Goal: Task Accomplishment & Management: Manage account settings

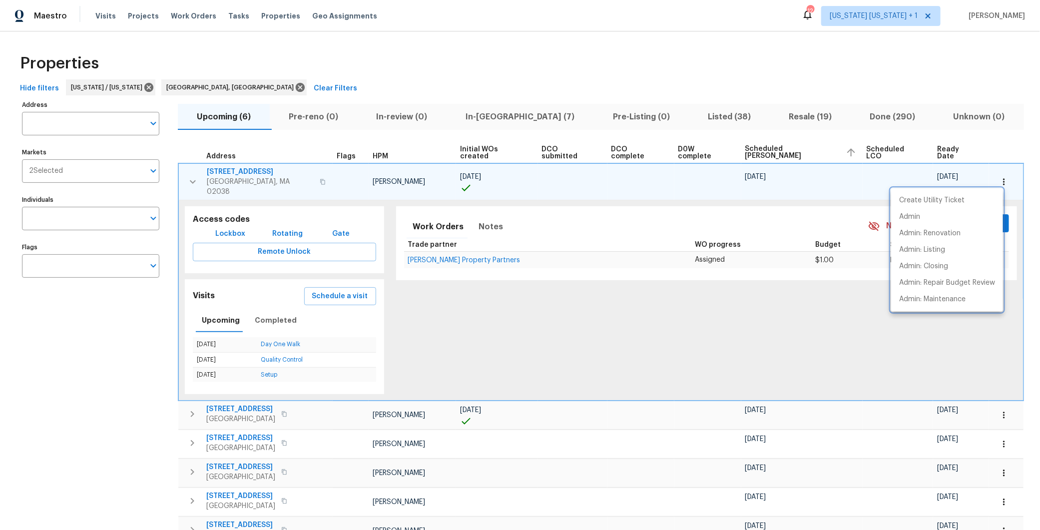
click at [181, 172] on div at bounding box center [520, 265] width 1040 height 530
click at [188, 176] on icon "button" at bounding box center [193, 182] width 12 height 12
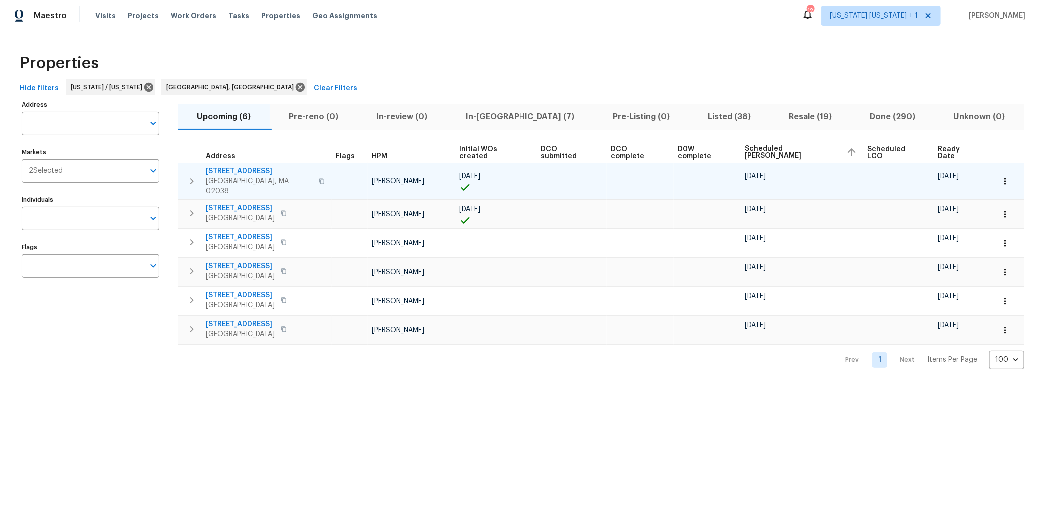
click at [473, 126] on button "In-reno (7)" at bounding box center [520, 117] width 147 height 26
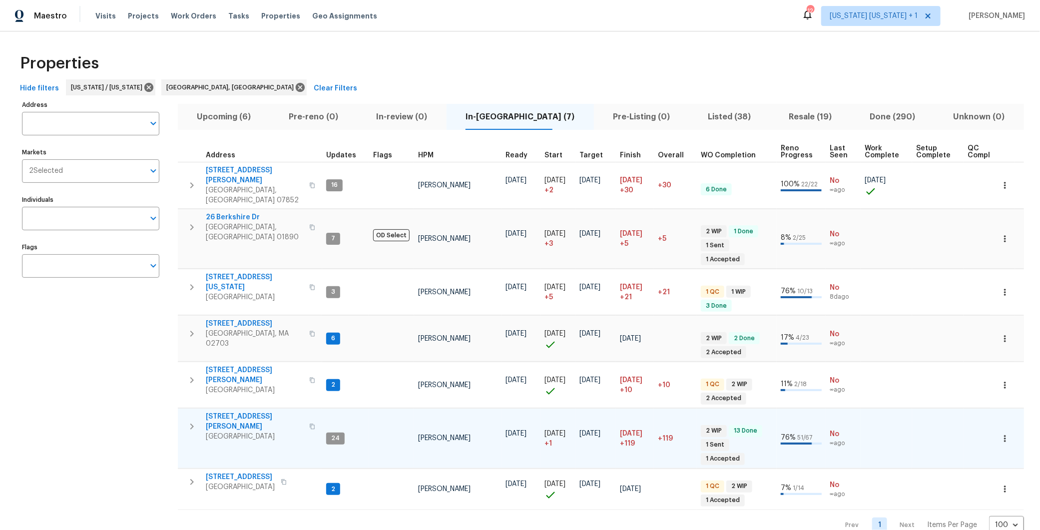
click at [310, 424] on icon "button" at bounding box center [312, 426] width 5 height 5
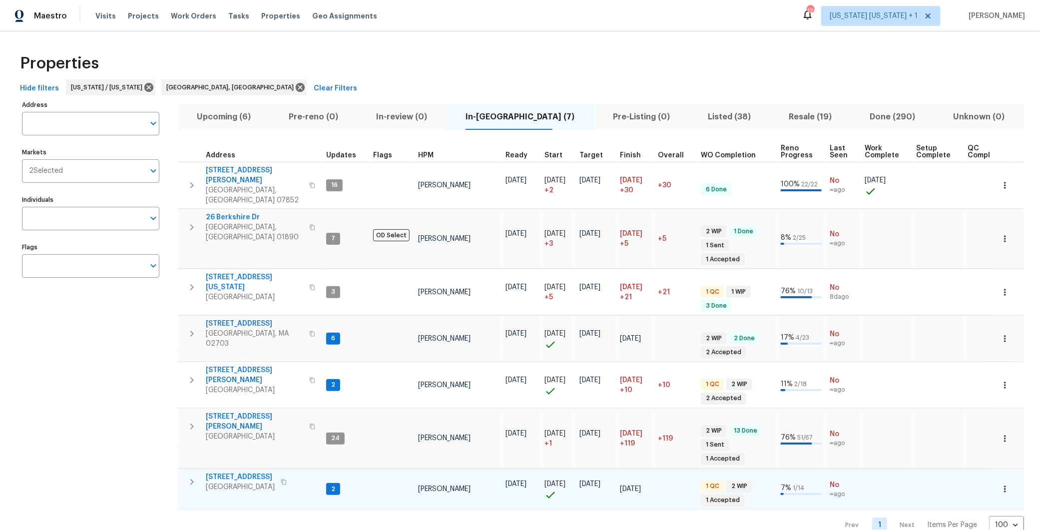
click at [290, 475] on button "button" at bounding box center [284, 482] width 12 height 14
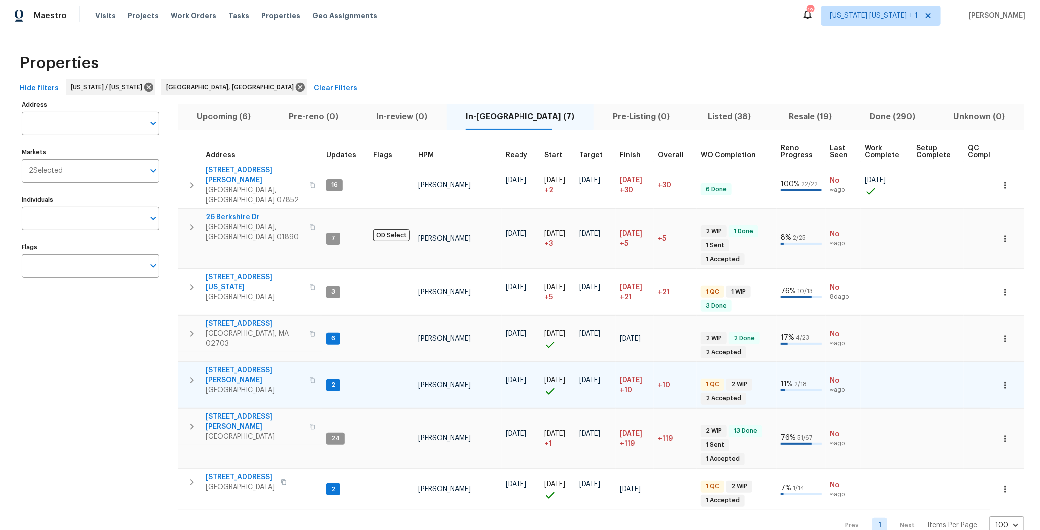
click at [309, 377] on icon "button" at bounding box center [312, 380] width 6 height 6
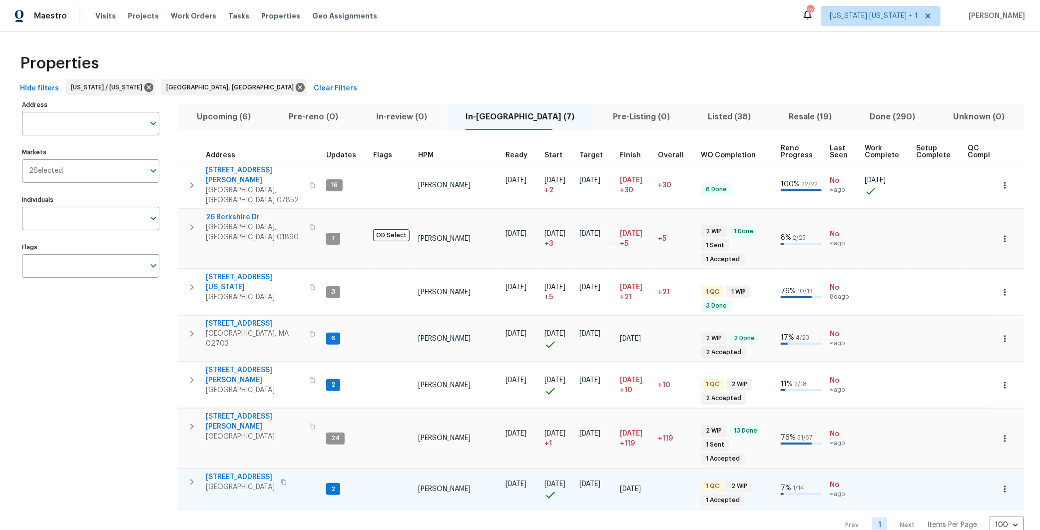
click at [232, 482] on span "[GEOGRAPHIC_DATA]" at bounding box center [240, 487] width 69 height 10
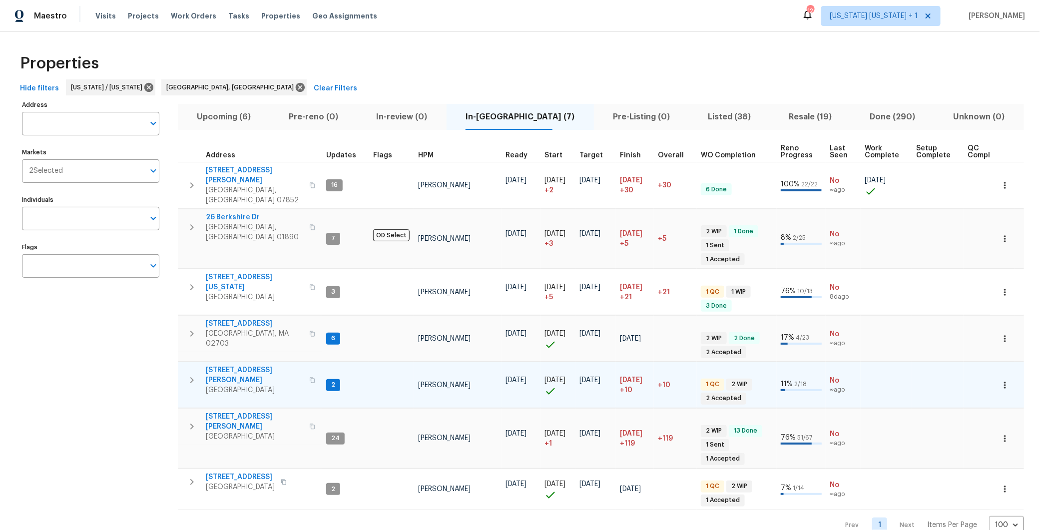
click at [230, 385] on span "East Brunswick, NJ 08816" at bounding box center [254, 390] width 97 height 10
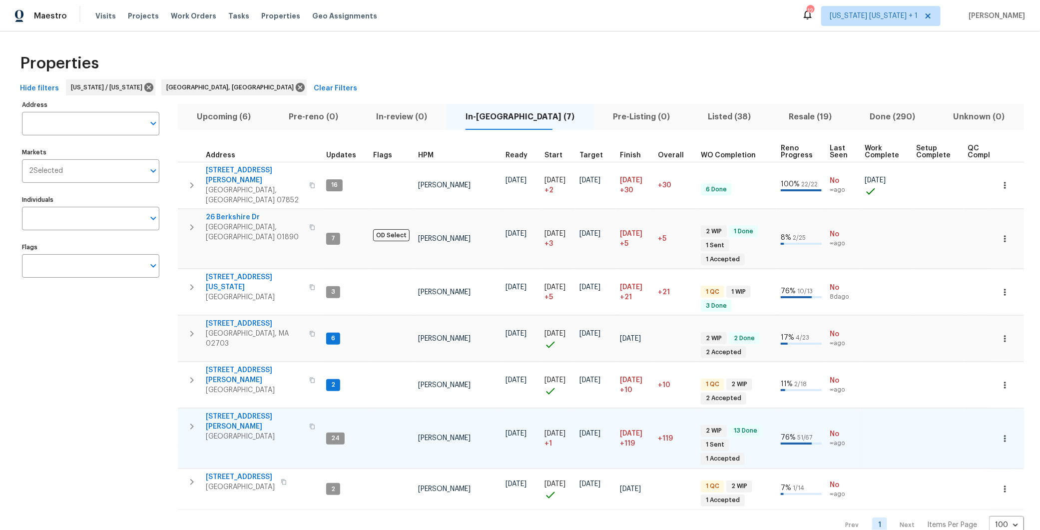
click at [234, 432] on span "Parsippany, NJ 07054" at bounding box center [254, 437] width 97 height 10
click at [247, 121] on span "Upcoming (6)" at bounding box center [224, 117] width 80 height 14
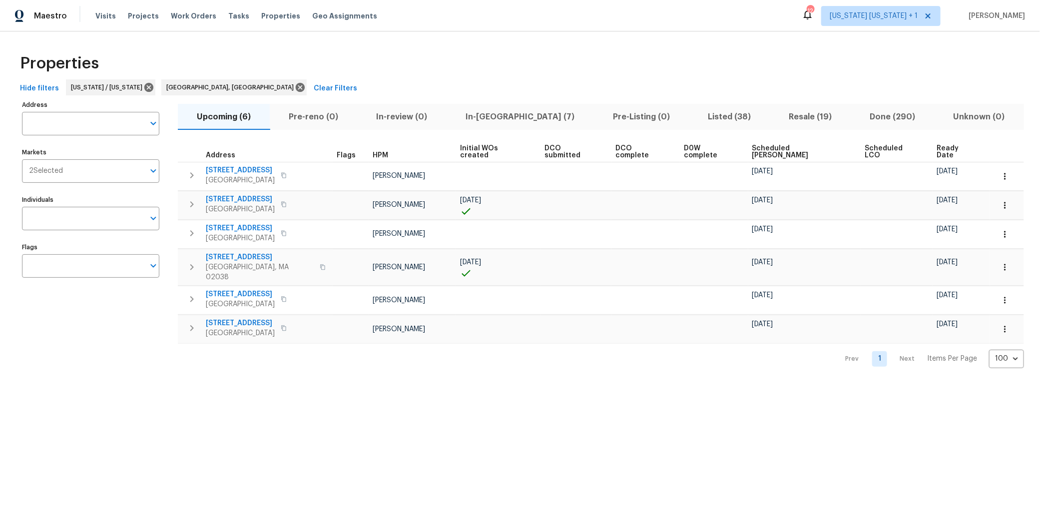
click at [776, 118] on span "Resale (19)" at bounding box center [810, 117] width 69 height 14
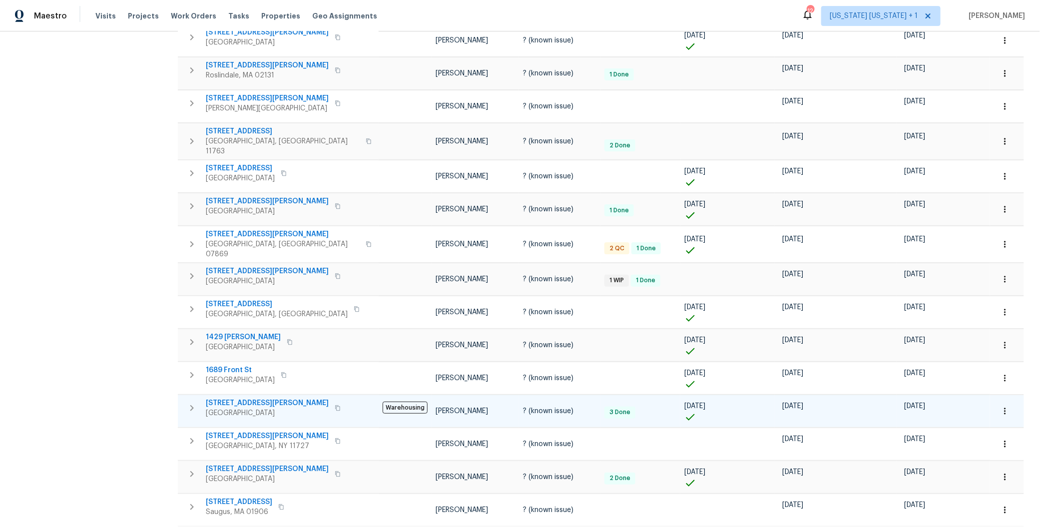
scroll to position [61, 0]
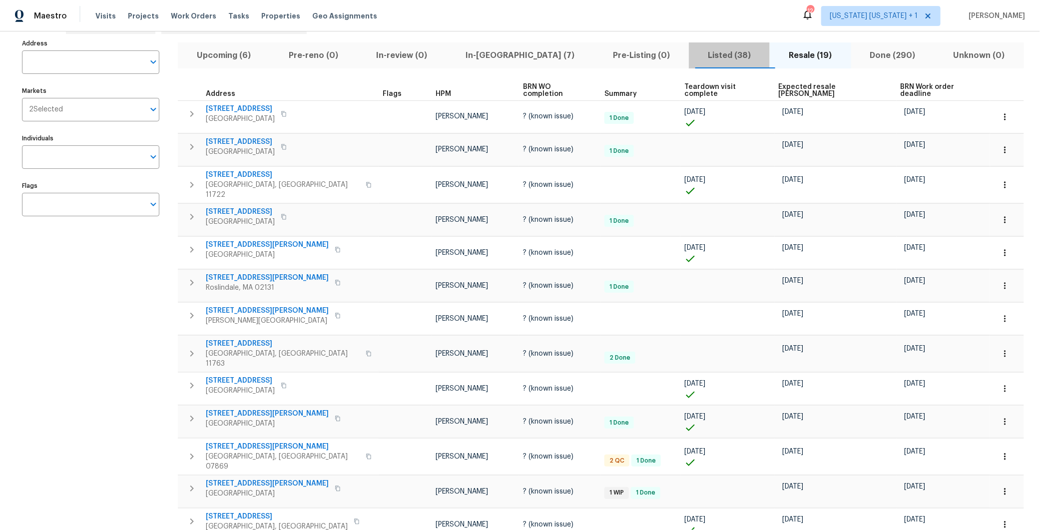
click at [695, 53] on span "Listed (38)" at bounding box center [729, 55] width 69 height 14
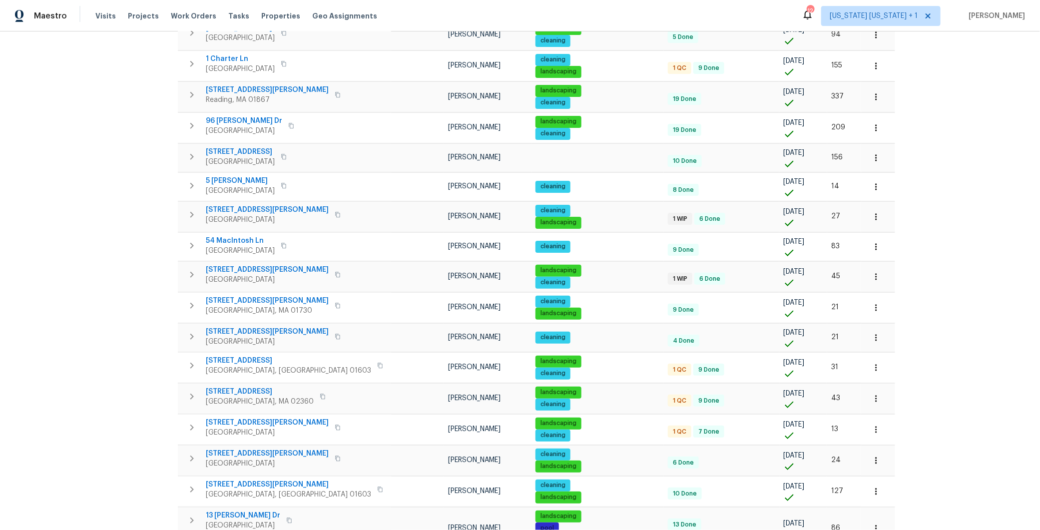
scroll to position [325, 0]
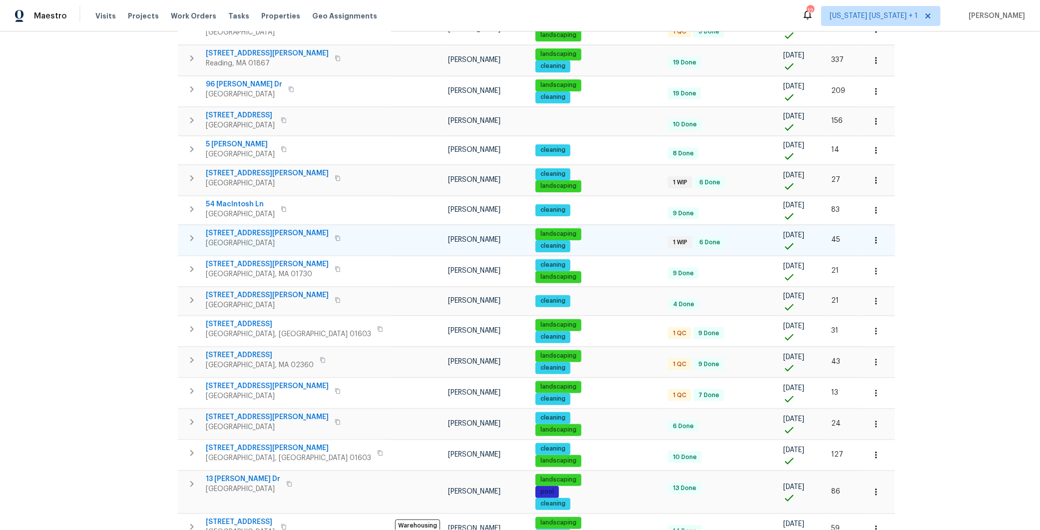
click at [219, 229] on span "535 Marion St" at bounding box center [267, 233] width 123 height 10
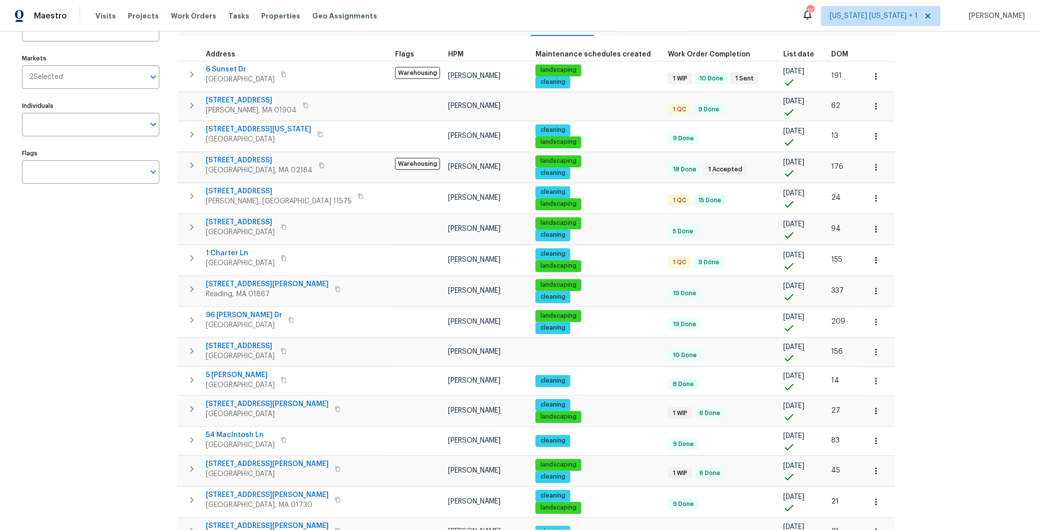
scroll to position [0, 0]
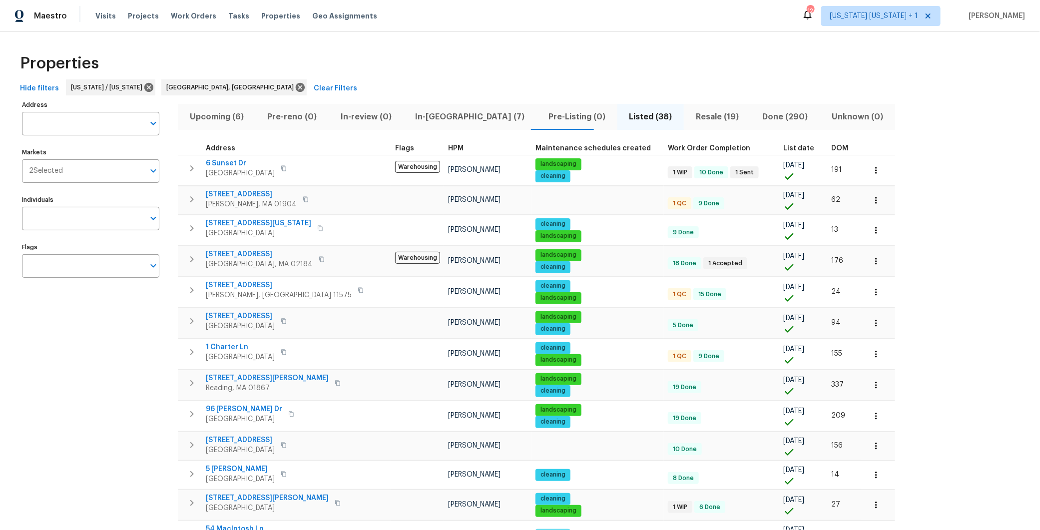
click at [226, 116] on span "Upcoming (6)" at bounding box center [217, 117] width 66 height 14
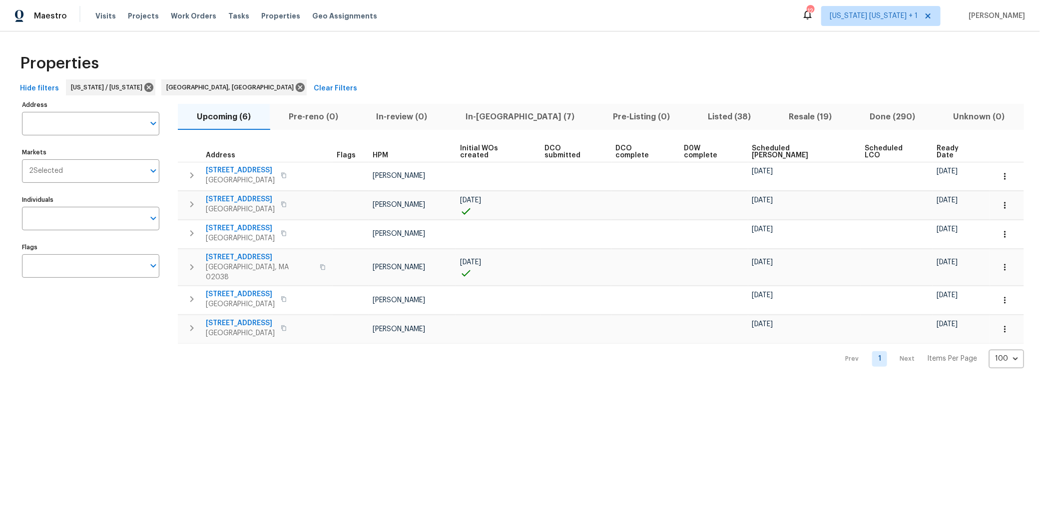
click at [741, 141] on div "Upcoming (6) Pre-reno (0) In-review (0) In-reno (7) Pre-Listing (0) Listed (38)…" at bounding box center [601, 233] width 846 height 270
click at [753, 145] on span "Scheduled COE" at bounding box center [801, 152] width 96 height 14
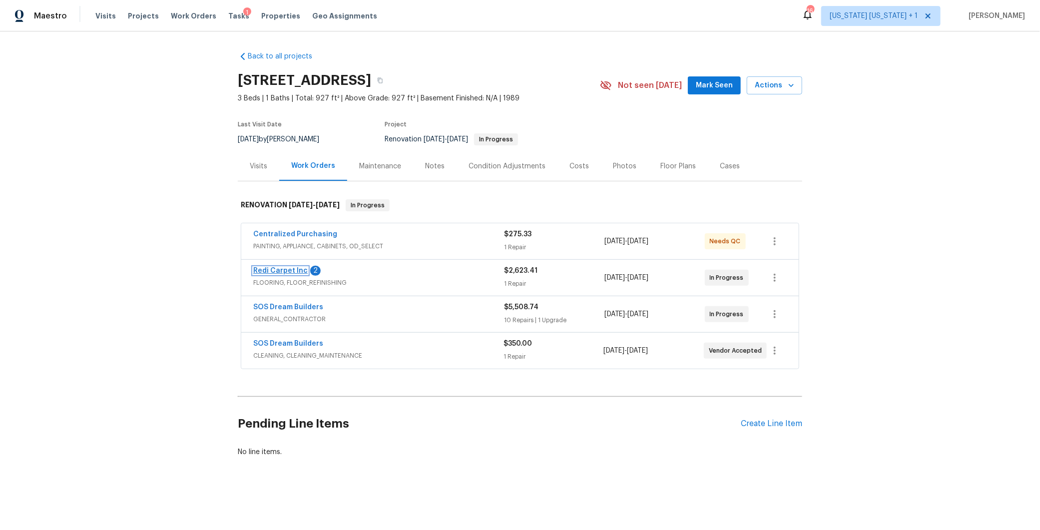
click at [253, 273] on link "Redi Carpet Inc" at bounding box center [280, 270] width 54 height 7
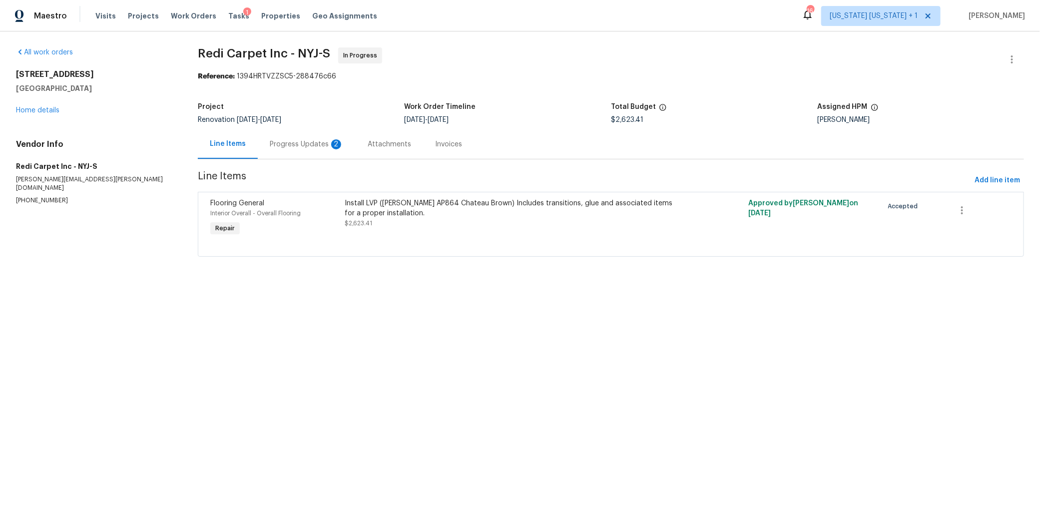
click at [315, 147] on div "Progress Updates 2" at bounding box center [307, 144] width 74 height 10
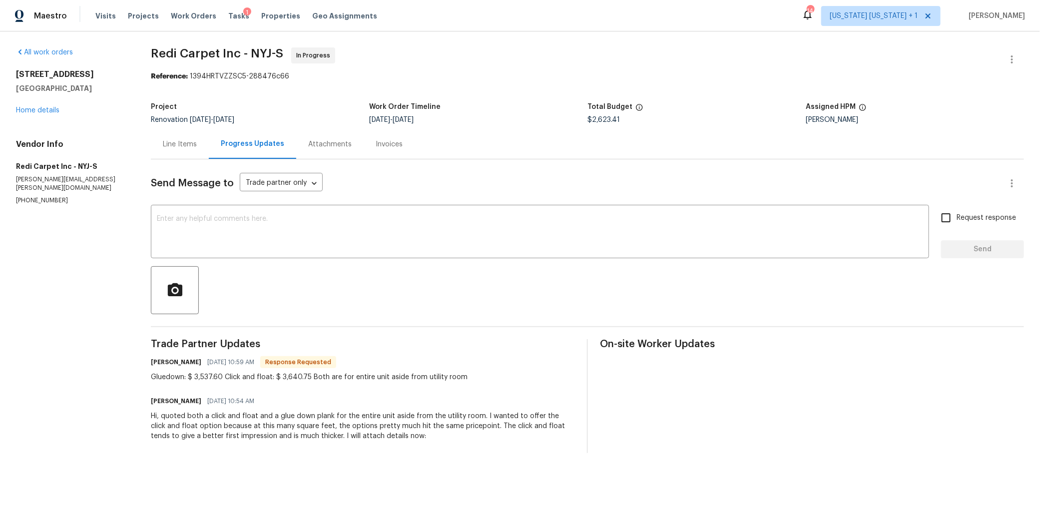
click at [189, 148] on div "Line Items" at bounding box center [180, 144] width 34 height 10
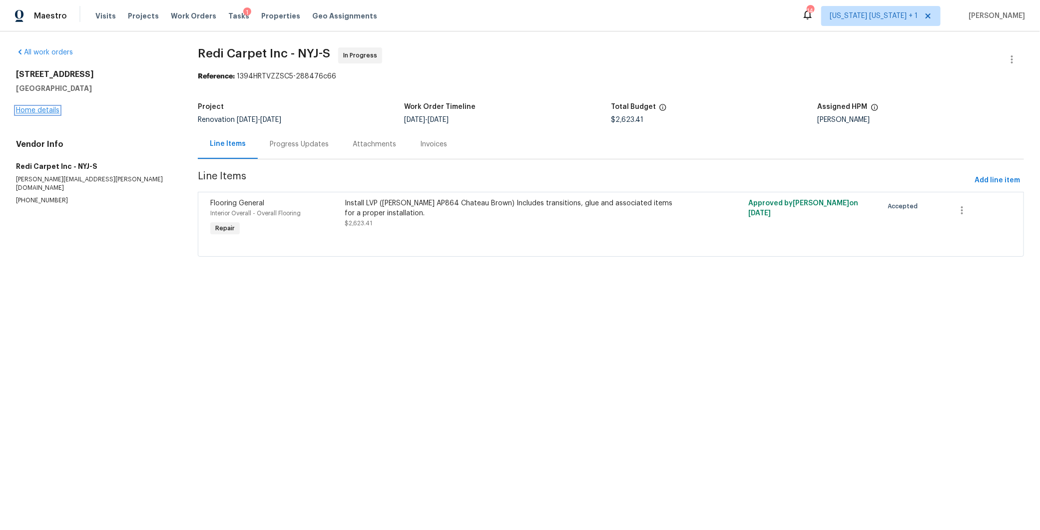
click at [44, 110] on link "Home details" at bounding box center [37, 110] width 43 height 7
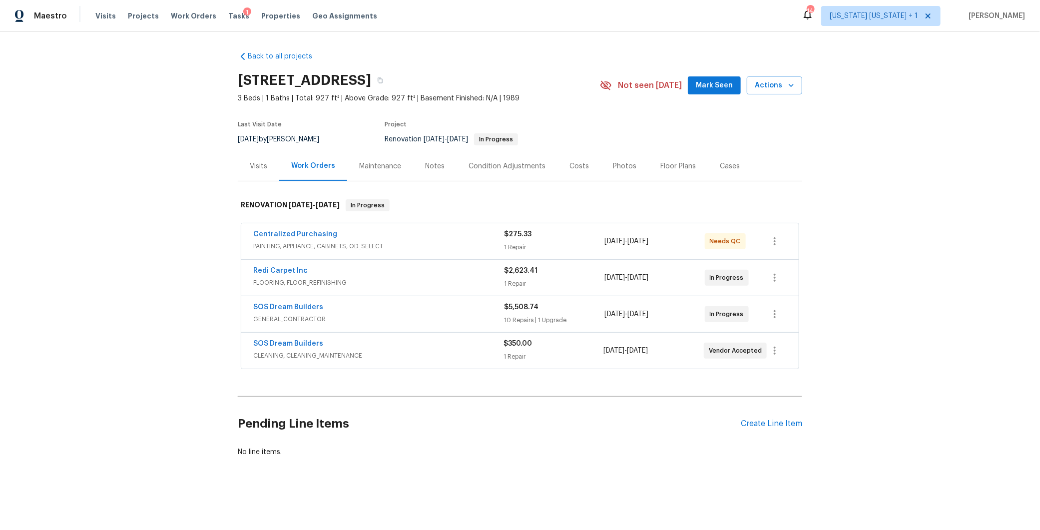
click at [341, 306] on div "SOS Dream Builders" at bounding box center [378, 308] width 251 height 12
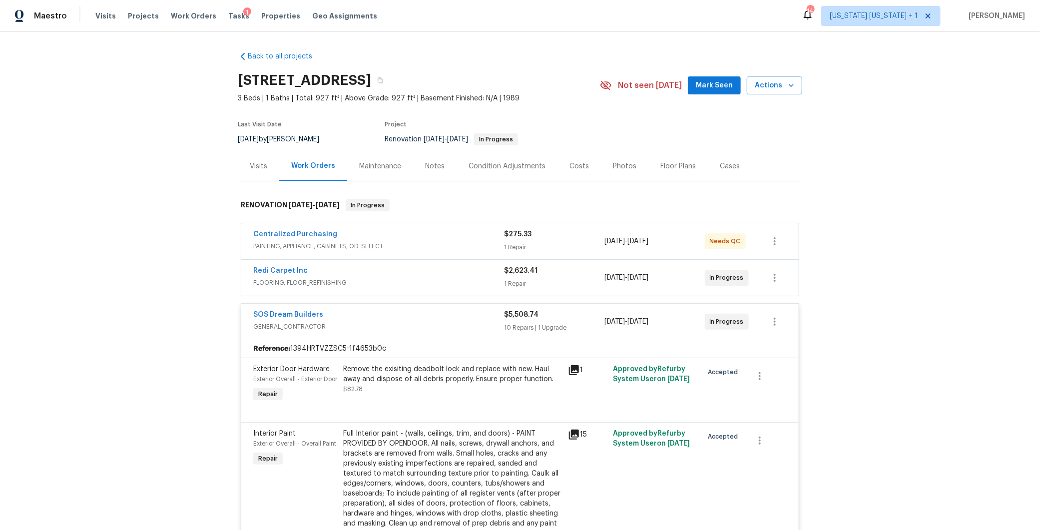
click at [344, 316] on div "SOS Dream Builders" at bounding box center [378, 316] width 251 height 12
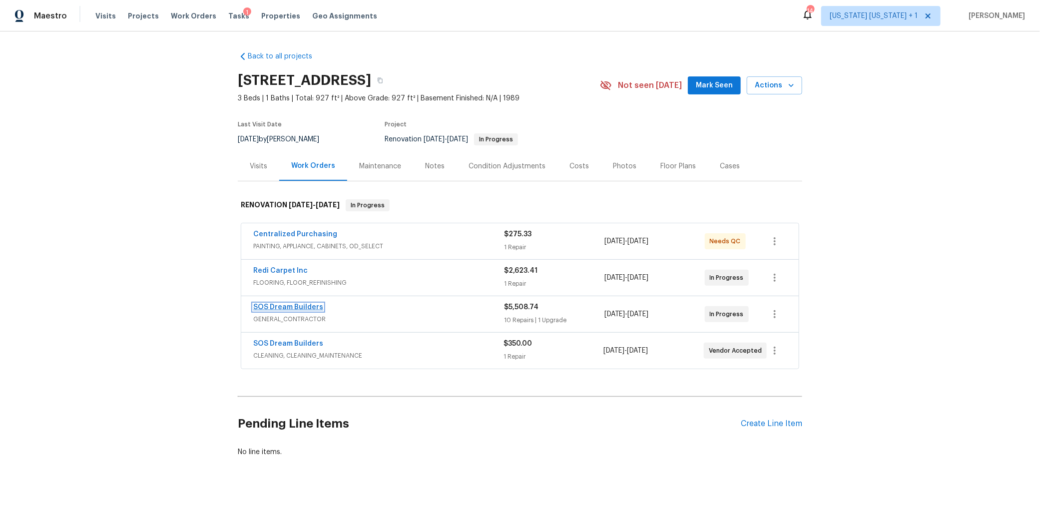
click at [306, 308] on link "SOS Dream Builders" at bounding box center [288, 307] width 70 height 7
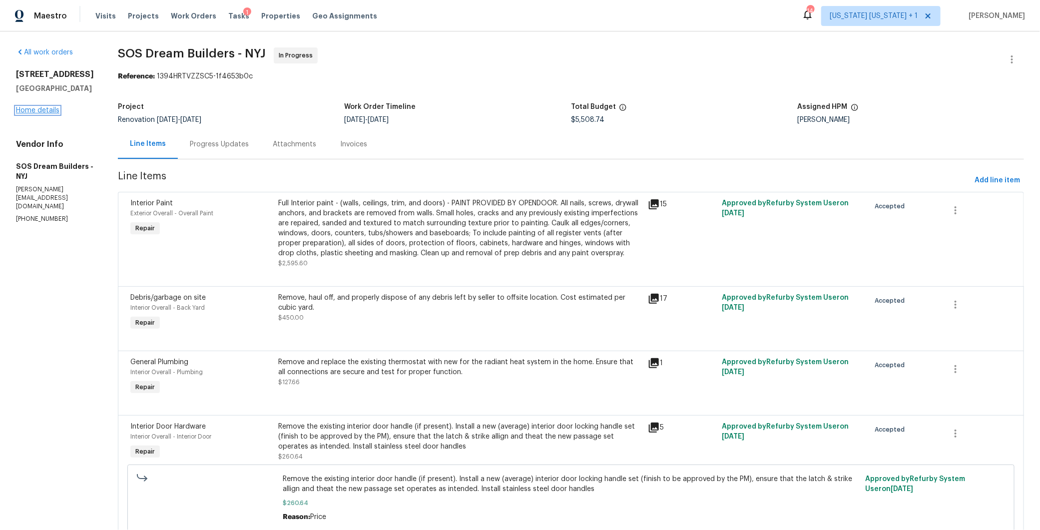
click at [28, 114] on link "Home details" at bounding box center [37, 110] width 43 height 7
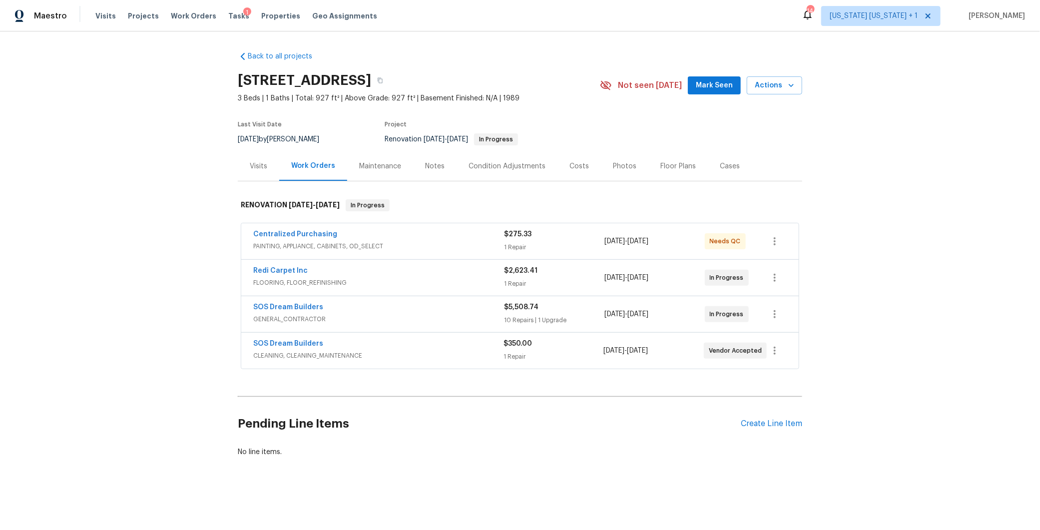
click at [435, 166] on div "Notes" at bounding box center [434, 166] width 19 height 10
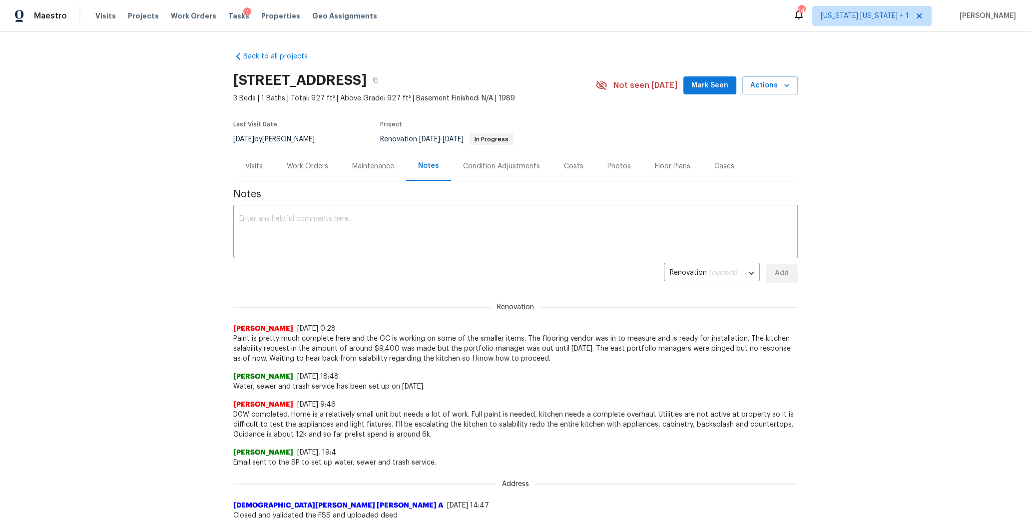
click at [568, 161] on div "Costs" at bounding box center [573, 166] width 19 height 10
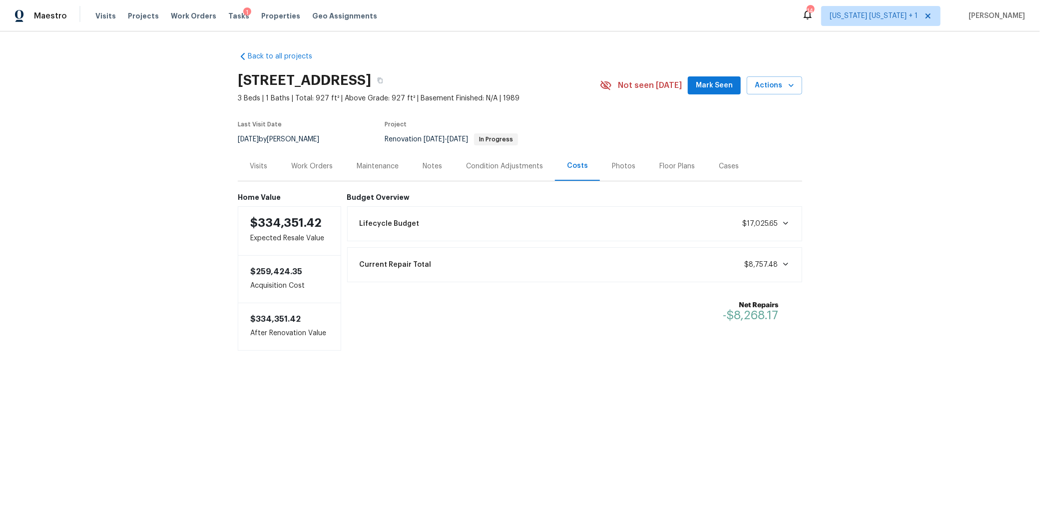
click at [319, 167] on div "Work Orders" at bounding box center [311, 166] width 41 height 10
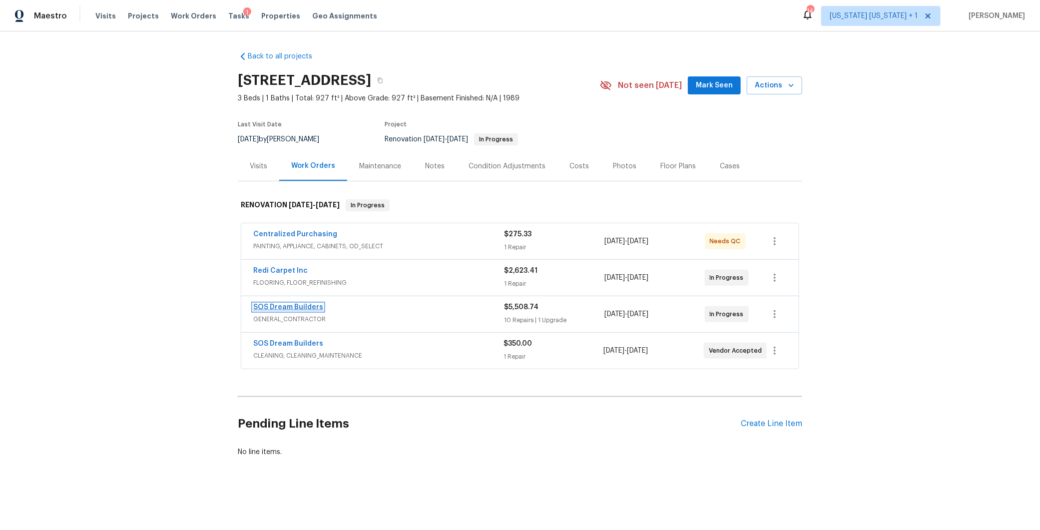
click at [286, 307] on link "SOS Dream Builders" at bounding box center [288, 307] width 70 height 7
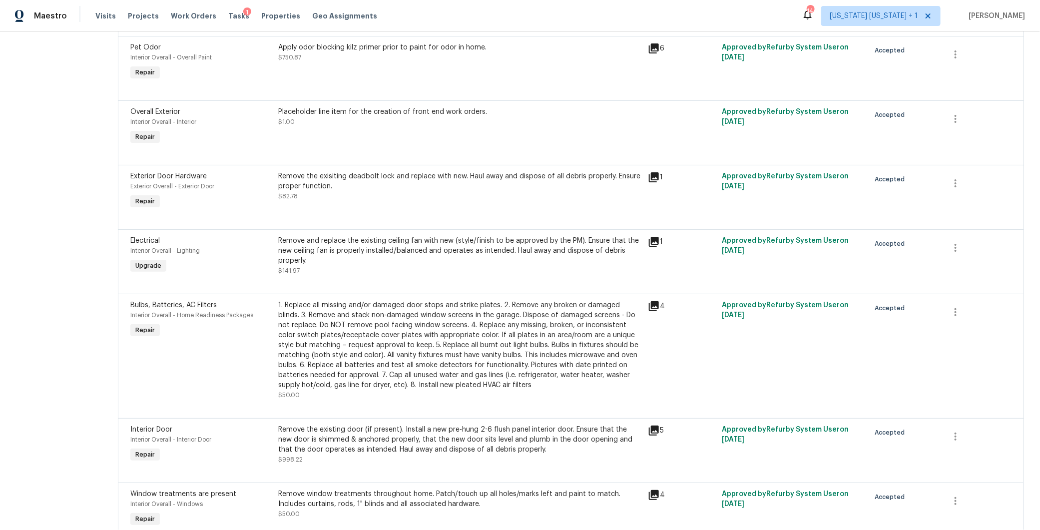
scroll to position [570, 0]
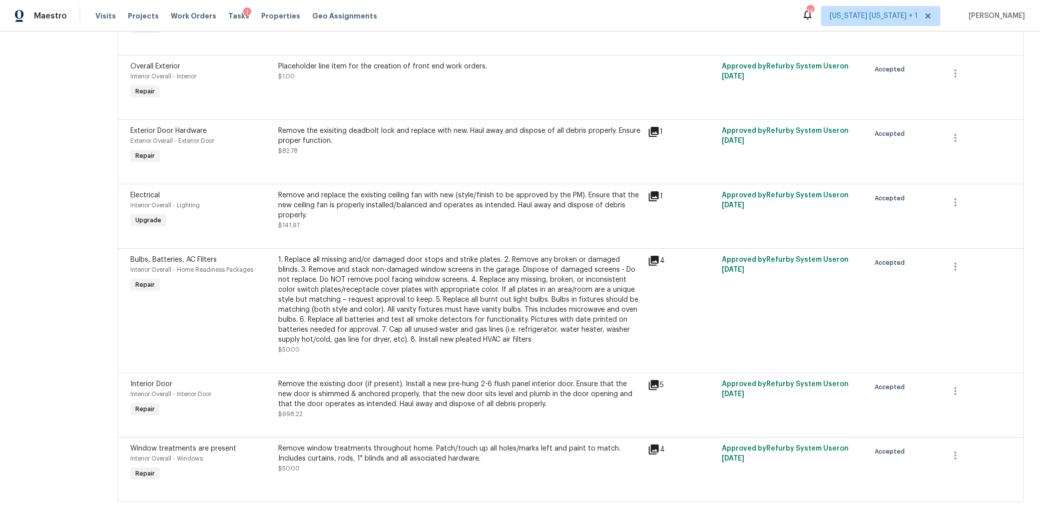
click at [460, 385] on div "Remove the existing door (if present). Install a new pre-hung 2-6 flush panel i…" at bounding box center [460, 394] width 364 height 30
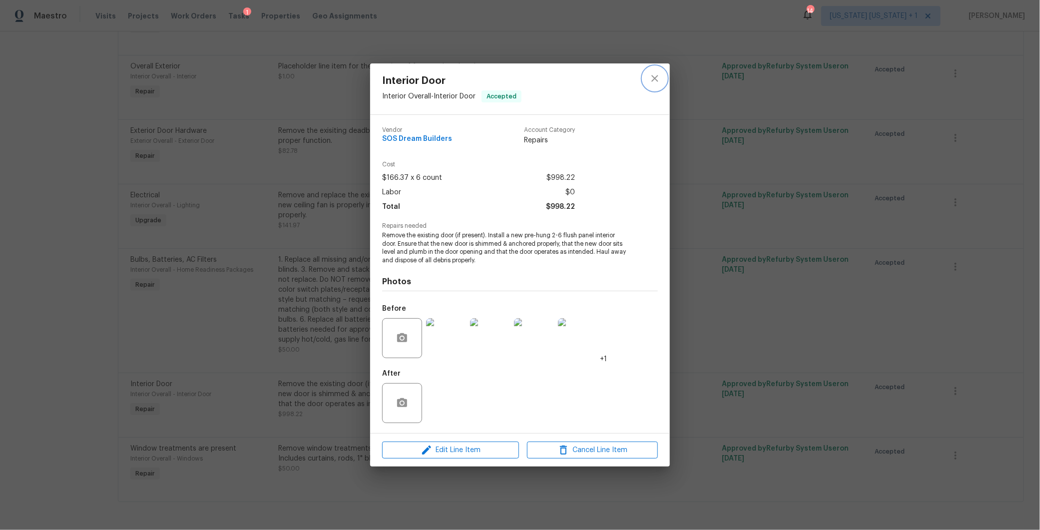
click at [654, 81] on icon "close" at bounding box center [655, 78] width 12 height 12
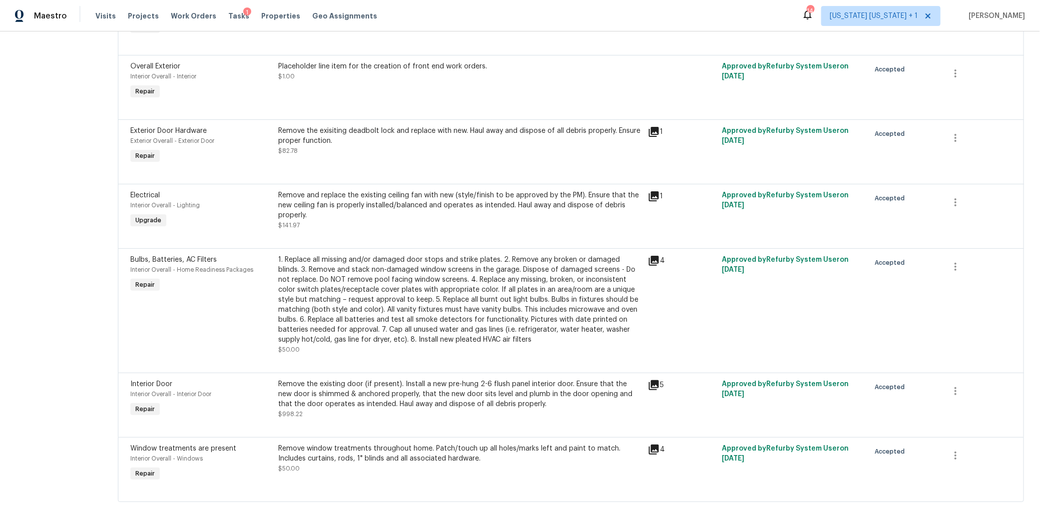
click at [480, 383] on div "Remove the existing door (if present). Install a new pre-hung 2-6 flush panel i…" at bounding box center [460, 394] width 364 height 30
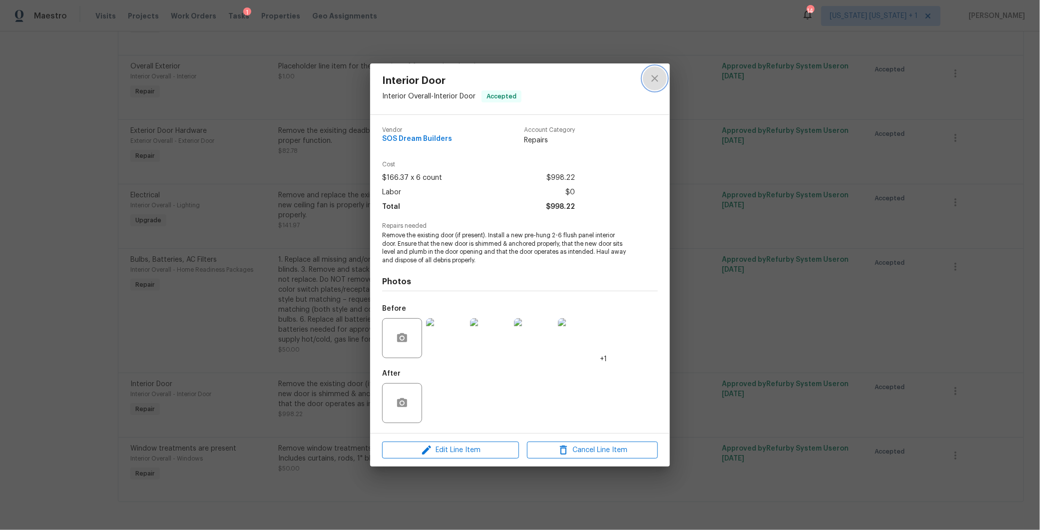
click at [656, 81] on icon "close" at bounding box center [655, 78] width 12 height 12
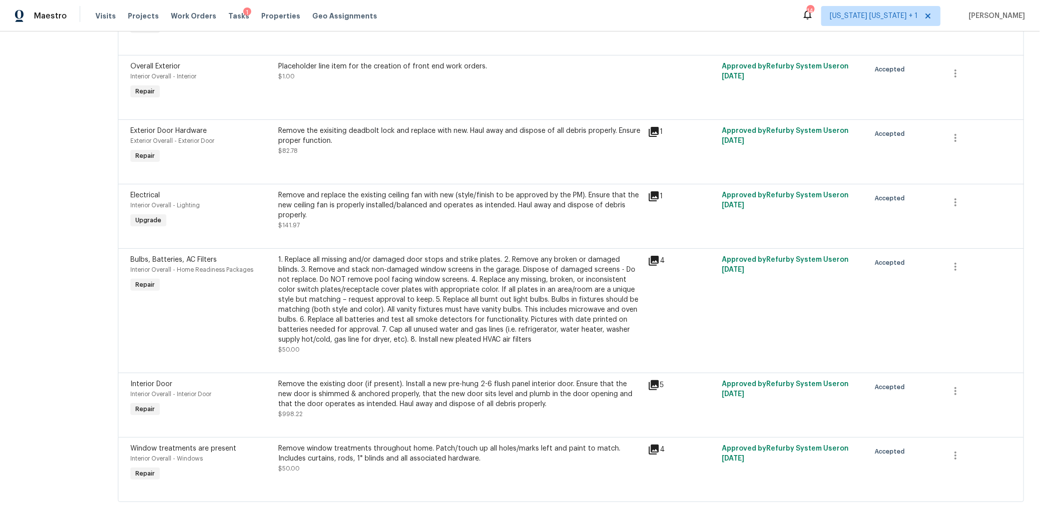
click at [473, 388] on div "Remove the existing door (if present). Install a new pre-hung 2-6 flush panel i…" at bounding box center [460, 394] width 364 height 30
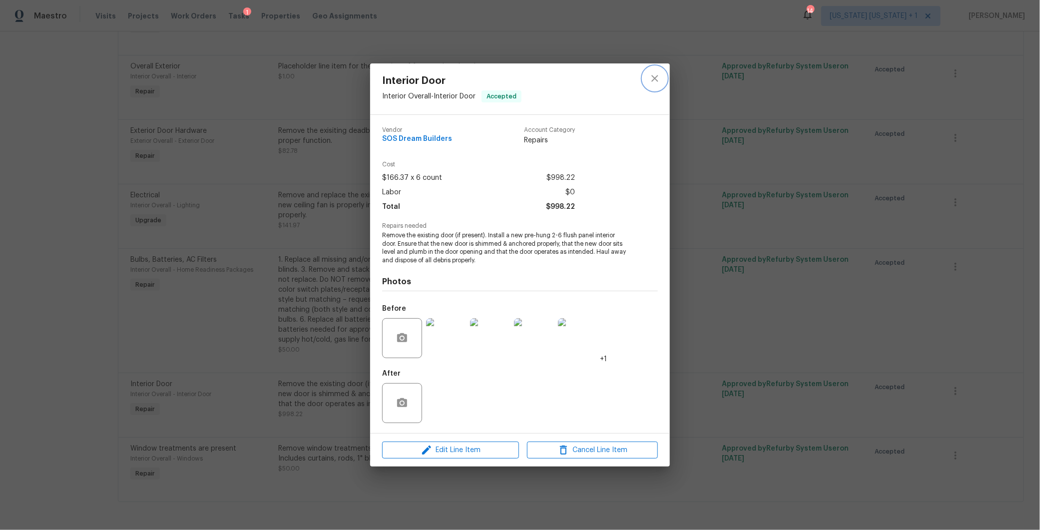
click at [654, 80] on icon "close" at bounding box center [655, 78] width 12 height 12
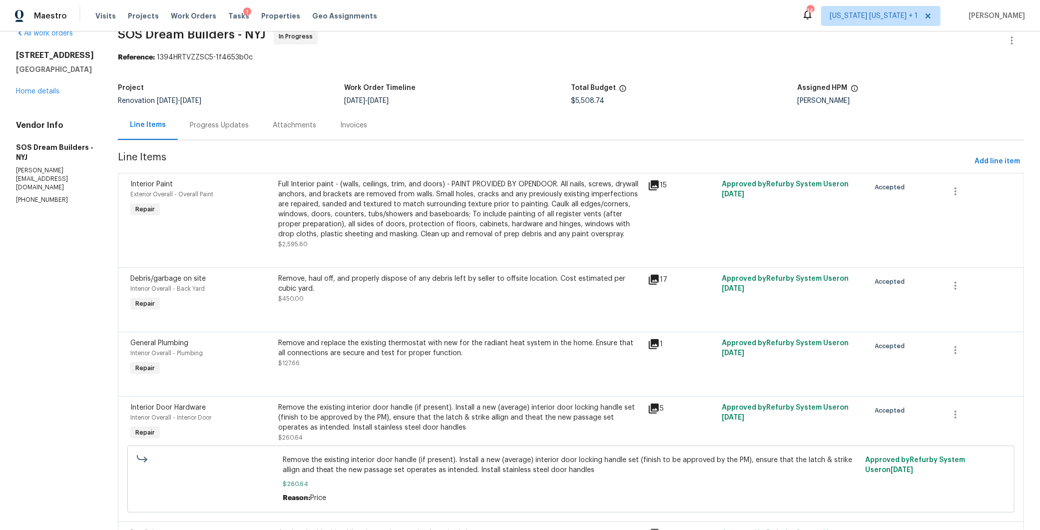
scroll to position [0, 0]
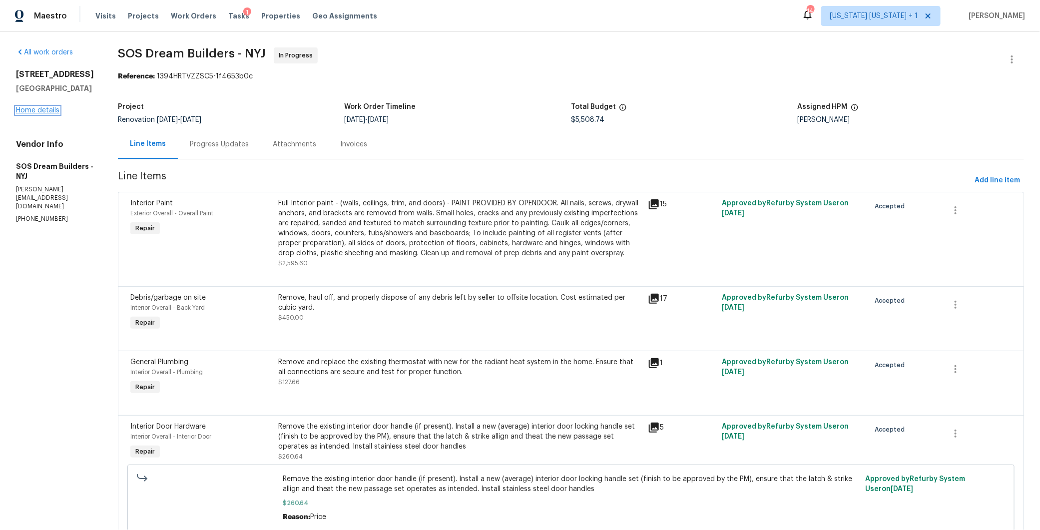
click at [44, 114] on link "Home details" at bounding box center [37, 110] width 43 height 7
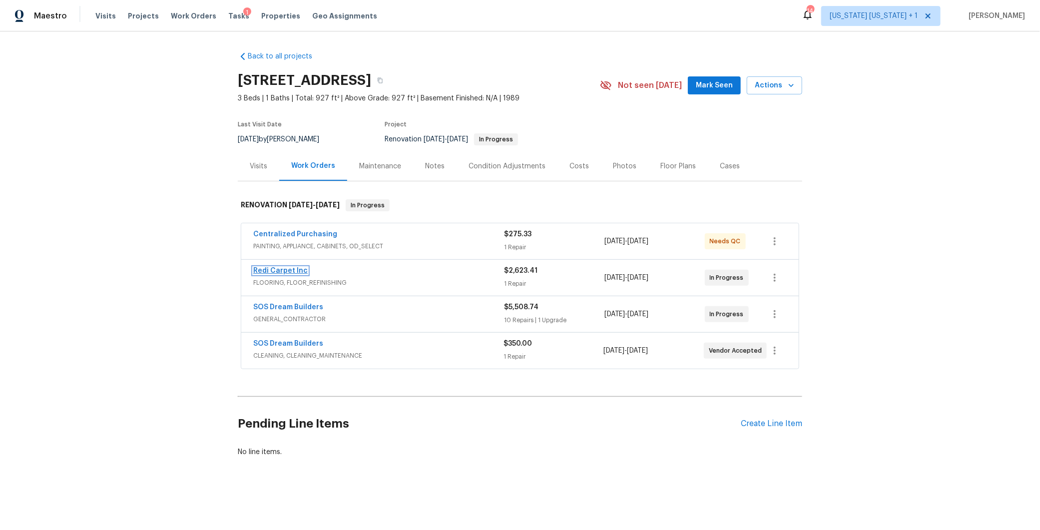
click at [261, 269] on link "Redi Carpet Inc" at bounding box center [280, 270] width 54 height 7
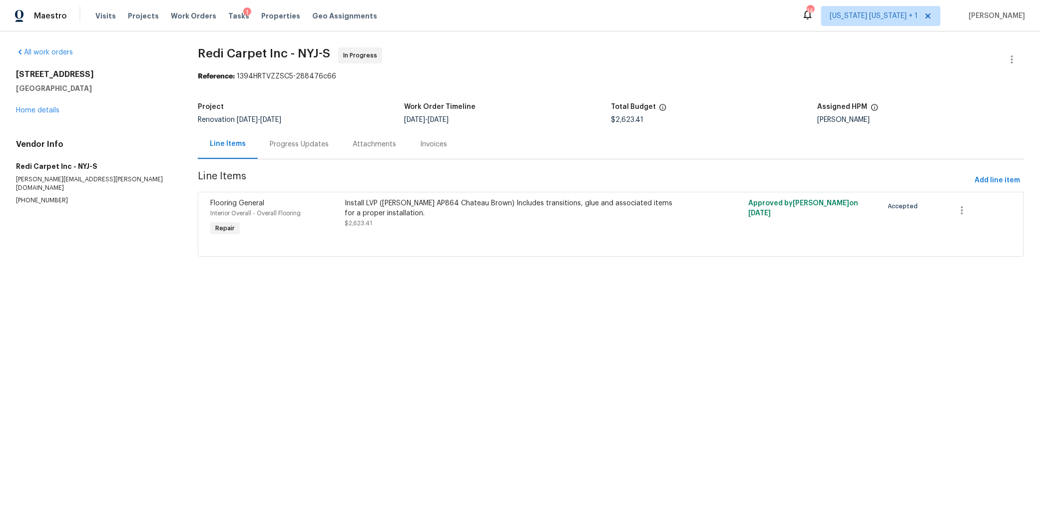
click at [284, 151] on div "Progress Updates" at bounding box center [299, 143] width 83 height 29
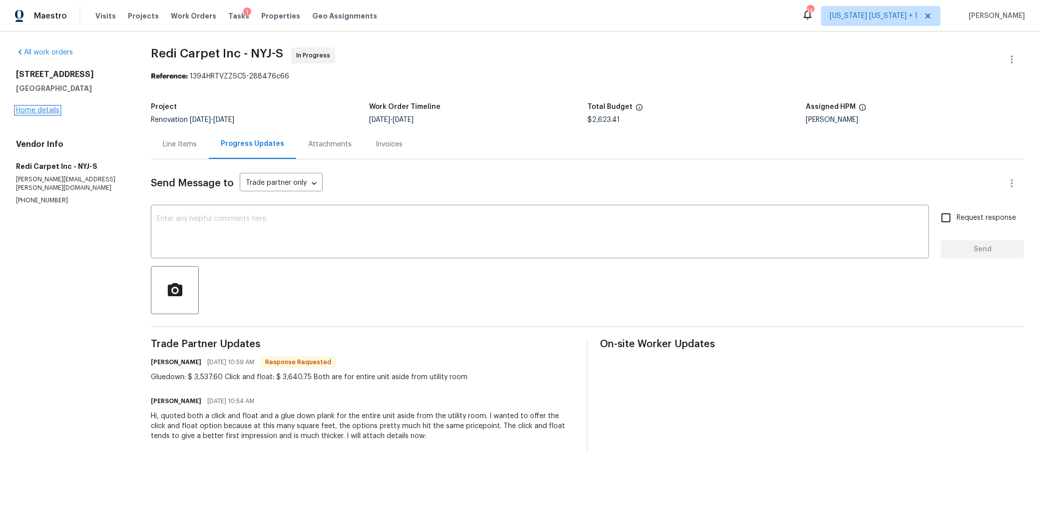
click at [53, 111] on link "Home details" at bounding box center [37, 110] width 43 height 7
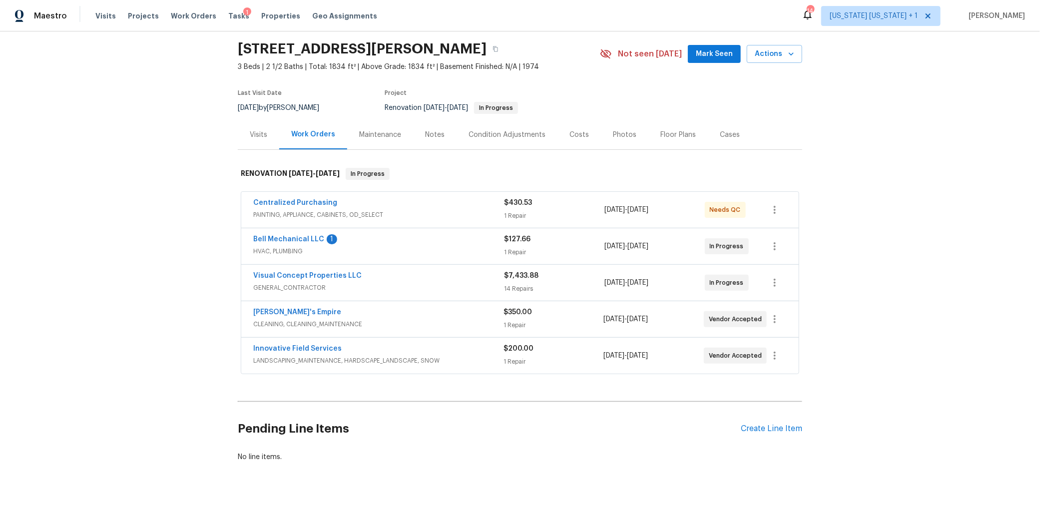
scroll to position [38, 0]
click at [572, 130] on div "Costs" at bounding box center [579, 135] width 19 height 10
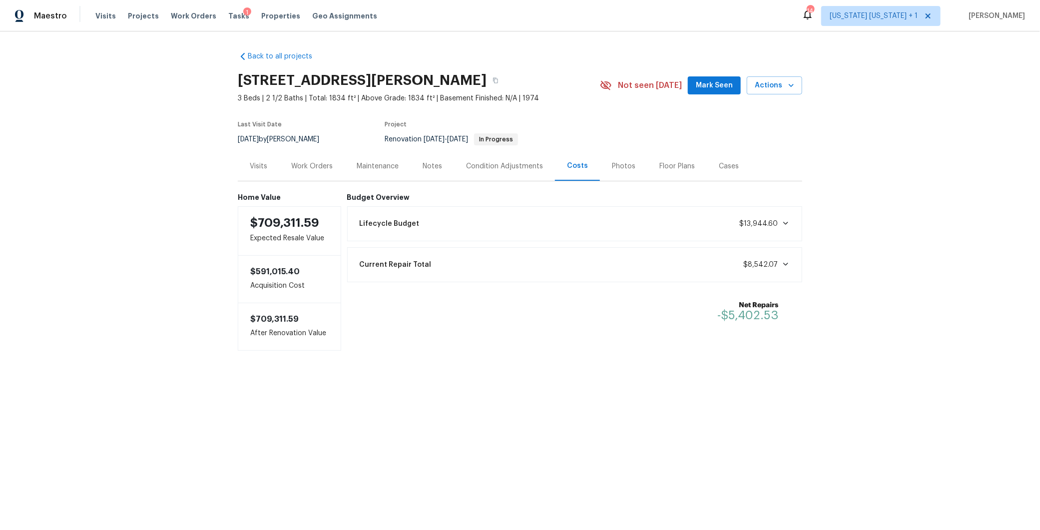
click at [423, 167] on div "Notes" at bounding box center [432, 166] width 19 height 10
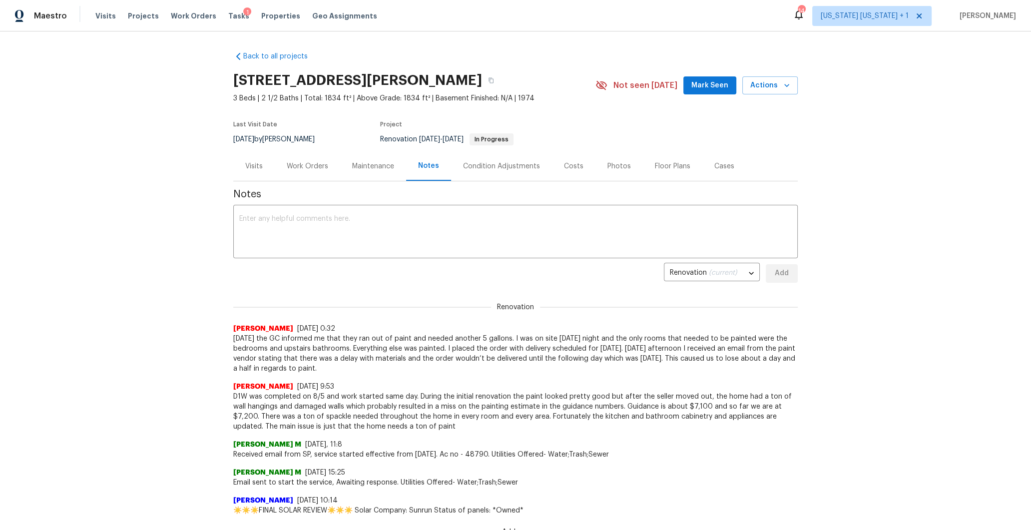
click at [306, 170] on div "Work Orders" at bounding box center [307, 166] width 41 height 10
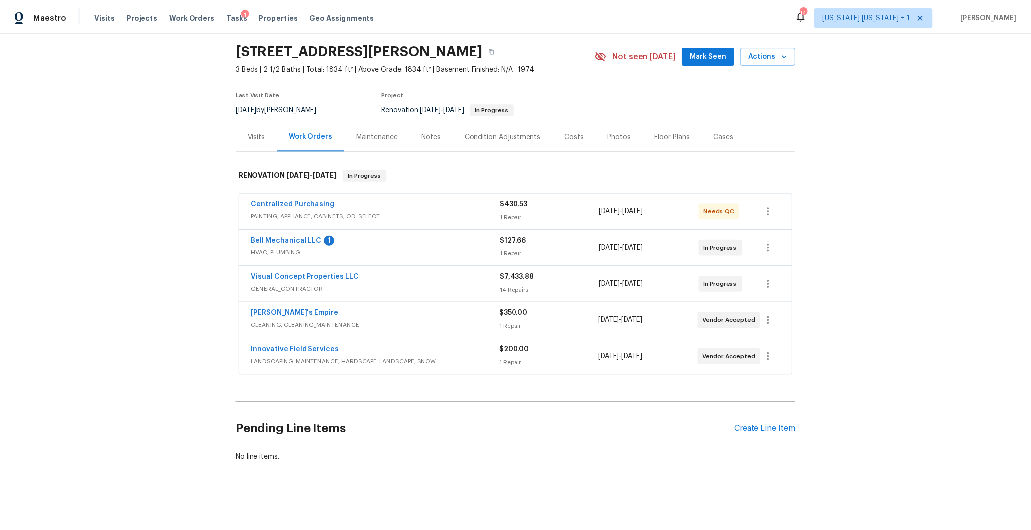
scroll to position [38, 0]
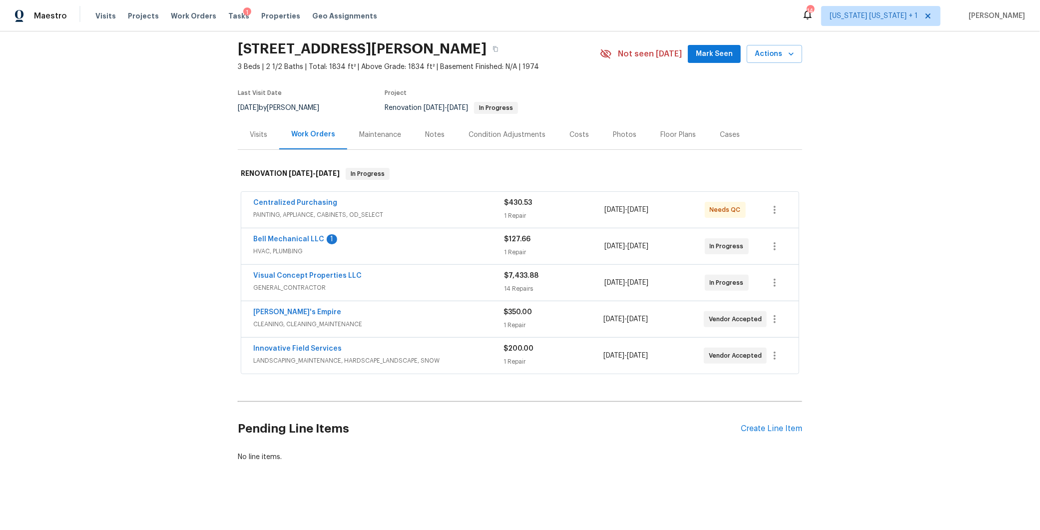
click at [438, 246] on span "HVAC, PLUMBING" at bounding box center [378, 251] width 251 height 10
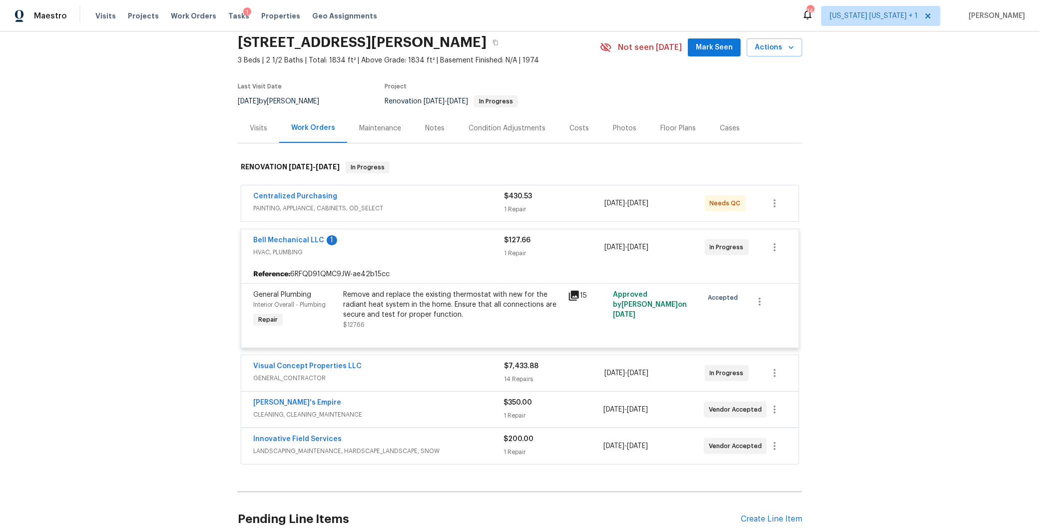
click at [438, 239] on div "Bell Mechanical LLC 1" at bounding box center [378, 241] width 251 height 12
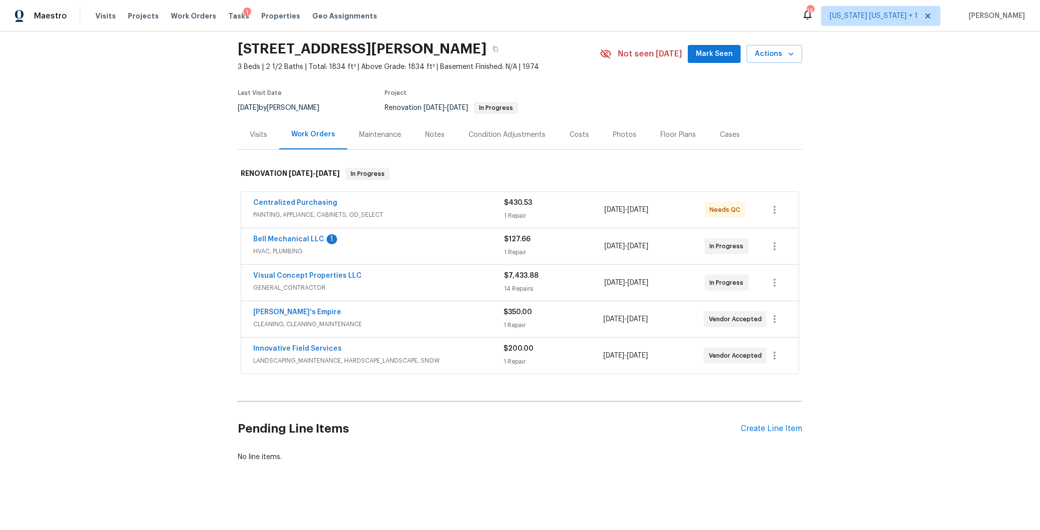
click at [426, 130] on div "Notes" at bounding box center [434, 135] width 19 height 10
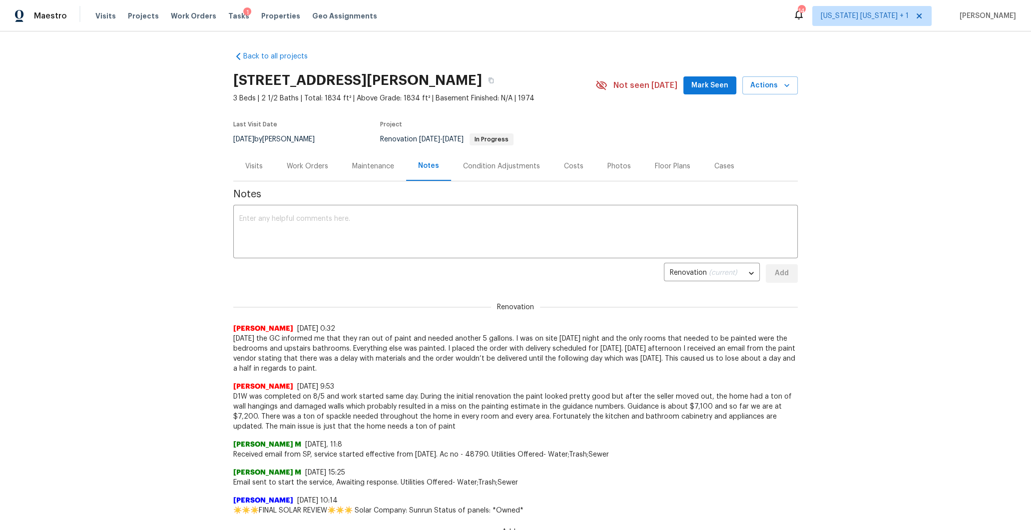
click at [321, 162] on div "Work Orders" at bounding box center [307, 166] width 41 height 10
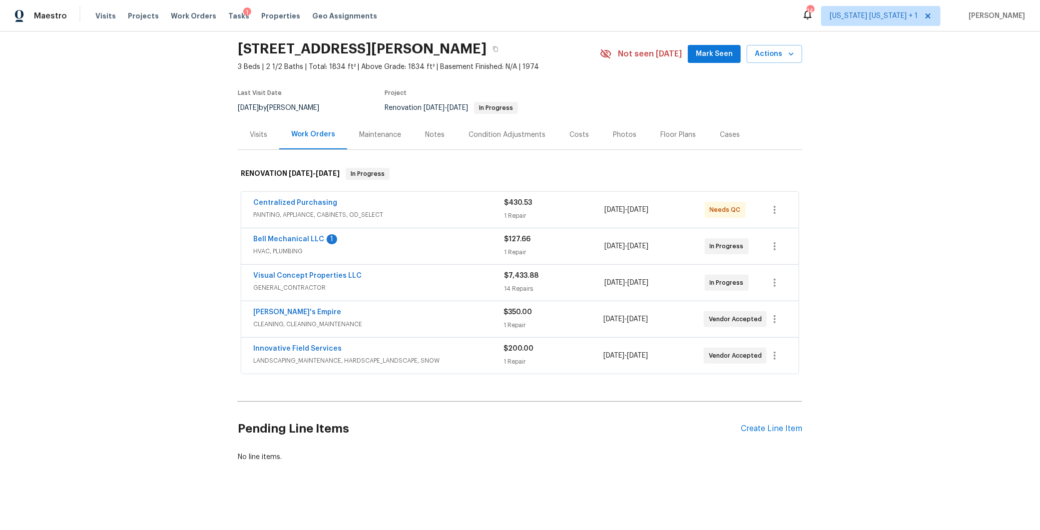
scroll to position [38, 0]
click at [331, 272] on link "Visual Concept Properties LLC" at bounding box center [307, 275] width 108 height 7
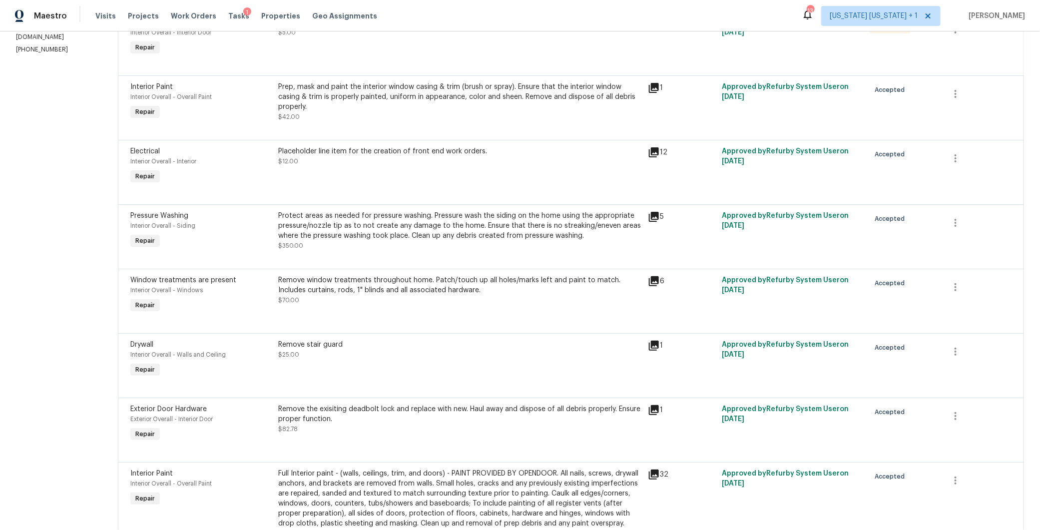
scroll to position [16, 0]
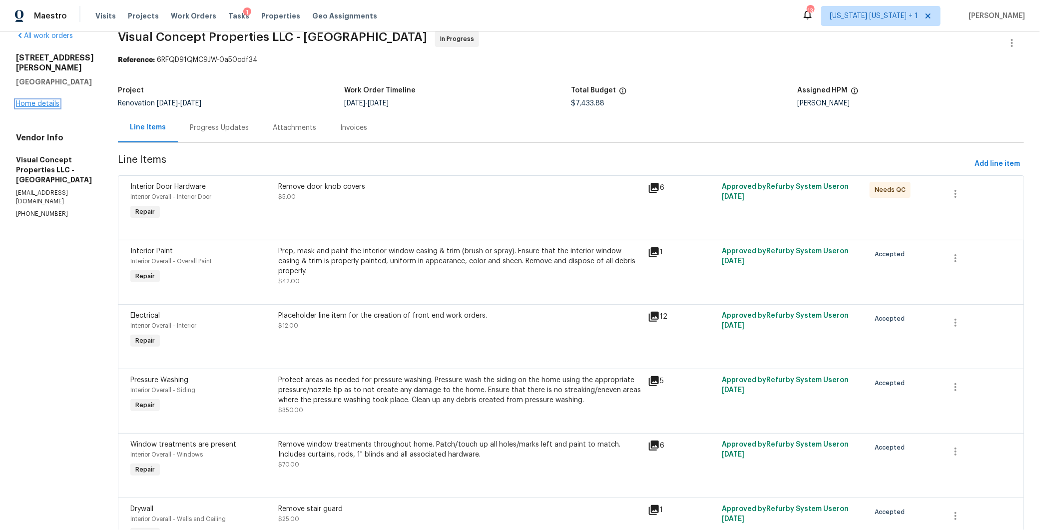
click at [31, 100] on link "Home details" at bounding box center [37, 103] width 43 height 7
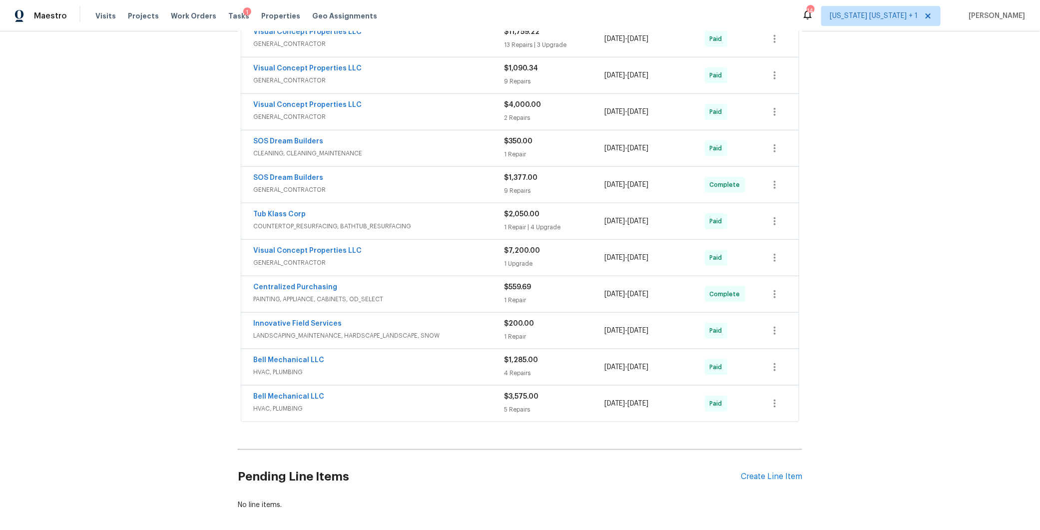
scroll to position [471, 0]
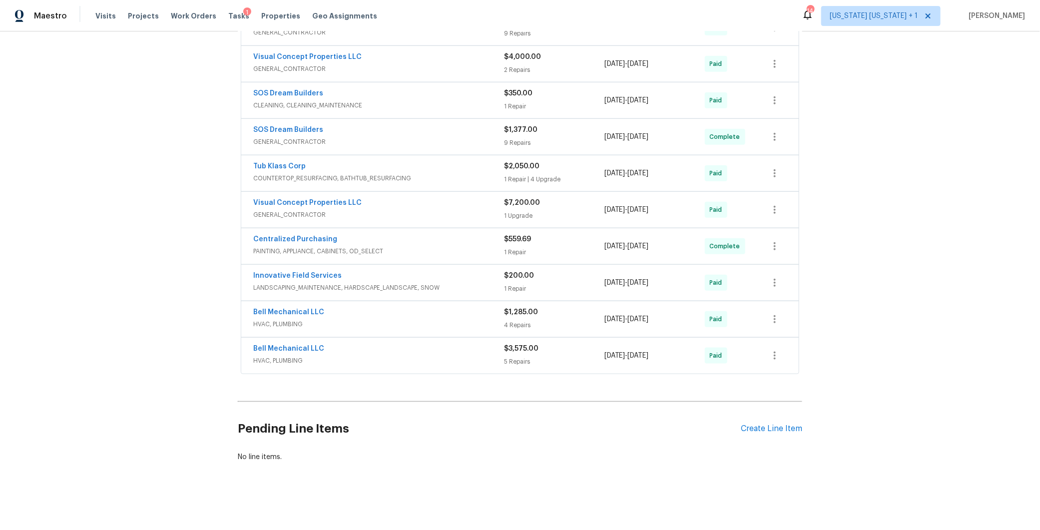
click at [453, 356] on span "HVAC, PLUMBING" at bounding box center [378, 361] width 251 height 10
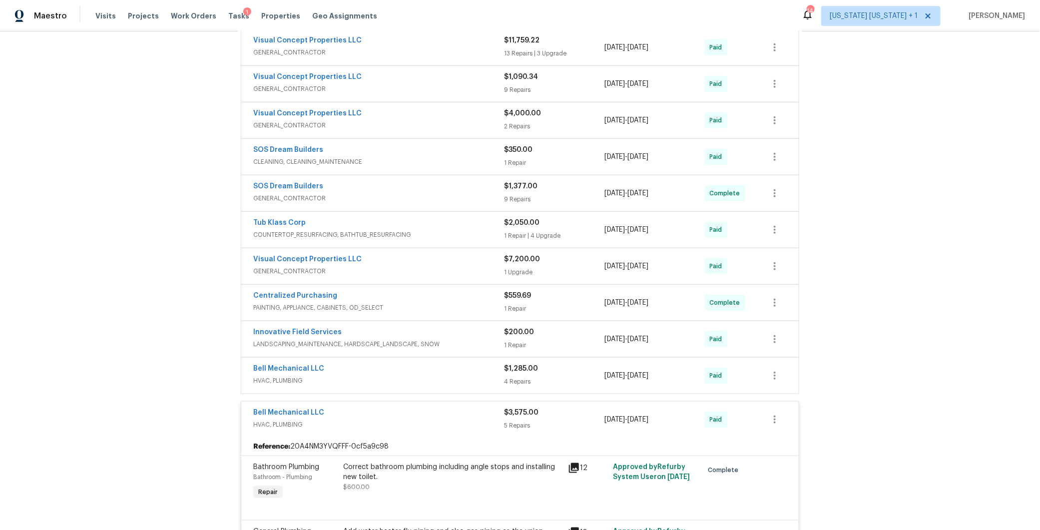
scroll to position [375, 0]
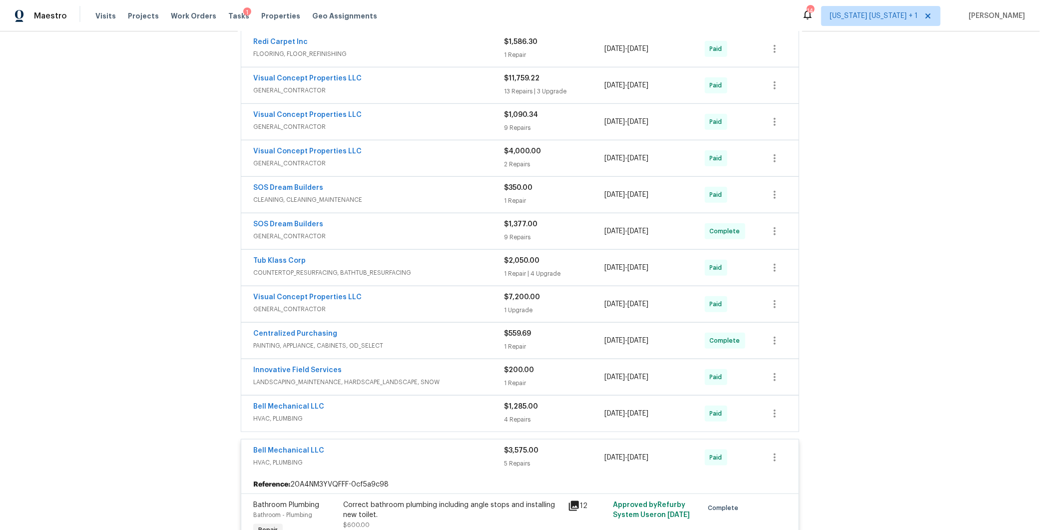
click at [402, 414] on span "HVAC, PLUMBING" at bounding box center [378, 419] width 251 height 10
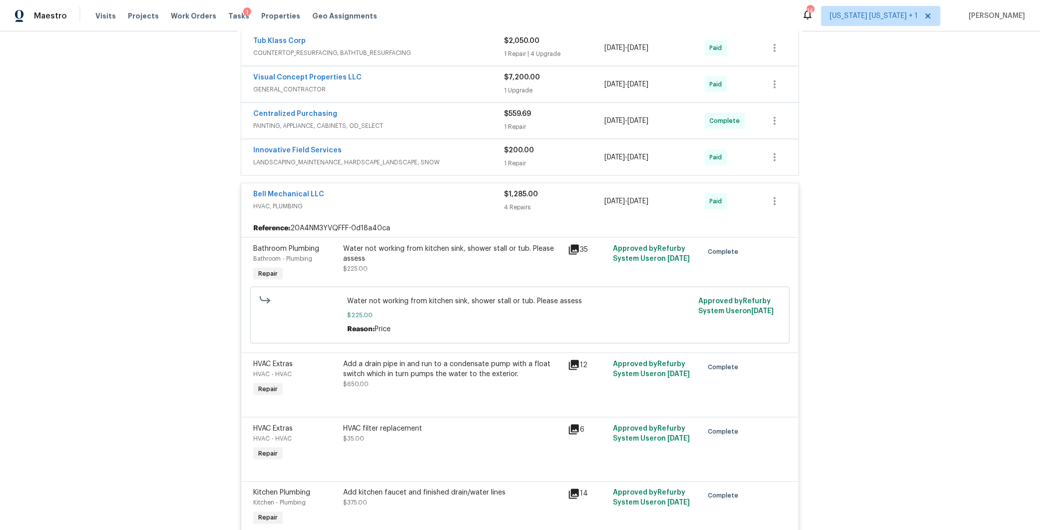
scroll to position [589, 0]
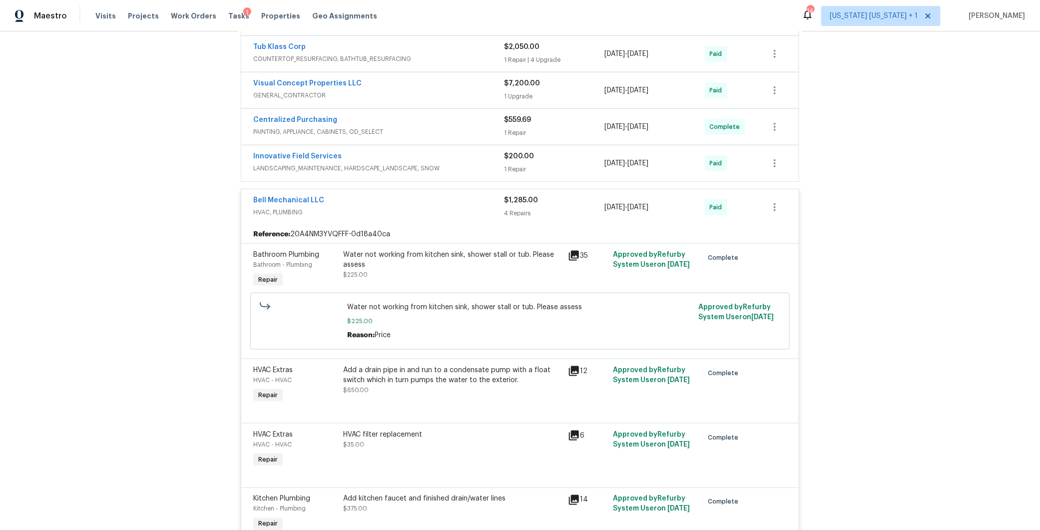
click at [424, 196] on div "Bell Mechanical LLC" at bounding box center [378, 201] width 251 height 12
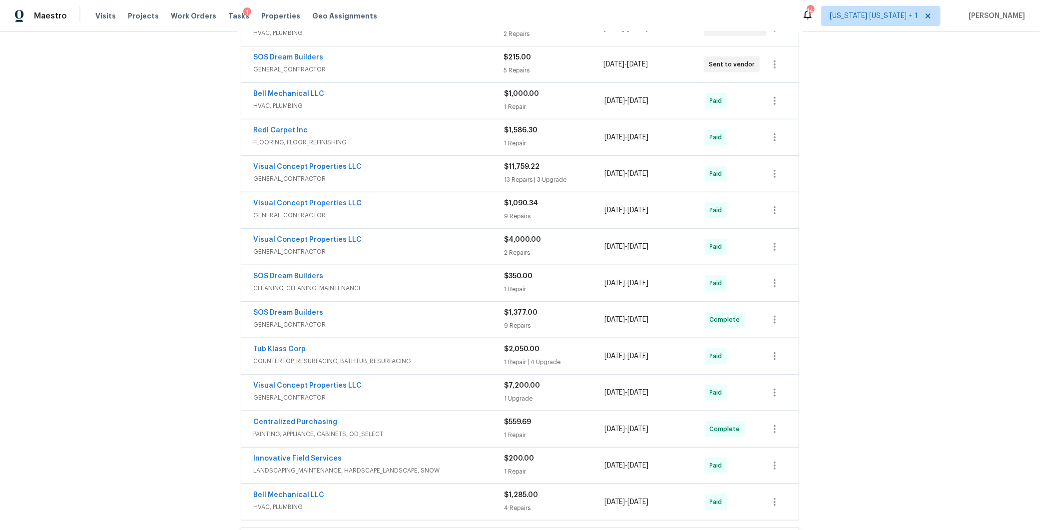
scroll to position [283, 0]
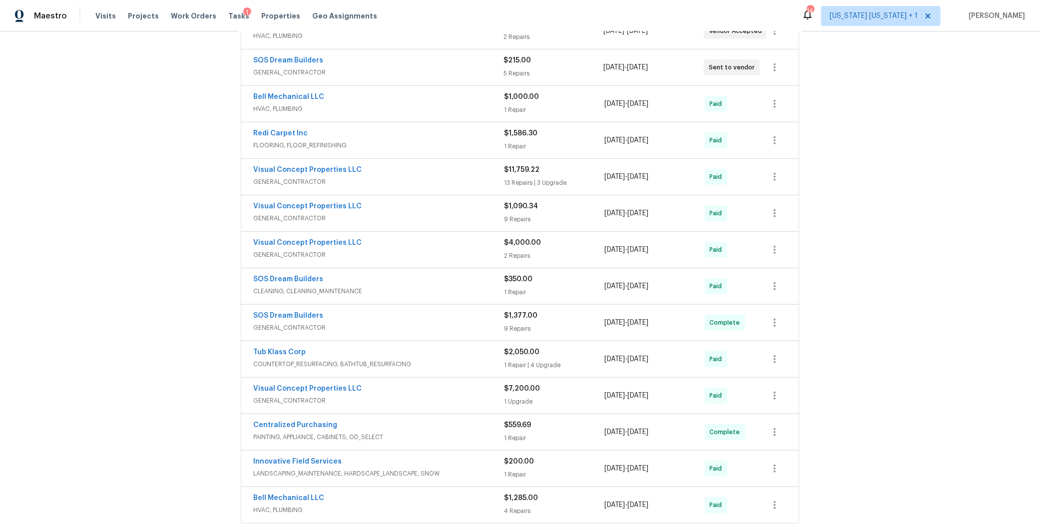
click at [431, 87] on div "Bell Mechanical LLC HVAC, PLUMBING $1,000.00 1 Repair 6/19/2025 - 6/19/2025 Paid" at bounding box center [520, 104] width 558 height 36
click at [425, 104] on span "HVAC, PLUMBING" at bounding box center [378, 109] width 251 height 10
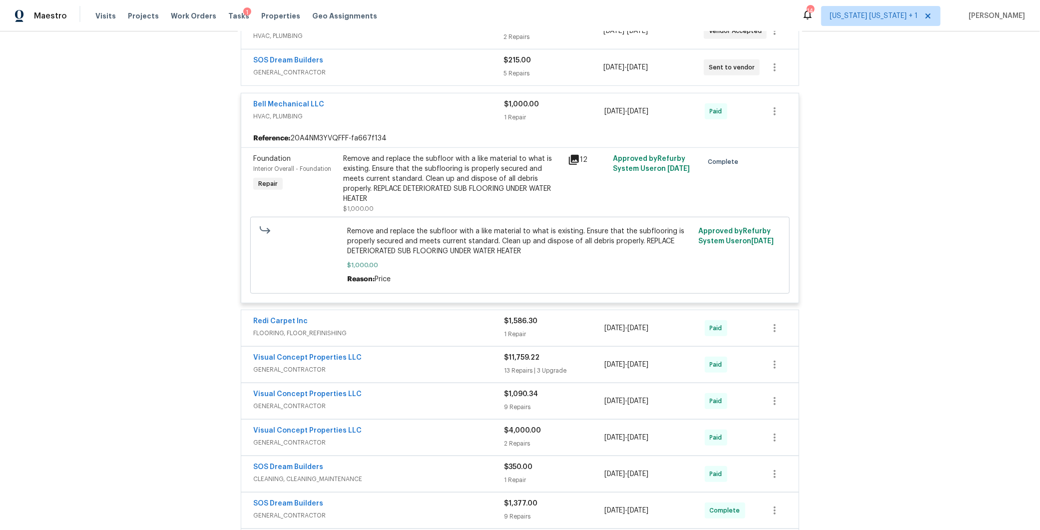
click at [431, 101] on div "Bell Mechanical LLC" at bounding box center [378, 105] width 251 height 12
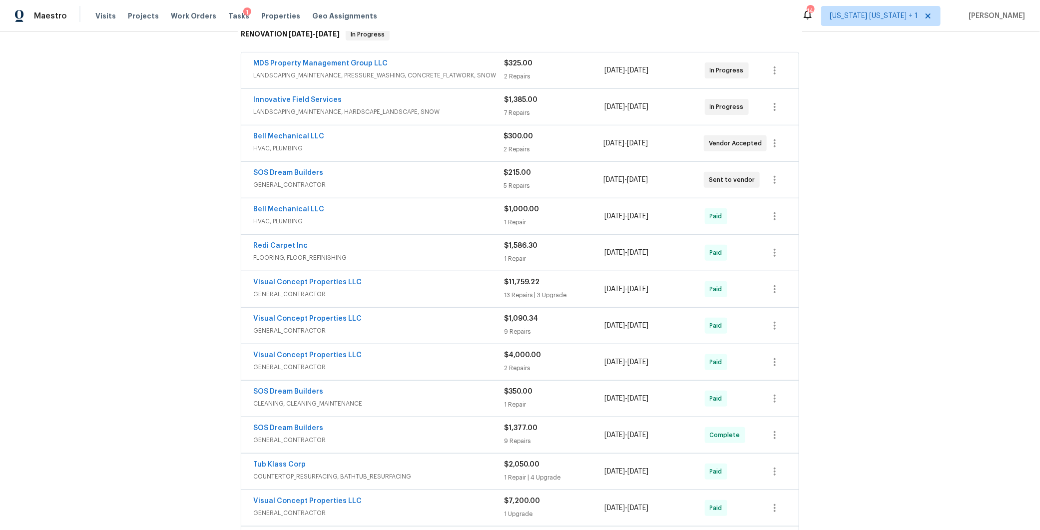
scroll to position [154, 0]
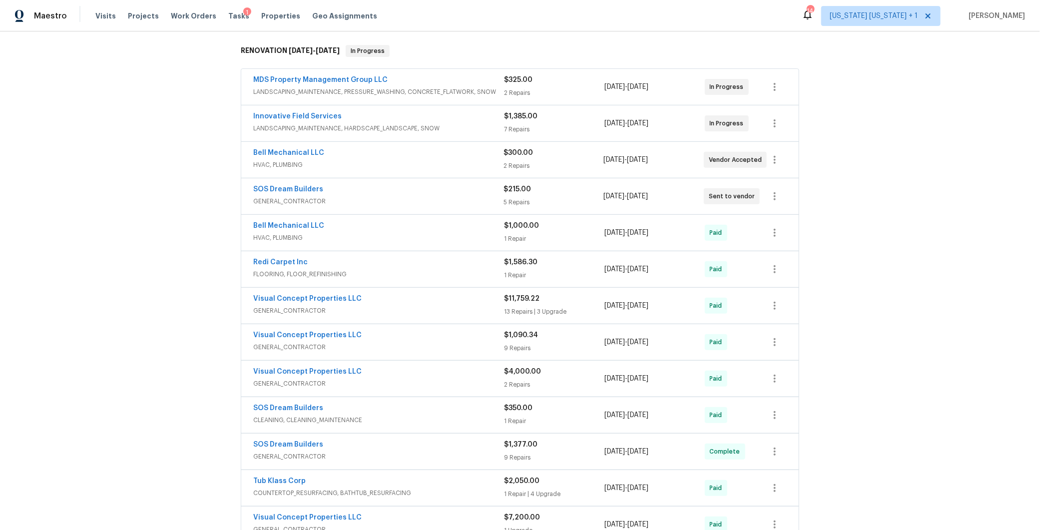
click at [431, 150] on div "Bell Mechanical LLC" at bounding box center [378, 154] width 250 height 12
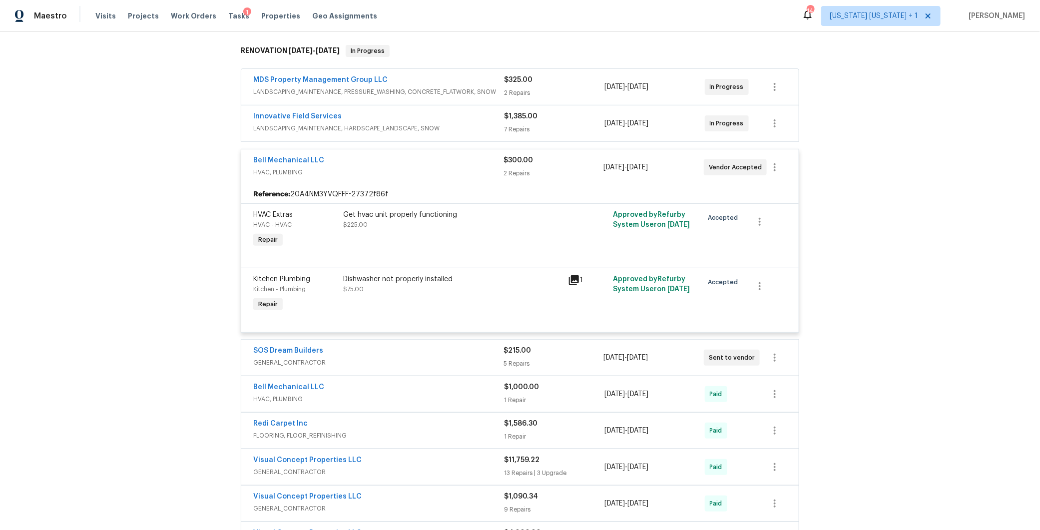
click at [407, 278] on div "Dishwasher not properly installed" at bounding box center [452, 279] width 219 height 10
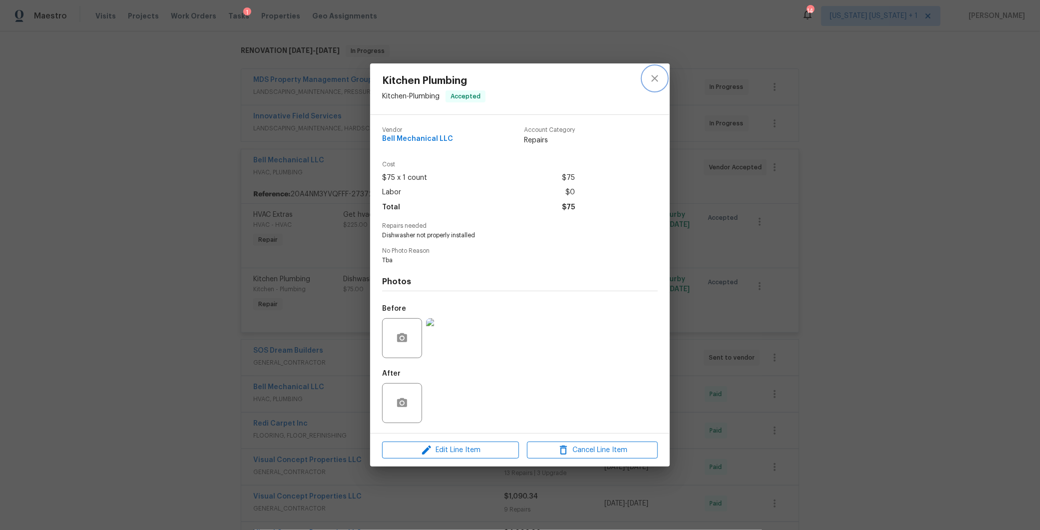
click at [659, 79] on icon "close" at bounding box center [655, 78] width 12 height 12
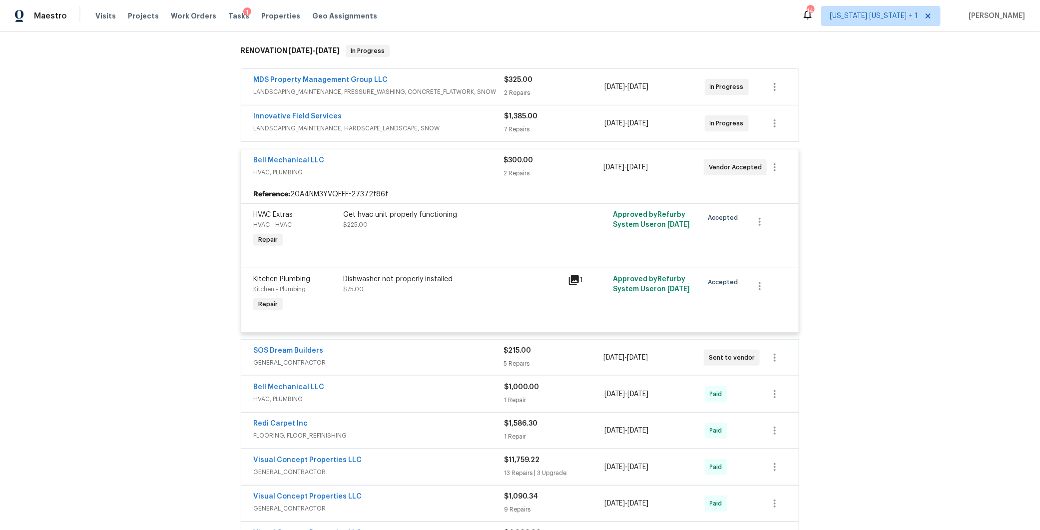
click at [392, 215] on div "Get hvac unit properly functioning" at bounding box center [452, 215] width 219 height 10
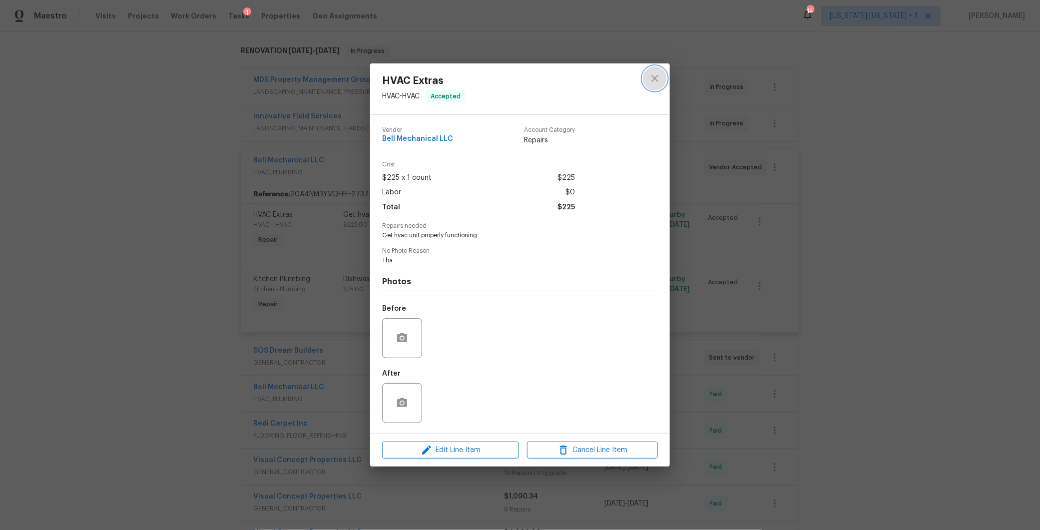
click at [659, 79] on icon "close" at bounding box center [655, 78] width 12 height 12
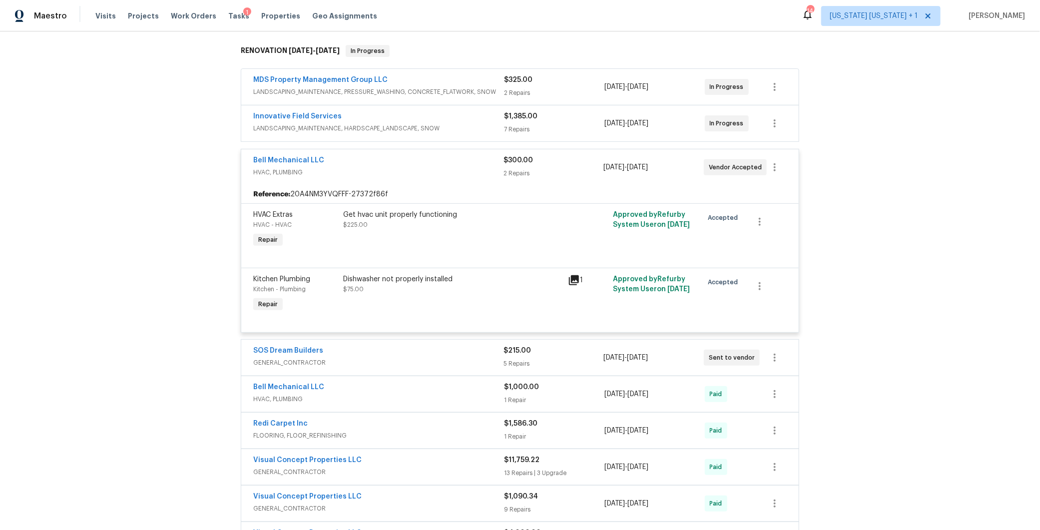
click at [441, 151] on div "Bell Mechanical LLC HVAC, PLUMBING $300.00 2 Repairs 8/14/2025 - 8/15/2025 Vend…" at bounding box center [520, 167] width 558 height 36
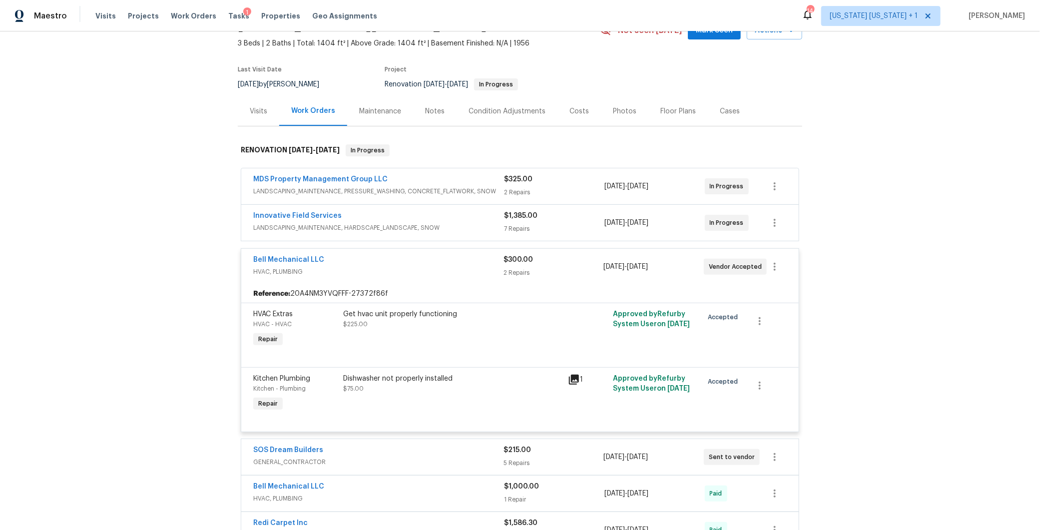
scroll to position [0, 0]
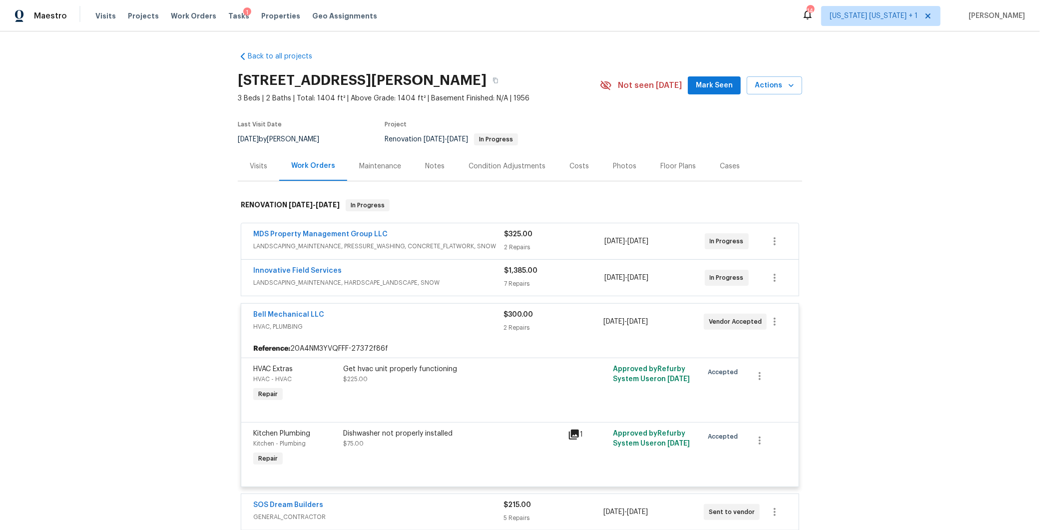
click at [412, 326] on span "HVAC, PLUMBING" at bounding box center [378, 327] width 250 height 10
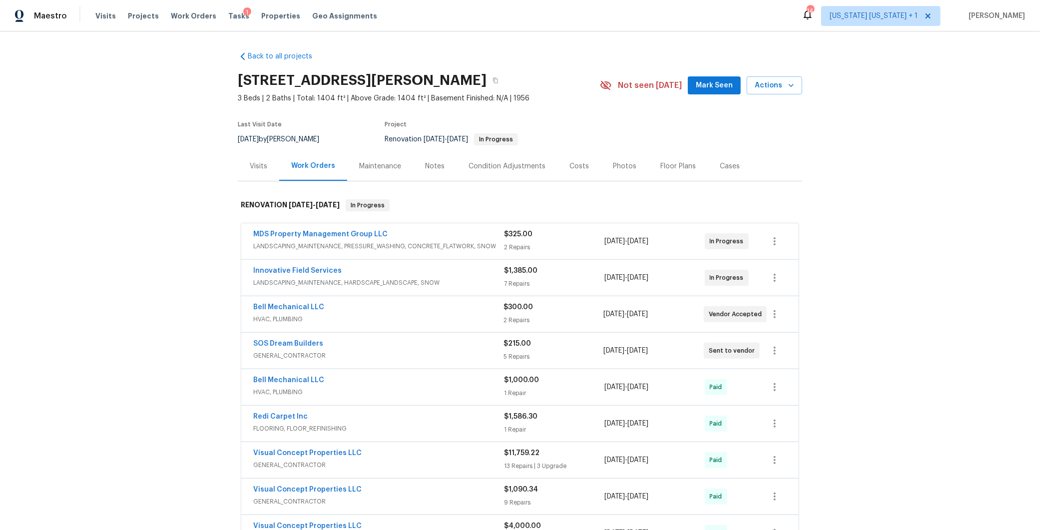
click at [437, 275] on div "Innovative Field Services" at bounding box center [378, 272] width 251 height 12
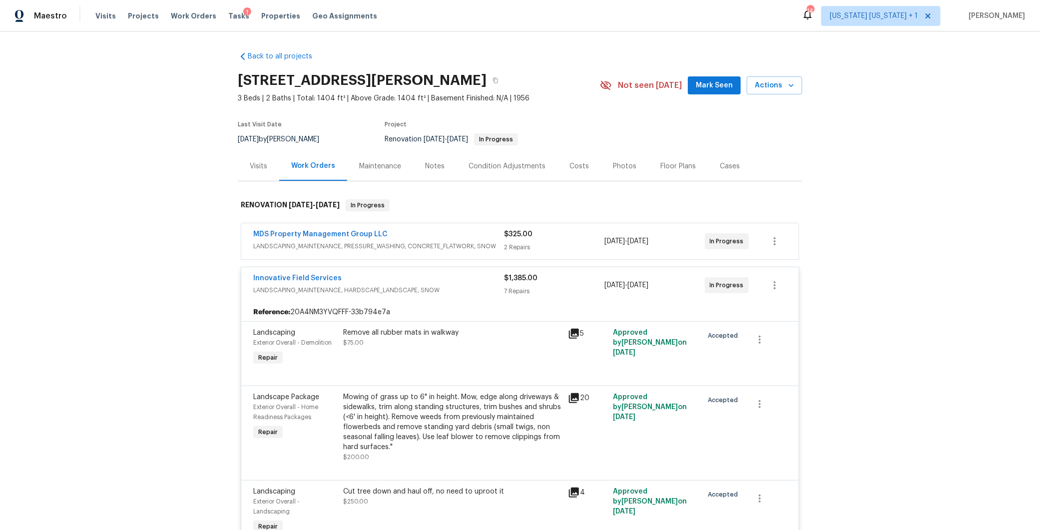
click at [437, 280] on div "Innovative Field Services" at bounding box center [378, 279] width 251 height 12
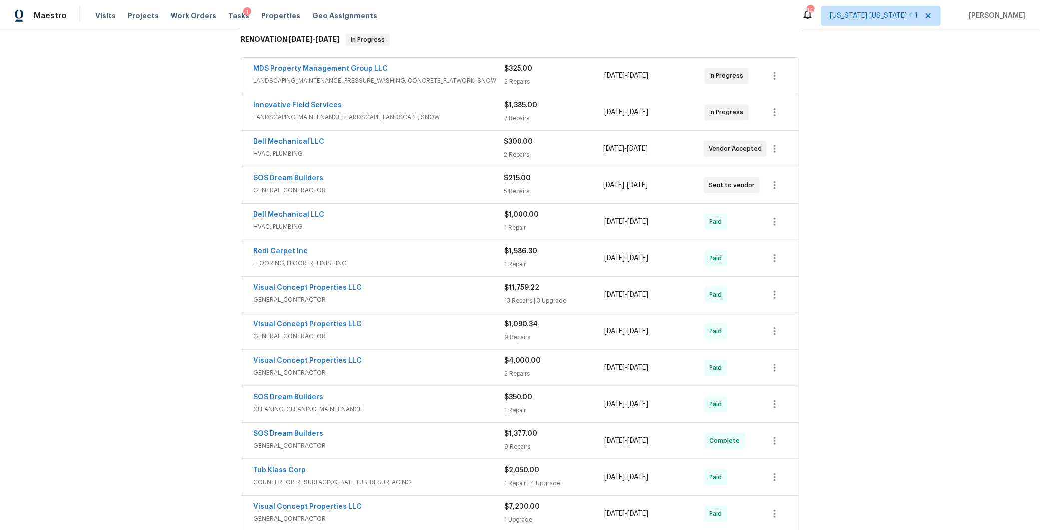
scroll to position [166, 0]
click at [423, 174] on div "SOS Dream Builders" at bounding box center [378, 178] width 250 height 12
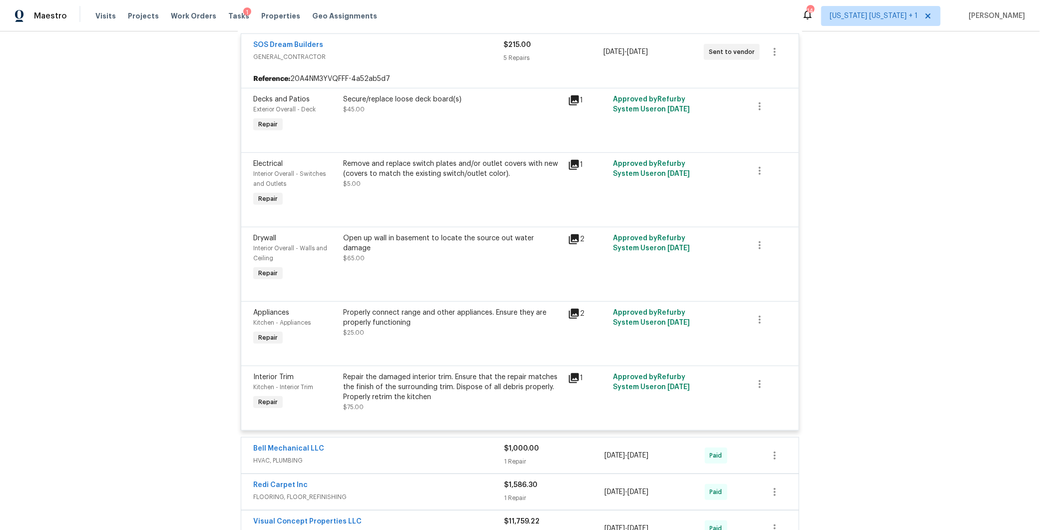
scroll to position [304, 0]
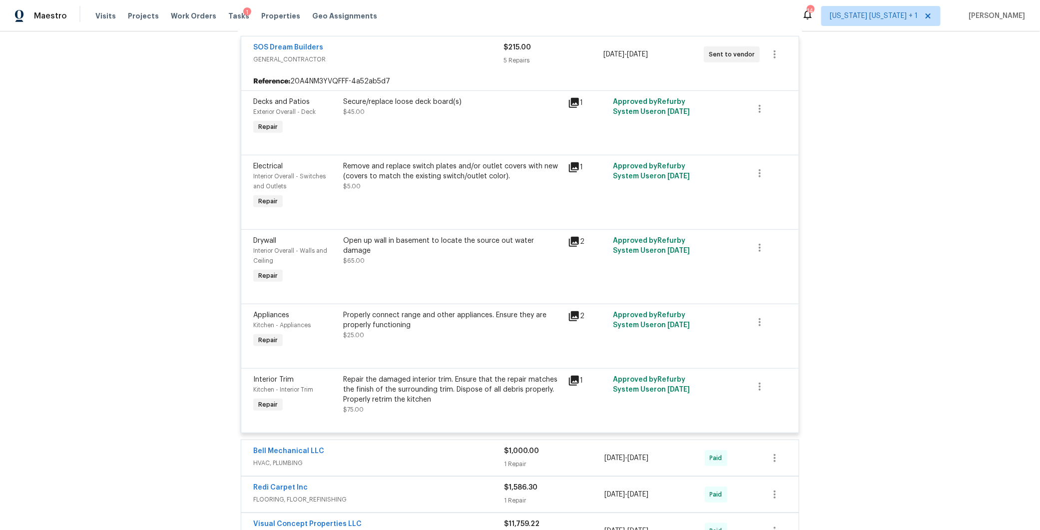
click at [449, 384] on div "Repair the damaged interior trim. Ensure that the repair matches the finish of …" at bounding box center [452, 390] width 219 height 30
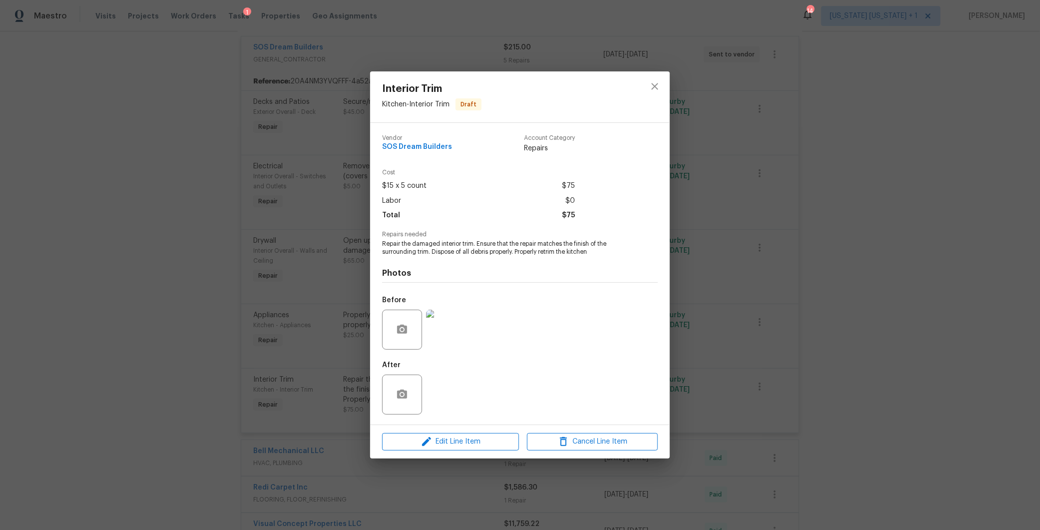
click at [452, 330] on img at bounding box center [446, 330] width 40 height 40
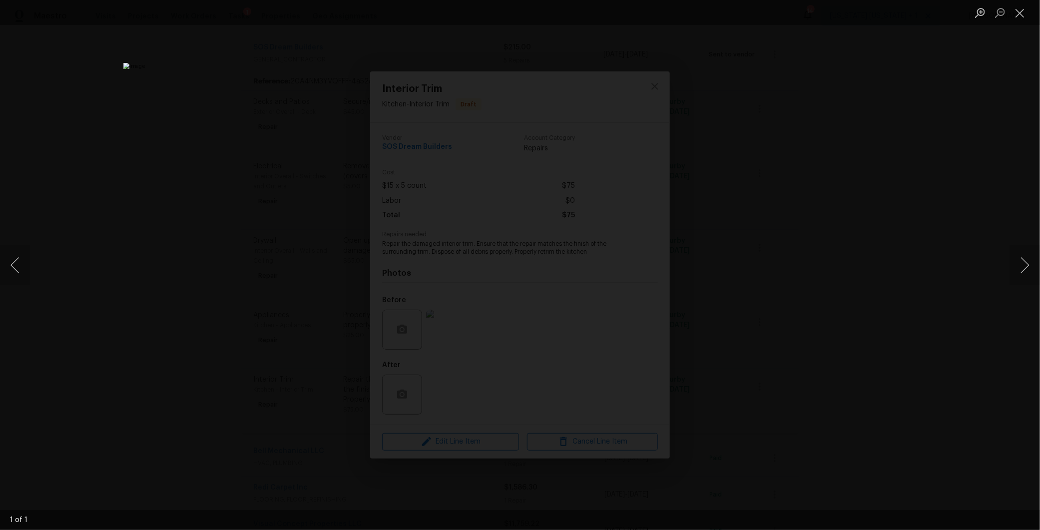
click at [831, 303] on div "Lightbox" at bounding box center [520, 265] width 1040 height 530
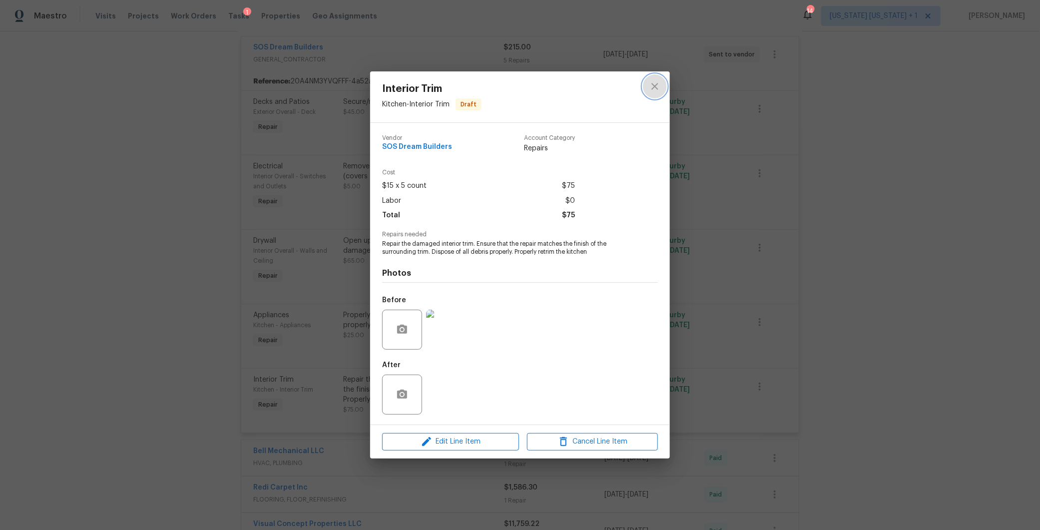
click at [654, 84] on icon "close" at bounding box center [655, 86] width 12 height 12
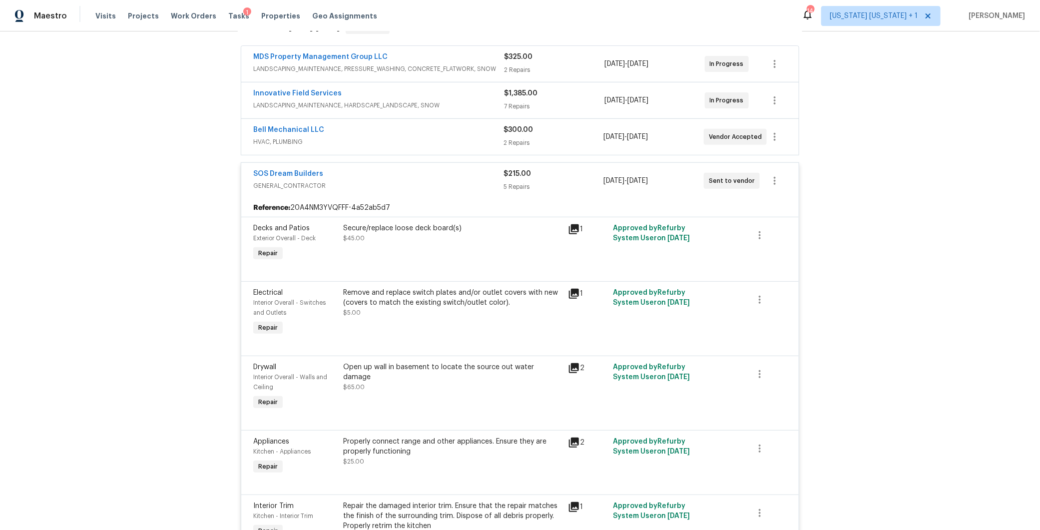
scroll to position [173, 0]
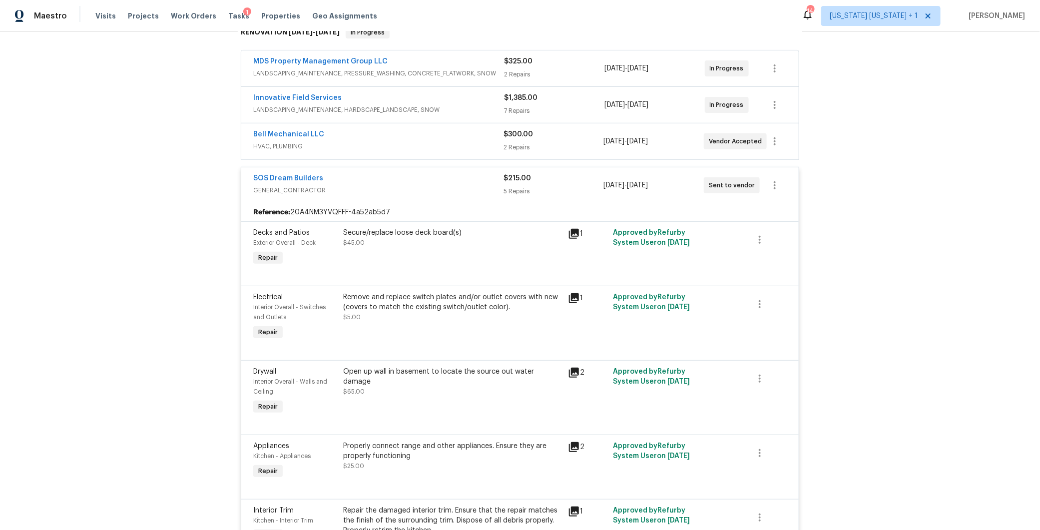
click at [455, 175] on div "SOS Dream Builders" at bounding box center [378, 179] width 250 height 12
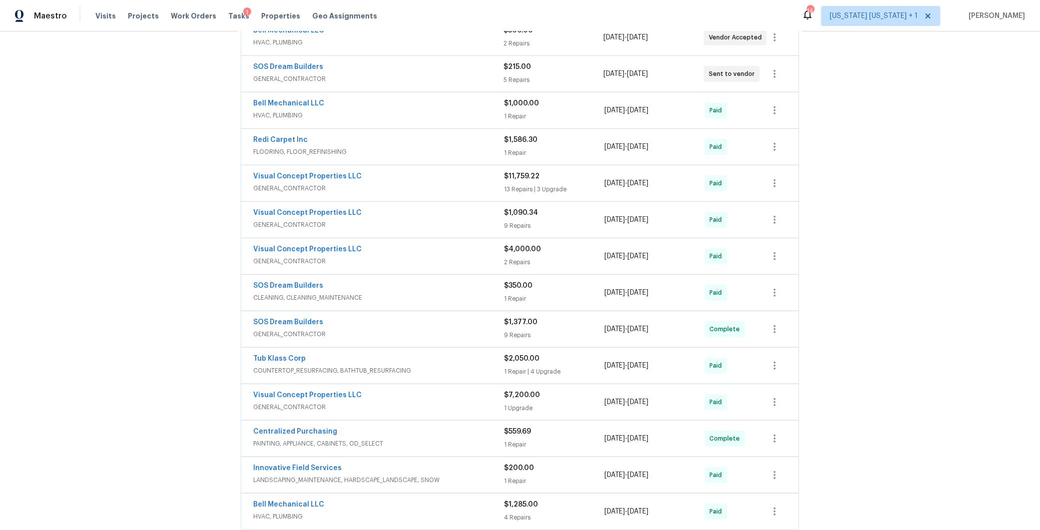
scroll to position [431, 0]
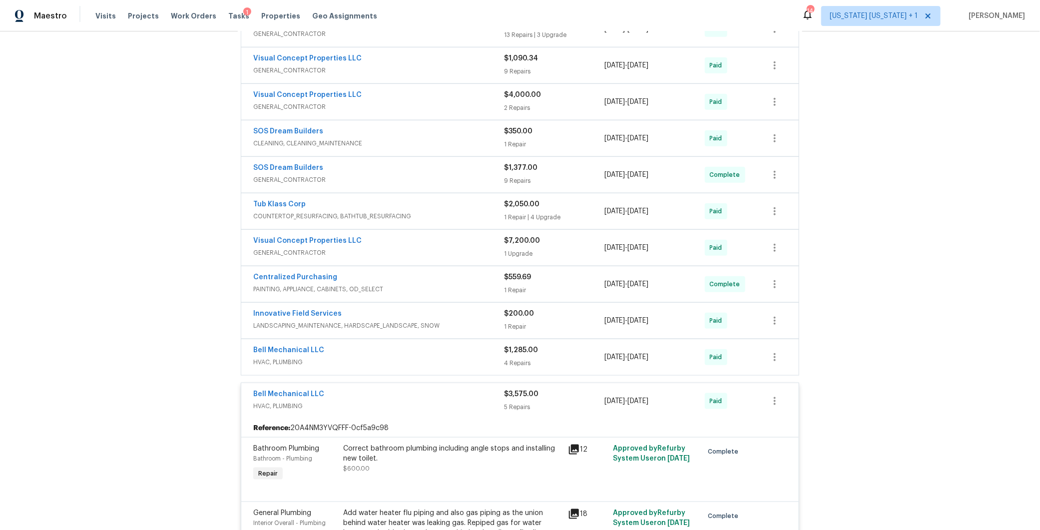
click at [401, 401] on span "HVAC, PLUMBING" at bounding box center [378, 406] width 251 height 10
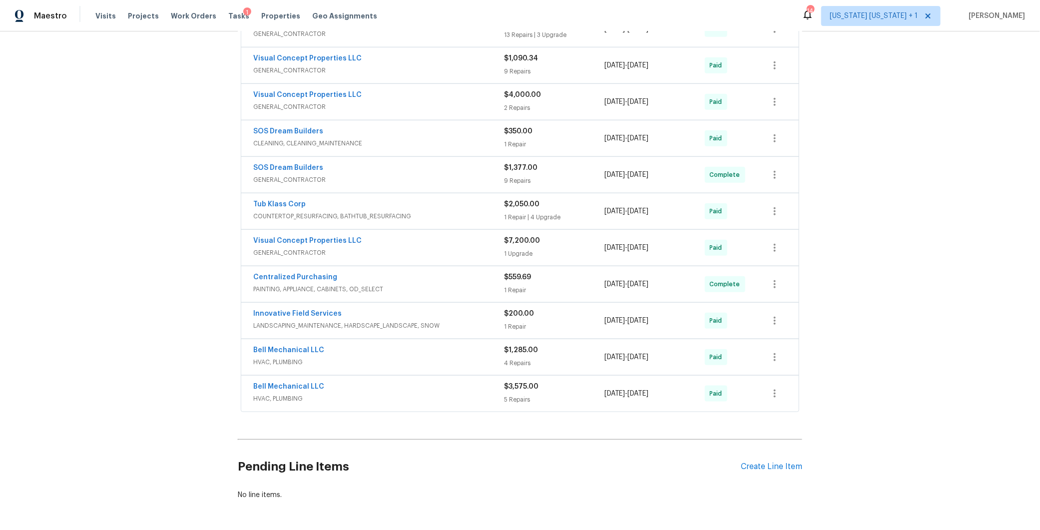
scroll to position [429, 0]
click at [386, 316] on div "Innovative Field Services" at bounding box center [378, 317] width 251 height 12
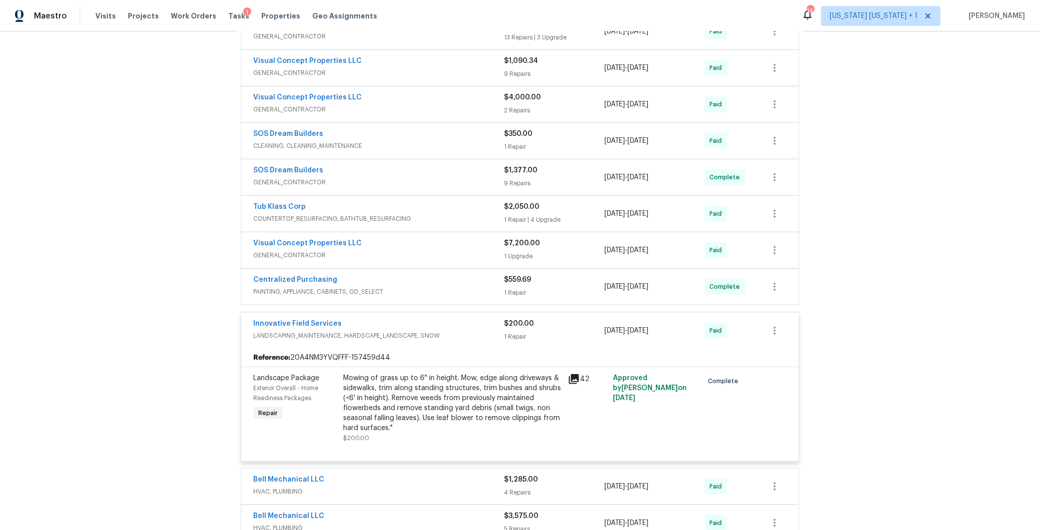
click at [389, 319] on div "Innovative Field Services" at bounding box center [378, 325] width 251 height 12
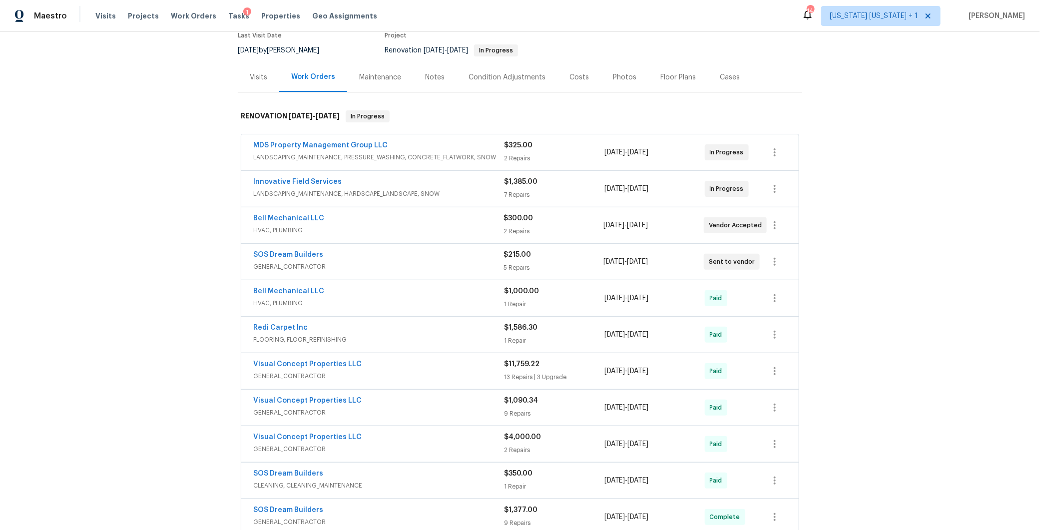
scroll to position [86, 0]
click at [572, 80] on div "Costs" at bounding box center [579, 80] width 19 height 10
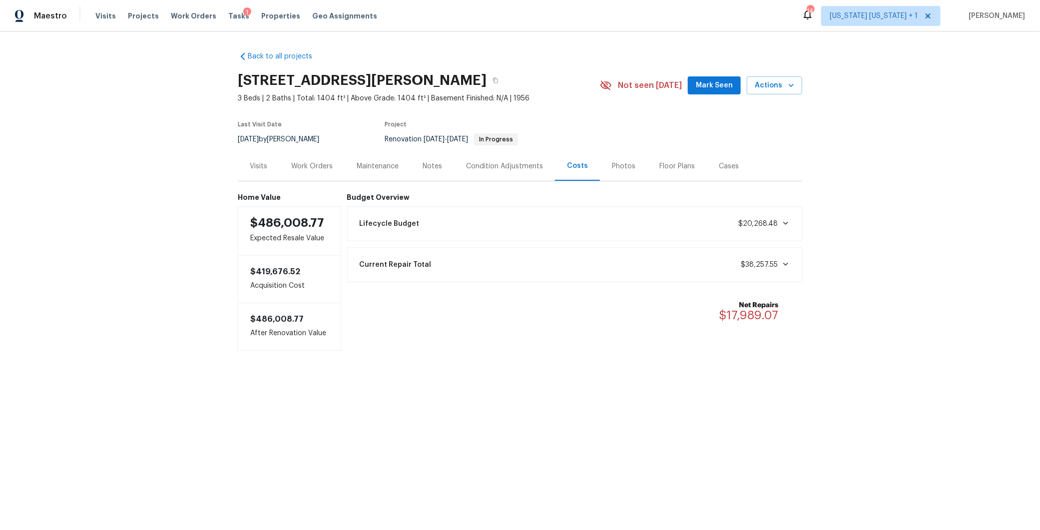
click at [311, 167] on div "Work Orders" at bounding box center [311, 166] width 41 height 10
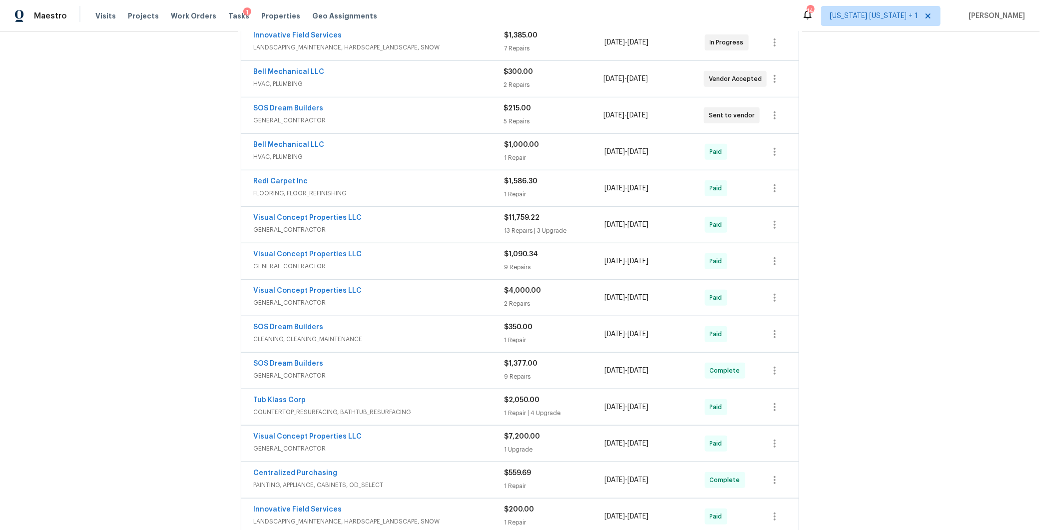
scroll to position [452, 0]
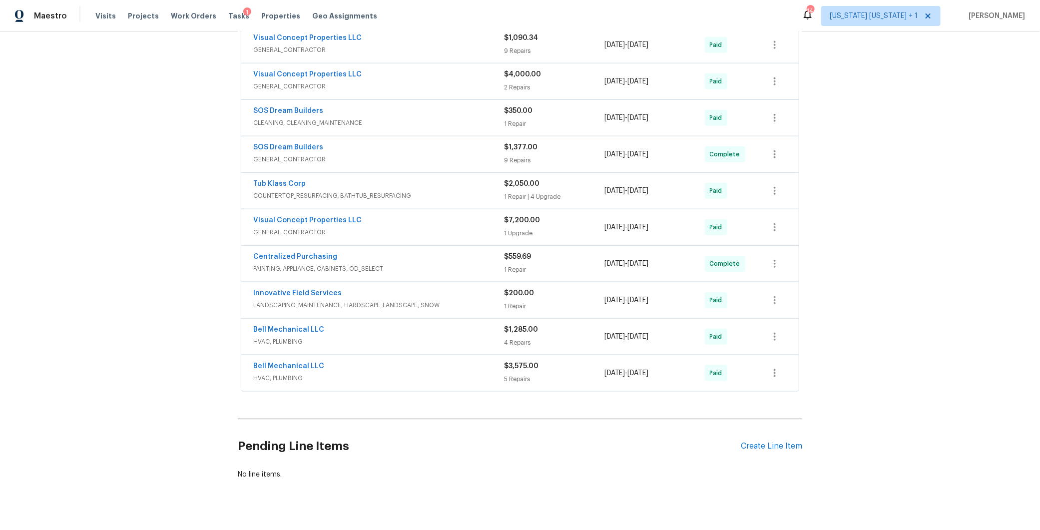
click at [409, 184] on div "Tub Klass Corp" at bounding box center [378, 185] width 251 height 12
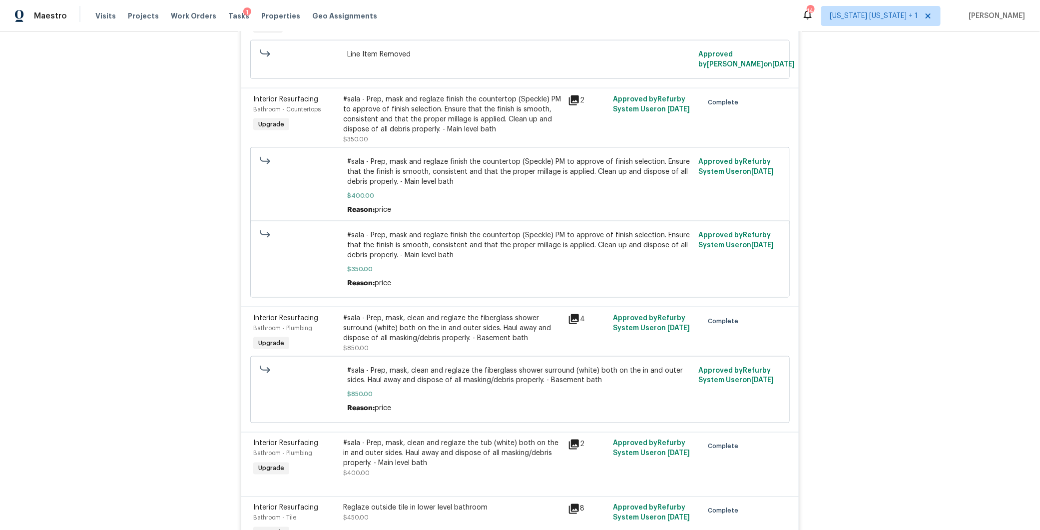
scroll to position [566, 0]
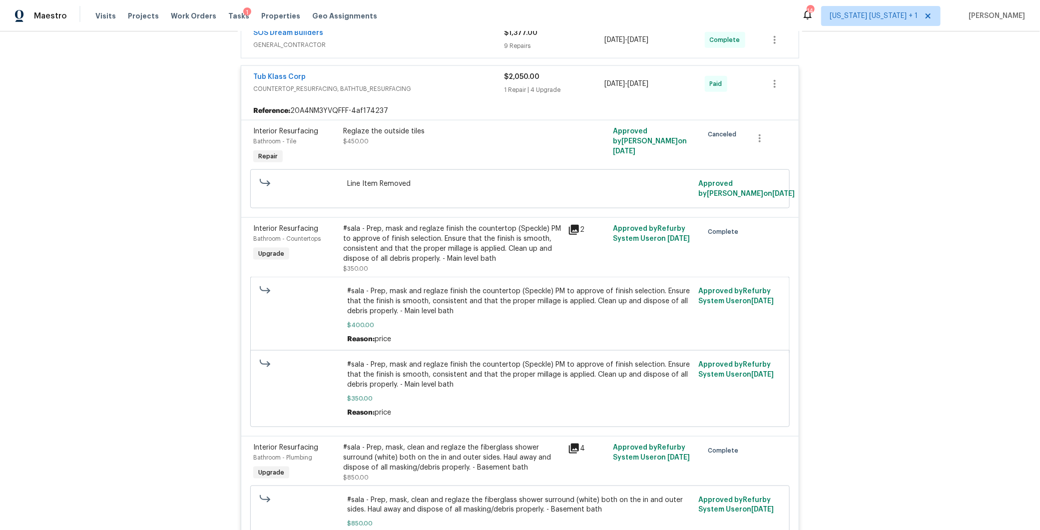
click at [438, 72] on div "Tub Klass Corp" at bounding box center [378, 78] width 251 height 12
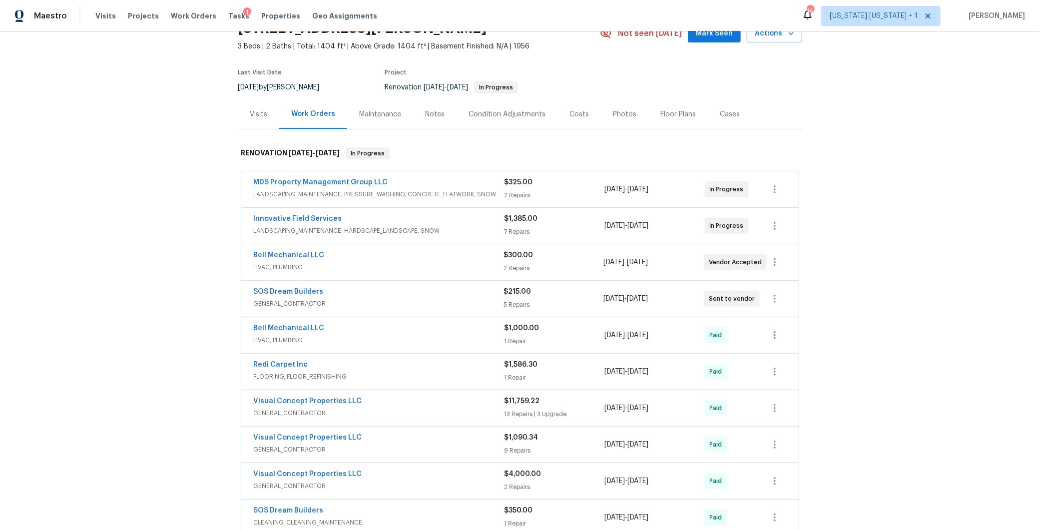
scroll to position [0, 0]
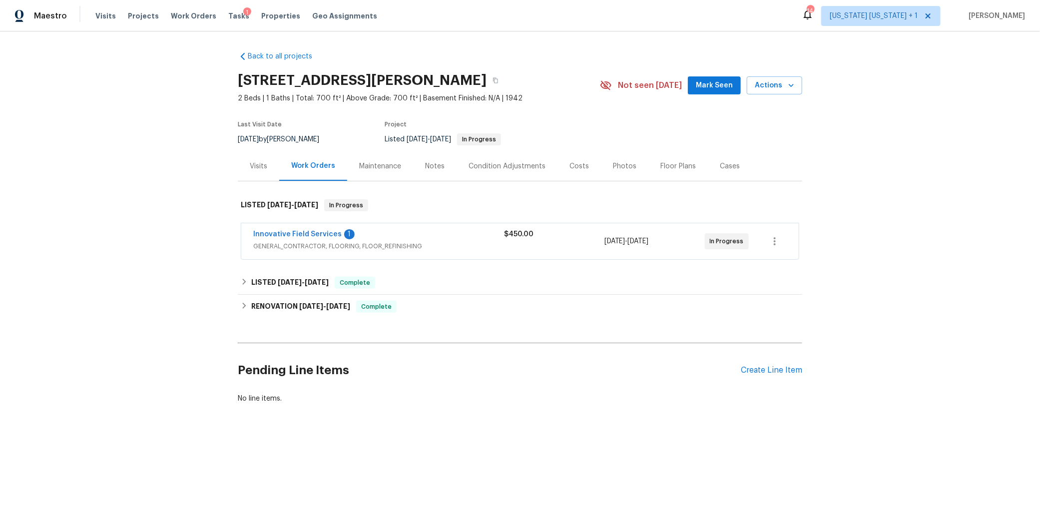
click at [405, 236] on div "Innovative Field Services 1" at bounding box center [378, 235] width 251 height 12
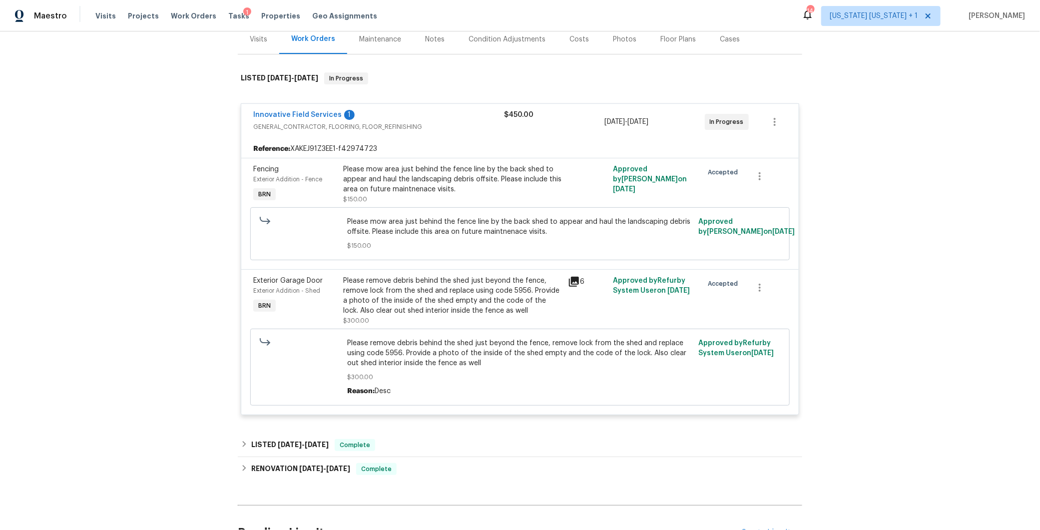
scroll to position [140, 0]
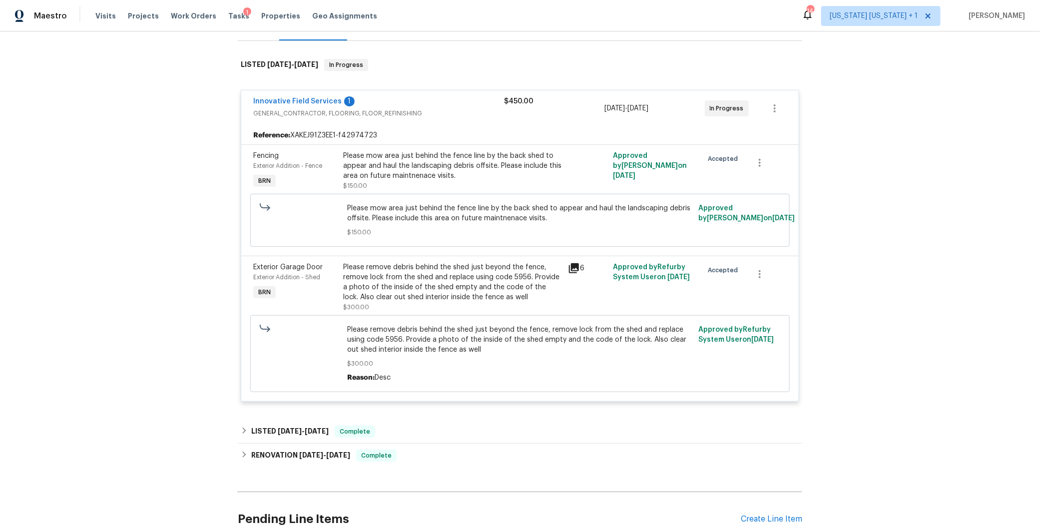
click at [446, 286] on div "Please remove debris behind the shed just beyond the fence, remove lock from th…" at bounding box center [452, 282] width 219 height 40
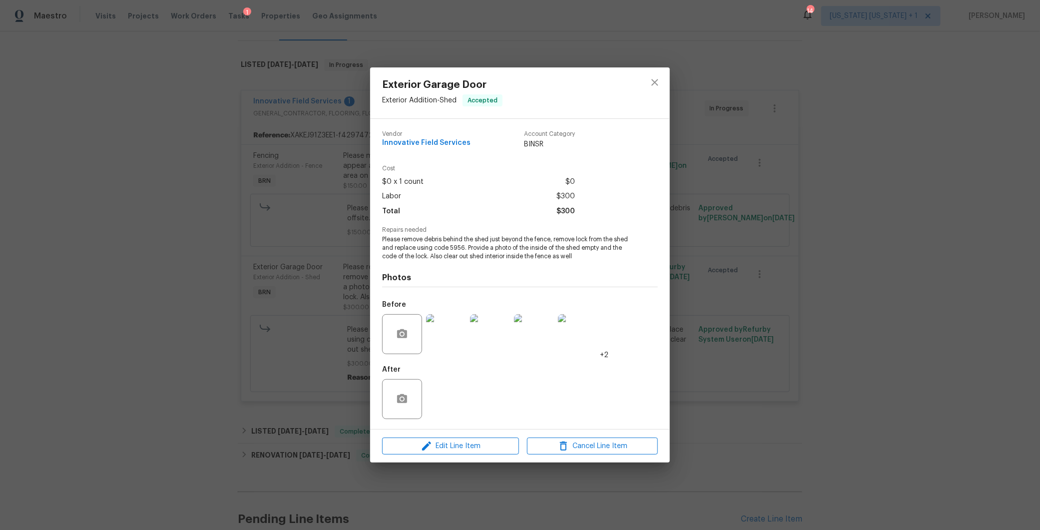
click at [450, 341] on img at bounding box center [446, 334] width 40 height 40
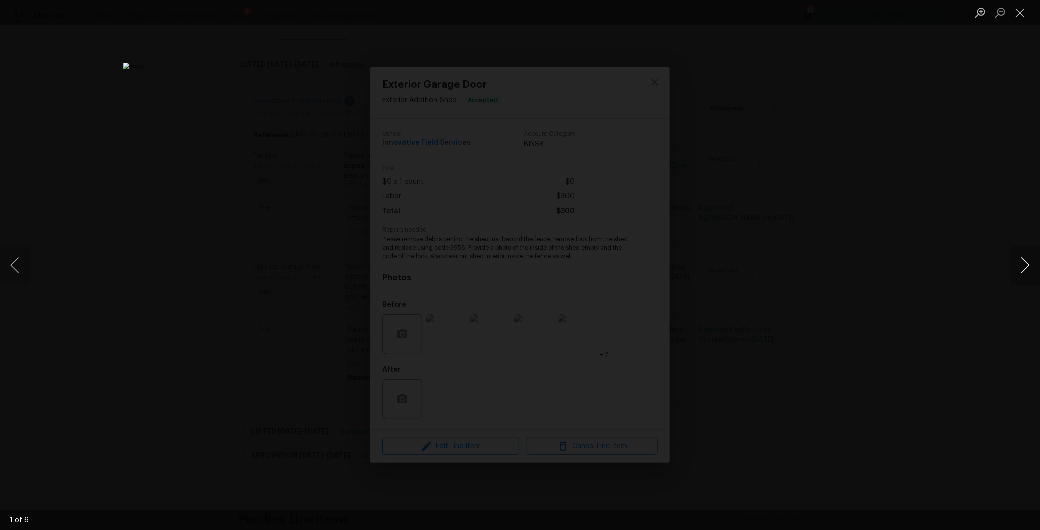
click at [1018, 263] on button "Next image" at bounding box center [1025, 265] width 30 height 40
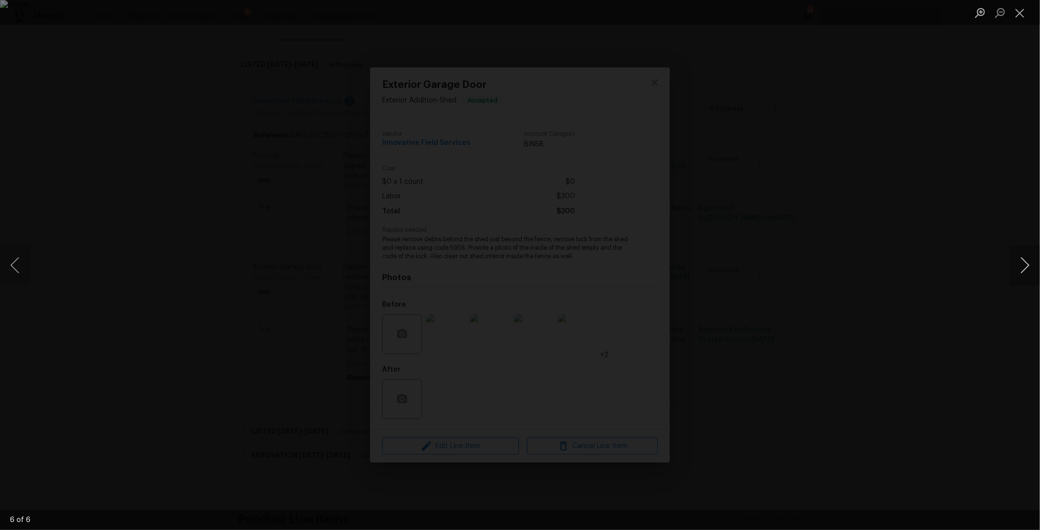
click at [1018, 263] on button "Next image" at bounding box center [1025, 265] width 30 height 40
click at [903, 238] on div "Lightbox" at bounding box center [520, 265] width 1040 height 530
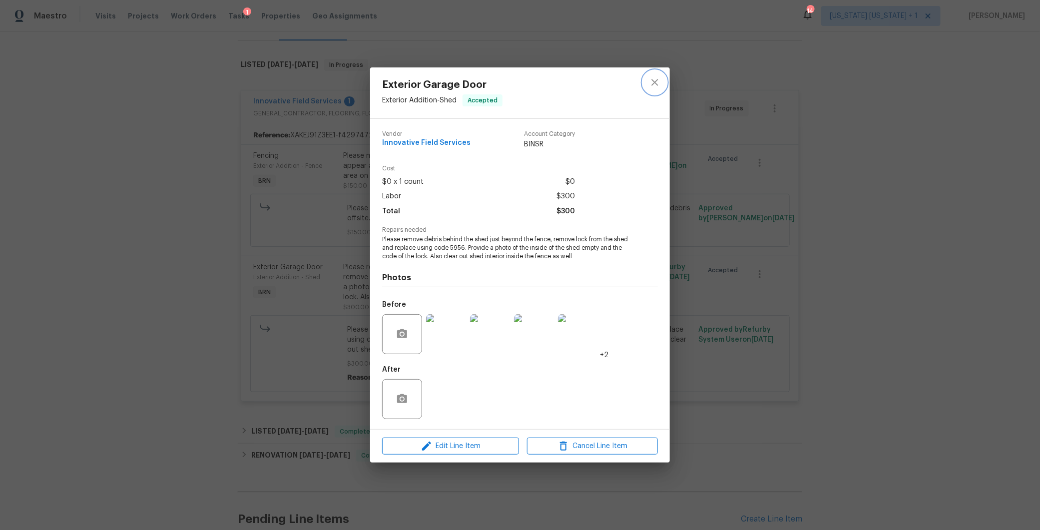
click at [652, 82] on icon "close" at bounding box center [655, 82] width 12 height 12
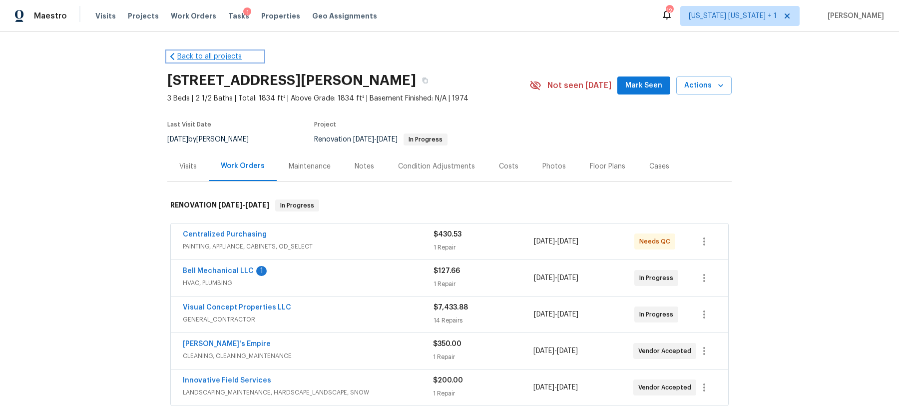
click at [188, 53] on link "Back to all projects" at bounding box center [215, 56] width 96 height 10
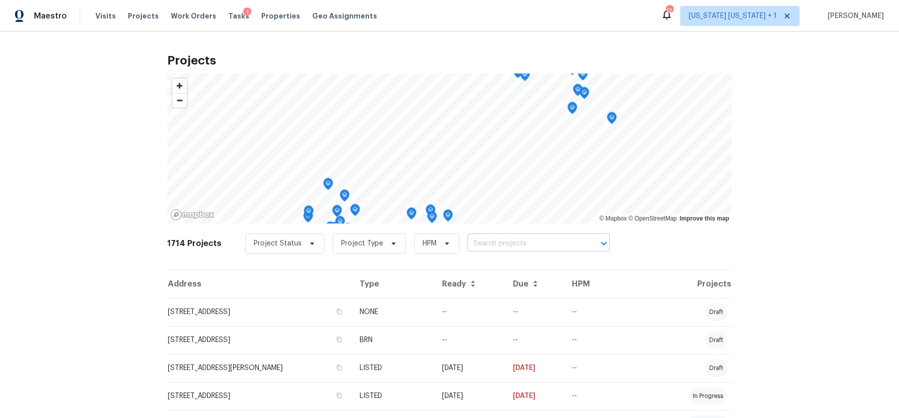
click at [524, 242] on input "text" at bounding box center [525, 243] width 114 height 15
type input "103 s"
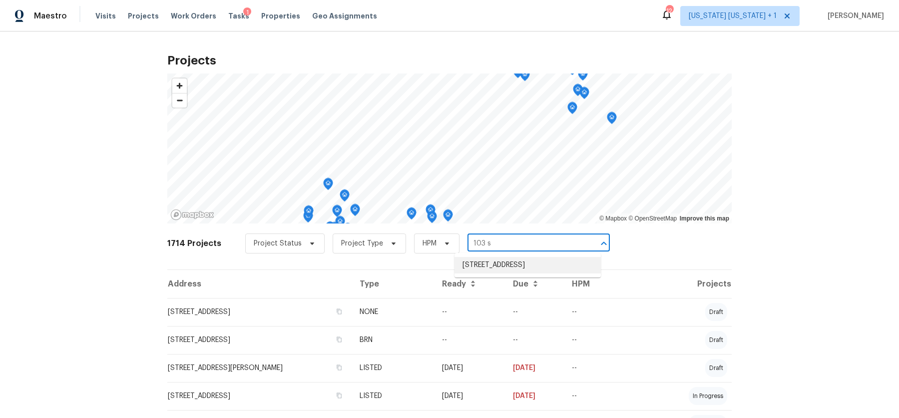
click at [569, 267] on li "103 S Plank Rd, Newburgh, NY 12550" at bounding box center [528, 265] width 146 height 16
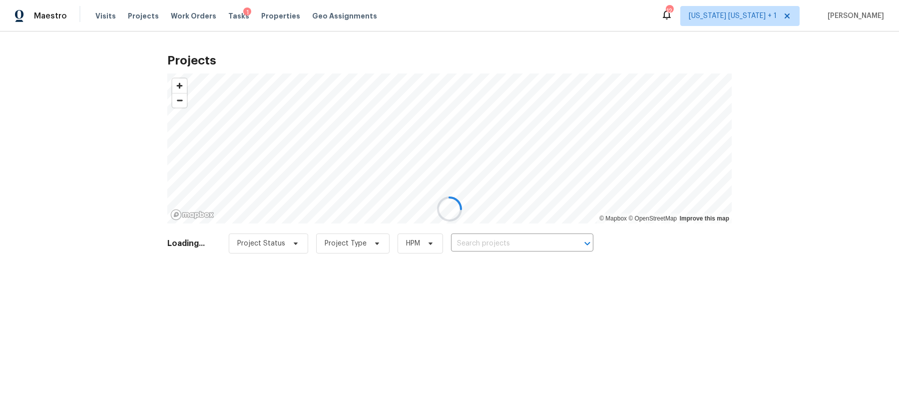
type input "103 S Plank Rd, Newburgh, NY 12550"
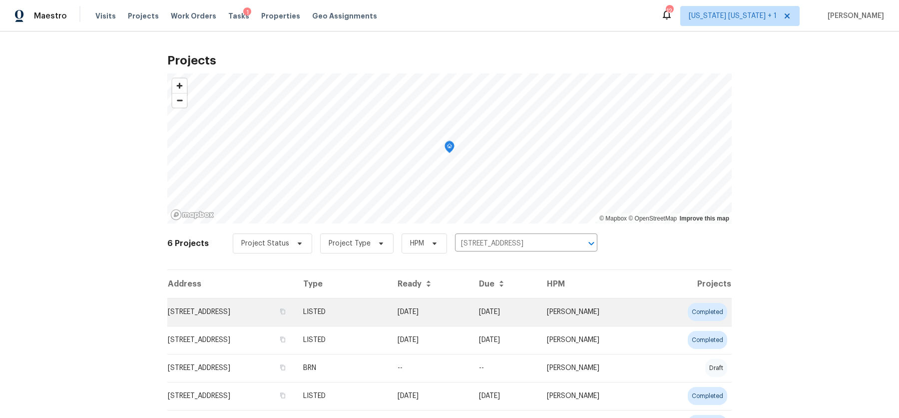
click at [269, 314] on td "103 S Plank Rd, Newburgh, NY 12550" at bounding box center [231, 312] width 128 height 28
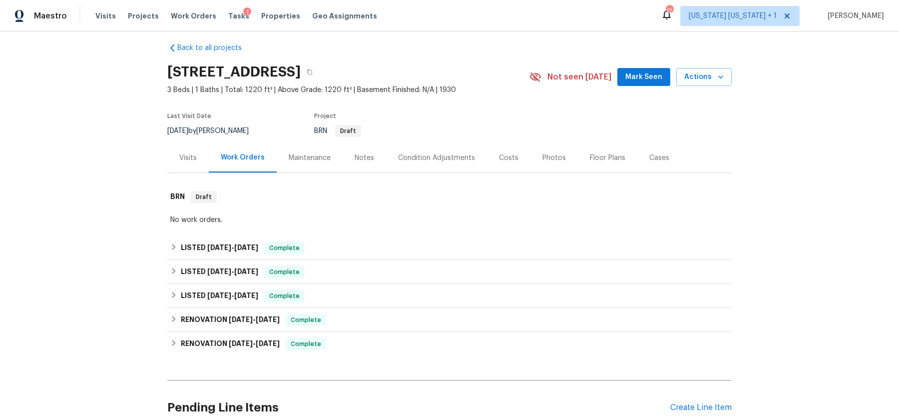
scroll to position [10, 0]
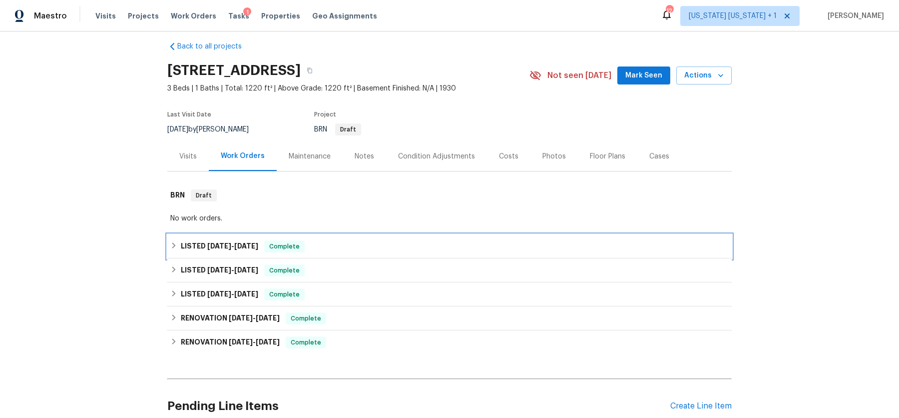
click at [172, 247] on icon at bounding box center [173, 245] width 3 height 6
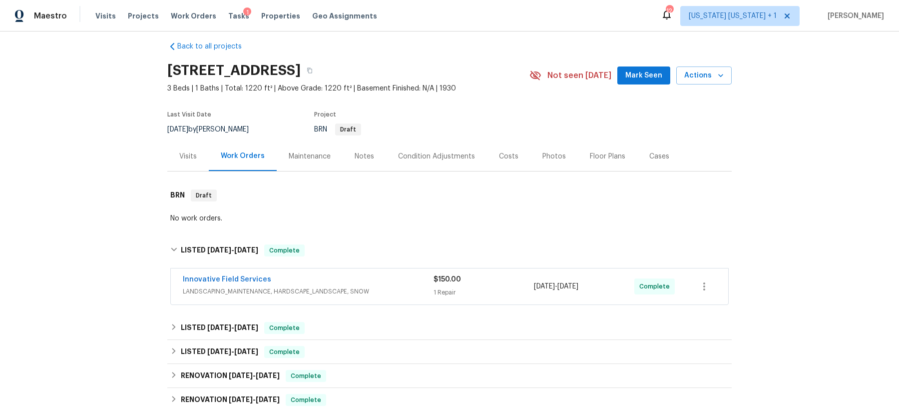
click at [296, 284] on div "Innovative Field Services" at bounding box center [308, 280] width 251 height 12
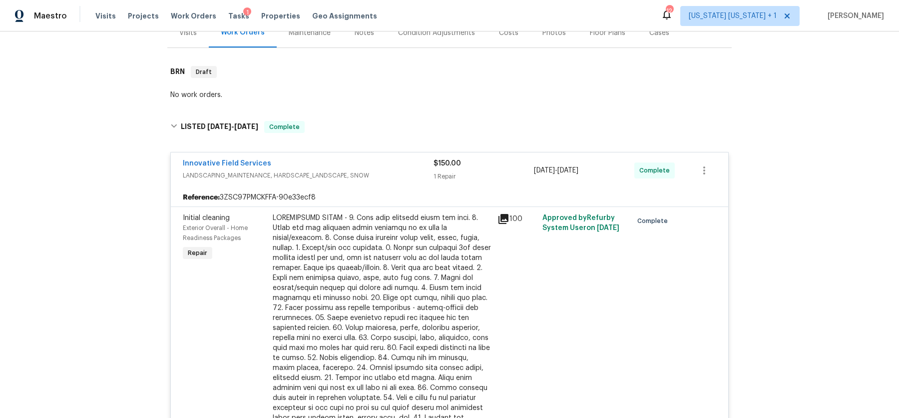
scroll to position [104, 0]
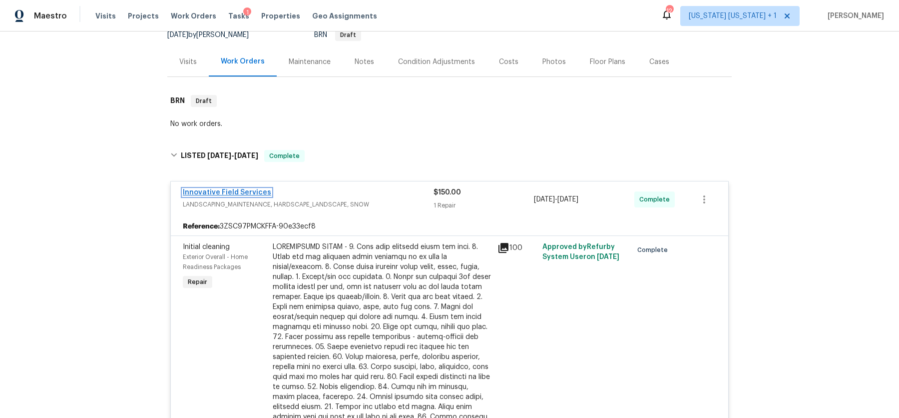
click at [214, 190] on link "Innovative Field Services" at bounding box center [227, 192] width 88 height 7
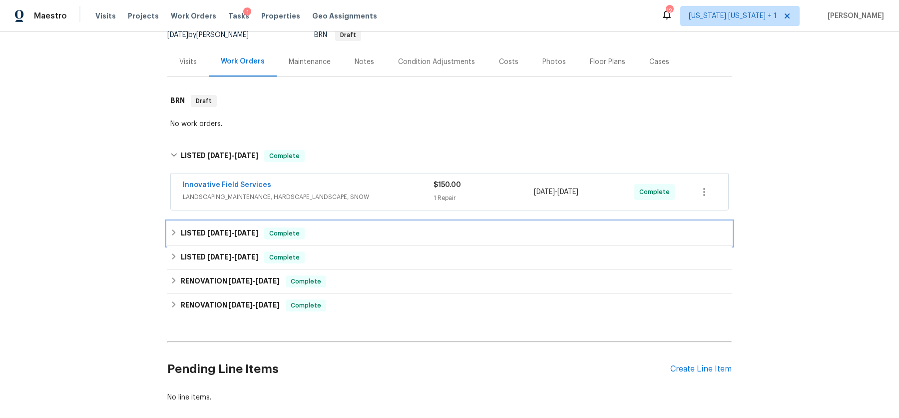
click at [170, 236] on div "LISTED 6/5/25 - 6/12/25 Complete" at bounding box center [449, 233] width 559 height 12
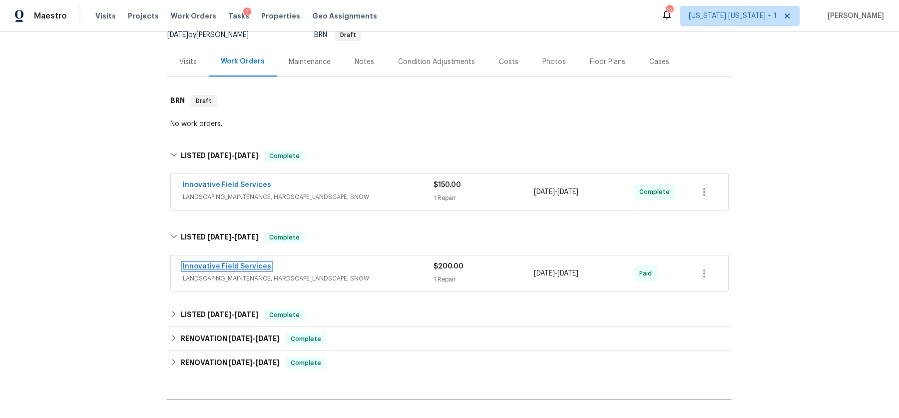
click at [225, 264] on link "Innovative Field Services" at bounding box center [227, 266] width 88 height 7
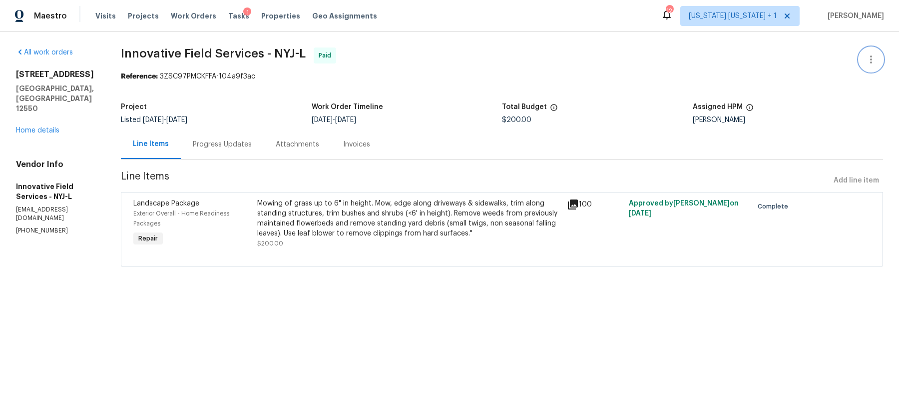
click at [865, 61] on icon "button" at bounding box center [871, 59] width 12 height 12
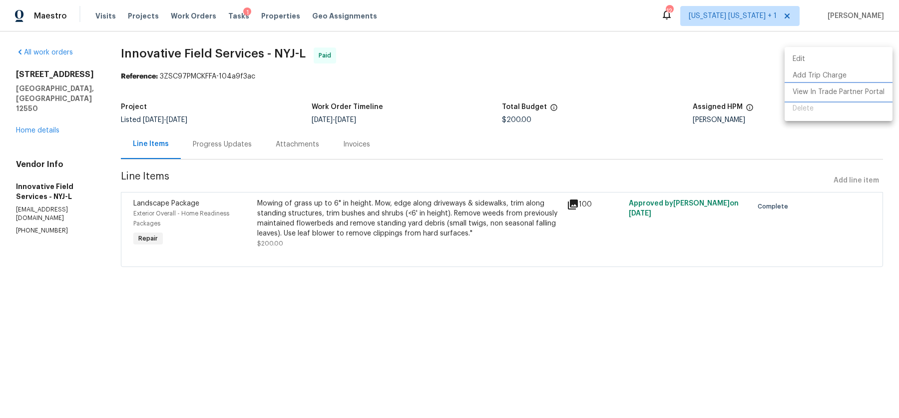
click at [807, 88] on li "View In Trade Partner Portal" at bounding box center [839, 92] width 108 height 16
click at [30, 54] on div at bounding box center [449, 209] width 899 height 418
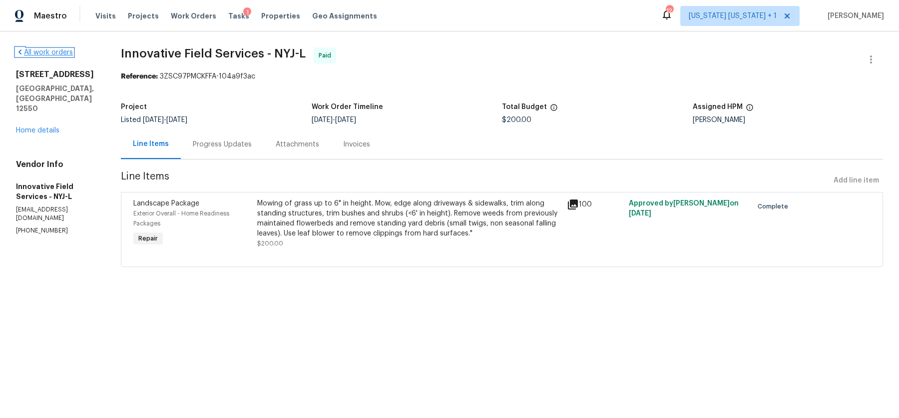
click at [32, 52] on link "All work orders" at bounding box center [44, 52] width 57 height 7
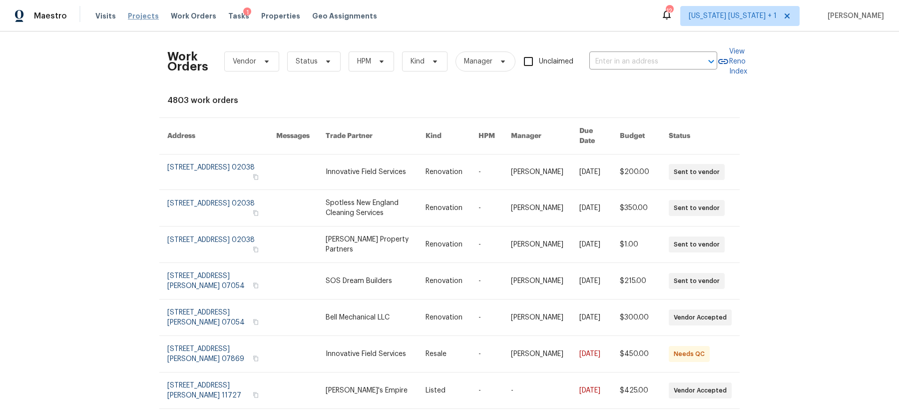
click at [131, 15] on span "Projects" at bounding box center [143, 16] width 31 height 10
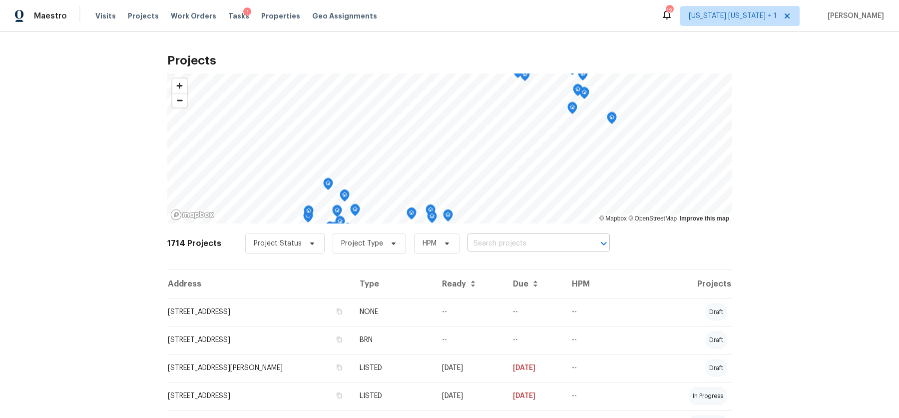
click at [492, 239] on input "text" at bounding box center [525, 243] width 114 height 15
type input "8 nap"
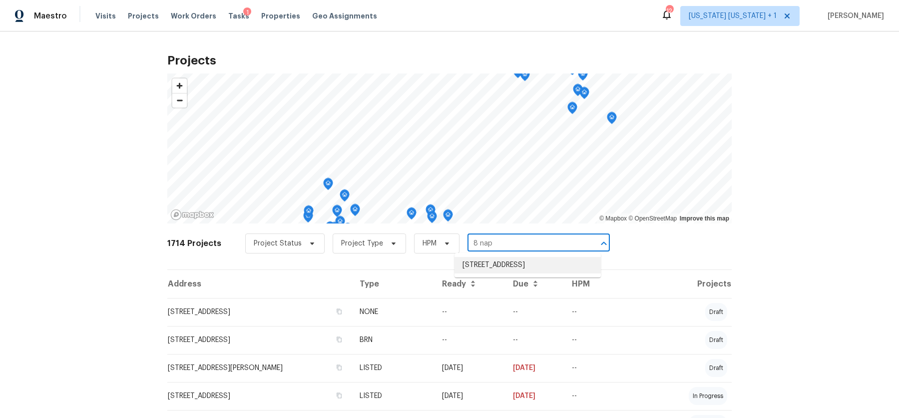
click at [519, 271] on li "8 Naples Ave, Central Islip, NY 11722" at bounding box center [528, 265] width 146 height 16
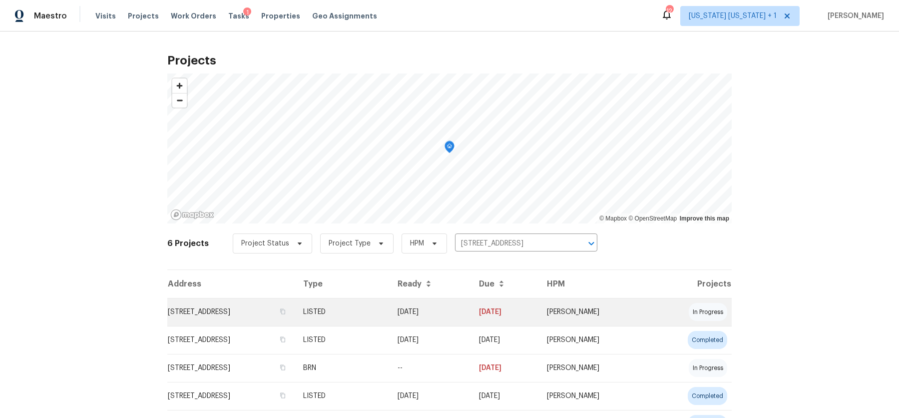
click at [233, 307] on td "8 Naples Ave, Central Islip, NY 11722" at bounding box center [231, 312] width 128 height 28
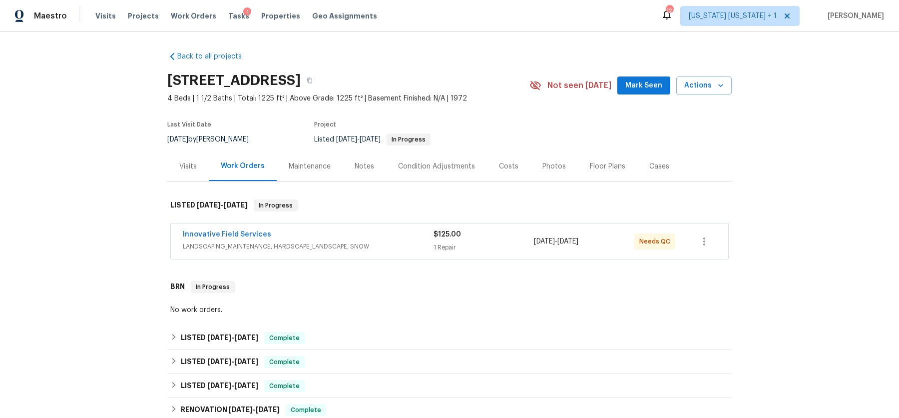
click at [349, 239] on div "Innovative Field Services" at bounding box center [308, 235] width 251 height 12
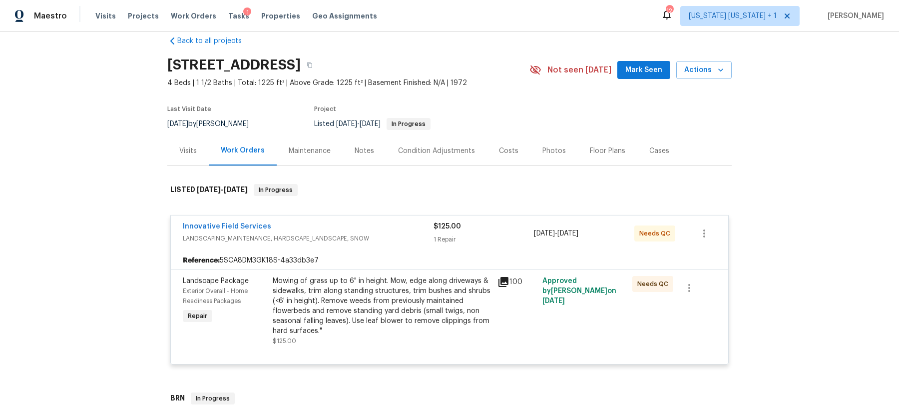
scroll to position [57, 0]
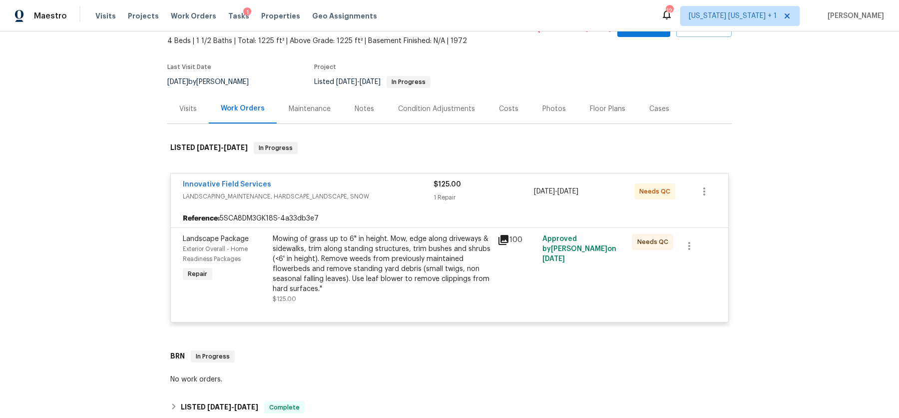
click at [410, 262] on div "Mowing of grass up to 6" in height. Mow, edge along driveways & sidewalks, trim…" at bounding box center [382, 264] width 219 height 60
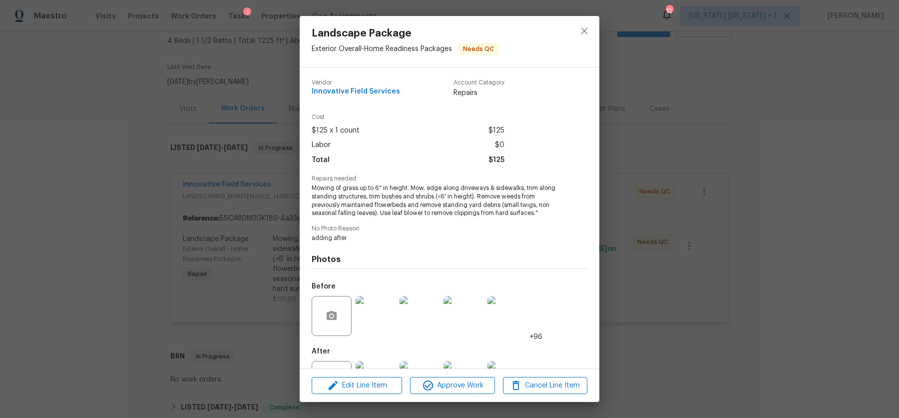
scroll to position [32, 0]
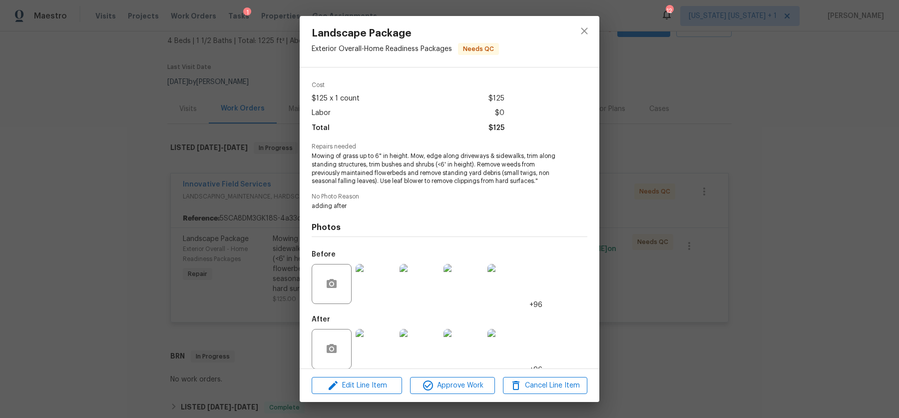
click at [364, 352] on img at bounding box center [376, 349] width 40 height 40
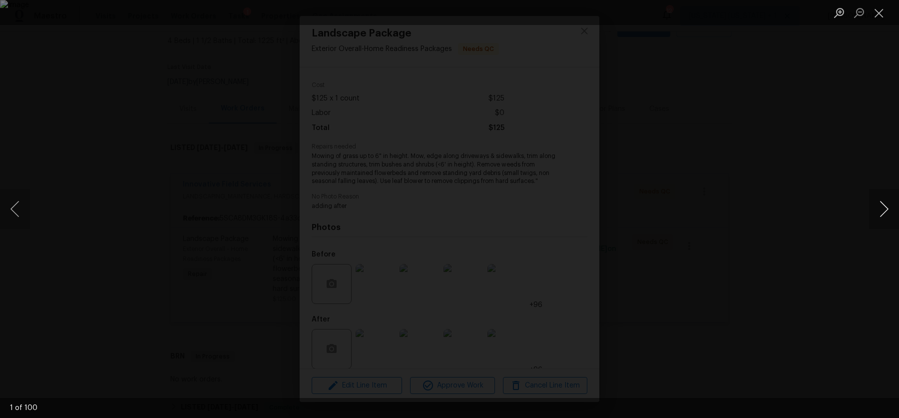
click at [885, 215] on button "Next image" at bounding box center [884, 209] width 30 height 40
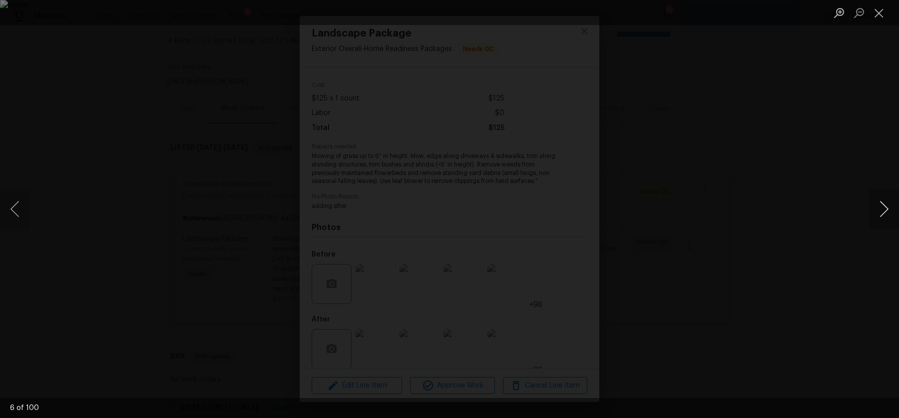
click at [885, 215] on button "Next image" at bounding box center [884, 209] width 30 height 40
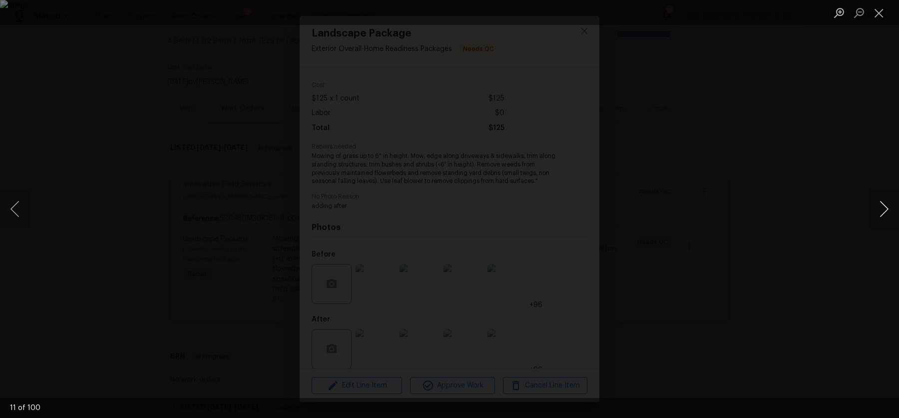
click at [885, 215] on button "Next image" at bounding box center [884, 209] width 30 height 40
click at [782, 226] on div "Lightbox" at bounding box center [449, 209] width 899 height 418
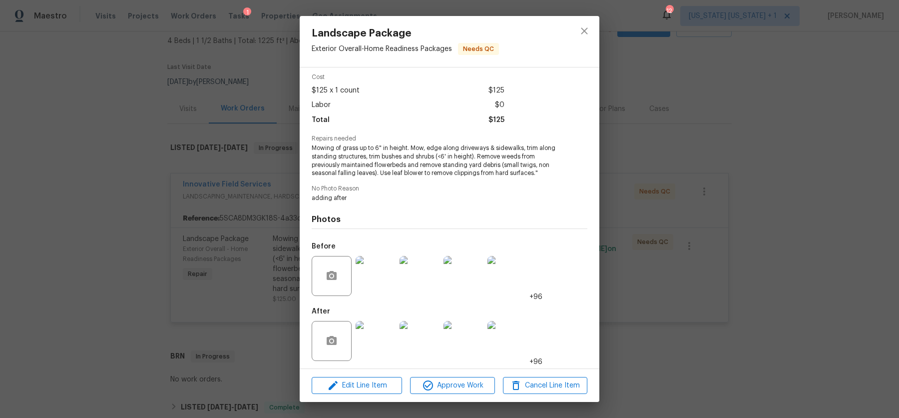
scroll to position [50, 0]
click at [432, 382] on icon "button" at bounding box center [428, 385] width 12 height 12
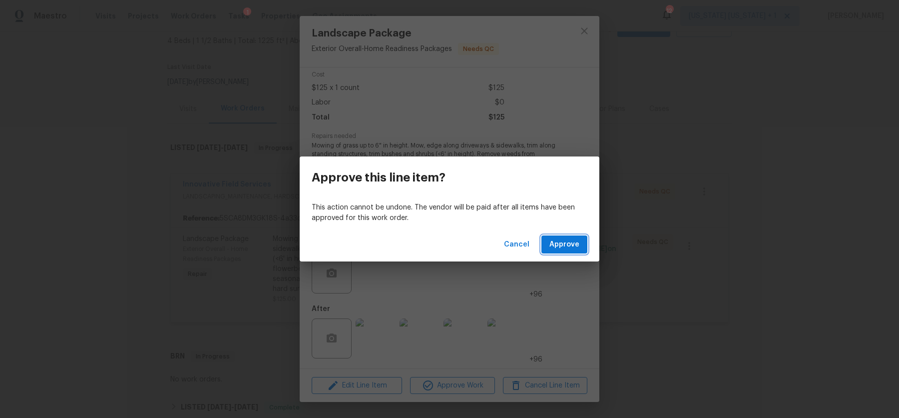
click at [562, 246] on span "Approve" at bounding box center [565, 244] width 30 height 12
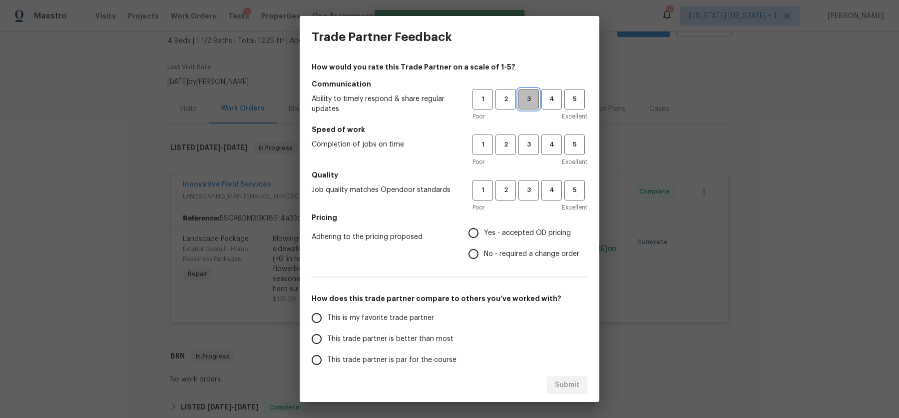
click at [520, 100] on span "3" at bounding box center [529, 98] width 18 height 11
click at [519, 150] on button "3" at bounding box center [529, 144] width 20 height 20
click at [520, 185] on span "3" at bounding box center [529, 189] width 18 height 11
click at [465, 237] on input "Yes - accepted OD pricing" at bounding box center [473, 232] width 21 height 21
radio input "true"
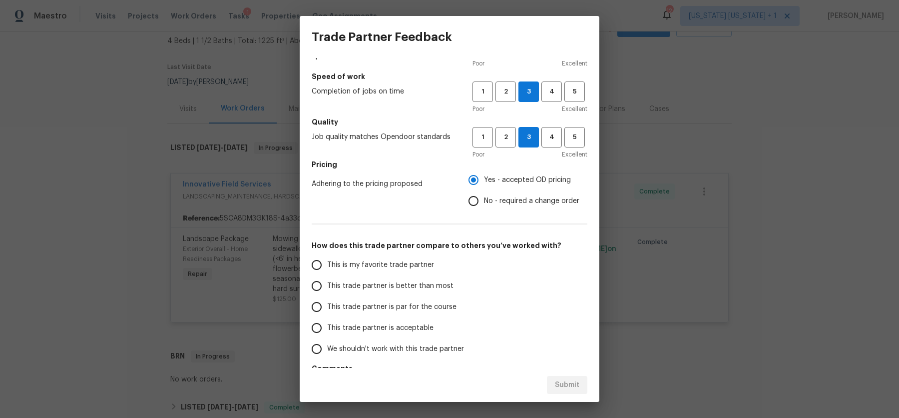
scroll to position [68, 0]
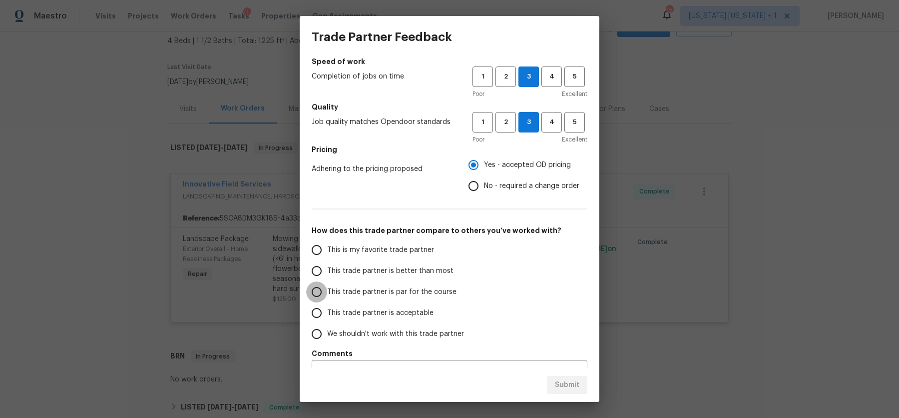
click at [319, 291] on input "This trade partner is par for the course" at bounding box center [316, 291] width 21 height 21
click at [571, 388] on span "Submit" at bounding box center [567, 385] width 24 height 12
radio input "true"
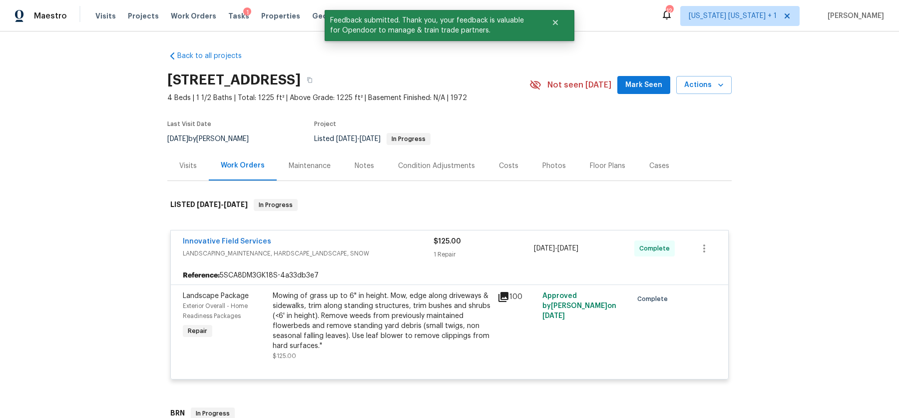
scroll to position [0, 0]
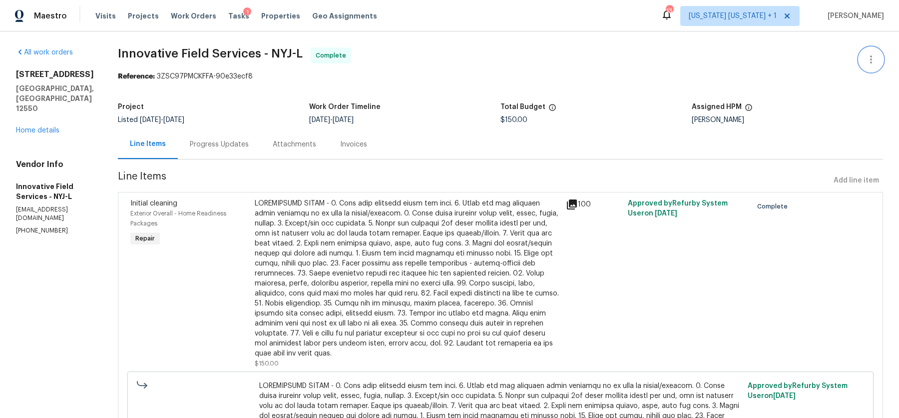
click at [865, 60] on icon "button" at bounding box center [871, 59] width 12 height 12
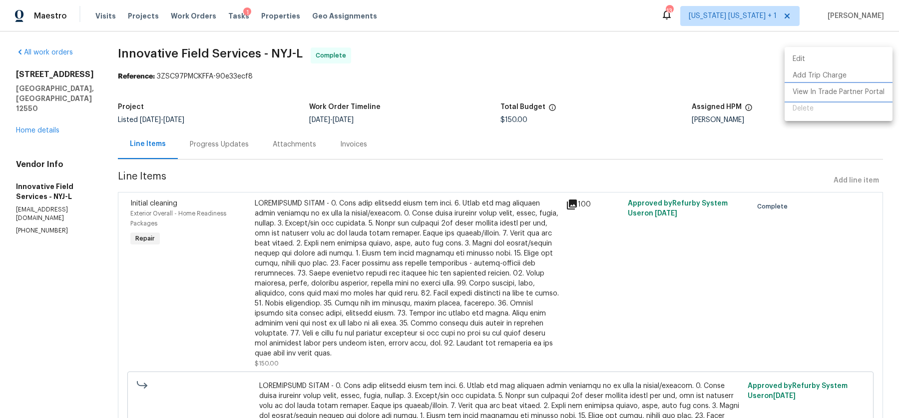
click at [866, 87] on li "View In Trade Partner Portal" at bounding box center [839, 92] width 108 height 16
click at [431, 66] on div at bounding box center [449, 209] width 899 height 418
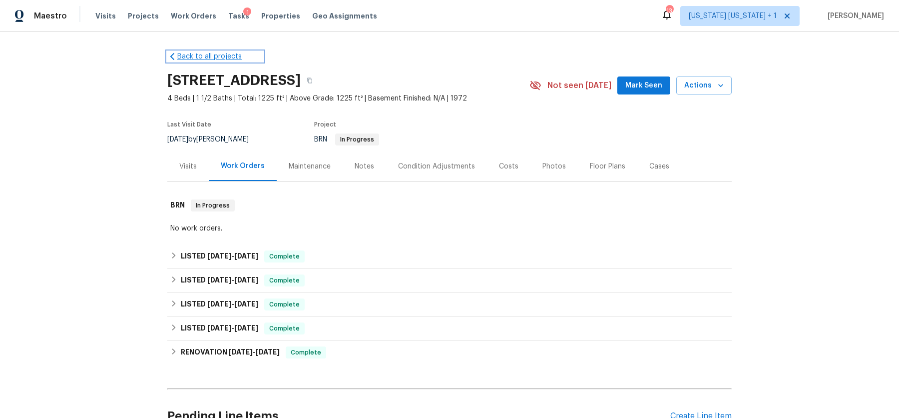
click at [179, 57] on link "Back to all projects" at bounding box center [215, 56] width 96 height 10
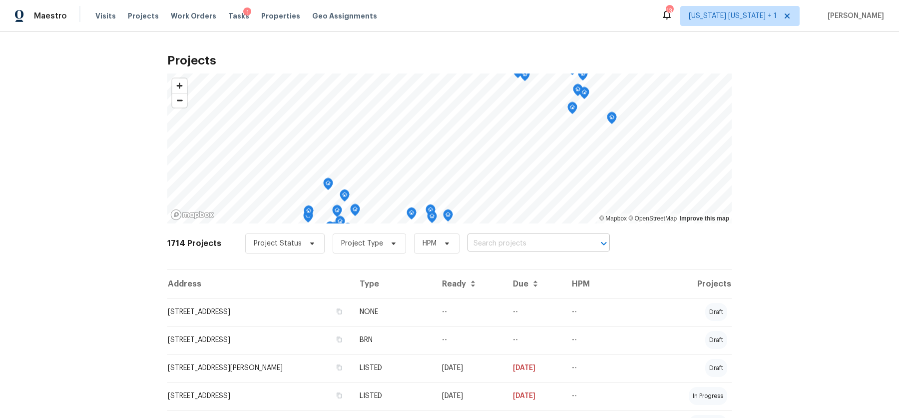
click at [468, 241] on input "text" at bounding box center [525, 243] width 114 height 15
type input "571 rich"
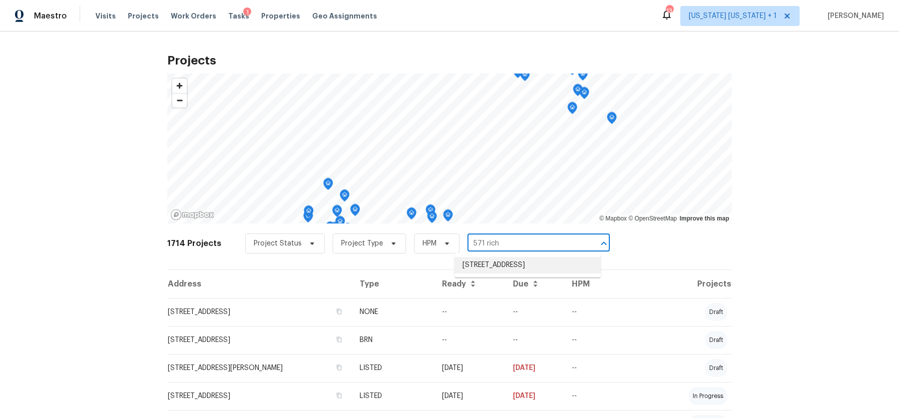
click at [483, 260] on li "[STREET_ADDRESS]" at bounding box center [528, 265] width 146 height 16
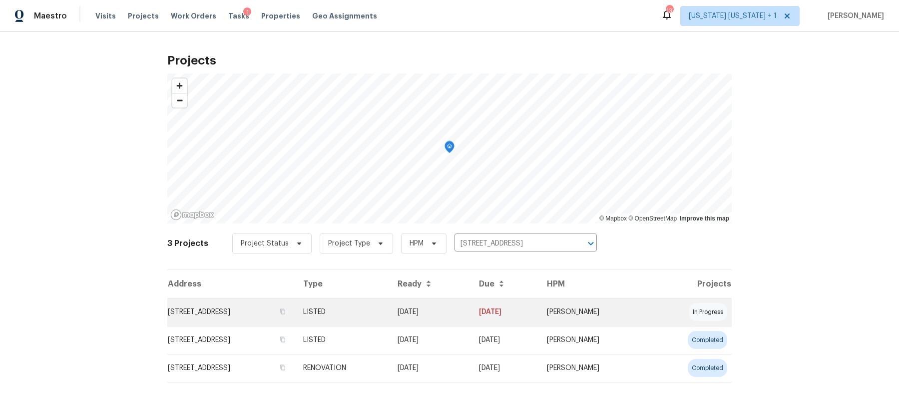
click at [251, 309] on td "[STREET_ADDRESS]" at bounding box center [231, 312] width 128 height 28
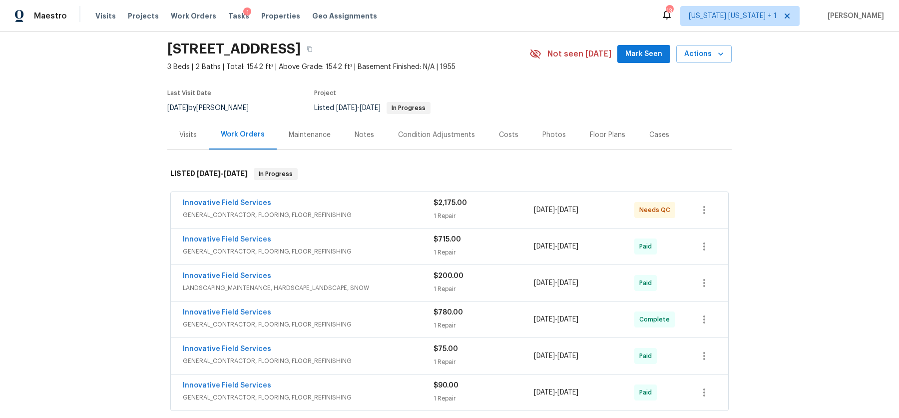
scroll to position [58, 0]
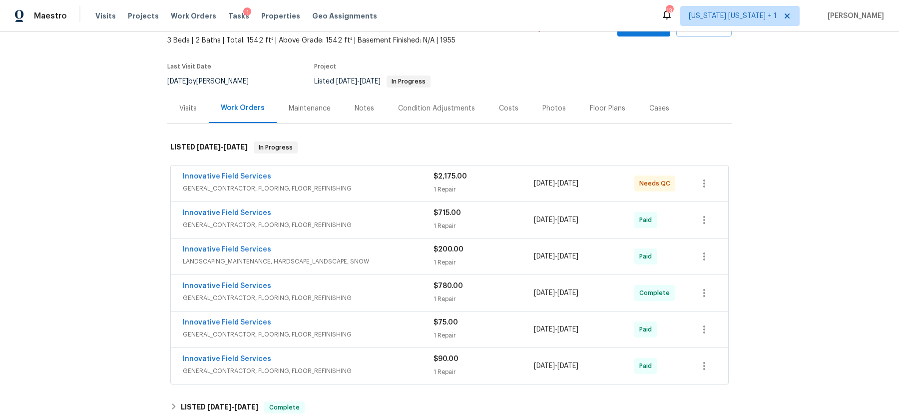
click at [341, 183] on span "GENERAL_CONTRACTOR, FLOORING, FLOOR_REFINISHING" at bounding box center [308, 188] width 251 height 10
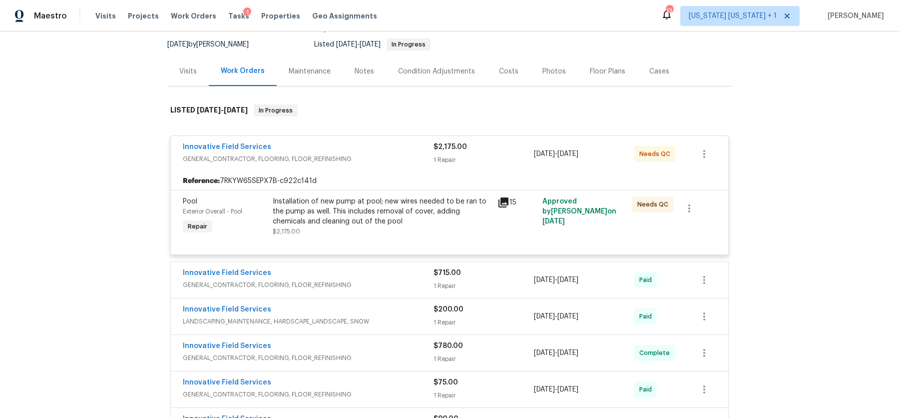
scroll to position [104, 0]
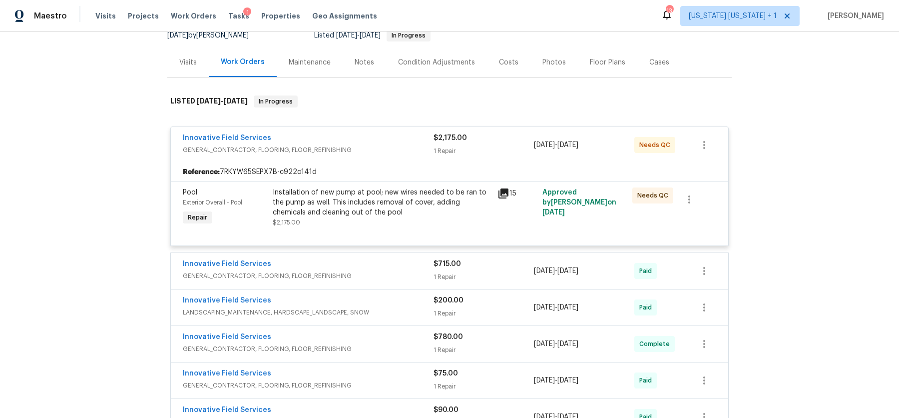
click at [351, 209] on div "Installation of new pump at pool; new wires needed to be ran to the pump as wel…" at bounding box center [382, 202] width 219 height 30
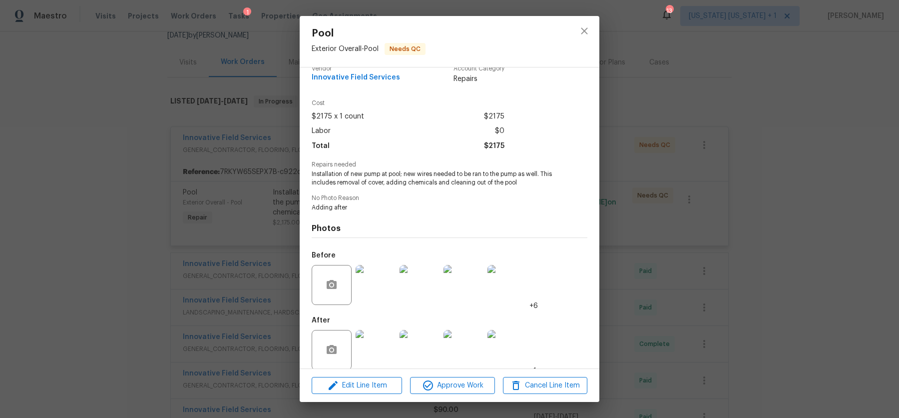
scroll to position [25, 0]
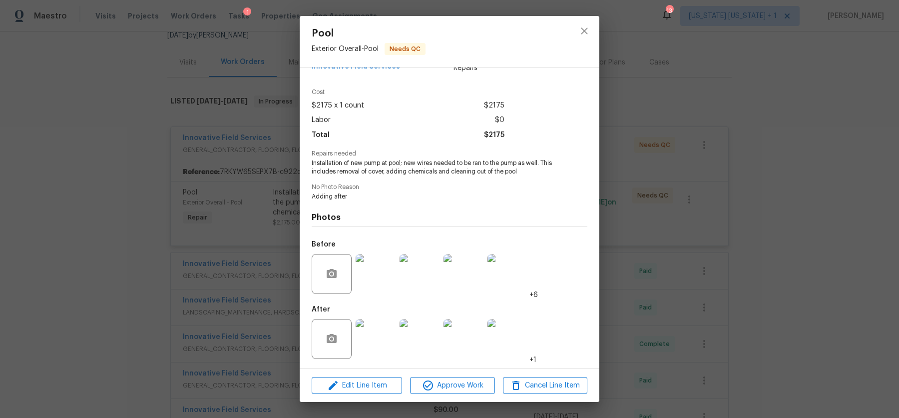
click at [375, 338] on img at bounding box center [376, 339] width 40 height 40
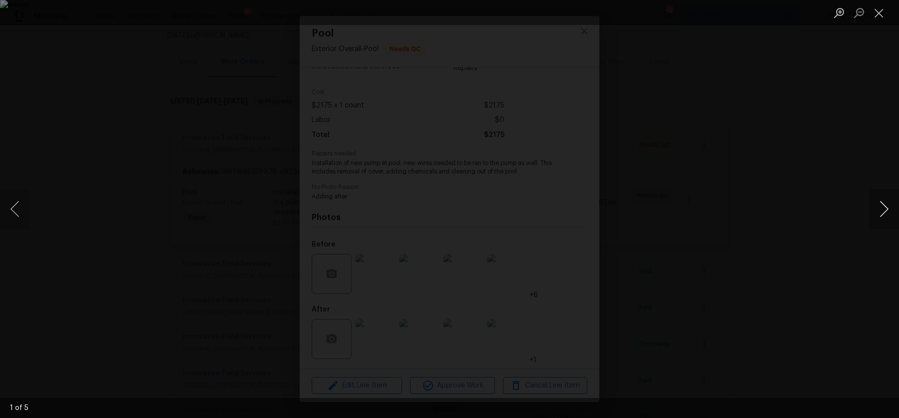
click at [883, 206] on button "Next image" at bounding box center [884, 209] width 30 height 40
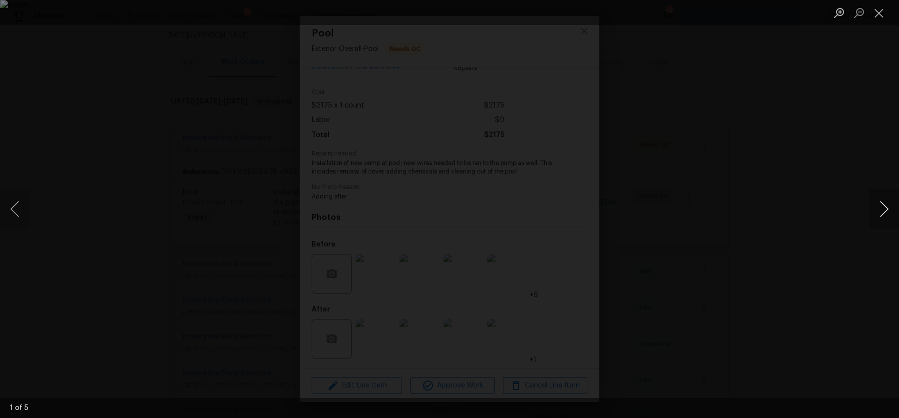
click at [883, 206] on button "Next image" at bounding box center [884, 209] width 30 height 40
click at [15, 205] on button "Previous image" at bounding box center [15, 209] width 30 height 40
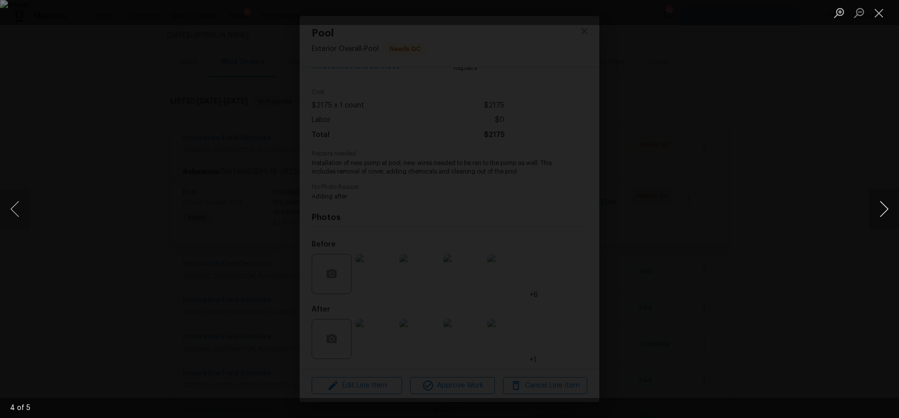
click at [876, 209] on button "Next image" at bounding box center [884, 209] width 30 height 40
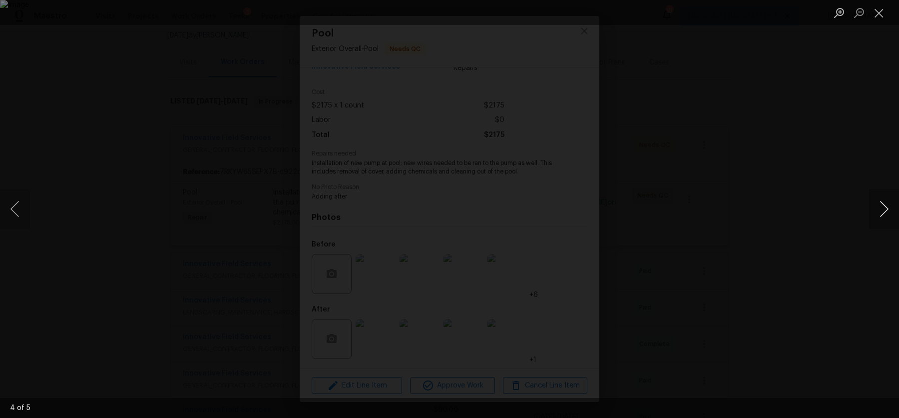
click at [876, 209] on button "Next image" at bounding box center [884, 209] width 30 height 40
click at [750, 213] on div "Lightbox" at bounding box center [449, 209] width 899 height 418
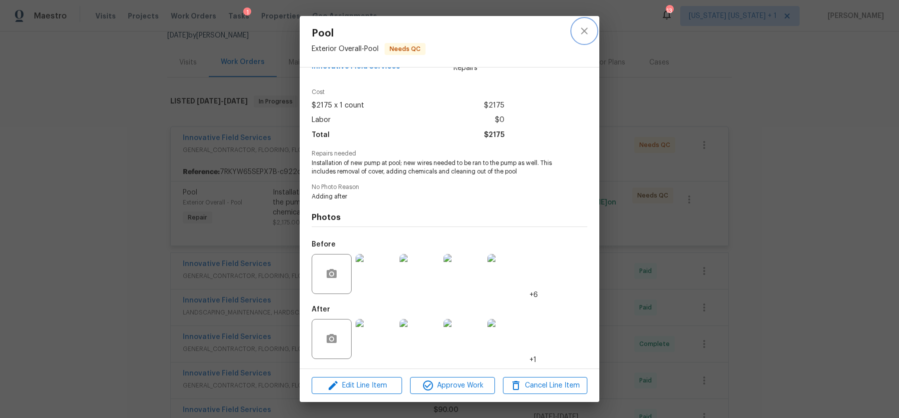
click at [588, 33] on icon "close" at bounding box center [585, 31] width 12 height 12
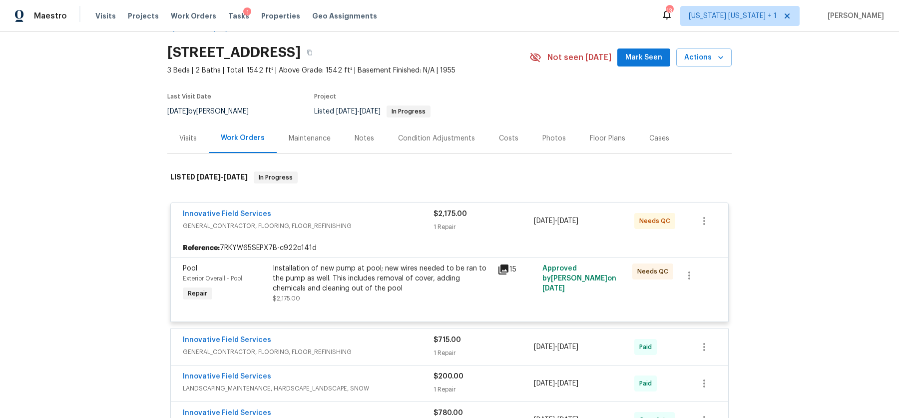
scroll to position [0, 0]
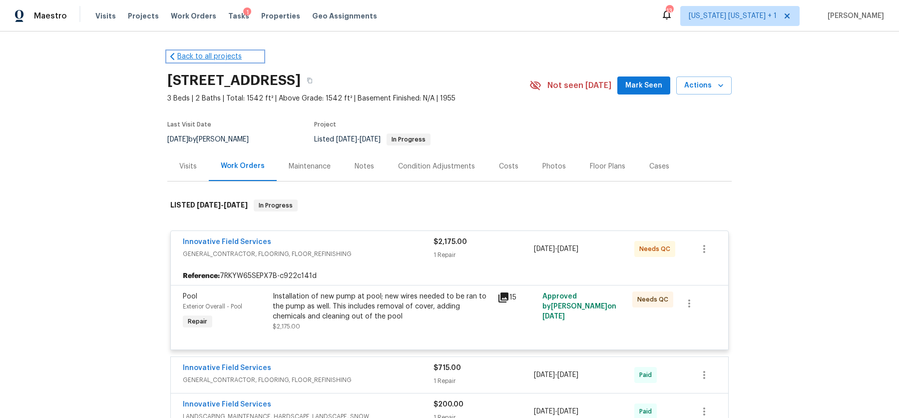
click at [179, 52] on link "Back to all projects" at bounding box center [215, 56] width 96 height 10
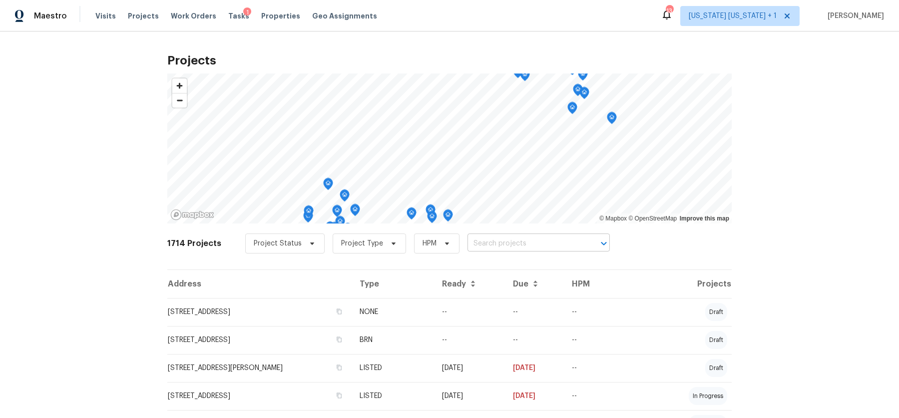
click at [489, 246] on input "text" at bounding box center [525, 243] width 114 height 15
type input "31 vern"
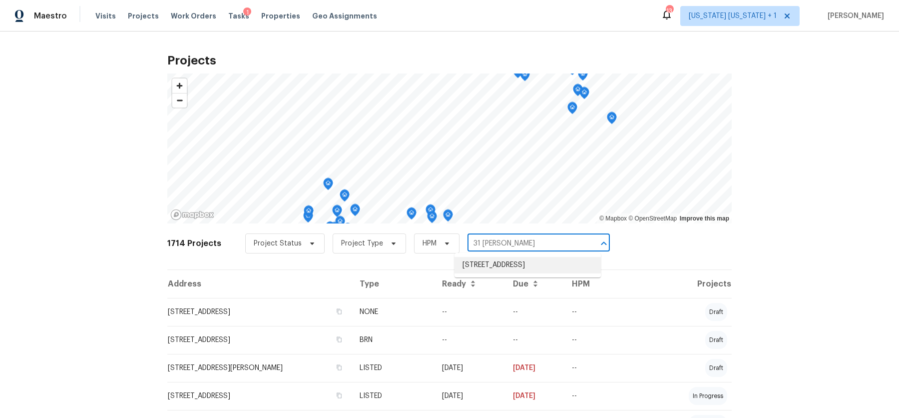
click at [529, 269] on li "31 Verndale Ave, Attleboro, MA 02703" at bounding box center [528, 265] width 146 height 16
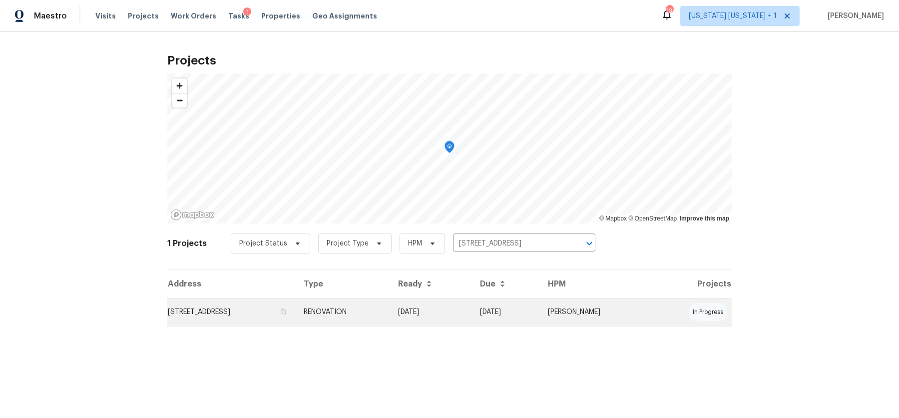
click at [204, 314] on td "31 Verndale Ave, Attleboro, MA 02703" at bounding box center [231, 312] width 128 height 28
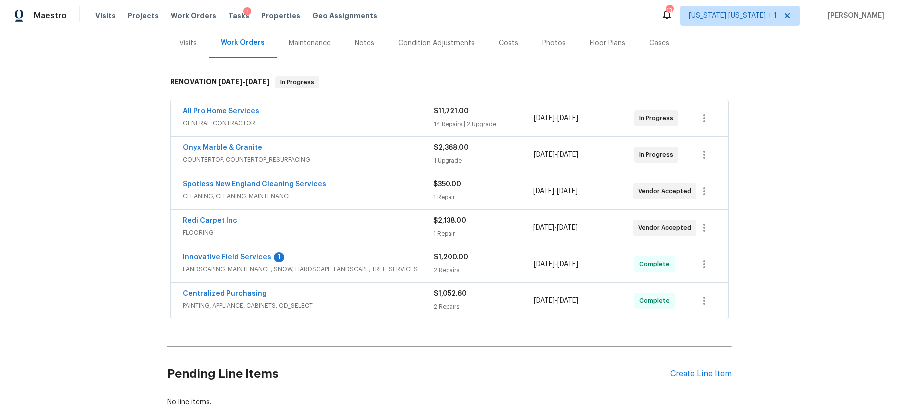
scroll to position [121, 0]
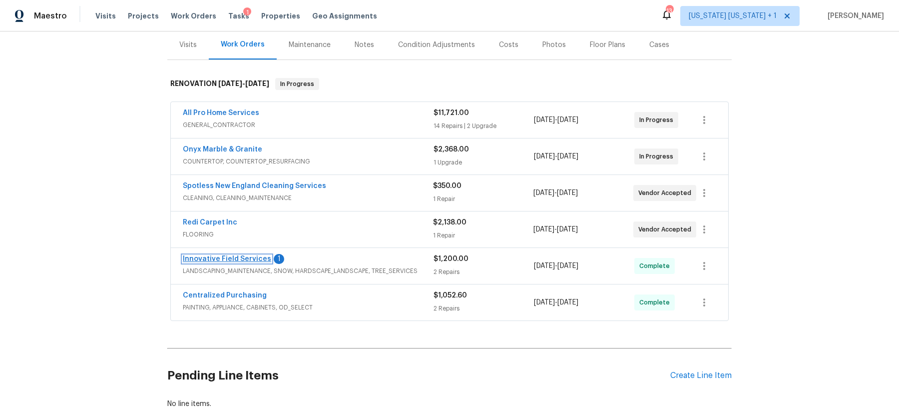
click at [232, 257] on link "Innovative Field Services" at bounding box center [227, 258] width 88 height 7
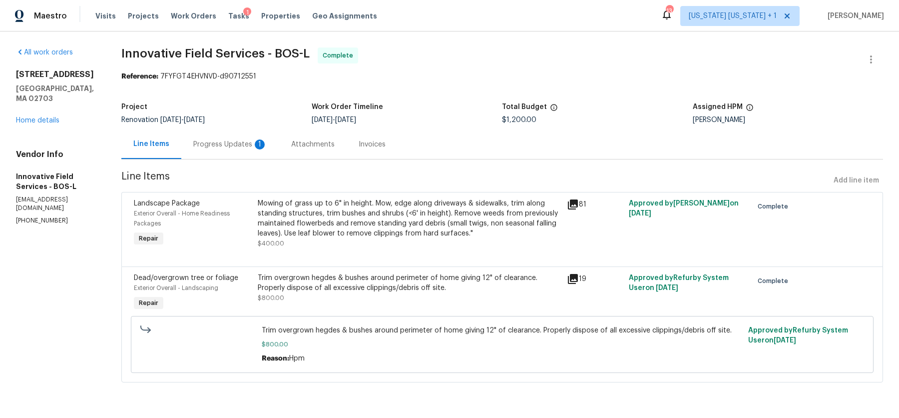
scroll to position [1, 0]
click at [228, 146] on div "Progress Updates 1" at bounding box center [230, 144] width 74 height 10
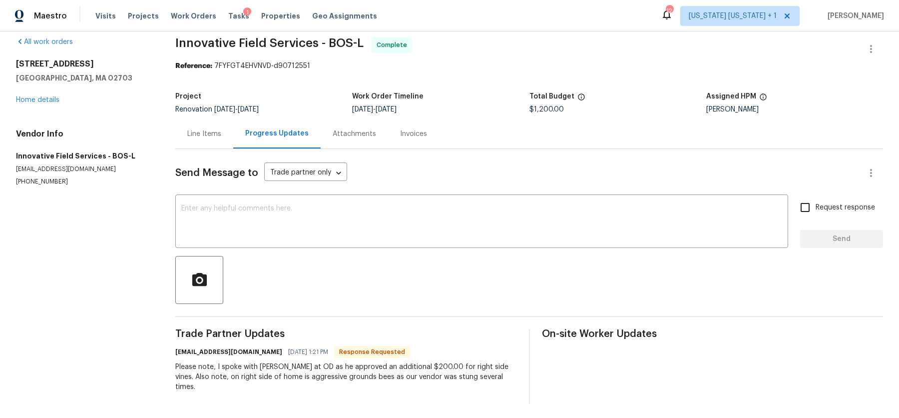
scroll to position [11, 0]
click at [209, 134] on div "Line Items" at bounding box center [204, 133] width 34 height 10
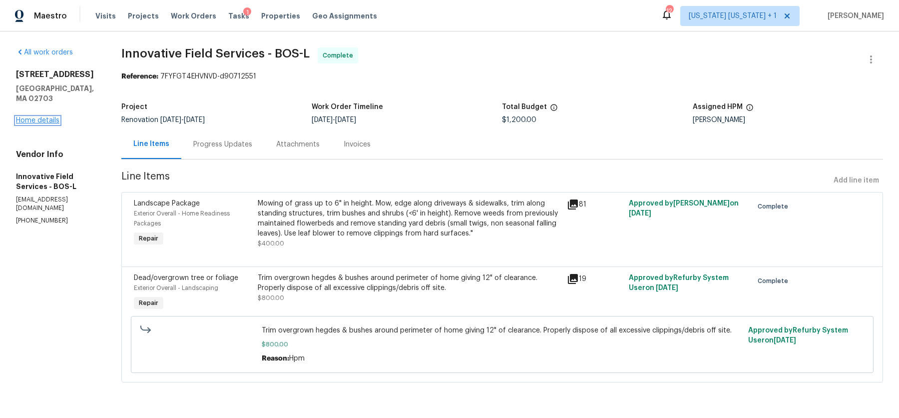
click at [46, 117] on link "Home details" at bounding box center [37, 120] width 43 height 7
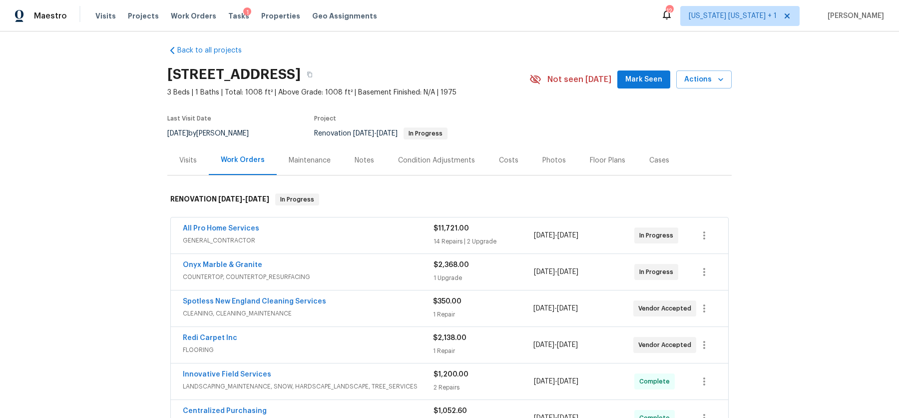
scroll to position [10, 0]
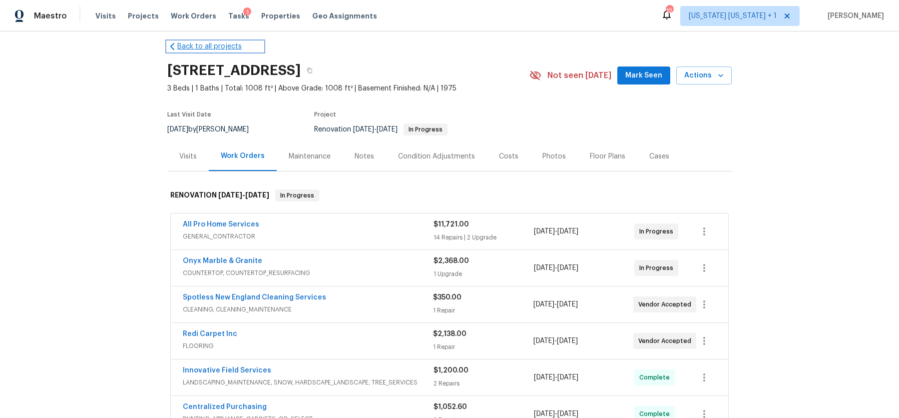
click at [186, 45] on link "Back to all projects" at bounding box center [215, 46] width 96 height 10
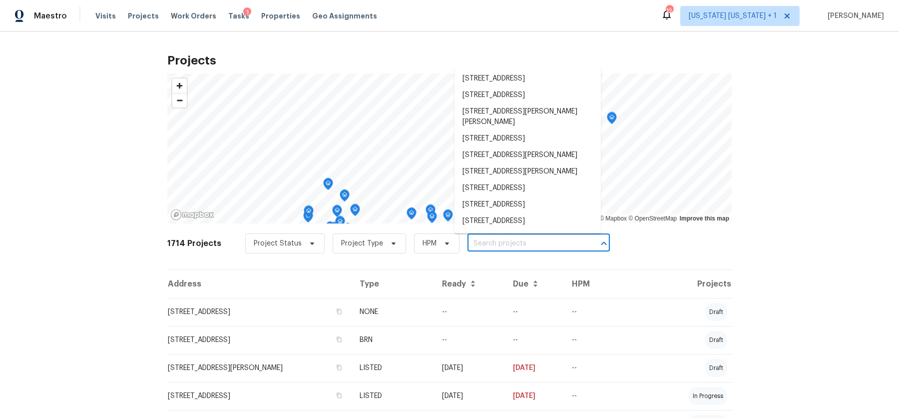
click at [469, 243] on input "text" at bounding box center [525, 243] width 114 height 15
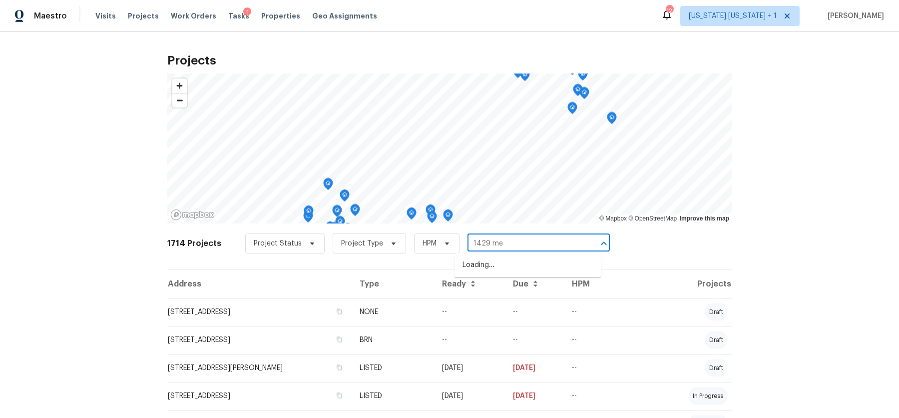
type input "1429 mel"
click at [494, 265] on li "1429 Melvin Pl, Plainfield, NJ 07060" at bounding box center [528, 270] width 146 height 27
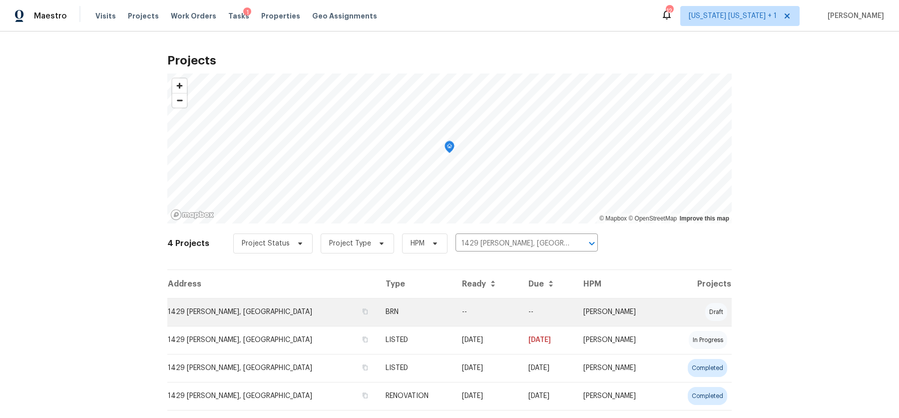
click at [230, 316] on td "1429 Melvin Pl, Plainfield, NJ 07060" at bounding box center [272, 312] width 210 height 28
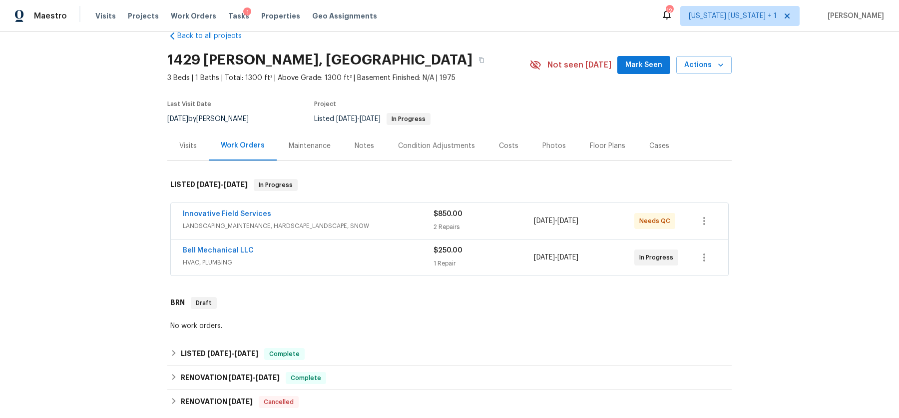
scroll to position [23, 0]
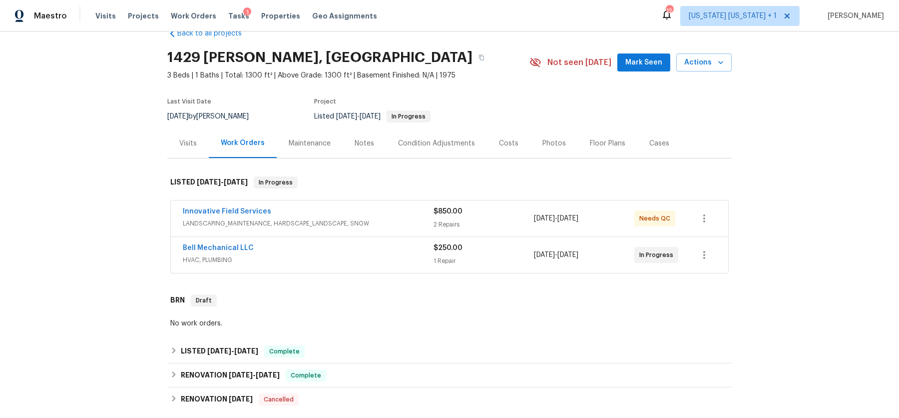
click at [340, 210] on div "Innovative Field Services" at bounding box center [308, 212] width 251 height 12
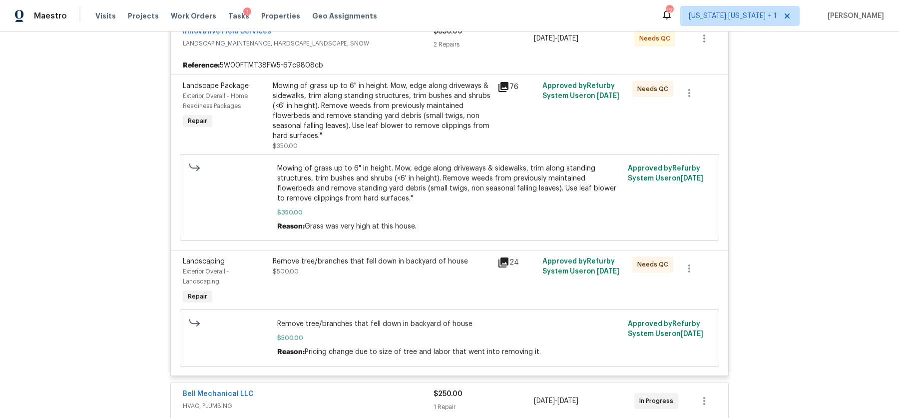
scroll to position [212, 0]
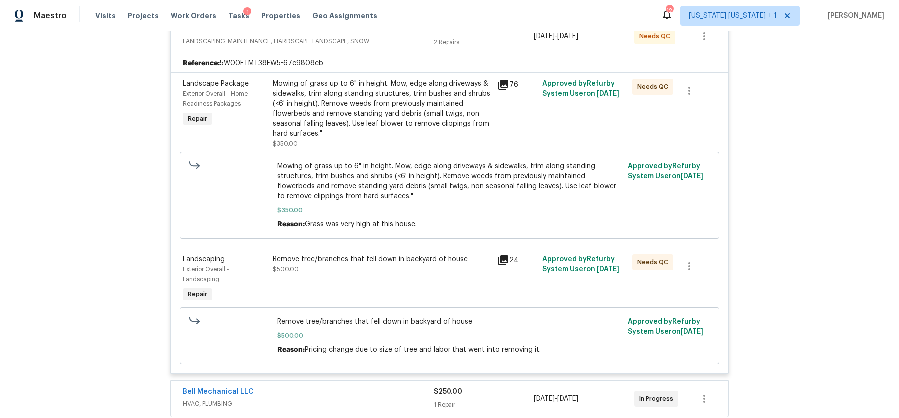
click at [362, 265] on div "Remove tree/branches that fell down in backyard of house $500.00" at bounding box center [382, 264] width 219 height 20
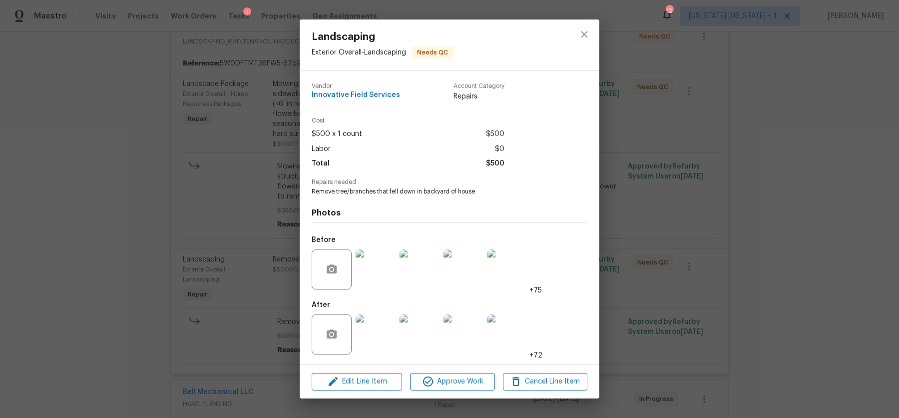
click at [381, 339] on img at bounding box center [376, 334] width 40 height 40
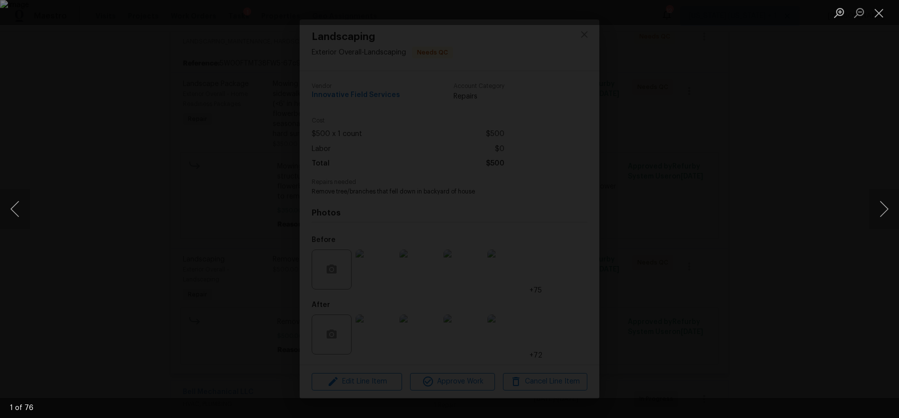
click at [779, 216] on div "Lightbox" at bounding box center [449, 209] width 899 height 418
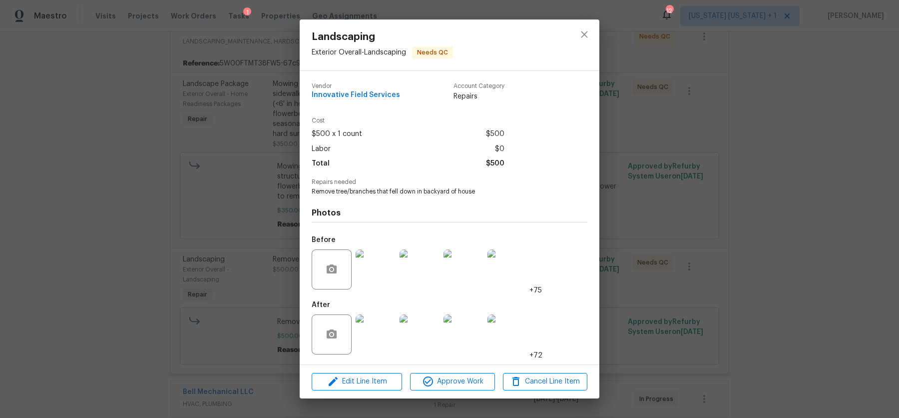
click at [375, 266] on img at bounding box center [376, 269] width 40 height 40
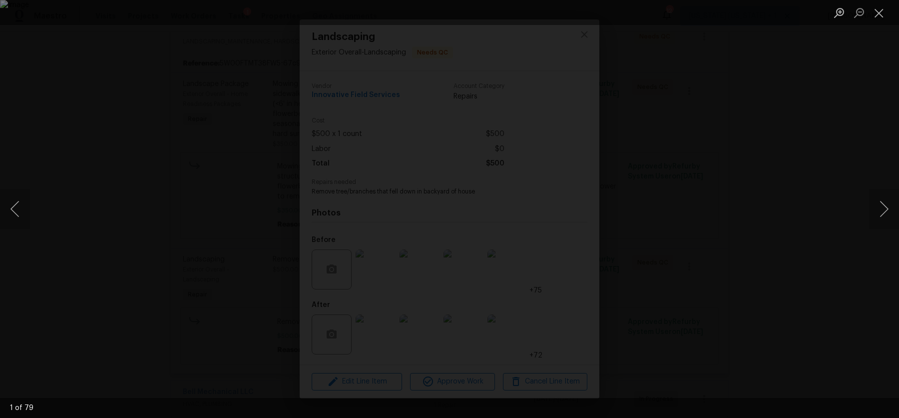
click at [799, 211] on div "Lightbox" at bounding box center [449, 209] width 899 height 418
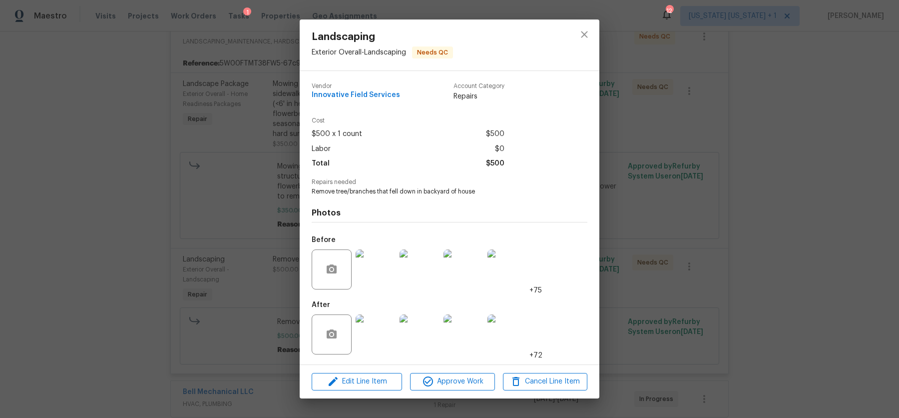
click at [380, 333] on img at bounding box center [376, 334] width 40 height 40
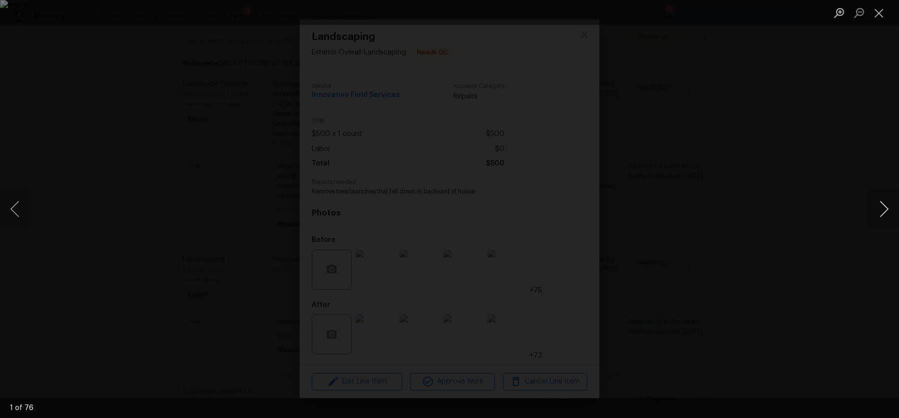
click at [884, 216] on button "Next image" at bounding box center [884, 209] width 30 height 40
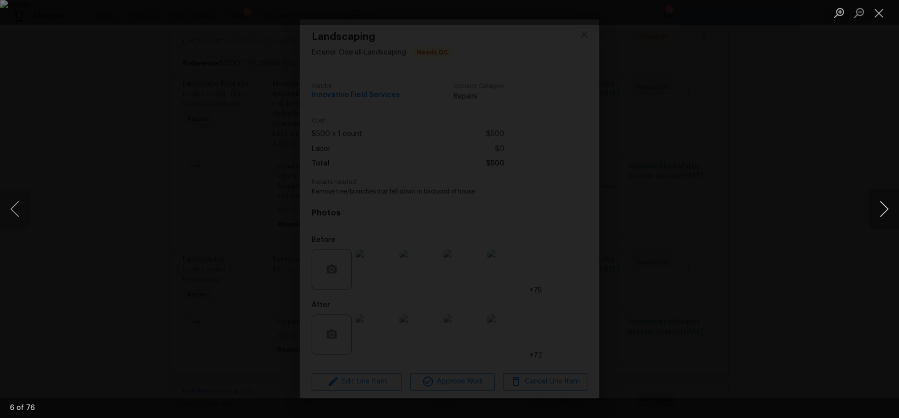
click at [884, 216] on button "Next image" at bounding box center [884, 209] width 30 height 40
click at [26, 210] on button "Previous image" at bounding box center [15, 209] width 30 height 40
click at [875, 205] on button "Next image" at bounding box center [884, 209] width 30 height 40
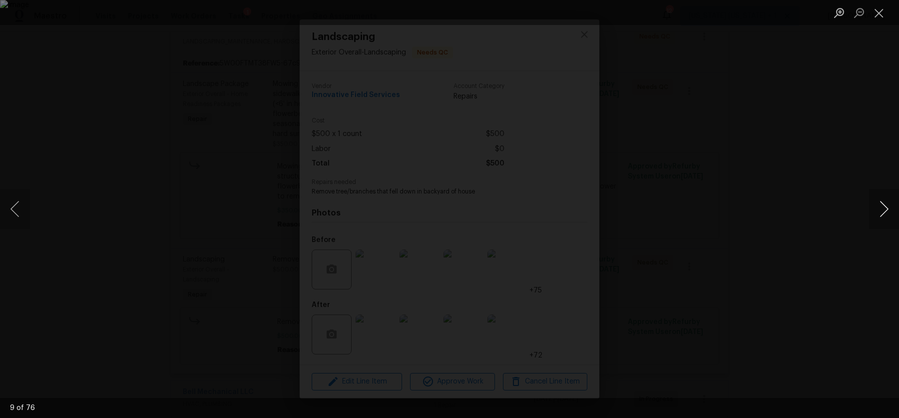
click at [878, 206] on button "Next image" at bounding box center [884, 209] width 30 height 40
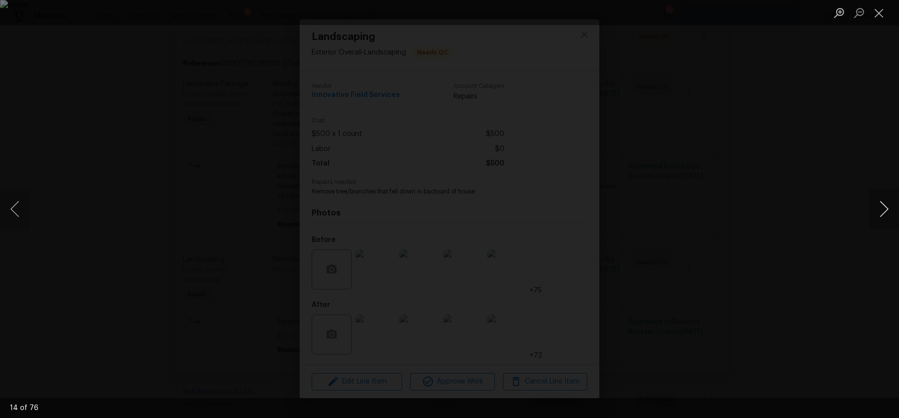
click at [878, 206] on button "Next image" at bounding box center [884, 209] width 30 height 40
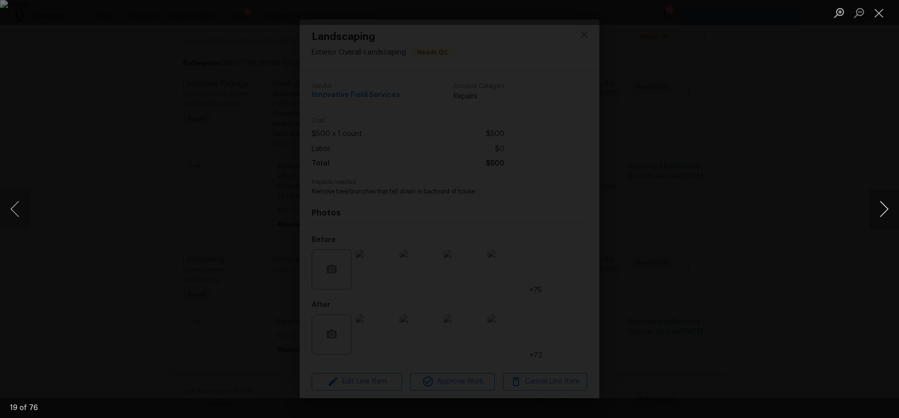
click at [878, 206] on button "Next image" at bounding box center [884, 209] width 30 height 40
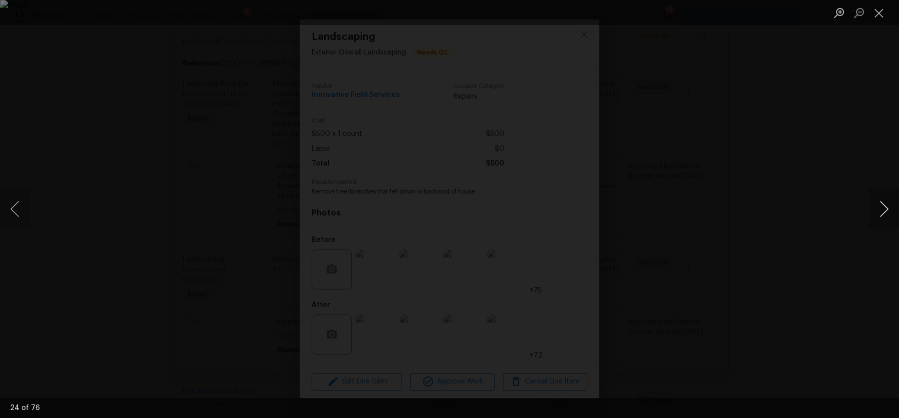
click at [878, 206] on button "Next image" at bounding box center [884, 209] width 30 height 40
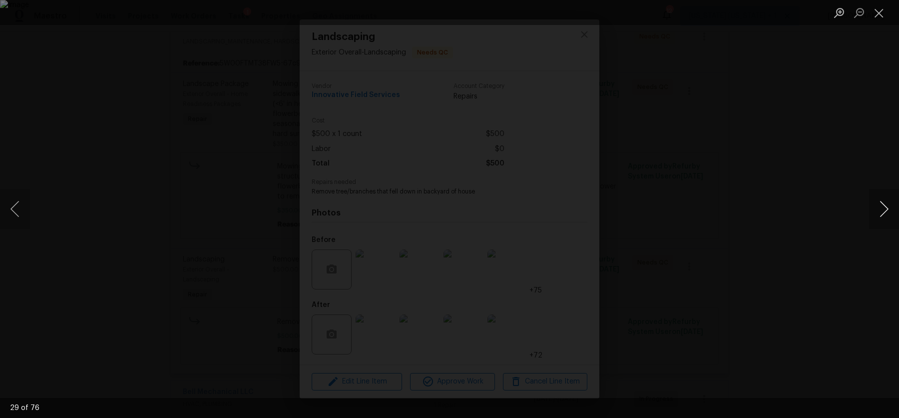
click at [878, 206] on button "Next image" at bounding box center [884, 209] width 30 height 40
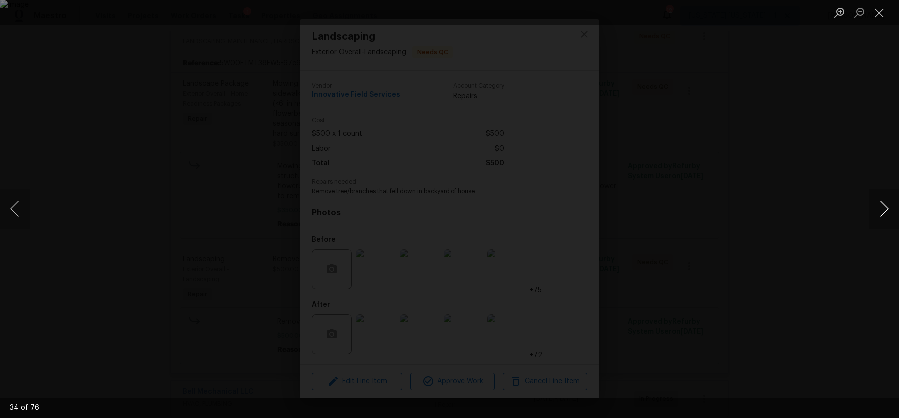
click at [878, 206] on button "Next image" at bounding box center [884, 209] width 30 height 40
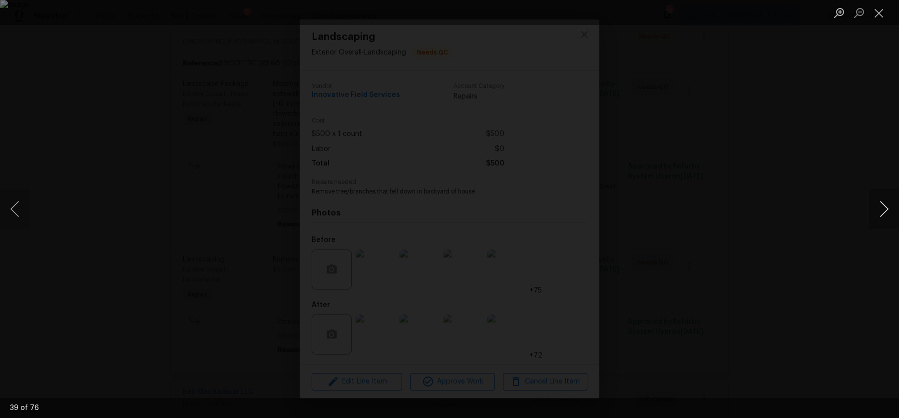
click at [878, 206] on button "Next image" at bounding box center [884, 209] width 30 height 40
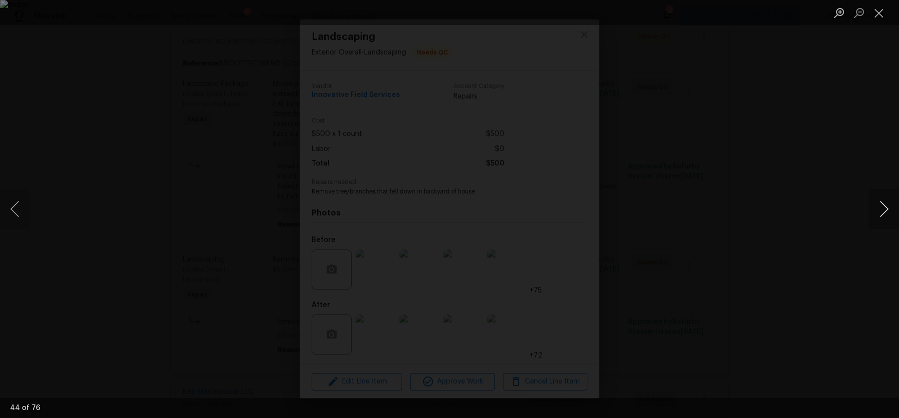
click at [878, 206] on button "Next image" at bounding box center [884, 209] width 30 height 40
click at [15, 207] on button "Previous image" at bounding box center [15, 209] width 30 height 40
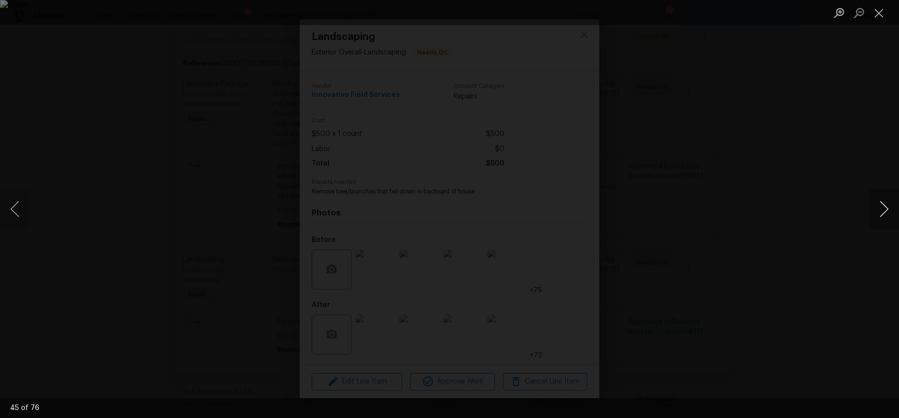
click at [881, 209] on button "Next image" at bounding box center [884, 209] width 30 height 40
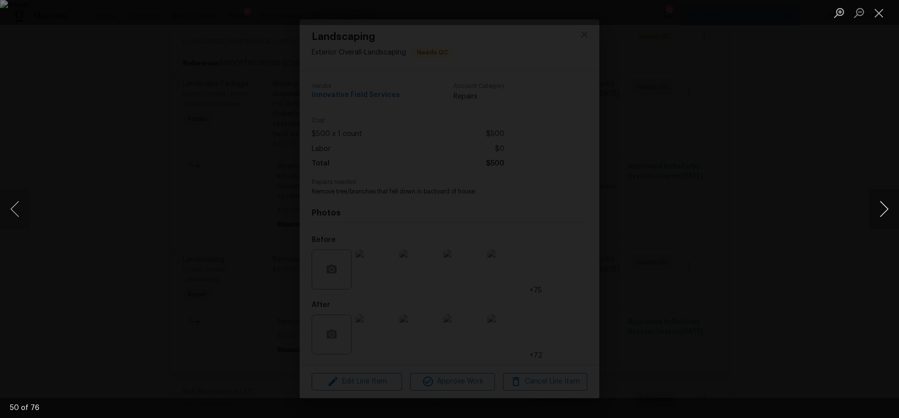
click at [881, 209] on button "Next image" at bounding box center [884, 209] width 30 height 40
click at [772, 226] on div "Lightbox" at bounding box center [449, 209] width 899 height 418
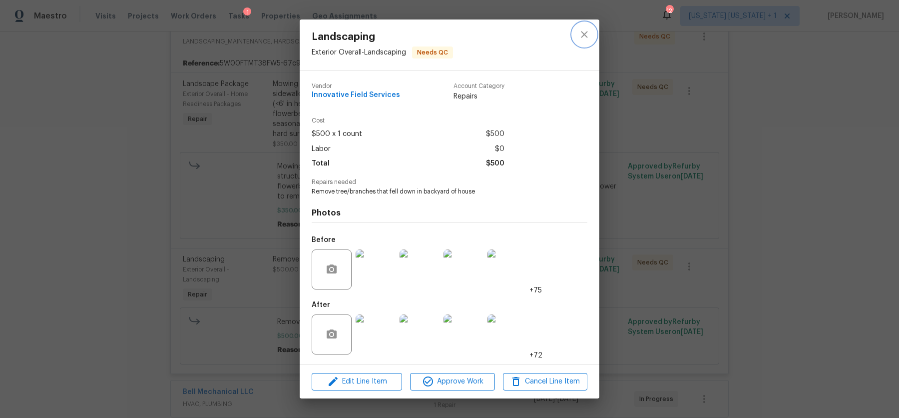
click at [581, 32] on icon "close" at bounding box center [585, 34] width 12 height 12
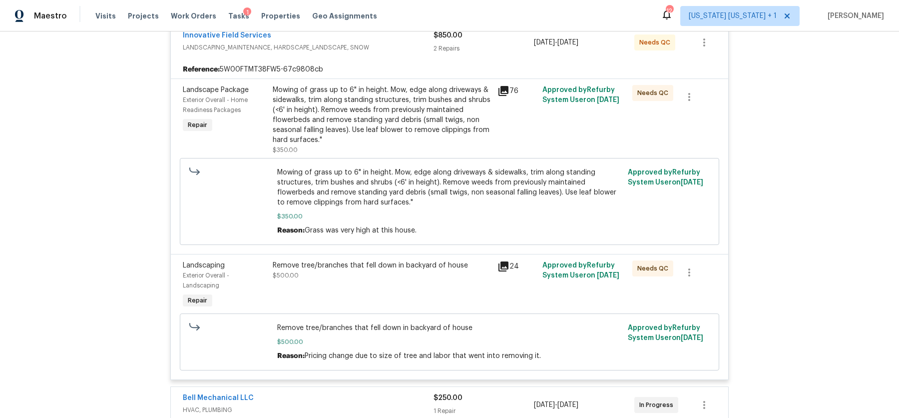
scroll to position [208, 0]
click at [373, 266] on div "Remove tree/branches that fell down in backyard of house" at bounding box center [382, 264] width 219 height 10
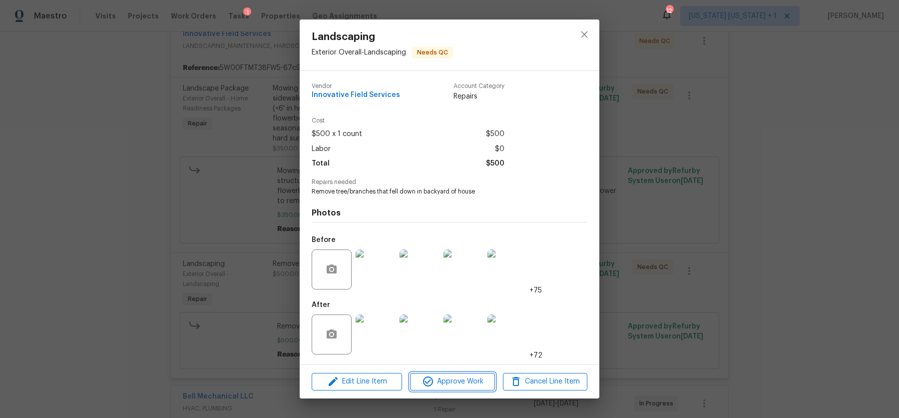
click at [431, 385] on icon "button" at bounding box center [428, 381] width 10 height 10
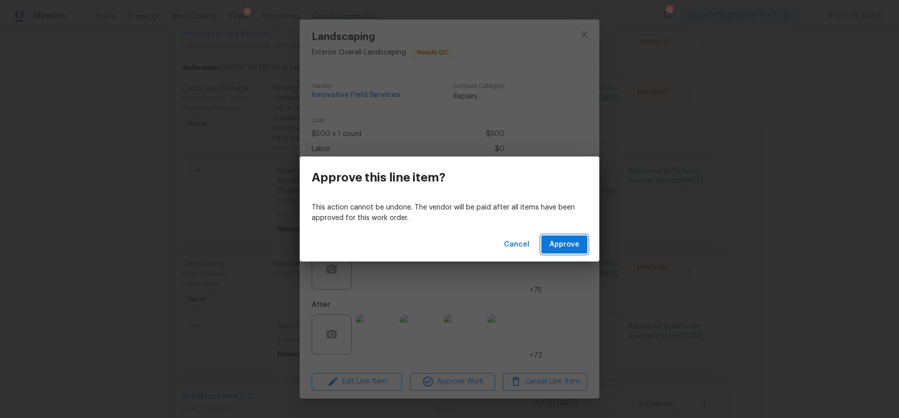
click at [563, 245] on span "Approve" at bounding box center [565, 244] width 30 height 12
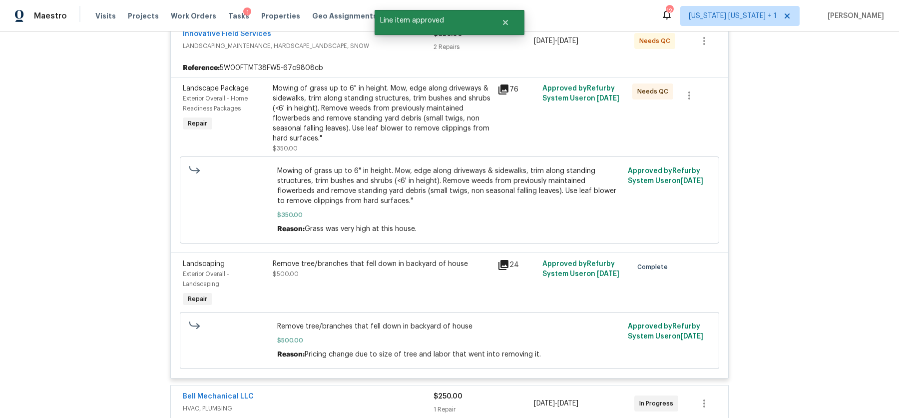
click at [386, 121] on div "Mowing of grass up to 6" in height. Mow, edge along driveways & sidewalks, trim…" at bounding box center [382, 113] width 219 height 60
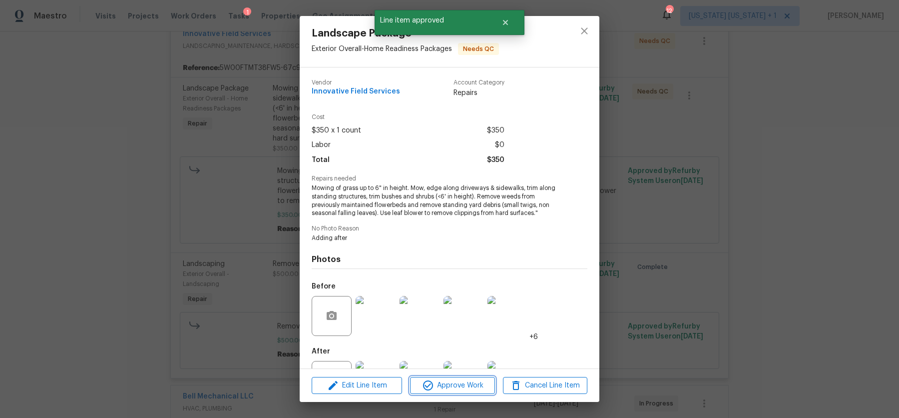
click at [460, 383] on span "Approve Work" at bounding box center [452, 385] width 78 height 12
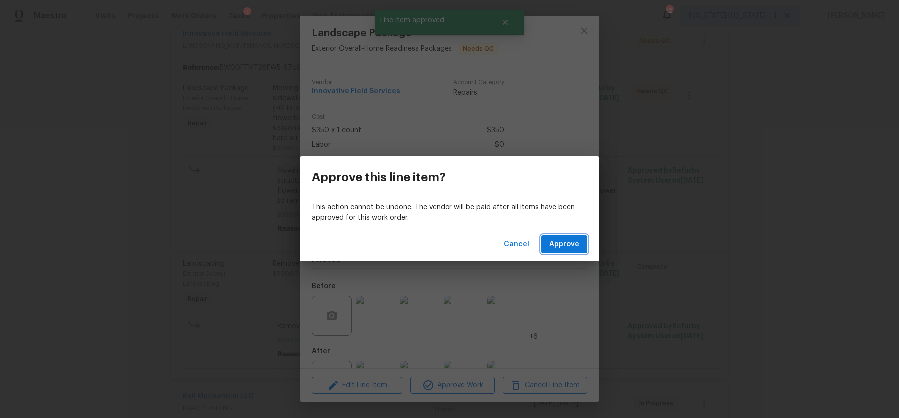
click at [582, 244] on button "Approve" at bounding box center [565, 244] width 46 height 18
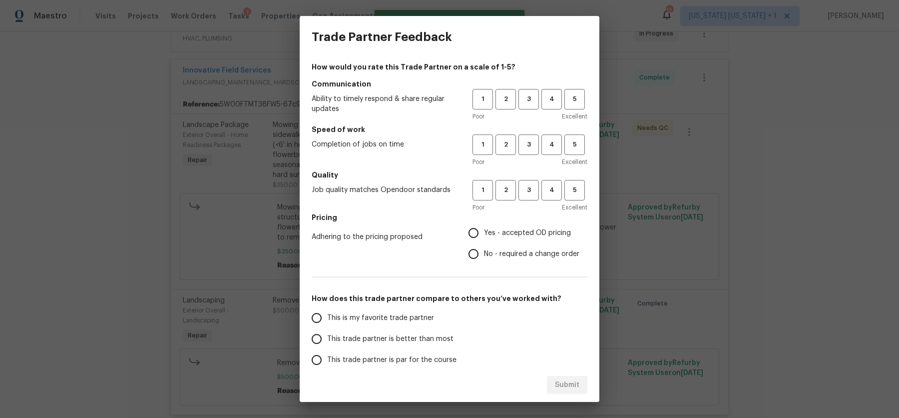
scroll to position [0, 0]
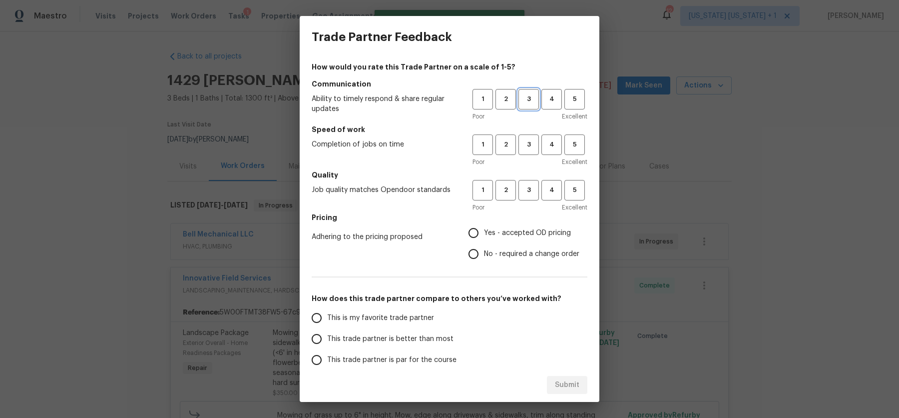
click at [520, 95] on span "3" at bounding box center [529, 98] width 18 height 11
click at [520, 142] on span "3" at bounding box center [529, 144] width 18 height 11
click at [523, 194] on span "3" at bounding box center [529, 189] width 18 height 11
click at [464, 232] on input "Yes - accepted OD pricing" at bounding box center [473, 232] width 21 height 21
radio input "true"
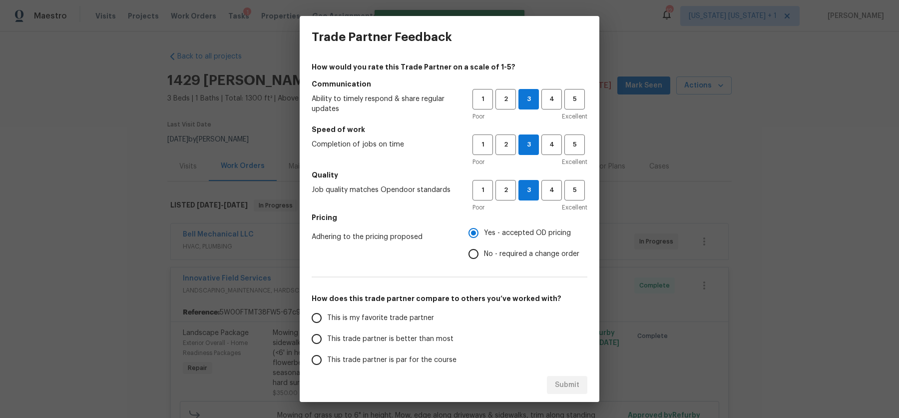
click at [317, 361] on input "This trade partner is par for the course" at bounding box center [316, 359] width 21 height 21
click at [565, 382] on span "Submit" at bounding box center [567, 385] width 24 height 12
radio input "true"
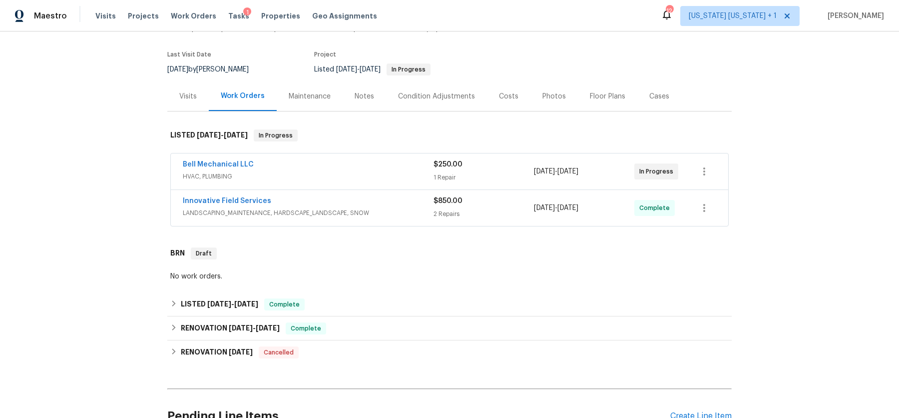
scroll to position [78, 0]
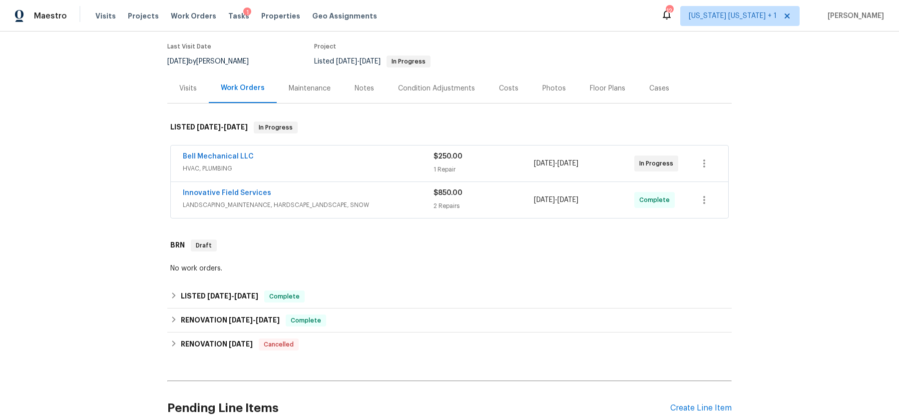
click at [321, 156] on div "Bell Mechanical LLC" at bounding box center [308, 157] width 251 height 12
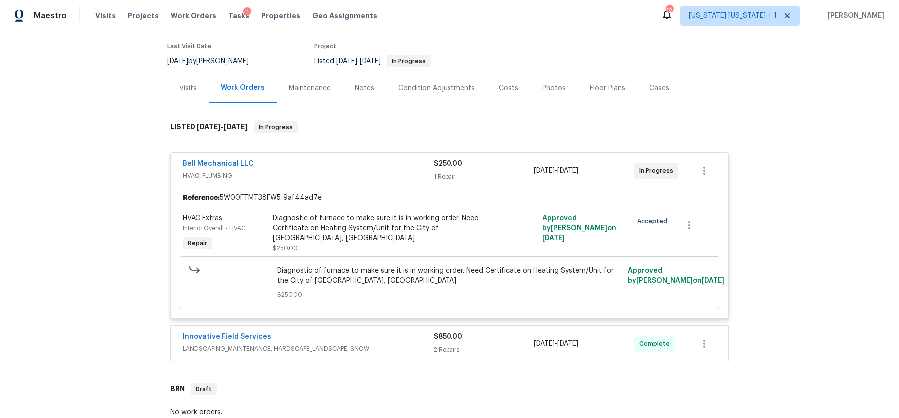
click at [326, 167] on div "Bell Mechanical LLC" at bounding box center [308, 165] width 251 height 12
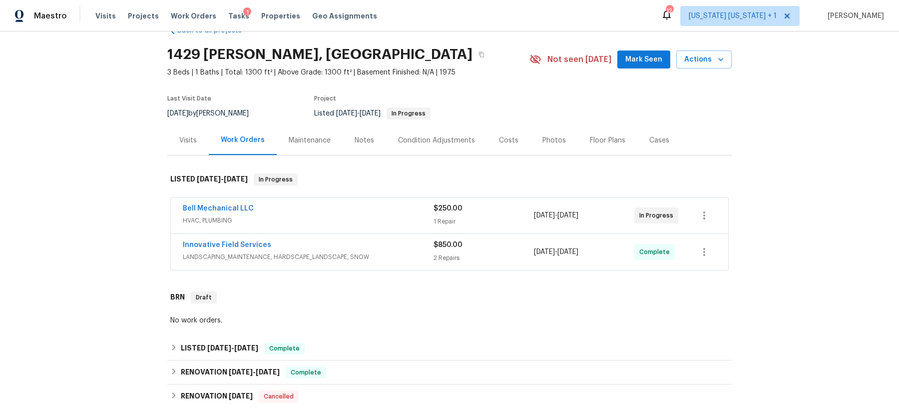
scroll to position [0, 0]
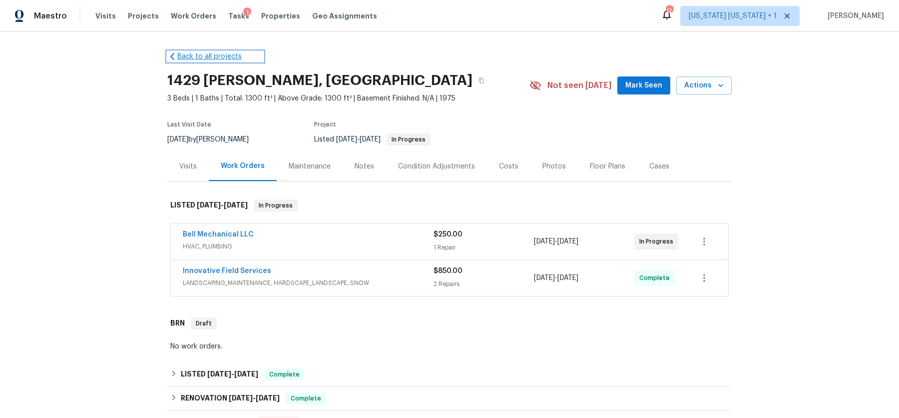
click at [191, 57] on link "Back to all projects" at bounding box center [215, 56] width 96 height 10
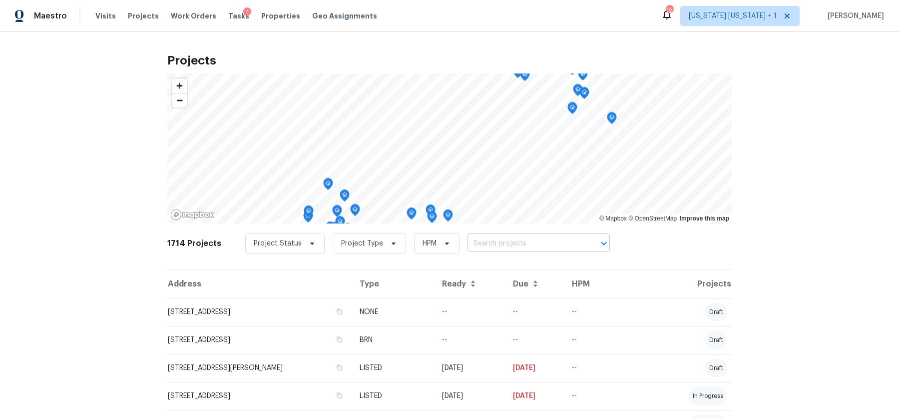
click at [483, 242] on input "text" at bounding box center [525, 243] width 114 height 15
type input "1 chart"
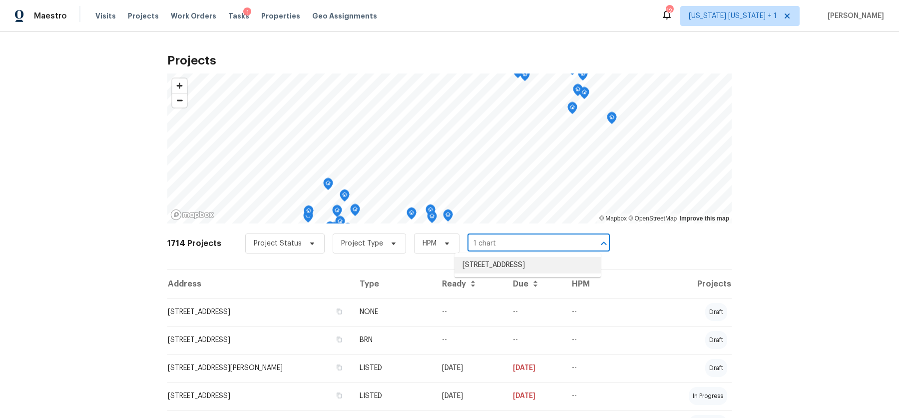
click at [487, 262] on li "[STREET_ADDRESS]" at bounding box center [528, 265] width 146 height 16
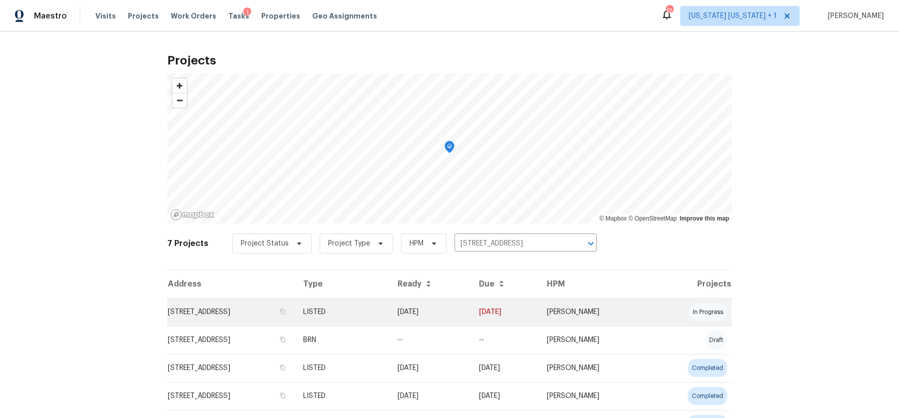
click at [232, 312] on td "[STREET_ADDRESS]" at bounding box center [231, 312] width 128 height 28
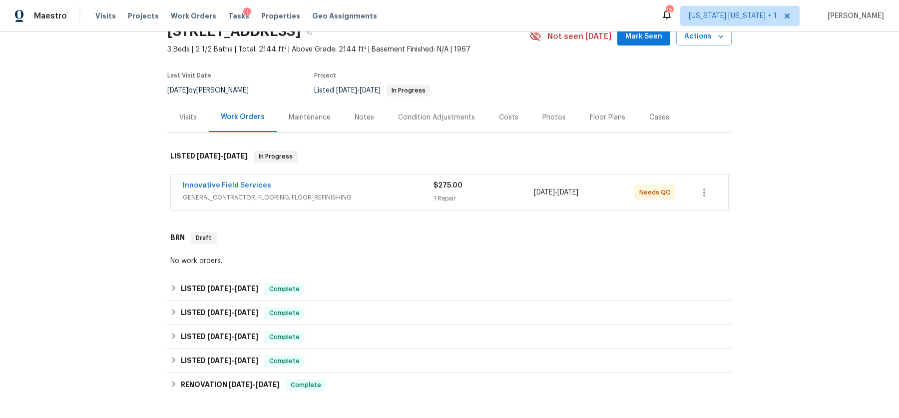
scroll to position [78, 0]
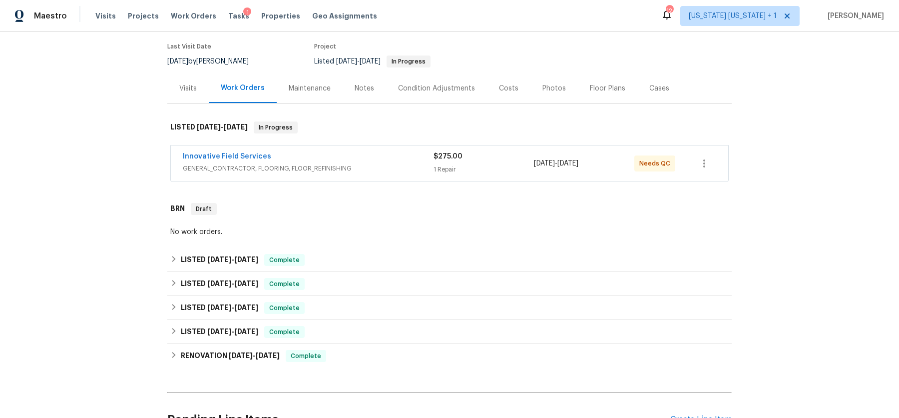
click at [340, 162] on div "Innovative Field Services" at bounding box center [308, 157] width 251 height 12
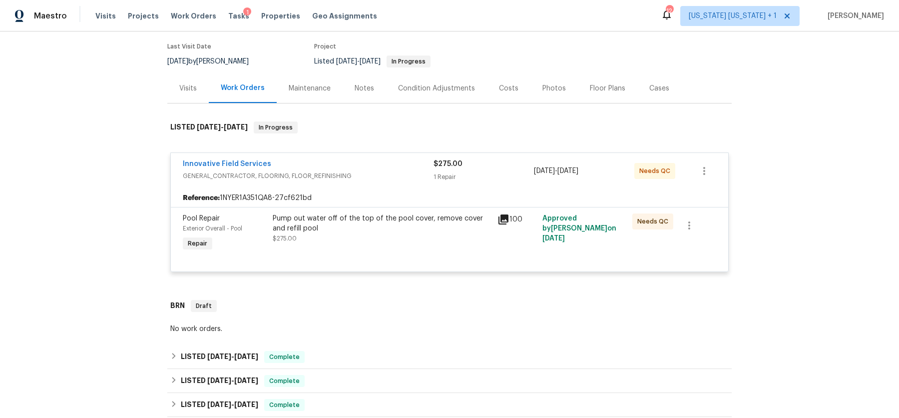
click at [359, 219] on div "Pump out water off of the top of the pool cover, remove cover and refill pool" at bounding box center [382, 223] width 219 height 20
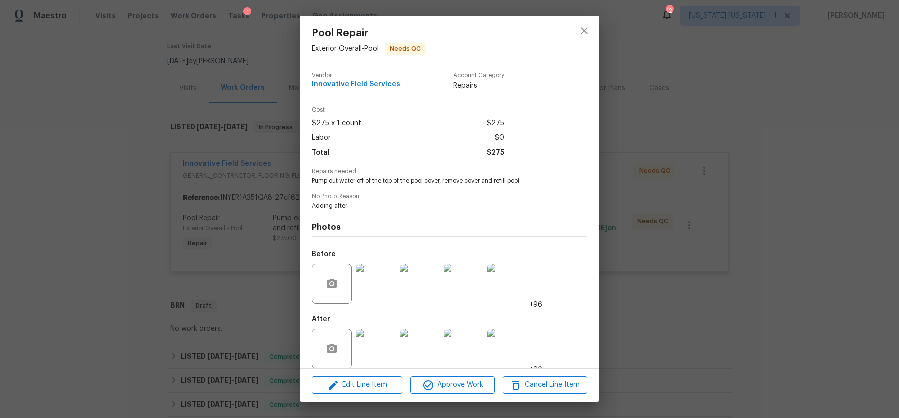
scroll to position [17, 0]
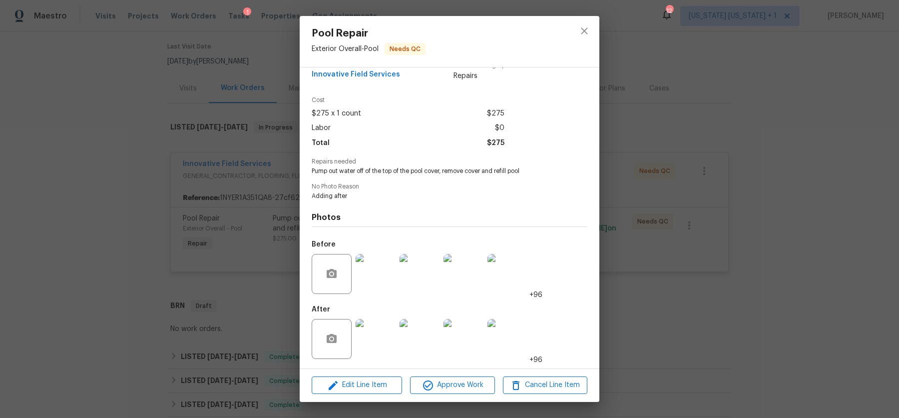
click at [373, 275] on img at bounding box center [376, 274] width 40 height 40
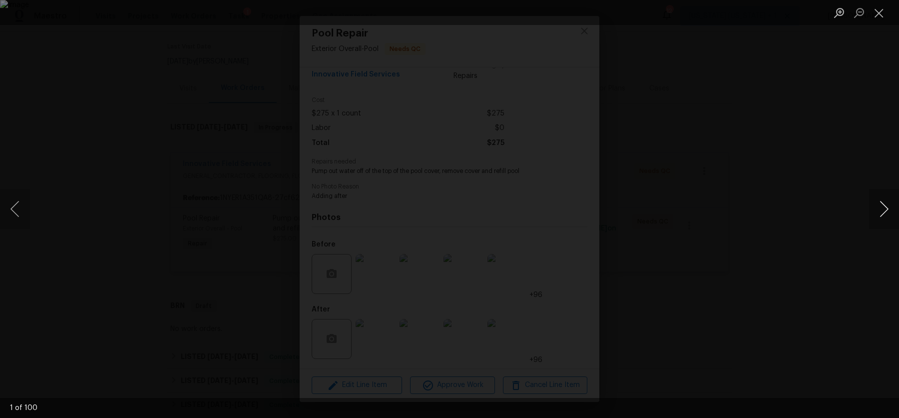
click at [882, 210] on button "Next image" at bounding box center [884, 209] width 30 height 40
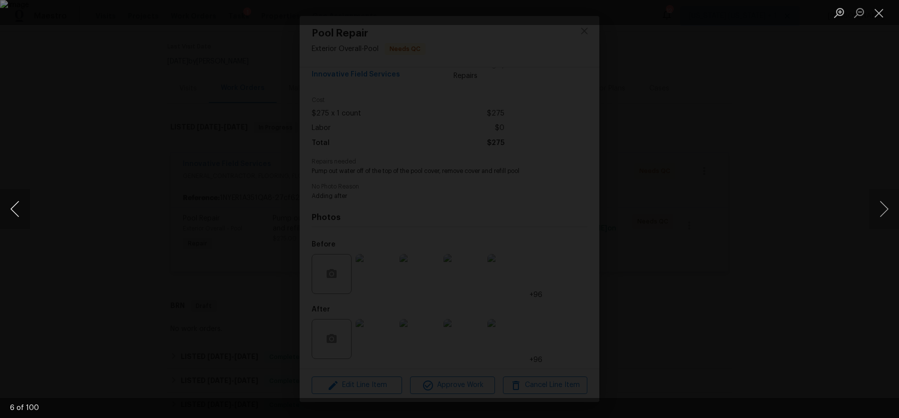
click at [21, 215] on button "Previous image" at bounding box center [15, 209] width 30 height 40
click at [888, 207] on button "Next image" at bounding box center [884, 209] width 30 height 40
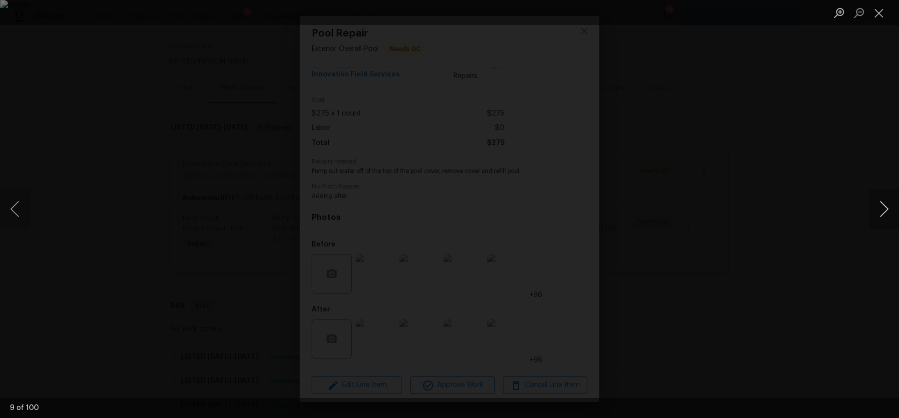
click at [888, 207] on button "Next image" at bounding box center [884, 209] width 30 height 40
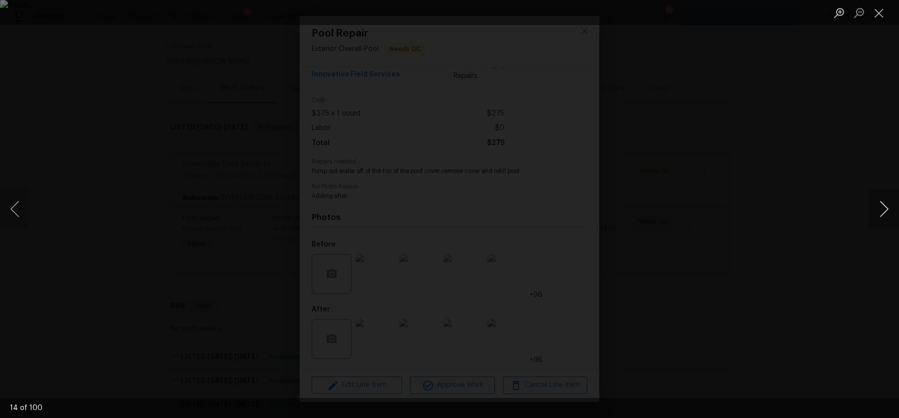
click at [888, 207] on button "Next image" at bounding box center [884, 209] width 30 height 40
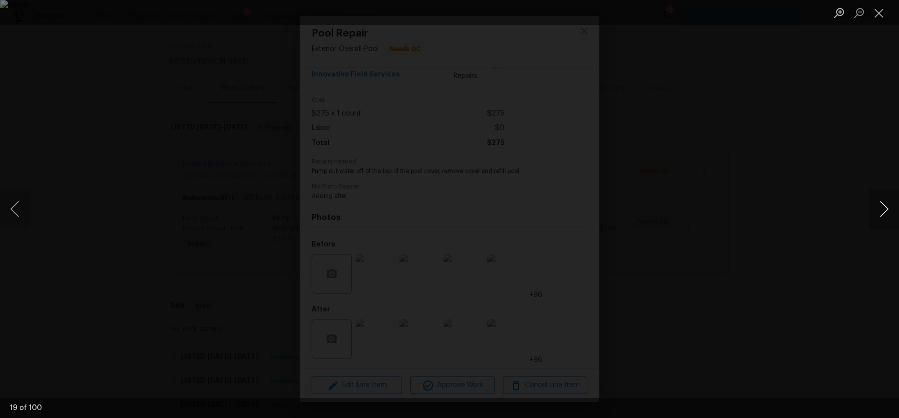
click at [888, 207] on button "Next image" at bounding box center [884, 209] width 30 height 40
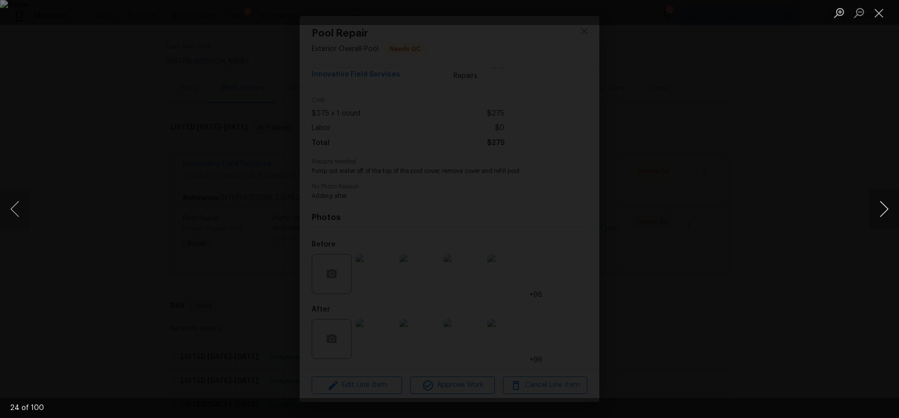
click at [888, 207] on button "Next image" at bounding box center [884, 209] width 30 height 40
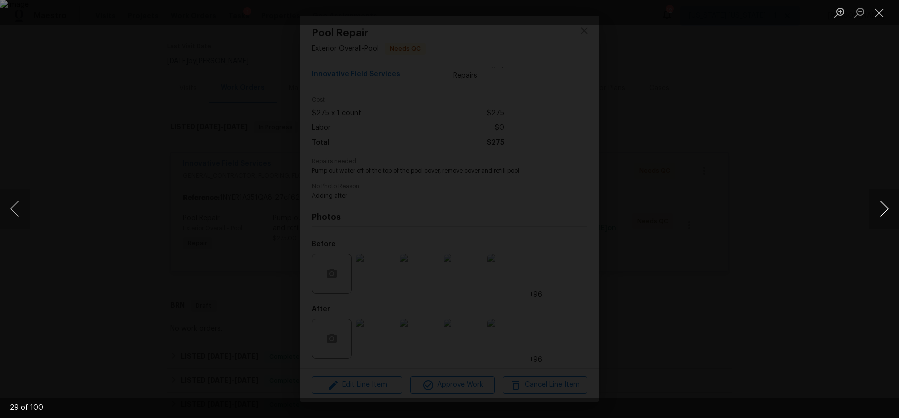
click at [888, 207] on button "Next image" at bounding box center [884, 209] width 30 height 40
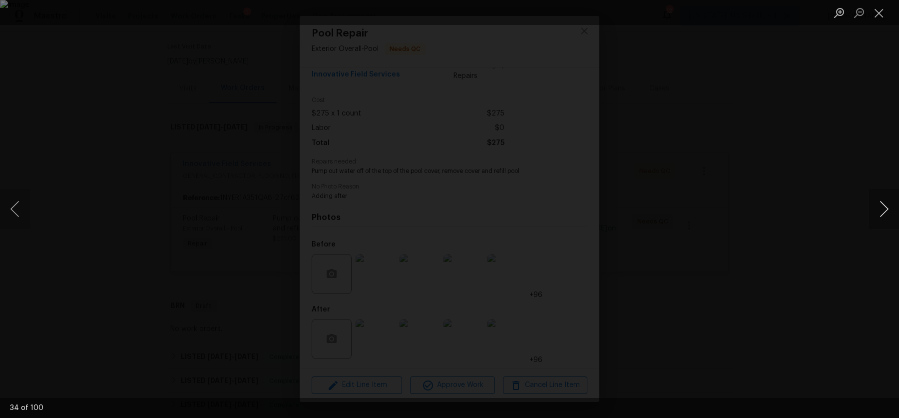
click at [888, 207] on button "Next image" at bounding box center [884, 209] width 30 height 40
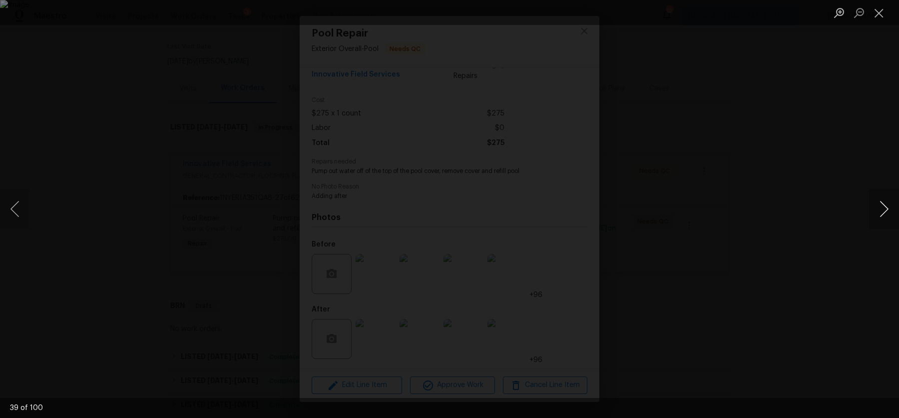
click at [888, 207] on button "Next image" at bounding box center [884, 209] width 30 height 40
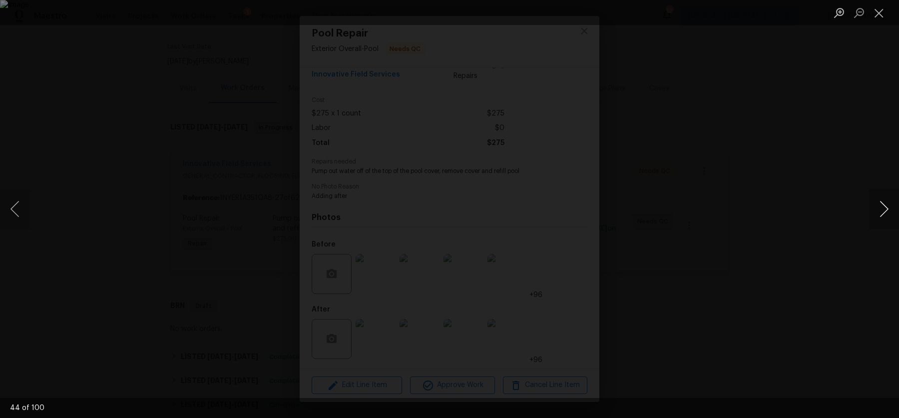
click at [888, 207] on button "Next image" at bounding box center [884, 209] width 30 height 40
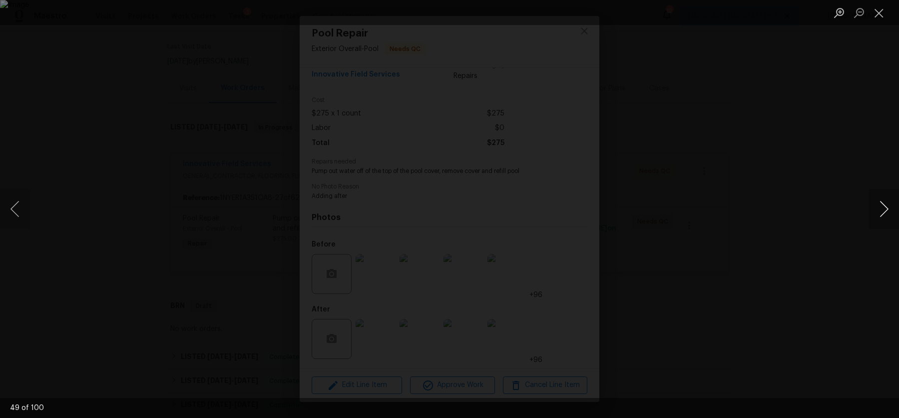
click at [888, 207] on button "Next image" at bounding box center [884, 209] width 30 height 40
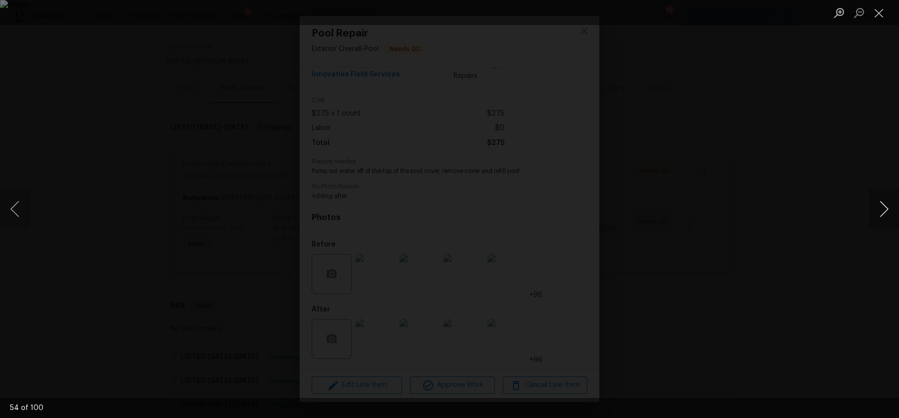
click at [888, 207] on button "Next image" at bounding box center [884, 209] width 30 height 40
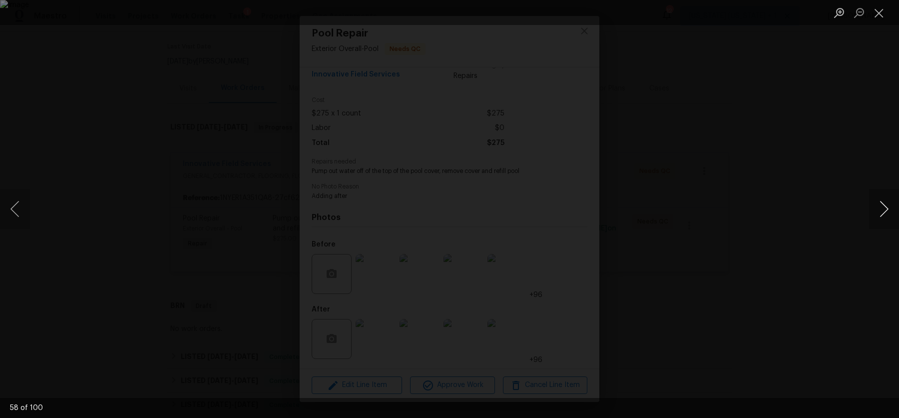
click at [884, 212] on button "Next image" at bounding box center [884, 209] width 30 height 40
click at [883, 212] on button "Next image" at bounding box center [884, 209] width 30 height 40
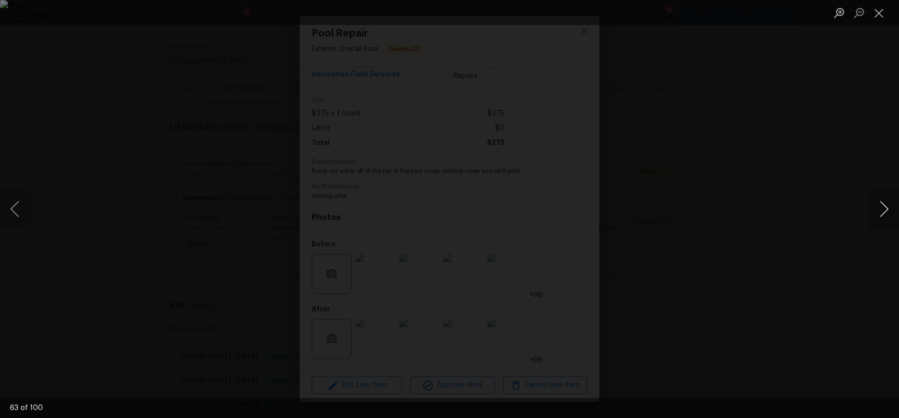
click at [883, 212] on button "Next image" at bounding box center [884, 209] width 30 height 40
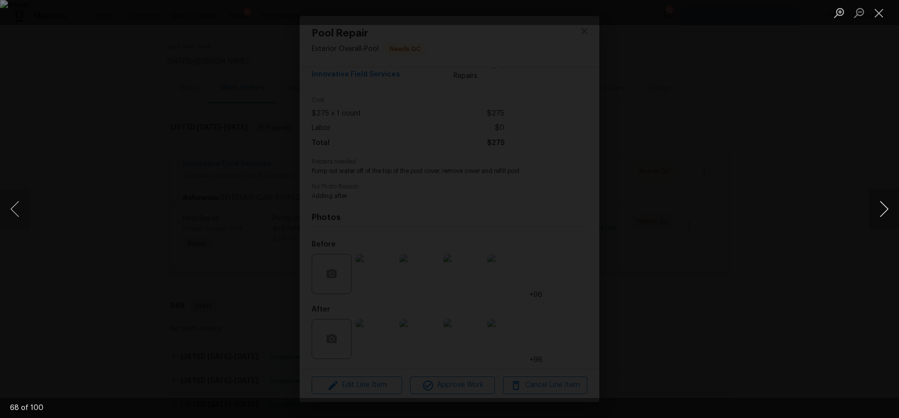
click at [883, 212] on button "Next image" at bounding box center [884, 209] width 30 height 40
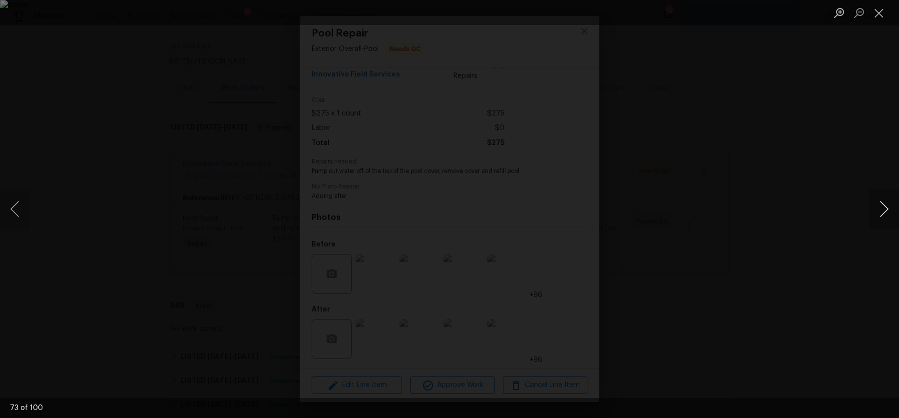
click at [883, 212] on button "Next image" at bounding box center [884, 209] width 30 height 40
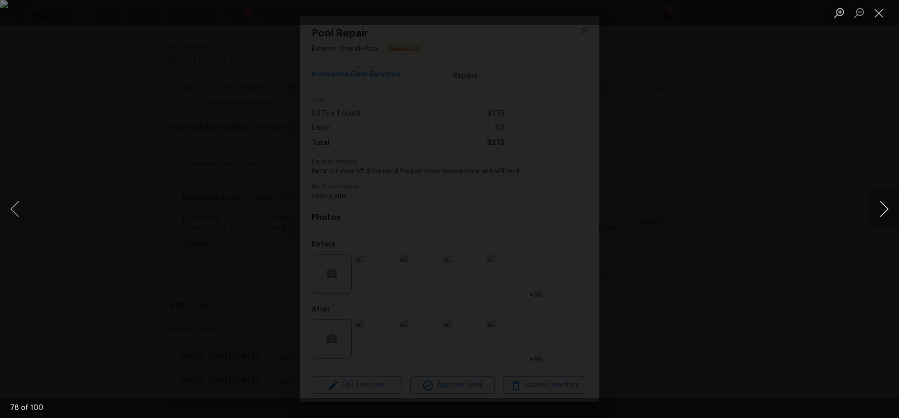
click at [883, 212] on button "Next image" at bounding box center [884, 209] width 30 height 40
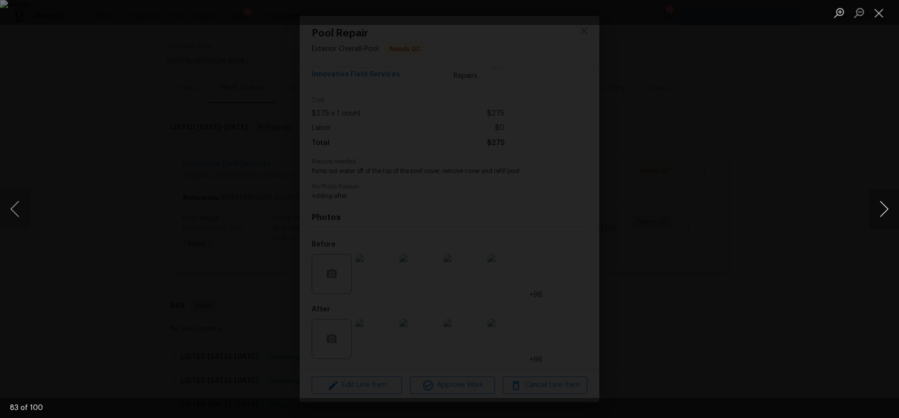
click at [883, 212] on button "Next image" at bounding box center [884, 209] width 30 height 40
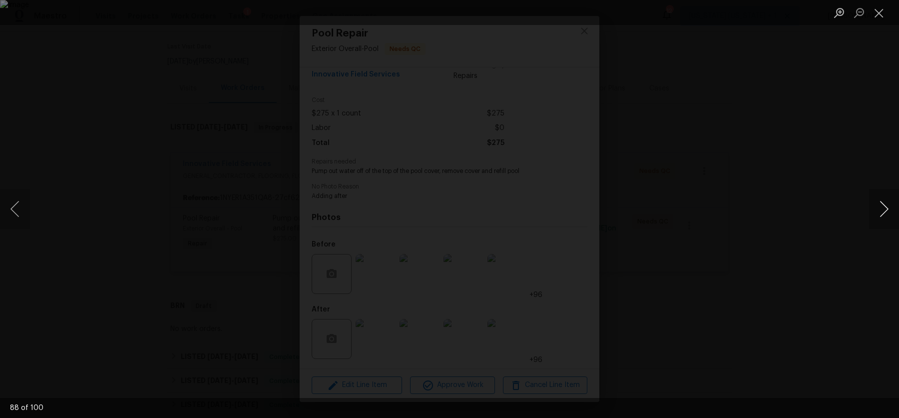
click at [883, 212] on button "Next image" at bounding box center [884, 209] width 30 height 40
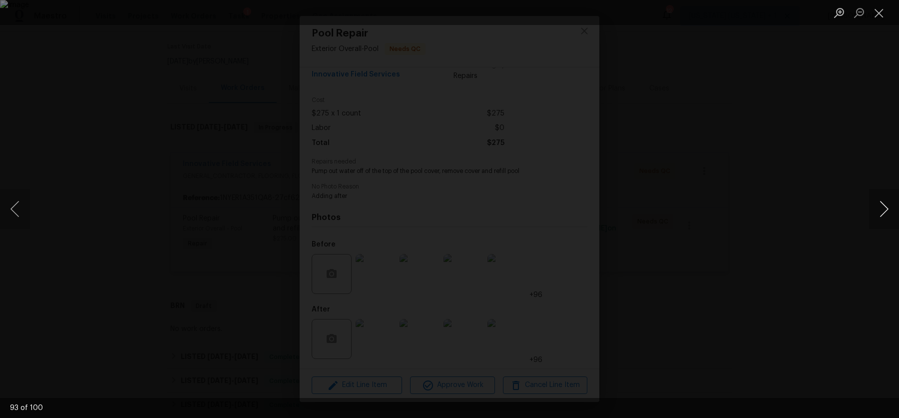
click at [883, 212] on button "Next image" at bounding box center [884, 209] width 30 height 40
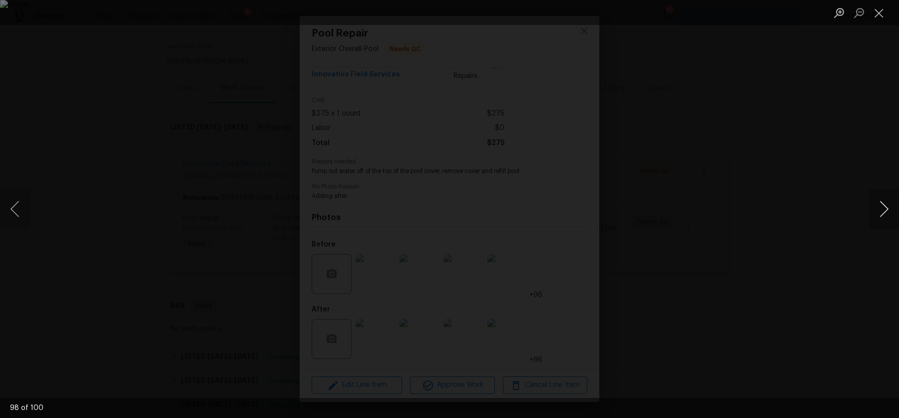
click at [883, 212] on button "Next image" at bounding box center [884, 209] width 30 height 40
click at [852, 220] on div "Lightbox" at bounding box center [449, 209] width 899 height 418
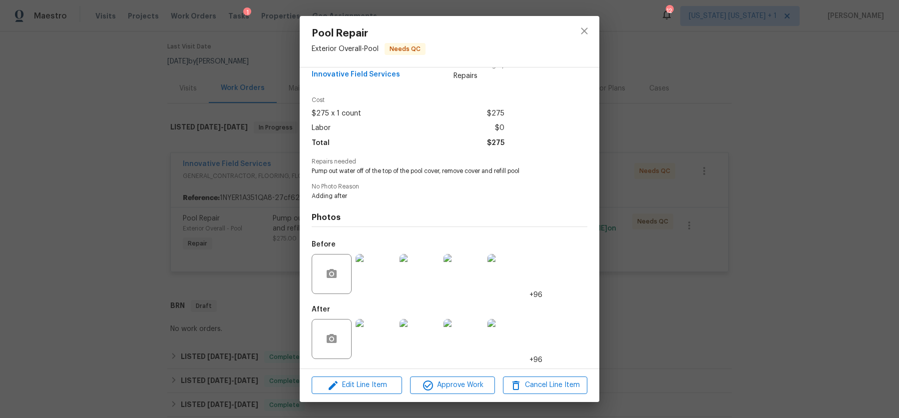
click at [389, 339] on img at bounding box center [376, 339] width 40 height 40
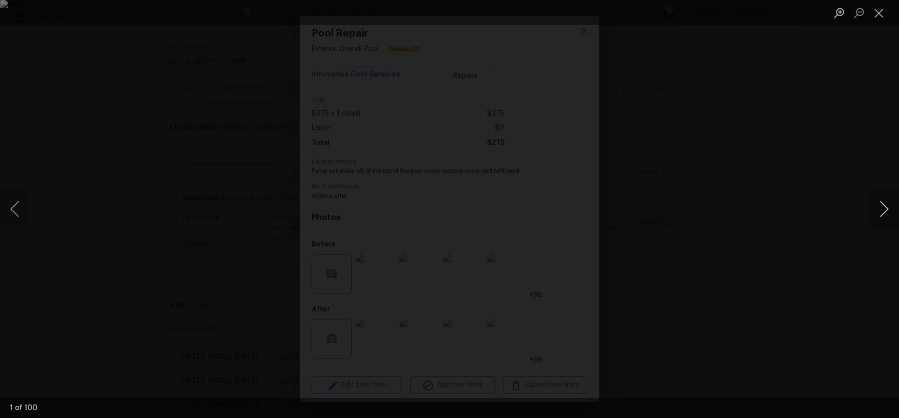
click at [872, 210] on button "Next image" at bounding box center [884, 209] width 30 height 40
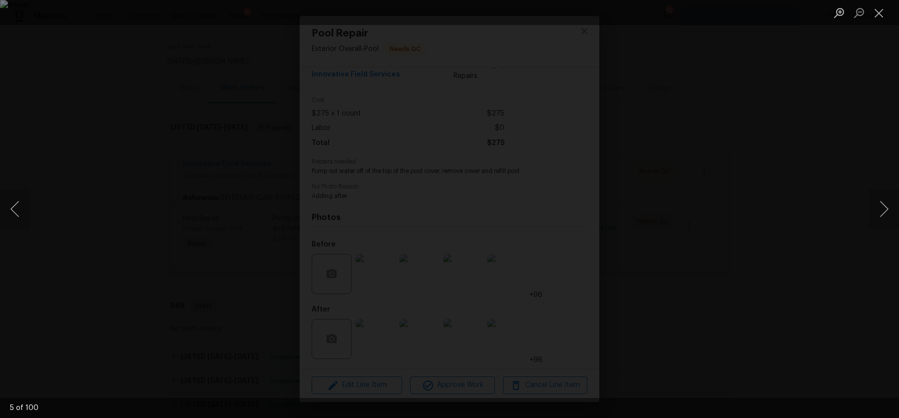
click at [783, 237] on div "Lightbox" at bounding box center [449, 209] width 899 height 418
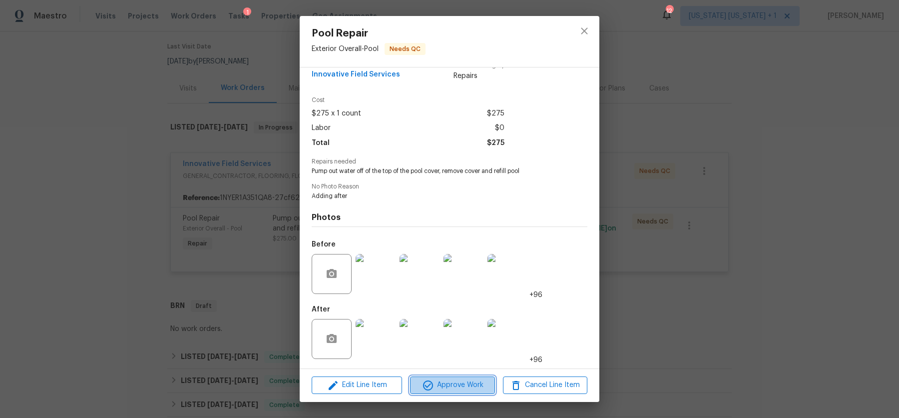
click at [462, 387] on span "Approve Work" at bounding box center [452, 385] width 78 height 12
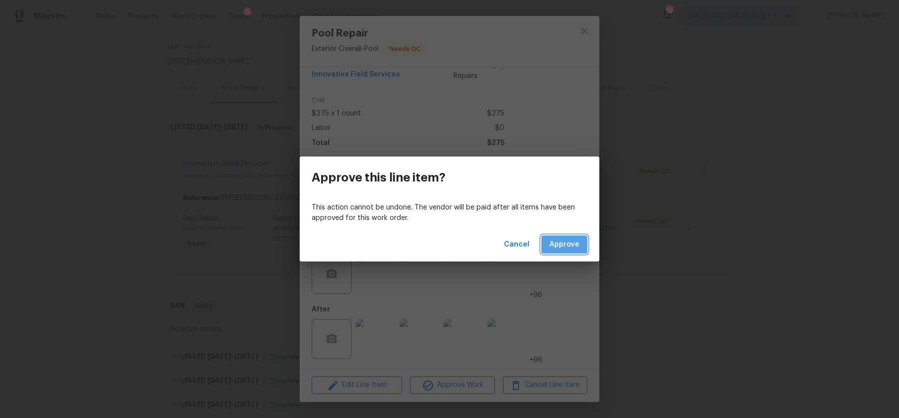
click at [559, 241] on span "Approve" at bounding box center [565, 244] width 30 height 12
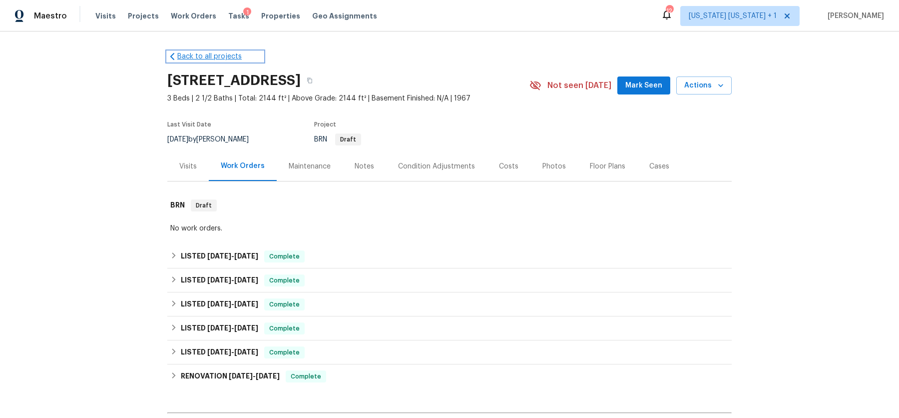
click at [195, 55] on link "Back to all projects" at bounding box center [215, 56] width 96 height 10
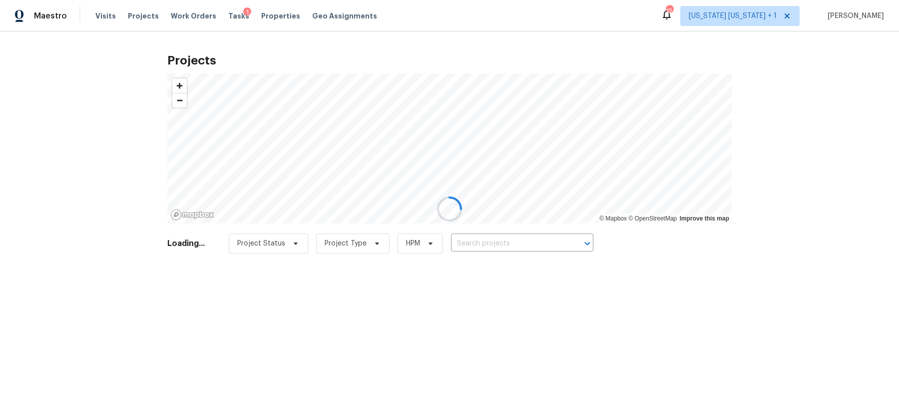
click at [468, 240] on div at bounding box center [449, 209] width 899 height 418
click at [471, 238] on div at bounding box center [449, 209] width 899 height 418
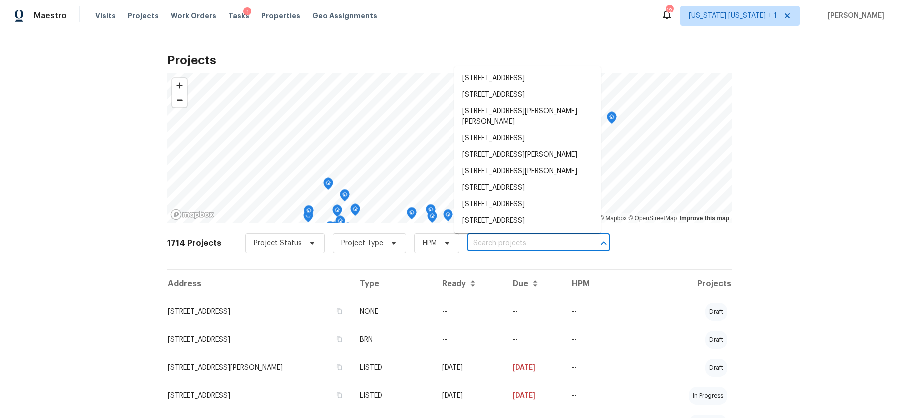
click at [473, 241] on input "text" at bounding box center [525, 243] width 114 height 15
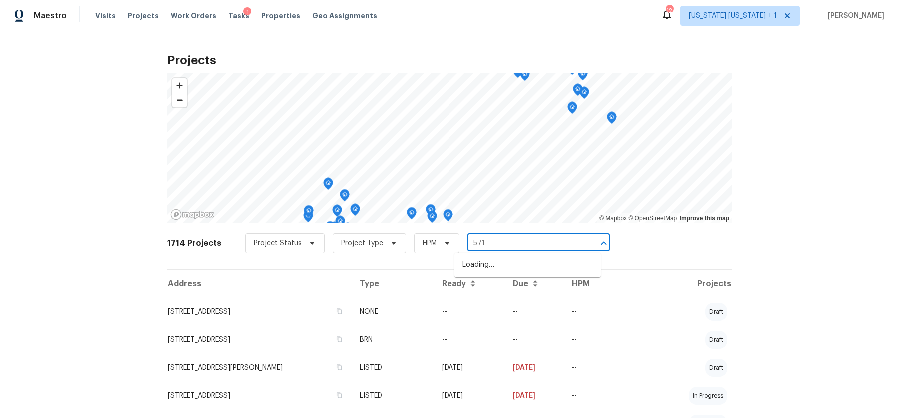
type input "571"
click at [518, 270] on li "[STREET_ADDRESS]" at bounding box center [528, 265] width 146 height 16
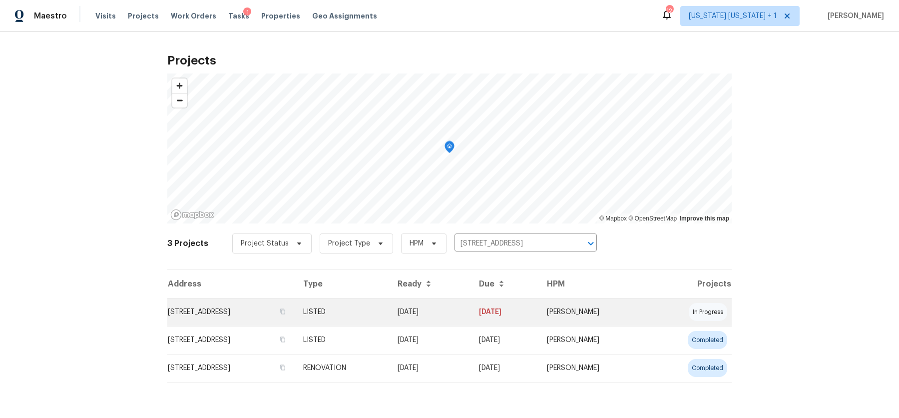
click at [221, 309] on td "[STREET_ADDRESS]" at bounding box center [231, 312] width 128 height 28
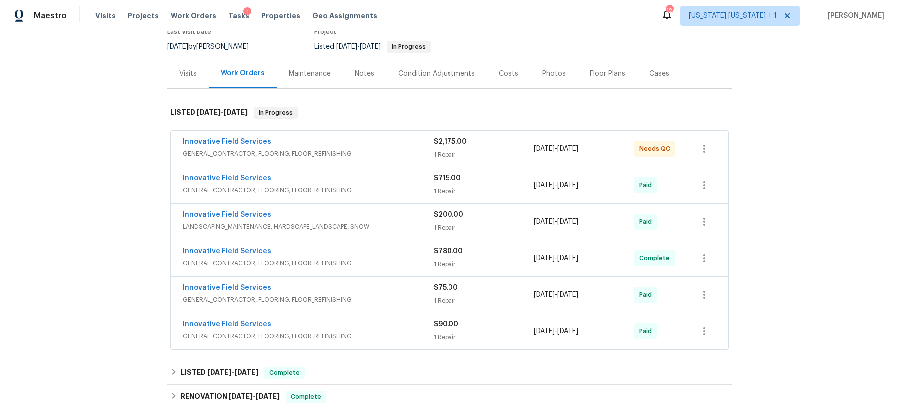
scroll to position [101, 0]
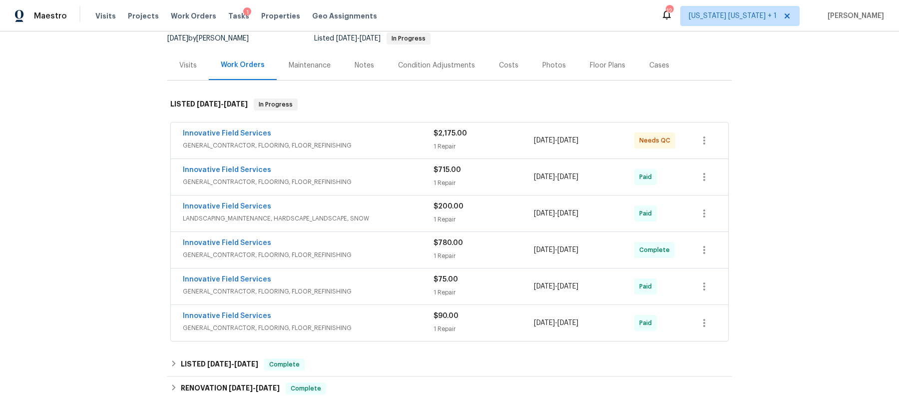
click at [330, 137] on div "Innovative Field Services" at bounding box center [308, 134] width 251 height 12
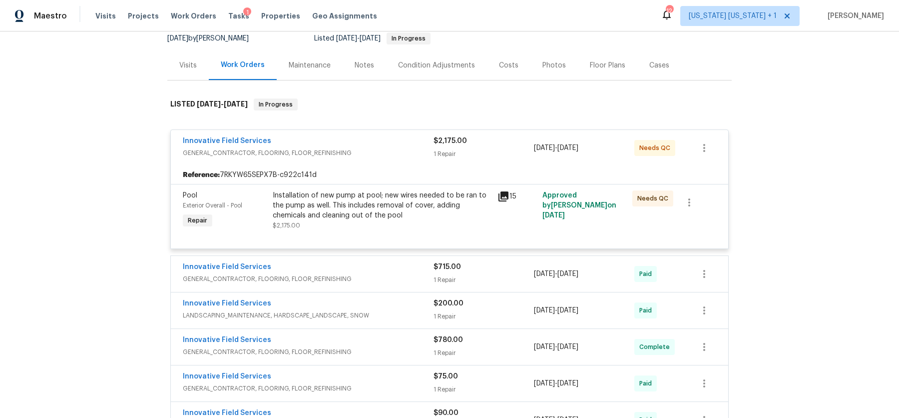
click at [342, 206] on div "Installation of new pump at pool; new wires needed to be ran to the pump as wel…" at bounding box center [382, 205] width 219 height 30
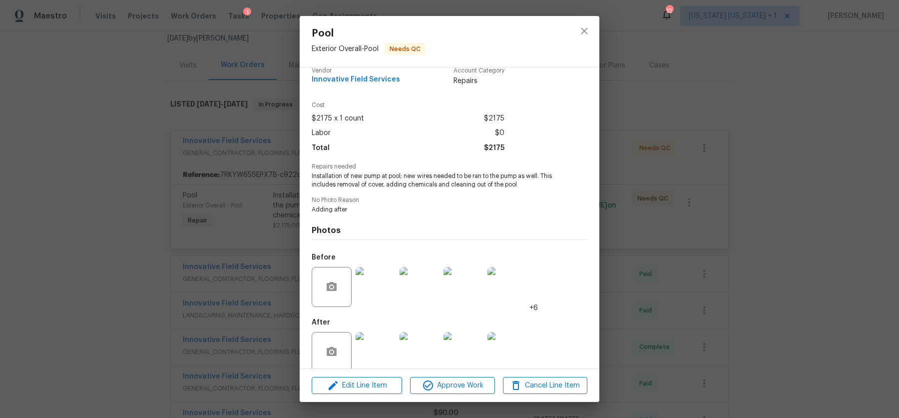
scroll to position [25, 0]
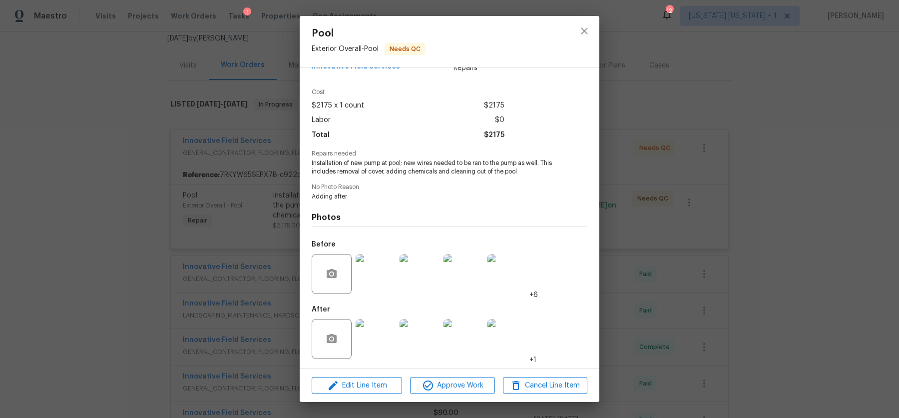
click at [382, 280] on img at bounding box center [376, 274] width 40 height 40
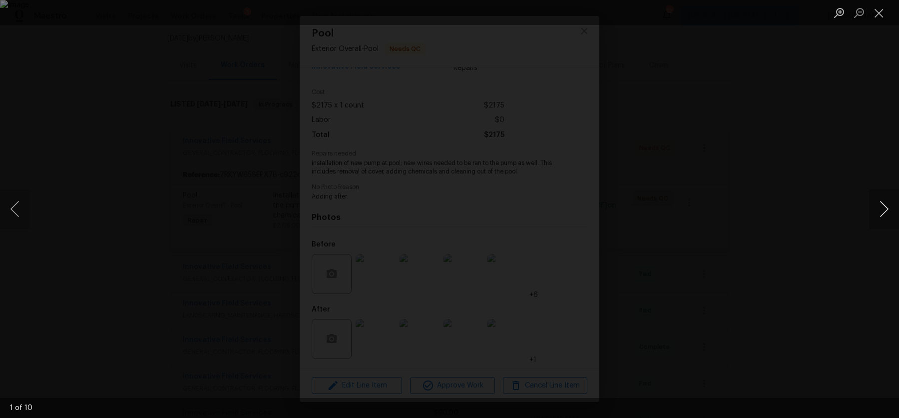
click at [885, 208] on button "Next image" at bounding box center [884, 209] width 30 height 40
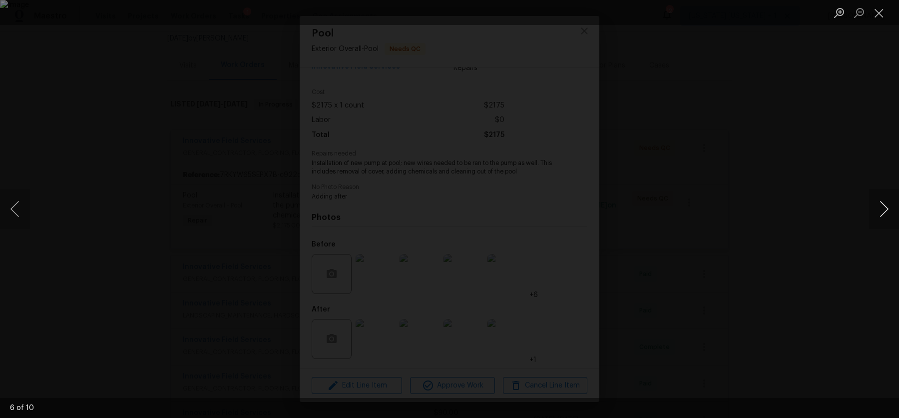
click at [885, 208] on button "Next image" at bounding box center [884, 209] width 30 height 40
click at [817, 245] on div "Lightbox" at bounding box center [449, 209] width 899 height 418
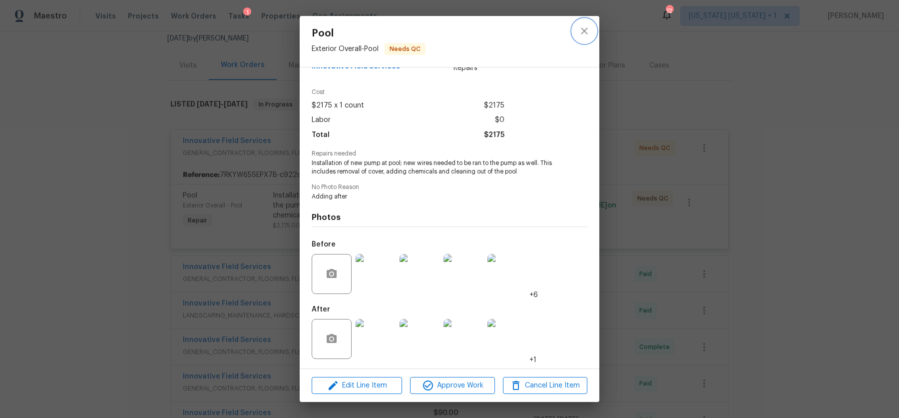
click at [580, 31] on icon "close" at bounding box center [585, 31] width 12 height 12
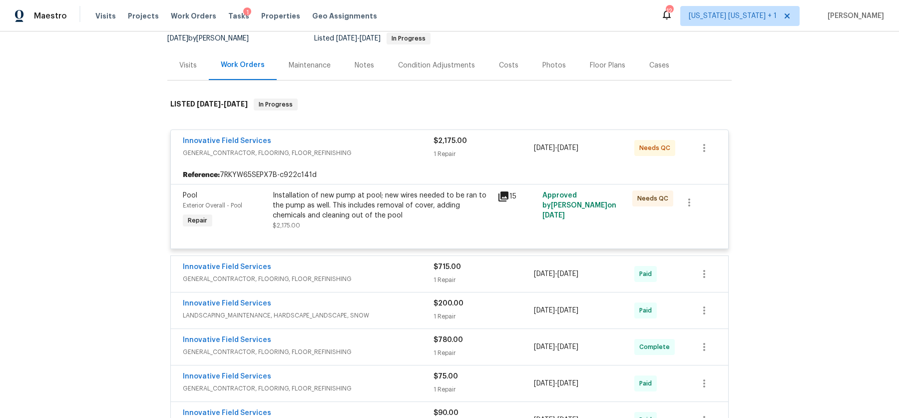
click at [364, 210] on div "Installation of new pump at pool; new wires needed to be ran to the pump as wel…" at bounding box center [382, 205] width 219 height 30
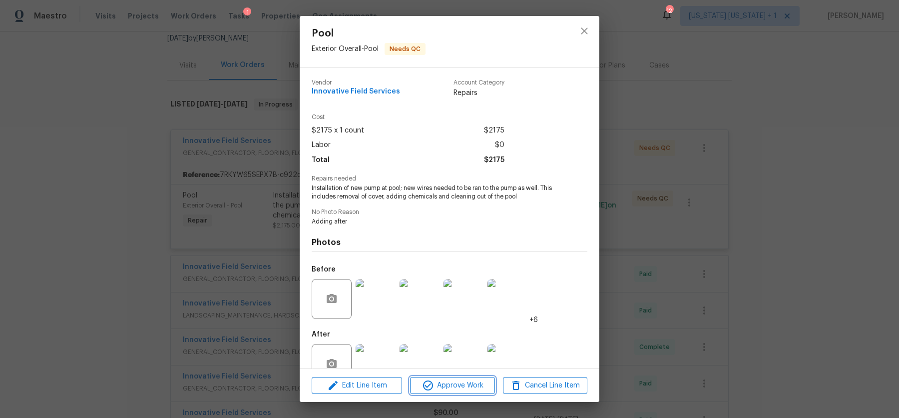
click at [473, 391] on span "Approve Work" at bounding box center [452, 385] width 78 height 12
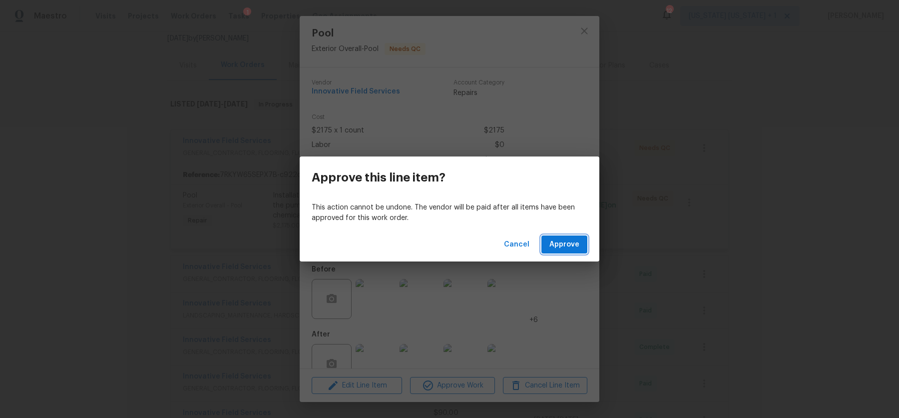
click at [566, 236] on button "Approve" at bounding box center [565, 244] width 46 height 18
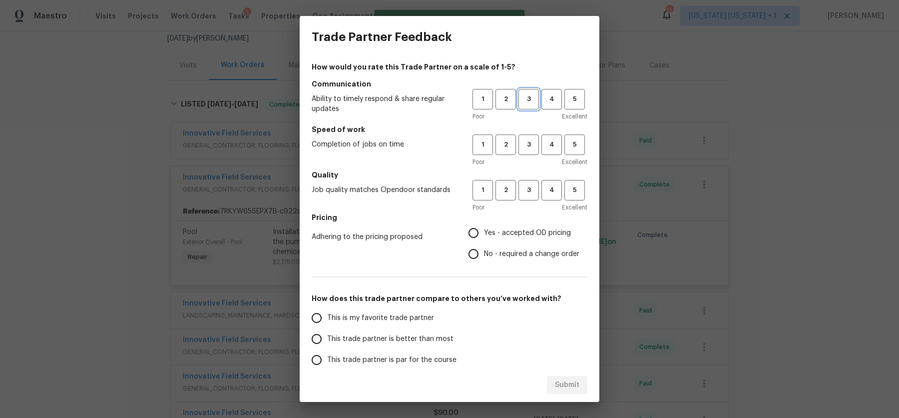
click at [524, 96] on span "3" at bounding box center [529, 98] width 18 height 11
click at [530, 147] on div "1 2 3 4 5" at bounding box center [530, 144] width 115 height 20
click at [521, 152] on button "3" at bounding box center [529, 144] width 20 height 20
click at [520, 180] on button "3" at bounding box center [529, 190] width 20 height 20
click at [467, 257] on input "No - required a change order" at bounding box center [473, 253] width 21 height 21
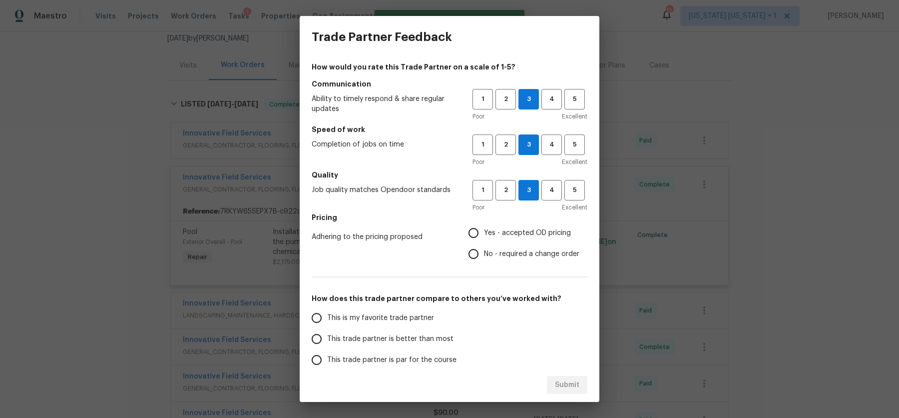
radio input "true"
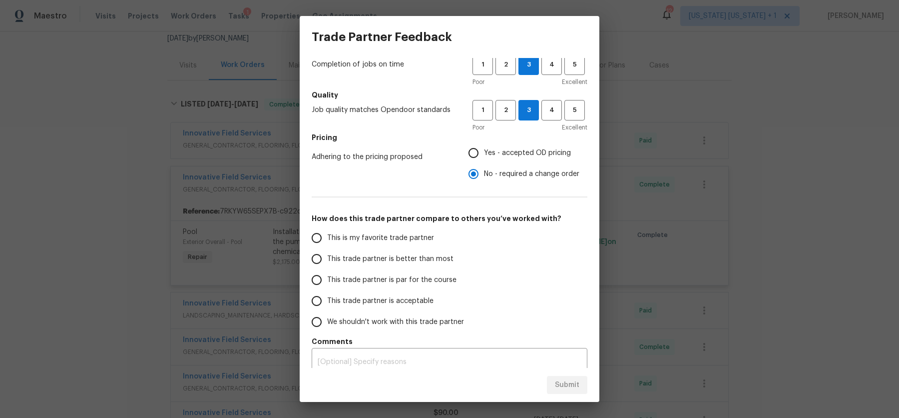
scroll to position [89, 0]
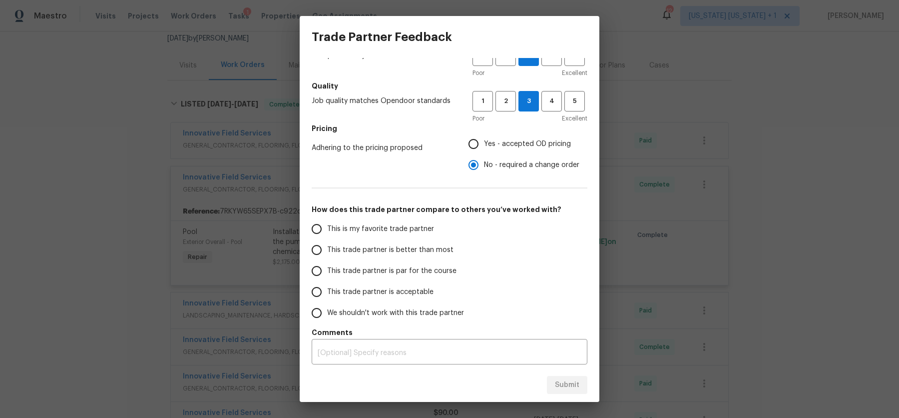
click at [324, 269] on input "This trade partner is par for the course" at bounding box center [316, 270] width 21 height 21
click at [558, 383] on span "Submit" at bounding box center [567, 385] width 24 height 12
radio input "true"
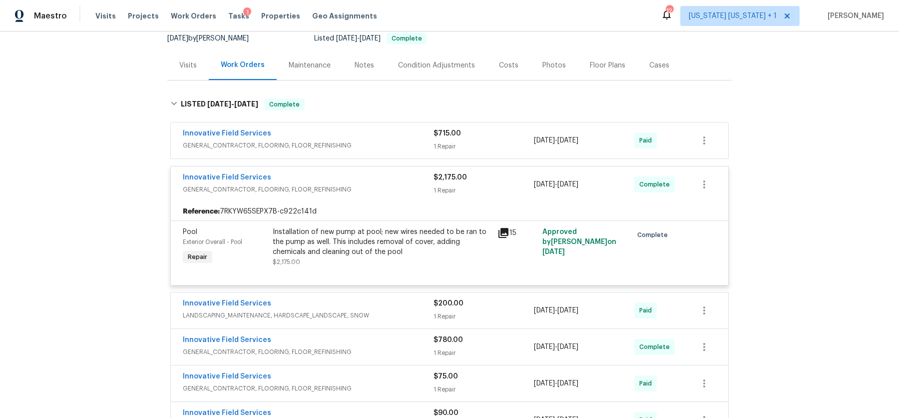
radio input "false"
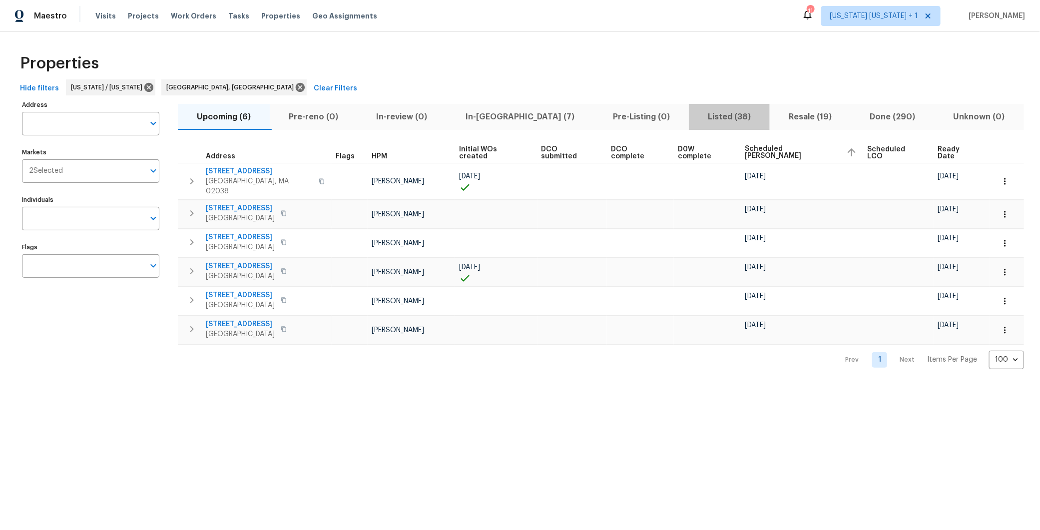
click at [695, 121] on span "Listed (38)" at bounding box center [729, 117] width 69 height 14
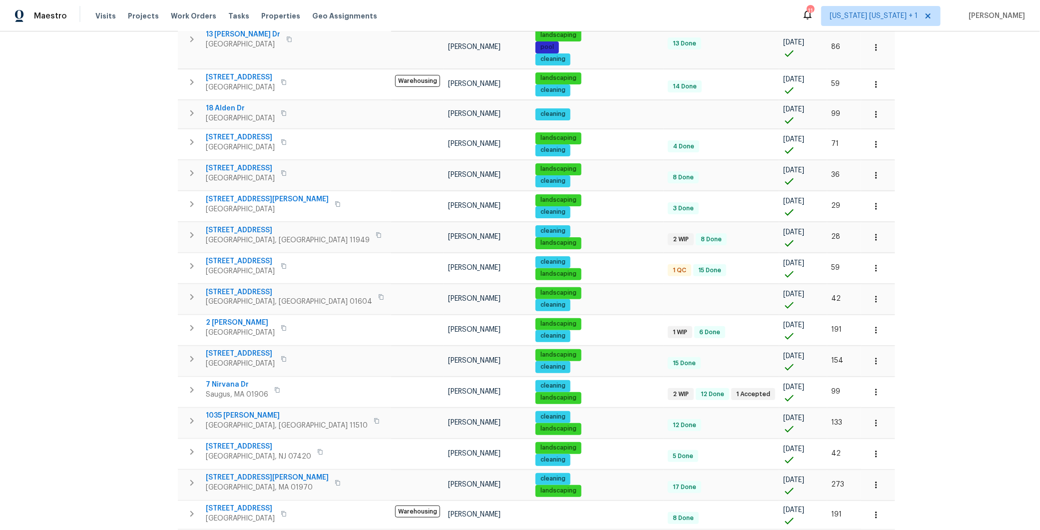
scroll to position [774, 0]
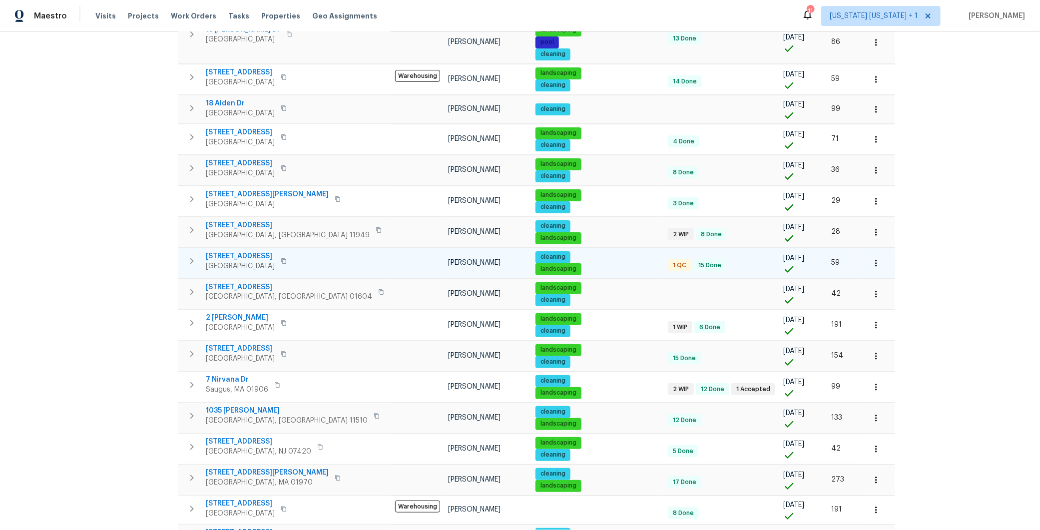
click at [232, 251] on span "[STREET_ADDRESS]" at bounding box center [240, 256] width 69 height 10
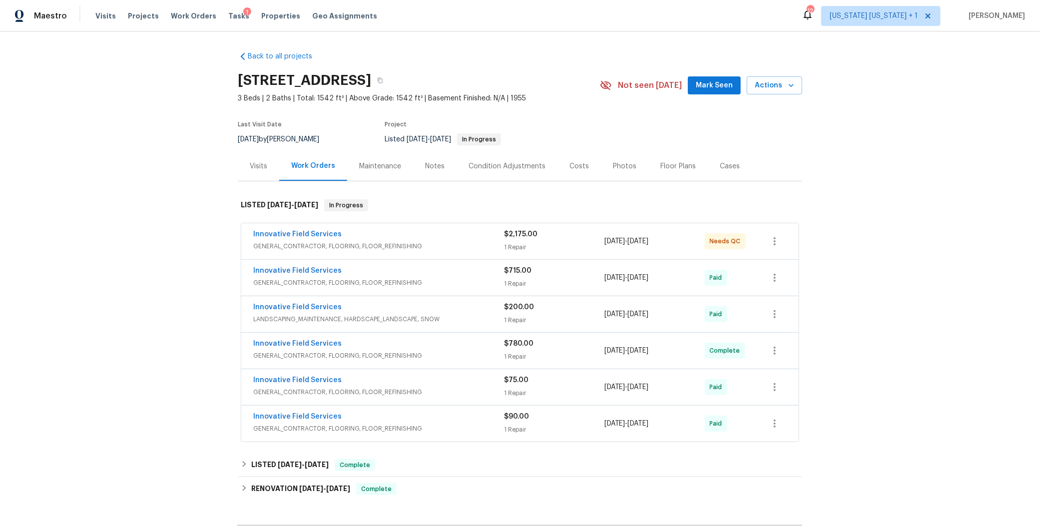
click at [613, 165] on div "Photos" at bounding box center [624, 166] width 23 height 10
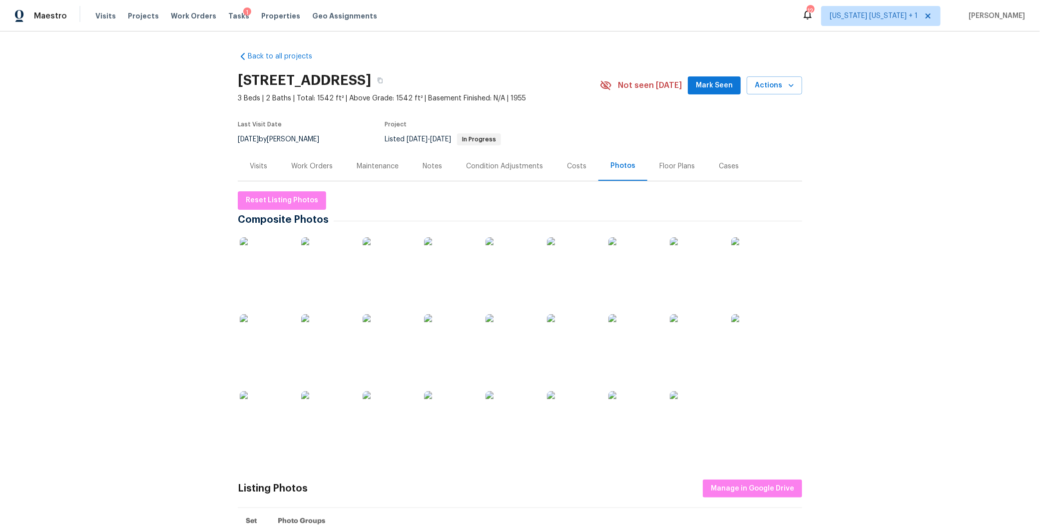
click at [643, 269] on img at bounding box center [634, 262] width 50 height 50
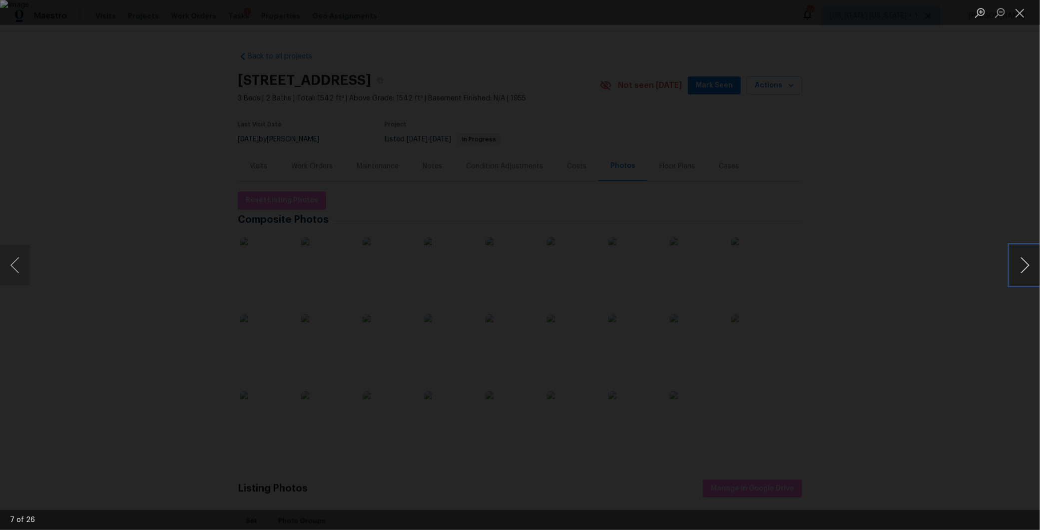
click at [1021, 261] on button "Next image" at bounding box center [1025, 265] width 30 height 40
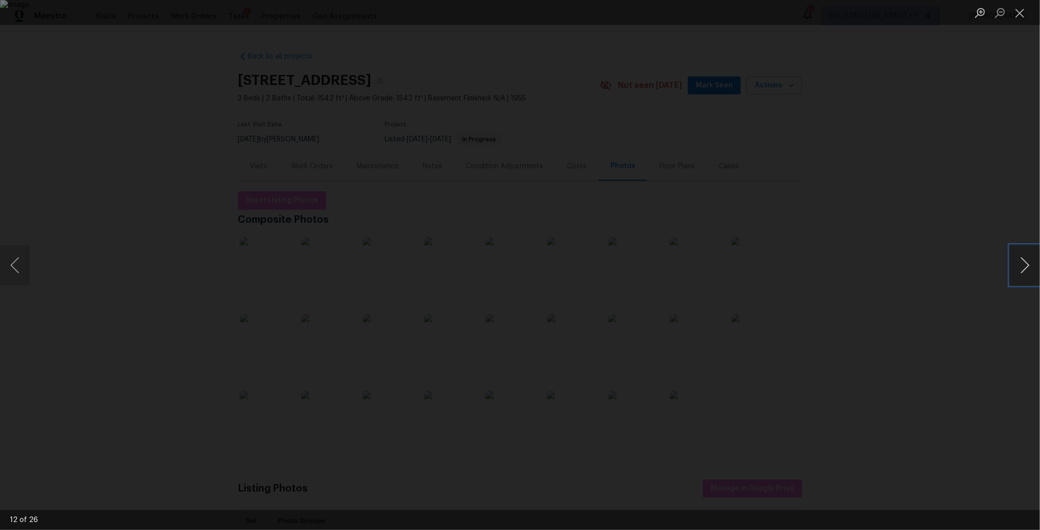
click at [1021, 261] on button "Next image" at bounding box center [1025, 265] width 30 height 40
click at [11, 266] on button "Previous image" at bounding box center [15, 265] width 30 height 40
click at [1013, 272] on button "Next image" at bounding box center [1025, 265] width 30 height 40
click at [1016, 270] on button "Next image" at bounding box center [1025, 265] width 30 height 40
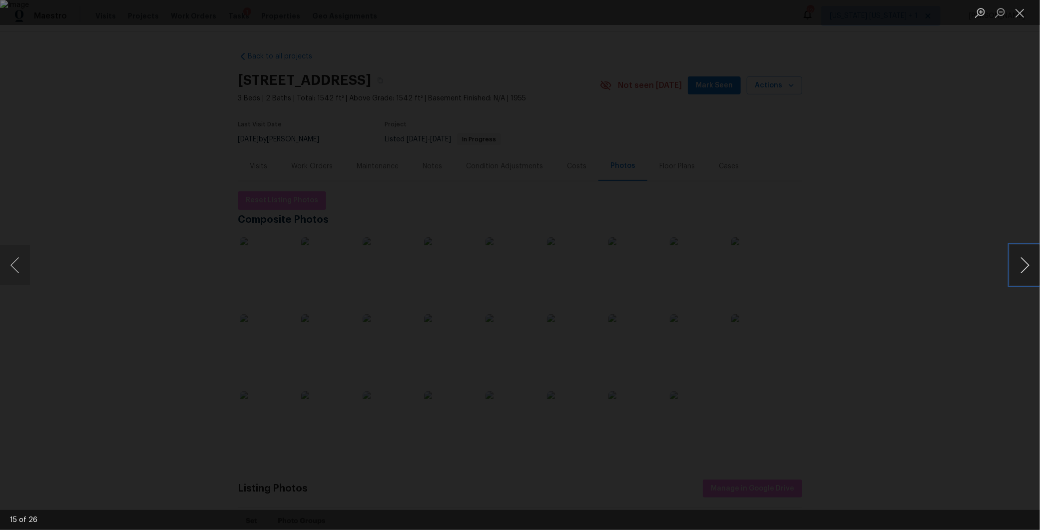
click at [1016, 270] on button "Next image" at bounding box center [1025, 265] width 30 height 40
click at [8, 265] on button "Previous image" at bounding box center [15, 265] width 30 height 40
click at [1029, 266] on button "Next image" at bounding box center [1025, 265] width 30 height 40
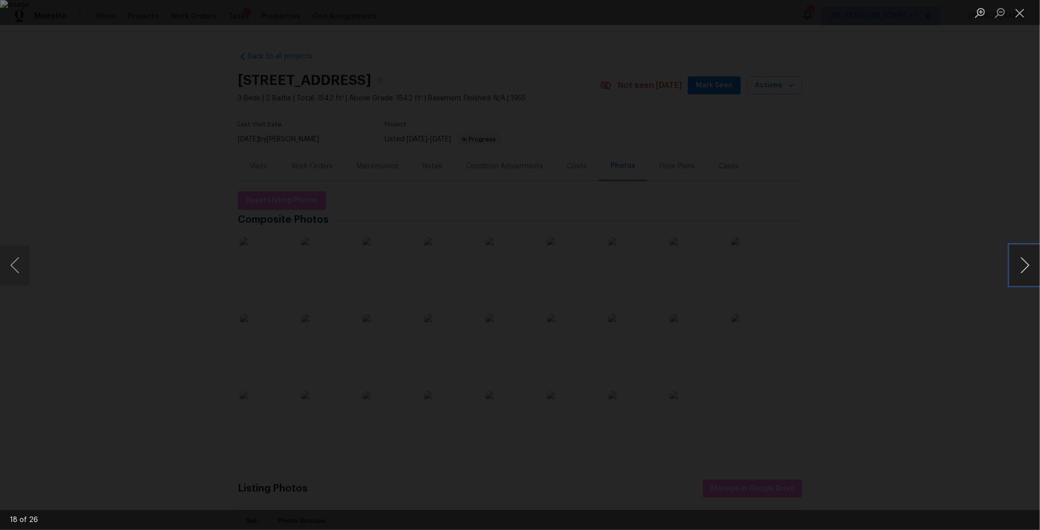
click at [1029, 266] on button "Next image" at bounding box center [1025, 265] width 30 height 40
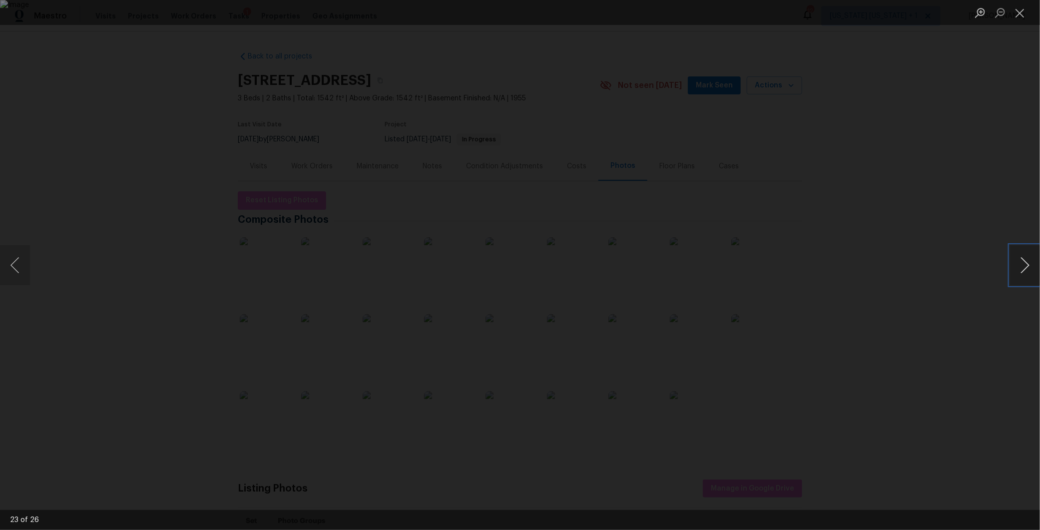
click at [1029, 266] on button "Next image" at bounding box center [1025, 265] width 30 height 40
click at [915, 268] on div "Lightbox" at bounding box center [520, 265] width 1040 height 530
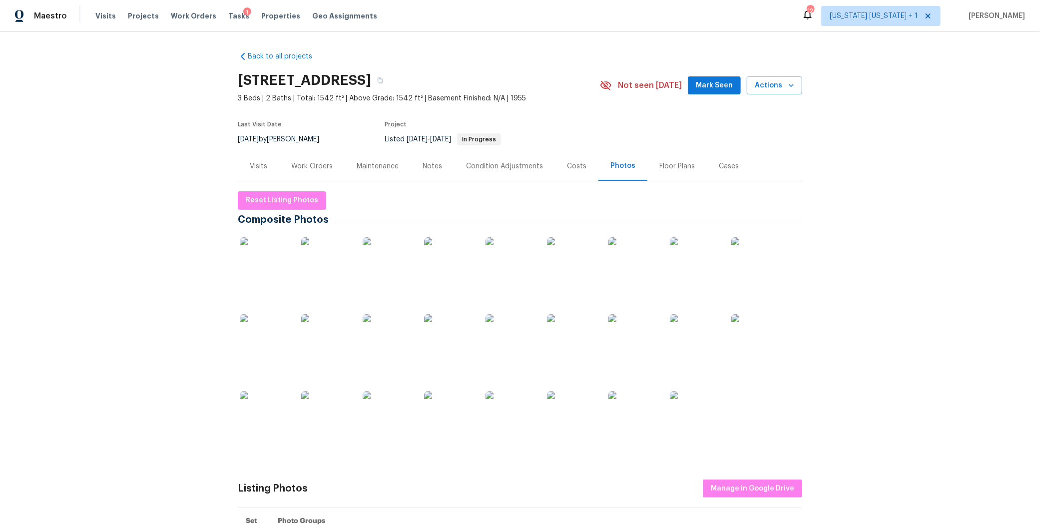
click at [555, 166] on div "Costs" at bounding box center [576, 165] width 43 height 29
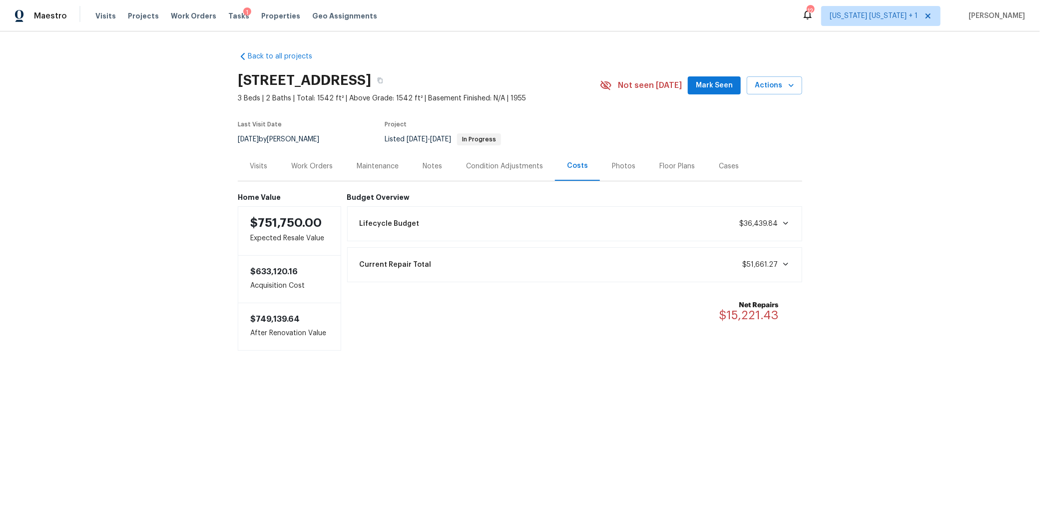
click at [424, 170] on div "Notes" at bounding box center [432, 166] width 19 height 10
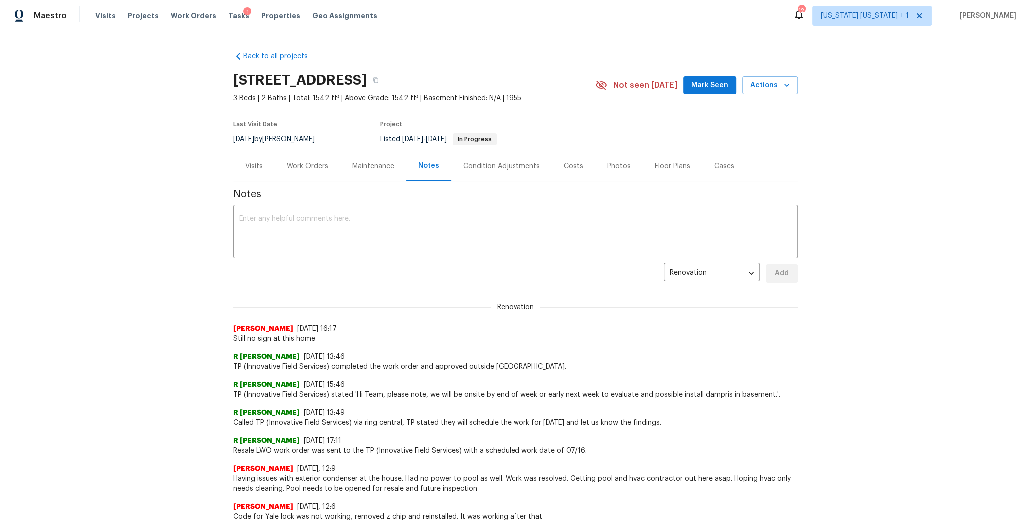
click at [308, 167] on div "Work Orders" at bounding box center [307, 166] width 41 height 10
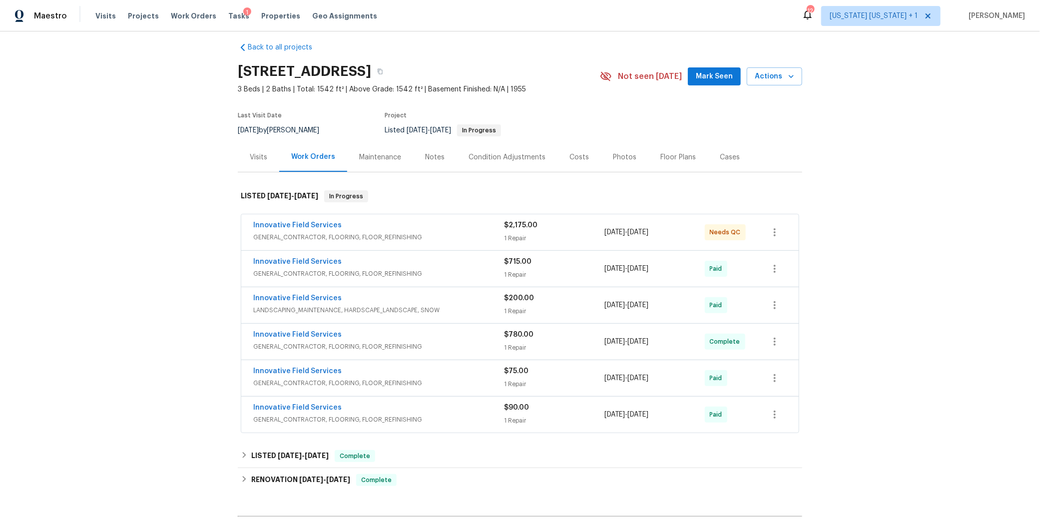
scroll to position [130, 0]
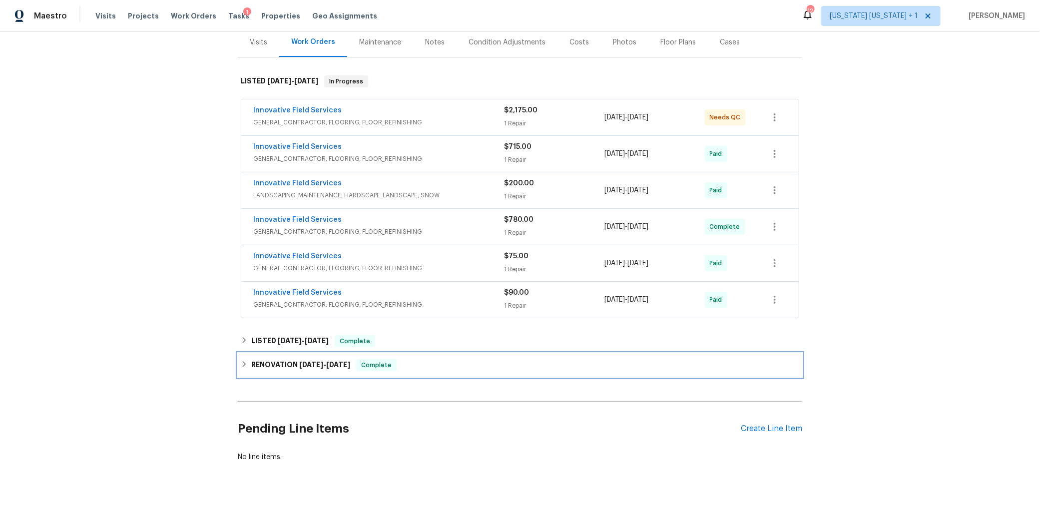
click at [243, 361] on icon at bounding box center [244, 364] width 3 height 6
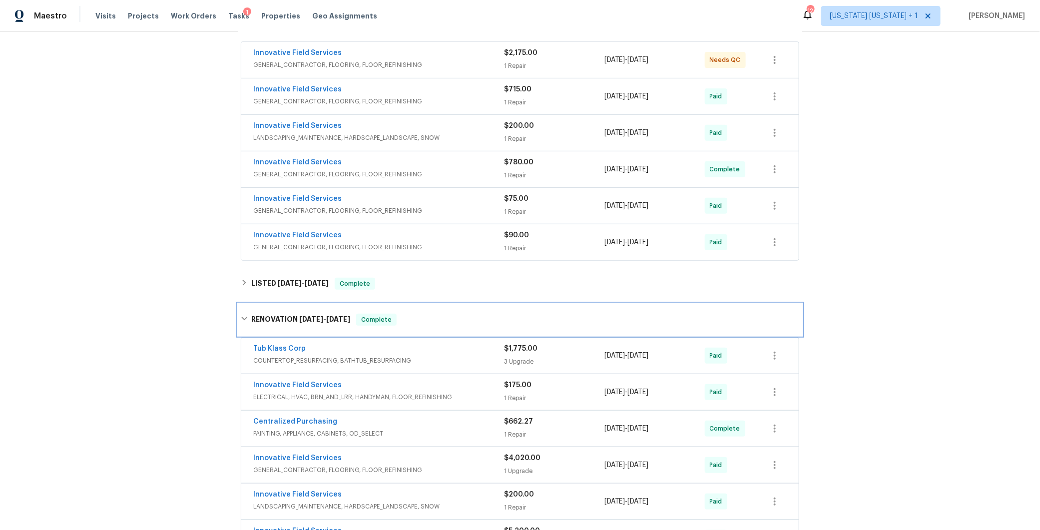
scroll to position [65, 0]
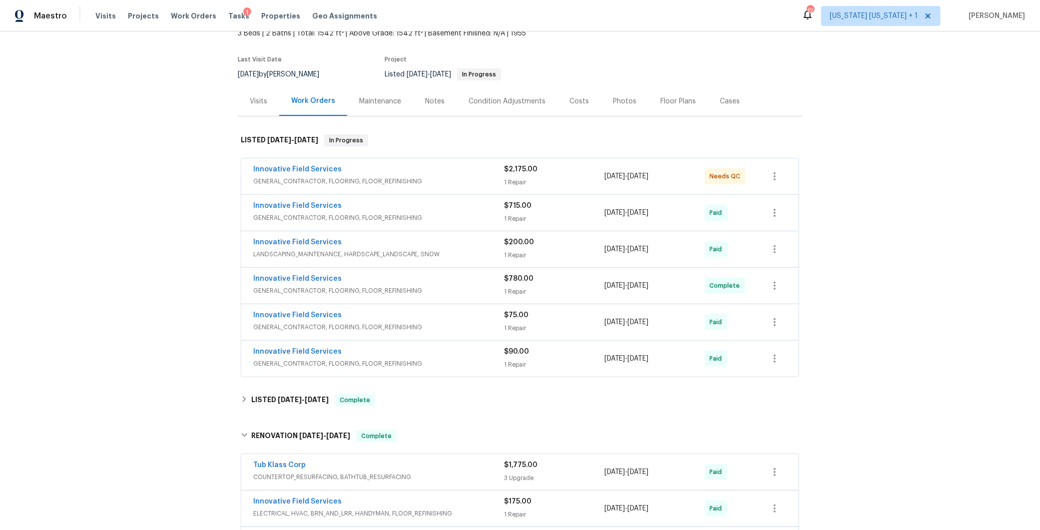
click at [486, 245] on div "Innovative Field Services" at bounding box center [378, 243] width 251 height 12
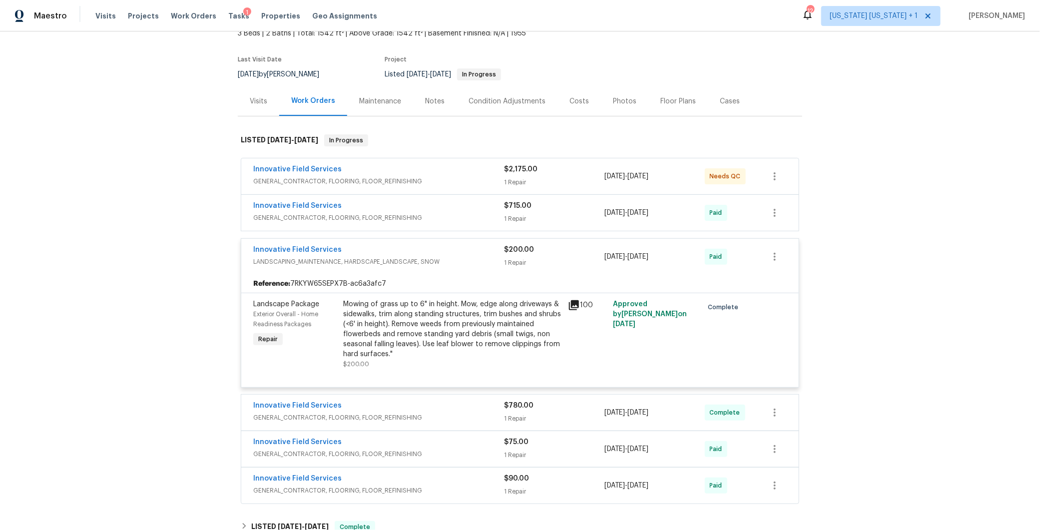
click at [477, 254] on div "Innovative Field Services" at bounding box center [378, 251] width 251 height 12
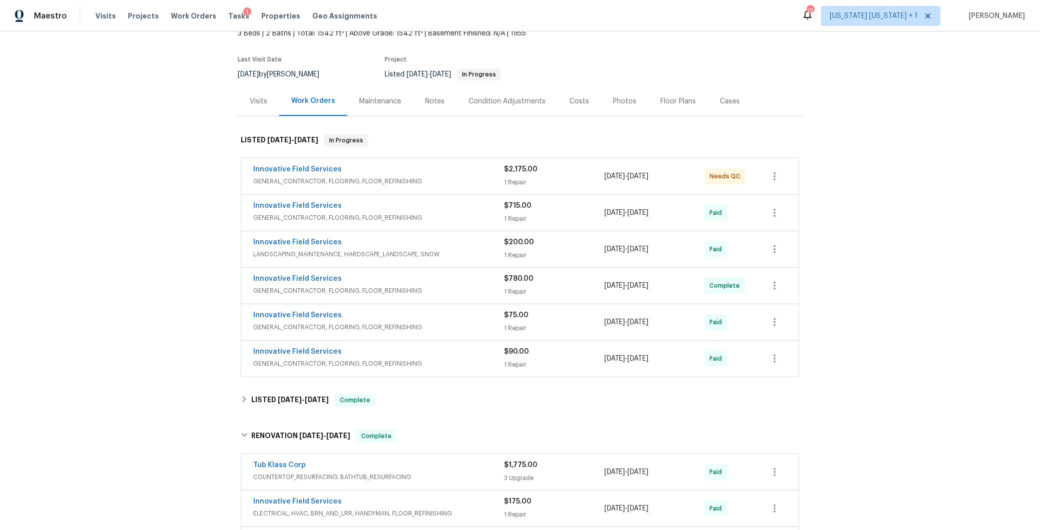
click at [474, 286] on span "GENERAL_CONTRACTOR, FLOORING, FLOOR_REFINISHING" at bounding box center [378, 291] width 251 height 10
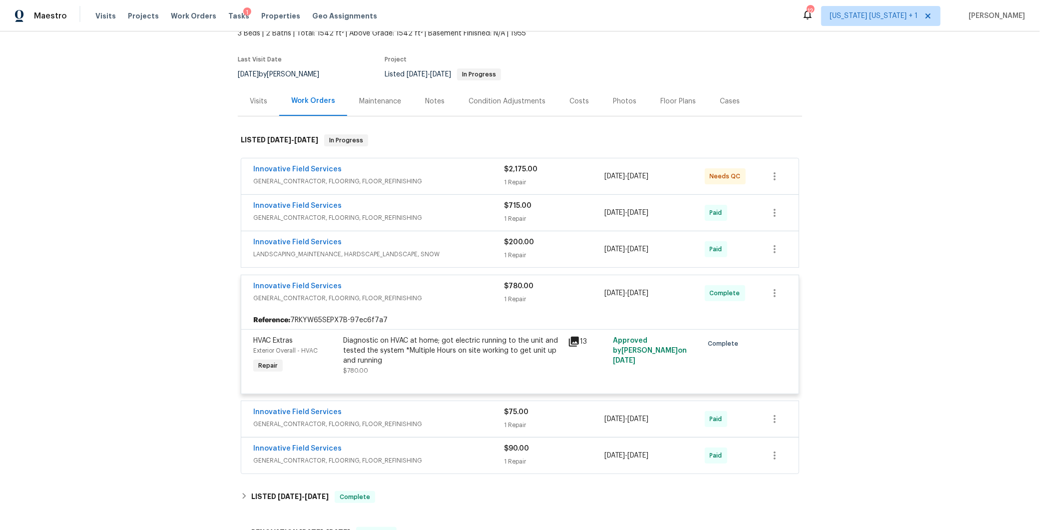
click at [474, 286] on div "Innovative Field Services" at bounding box center [378, 287] width 251 height 12
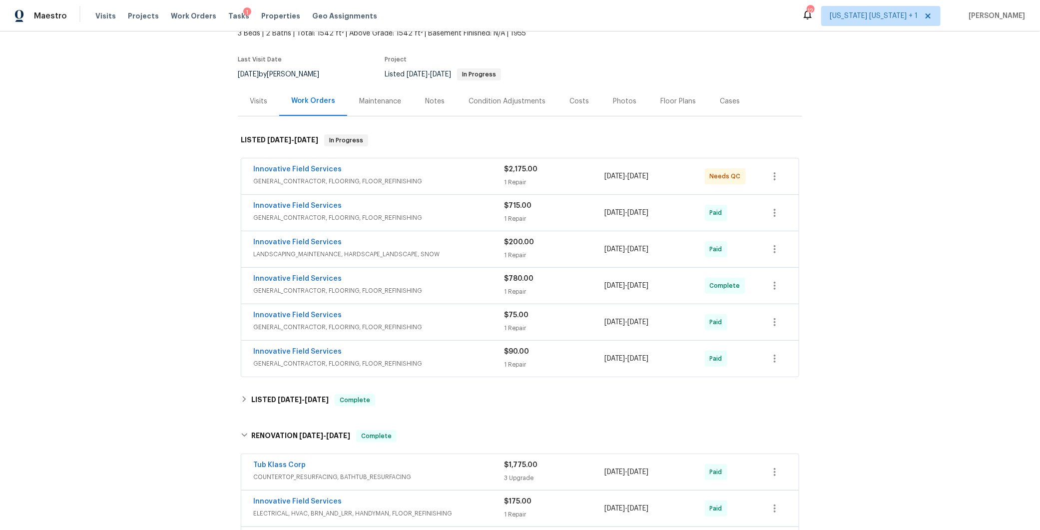
click at [471, 316] on div "Innovative Field Services" at bounding box center [378, 316] width 251 height 12
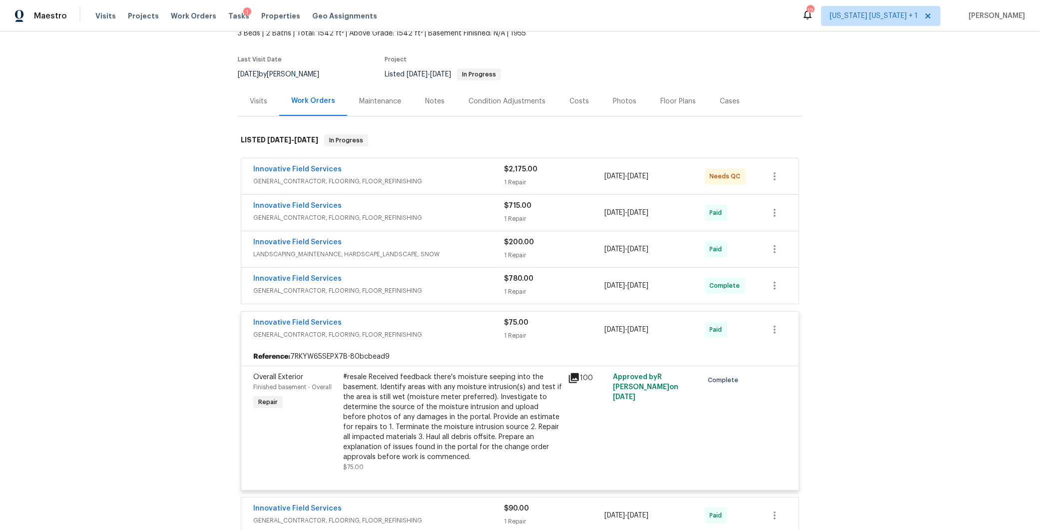
click at [471, 318] on div "Innovative Field Services" at bounding box center [378, 324] width 251 height 12
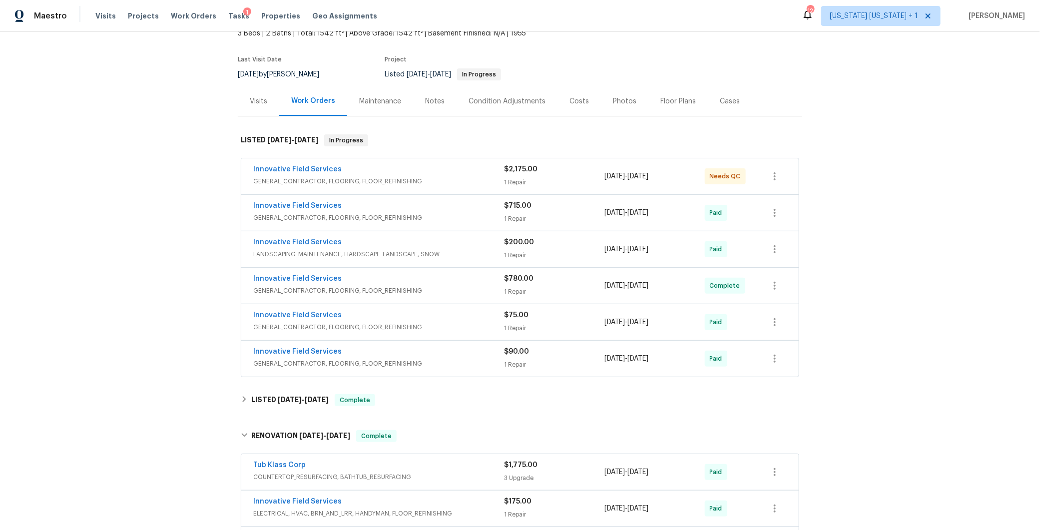
click at [468, 341] on div "Innovative Field Services GENERAL_CONTRACTOR, FLOORING, FLOOR_REFINISHING $90.0…" at bounding box center [520, 359] width 558 height 36
click at [469, 354] on div "Innovative Field Services" at bounding box center [378, 353] width 251 height 12
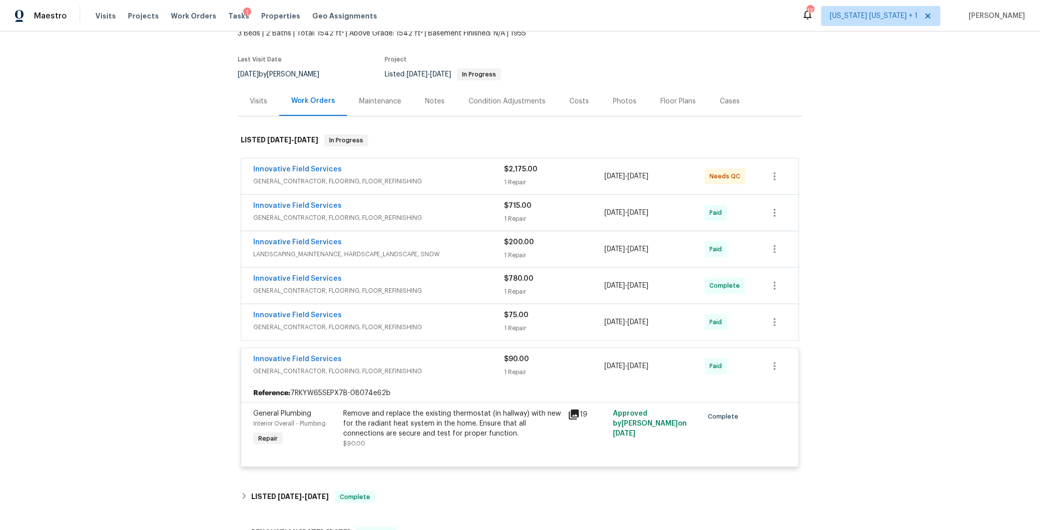
click at [469, 358] on div "Innovative Field Services" at bounding box center [378, 360] width 251 height 12
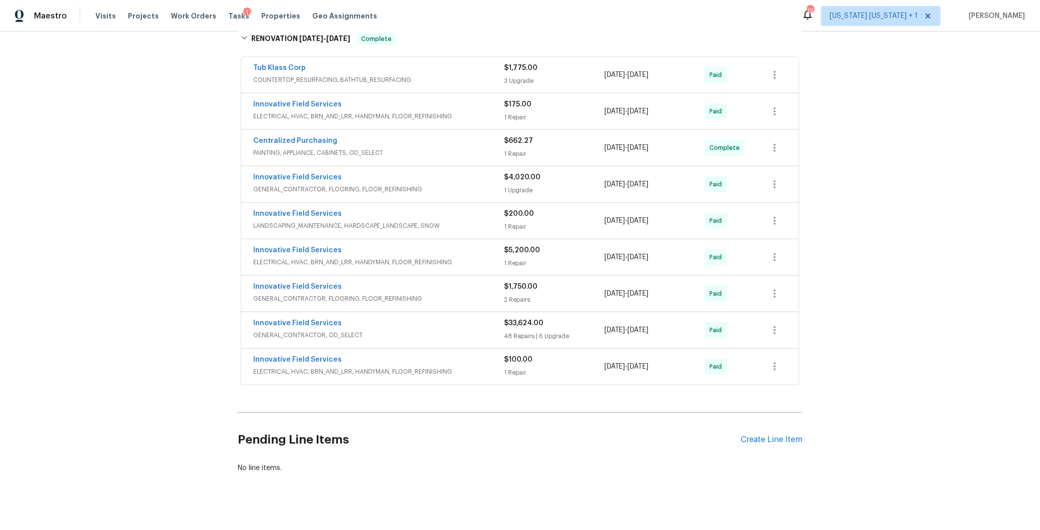
scroll to position [460, 0]
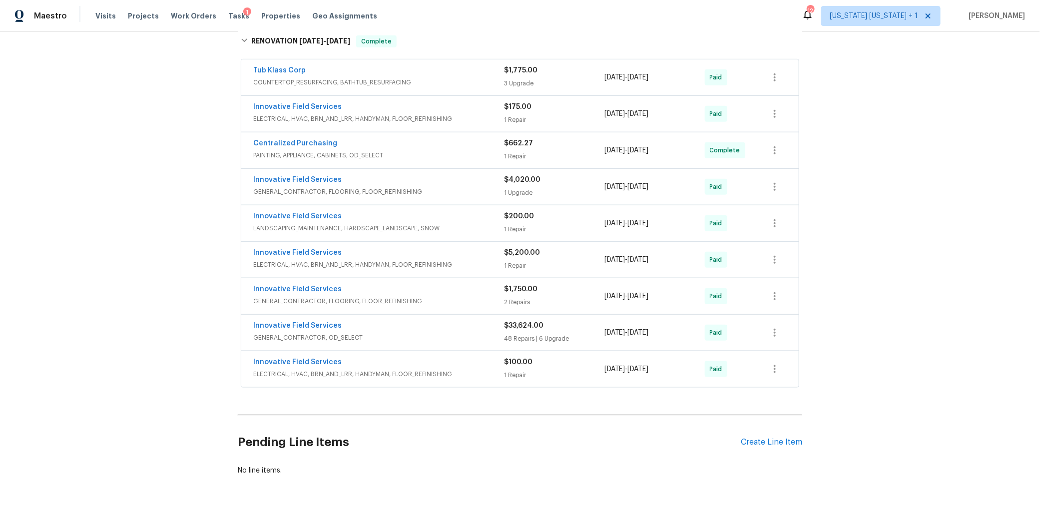
click at [334, 322] on div "Innovative Field Services" at bounding box center [378, 327] width 251 height 12
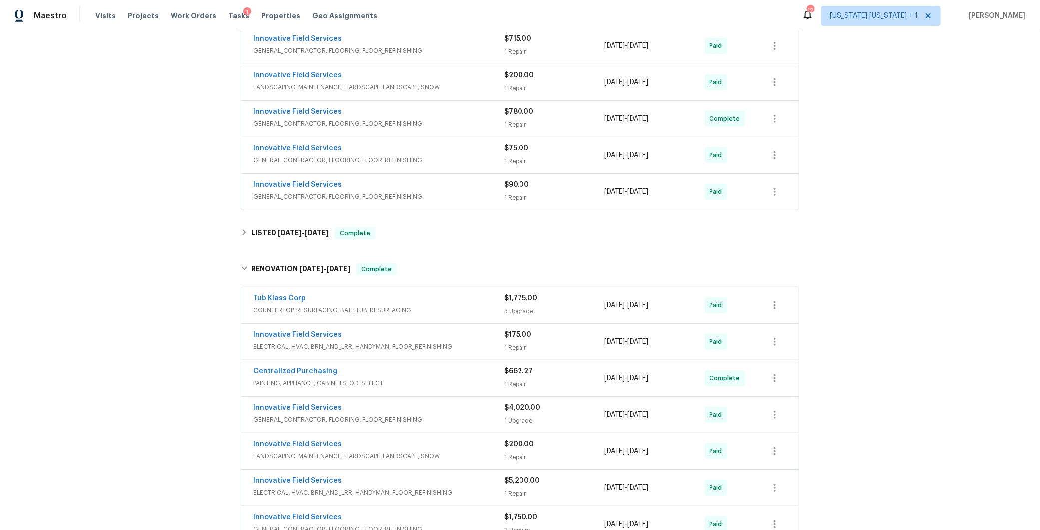
scroll to position [253, 0]
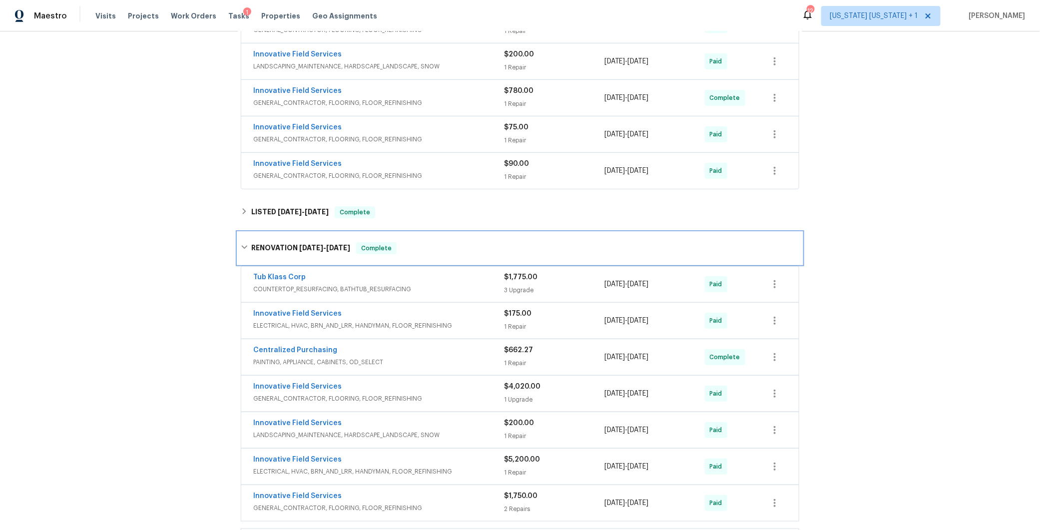
click at [252, 244] on h6 "RENOVATION [DATE] - [DATE]" at bounding box center [300, 248] width 99 height 12
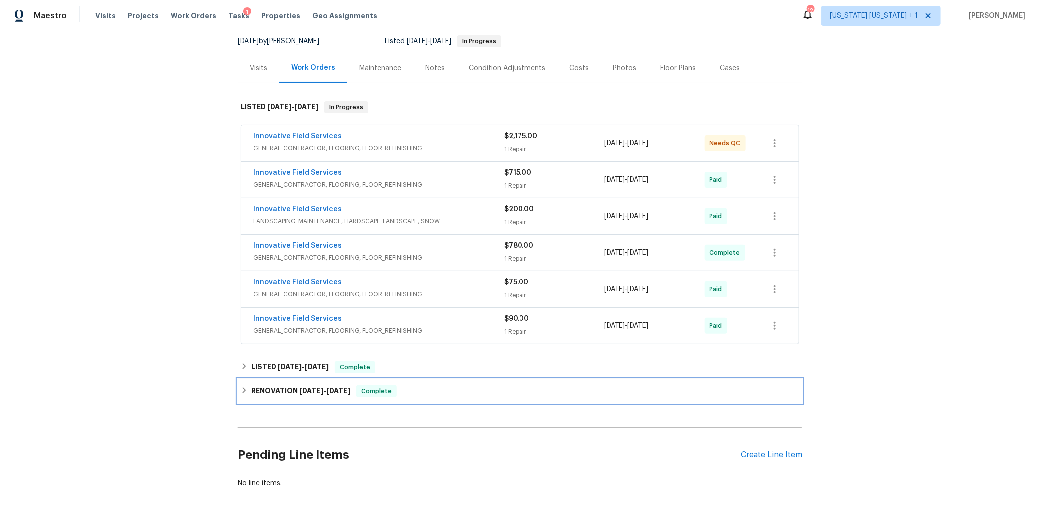
scroll to position [83, 0]
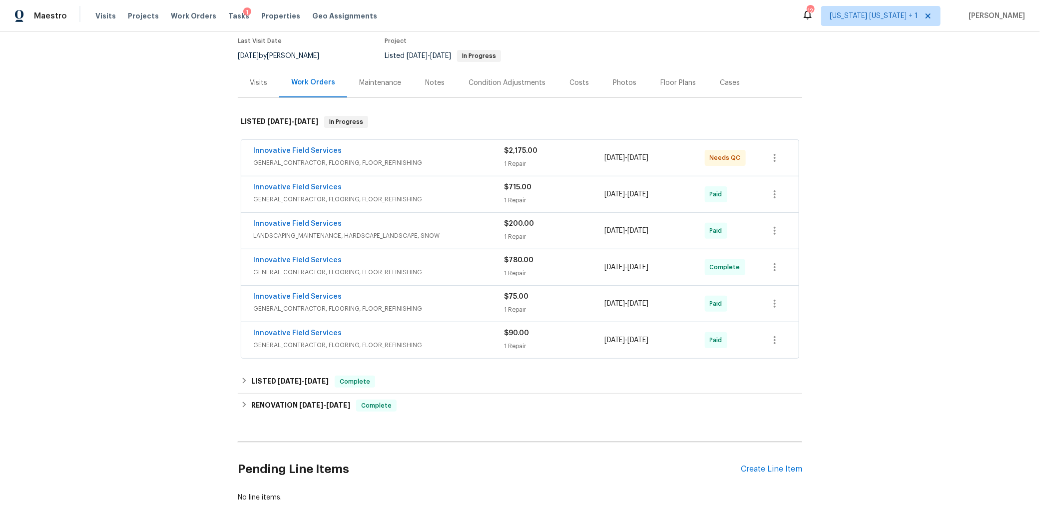
click at [568, 91] on div "Costs" at bounding box center [579, 82] width 43 height 29
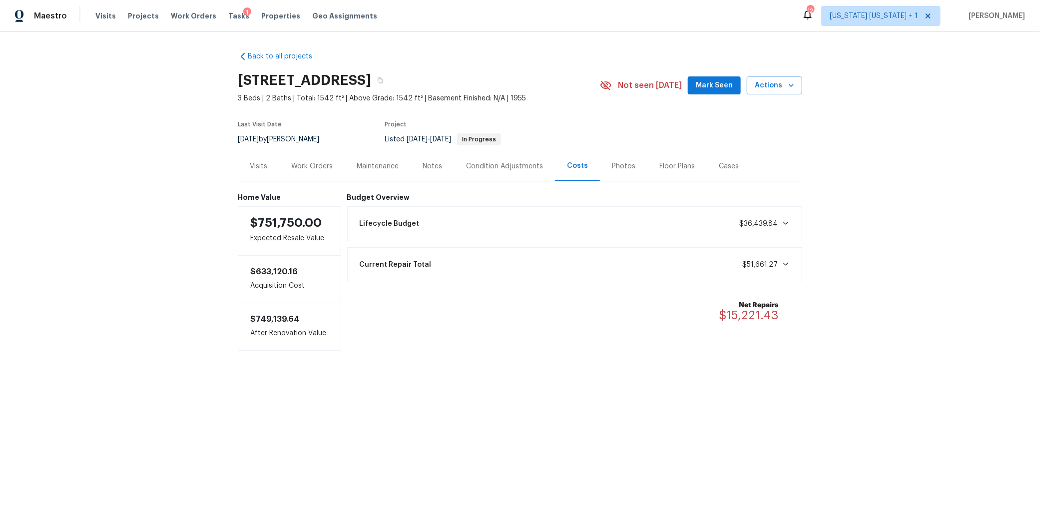
click at [782, 266] on icon at bounding box center [786, 264] width 8 height 8
click at [319, 167] on div "Work Orders" at bounding box center [311, 166] width 41 height 10
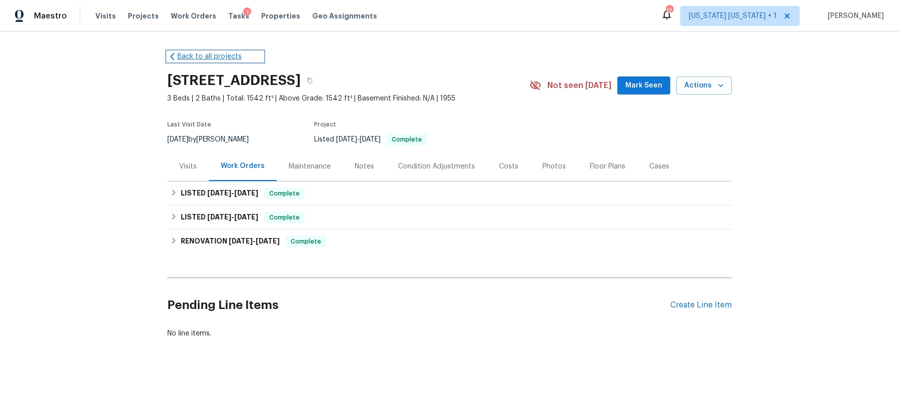
click at [179, 56] on link "Back to all projects" at bounding box center [215, 56] width 96 height 10
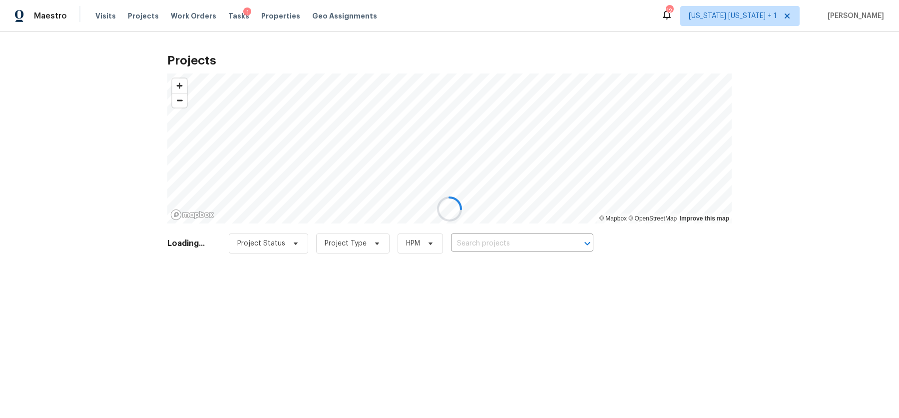
click at [508, 239] on div at bounding box center [449, 209] width 899 height 418
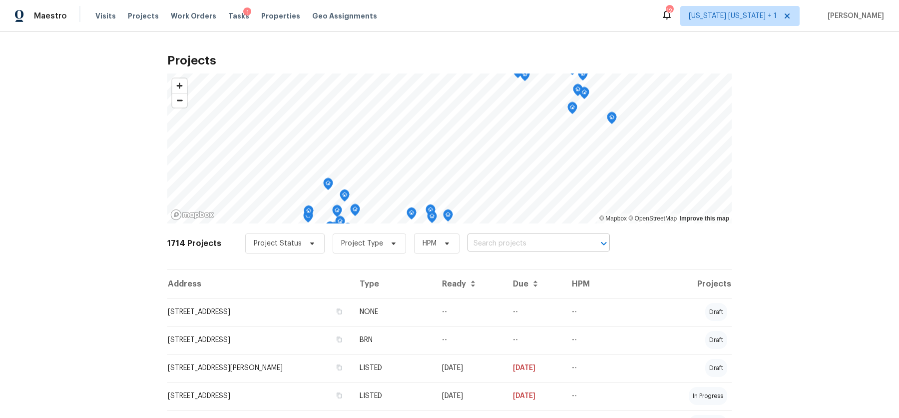
click at [493, 247] on input "text" at bounding box center [525, 243] width 114 height 15
type input "1327 dom"
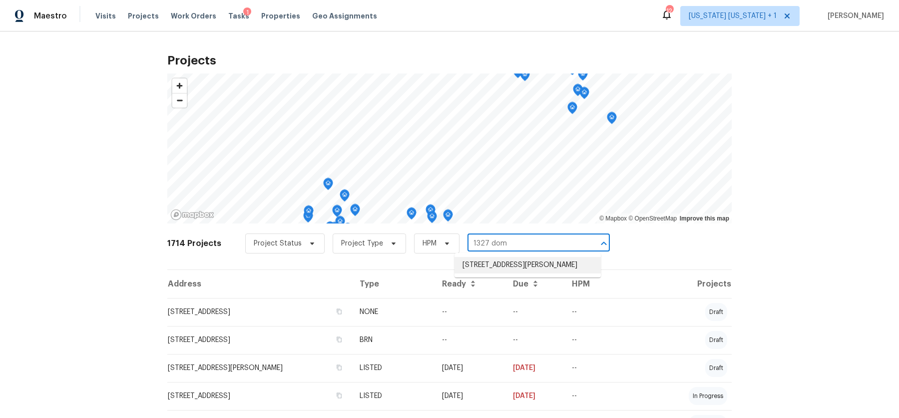
click at [523, 269] on li "[STREET_ADDRESS][PERSON_NAME]" at bounding box center [528, 265] width 146 height 16
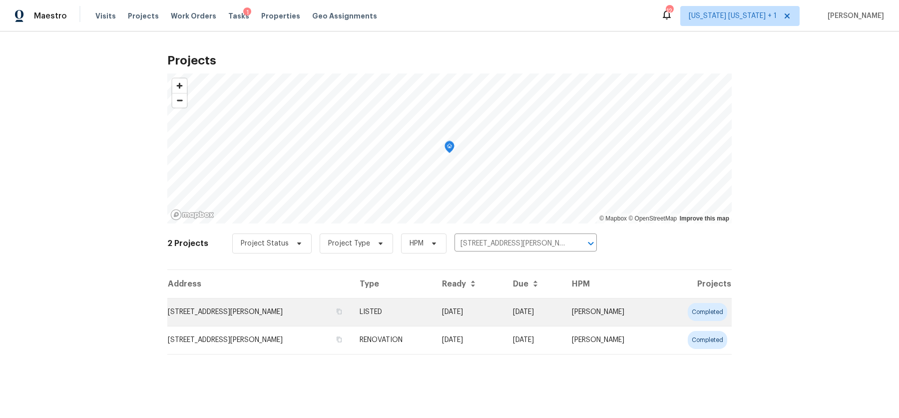
click at [190, 318] on td "[STREET_ADDRESS][PERSON_NAME]" at bounding box center [259, 312] width 184 height 28
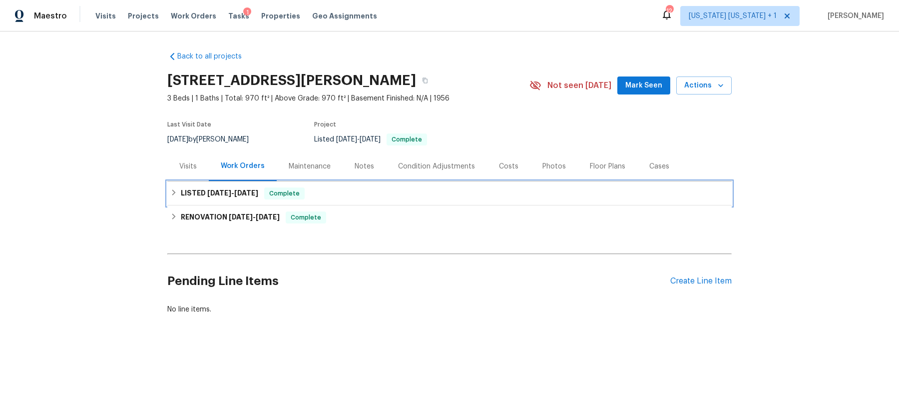
click at [182, 193] on h6 "LISTED [DATE] - [DATE]" at bounding box center [219, 193] width 77 height 12
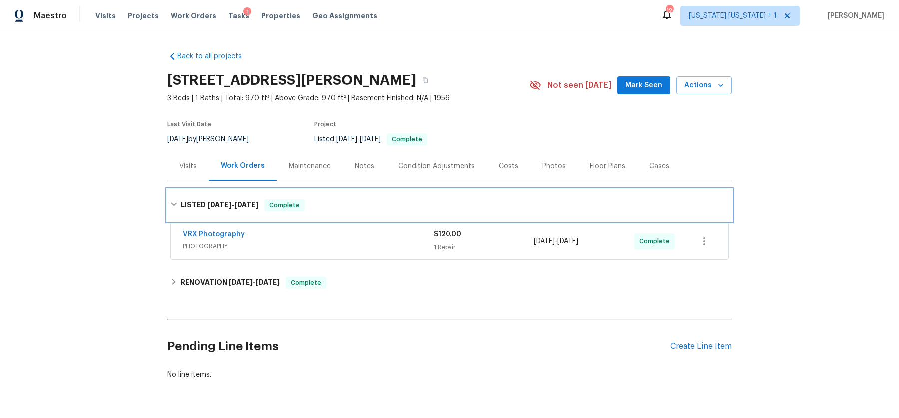
click at [181, 199] on h6 "LISTED [DATE] - [DATE]" at bounding box center [219, 205] width 77 height 12
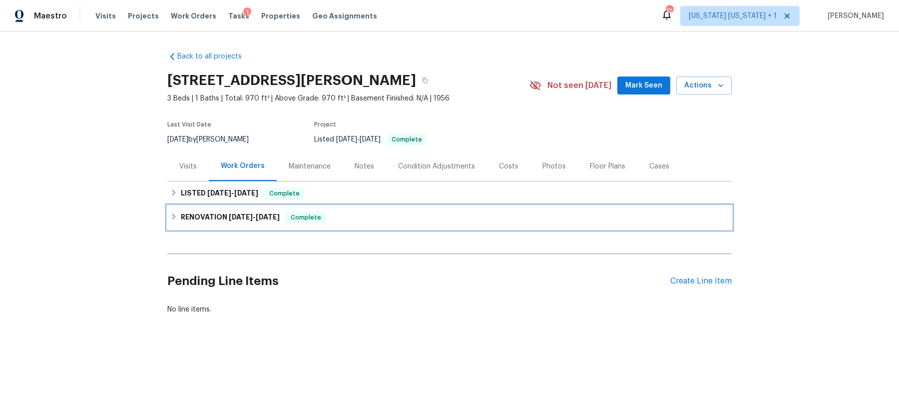
click at [173, 219] on div "RENOVATION [DATE] - [DATE] Complete" at bounding box center [449, 217] width 559 height 12
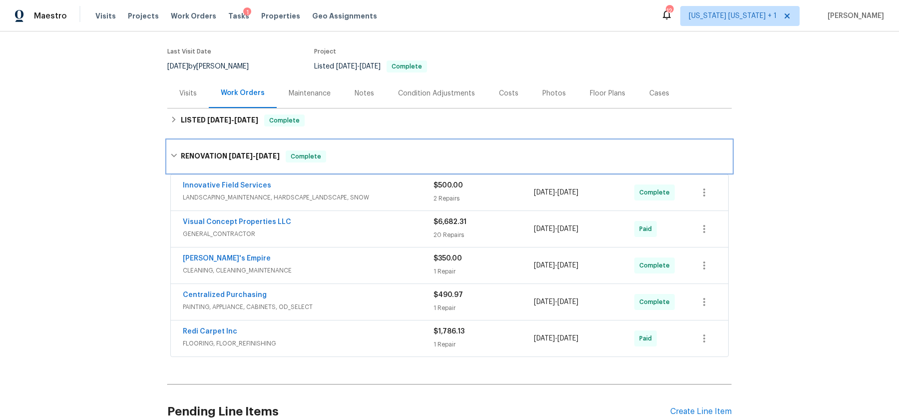
scroll to position [90, 0]
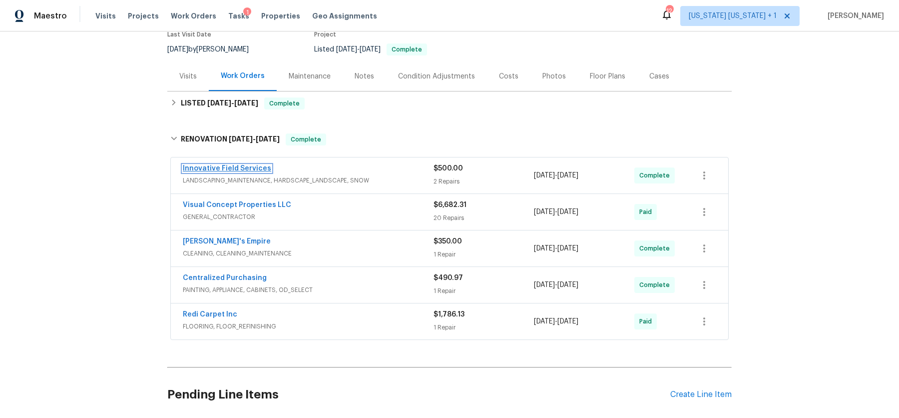
click at [252, 168] on link "Innovative Field Services" at bounding box center [227, 168] width 88 height 7
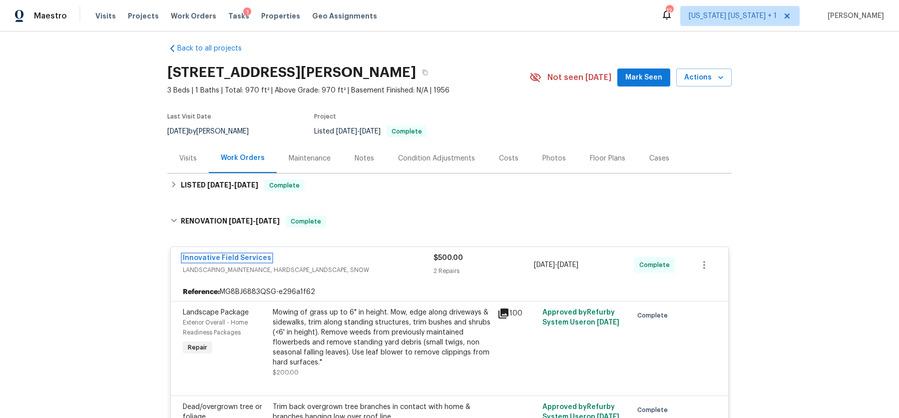
scroll to position [0, 0]
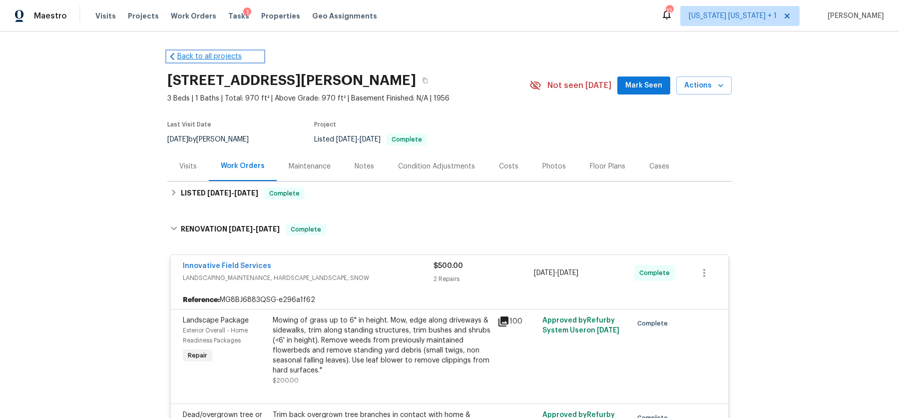
click at [201, 53] on link "Back to all projects" at bounding box center [215, 56] width 96 height 10
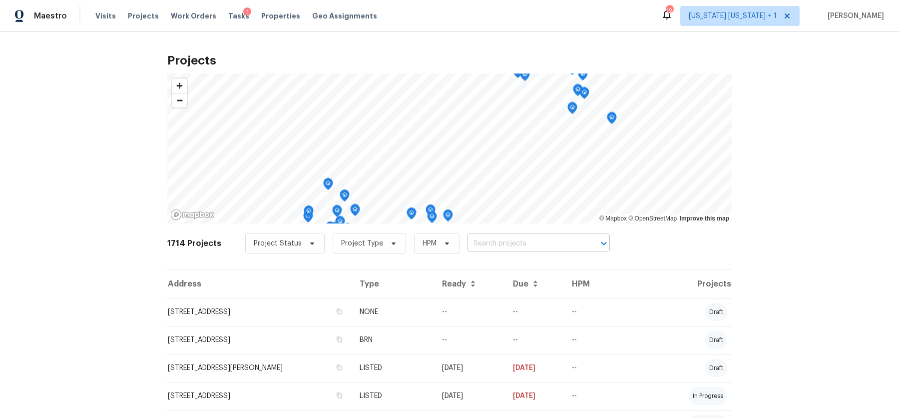
click at [477, 247] on input "text" at bounding box center [525, 243] width 114 height 15
type input "1067 t"
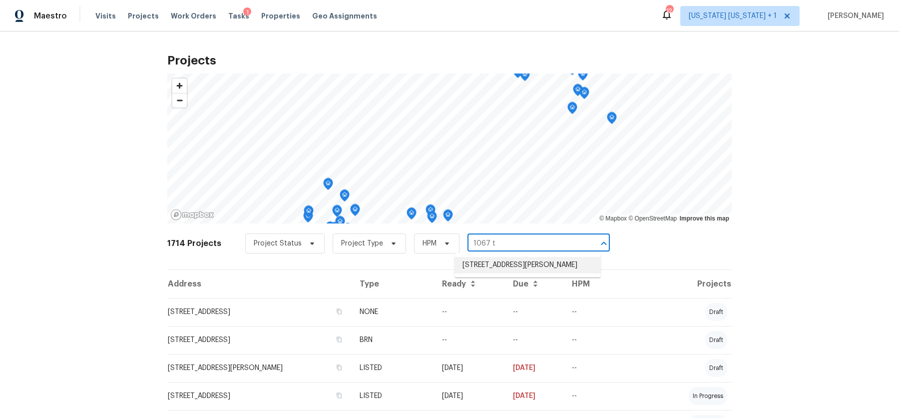
click at [485, 259] on li "1067 Thayer Ave, Avenel, NJ 07001" at bounding box center [528, 265] width 146 height 16
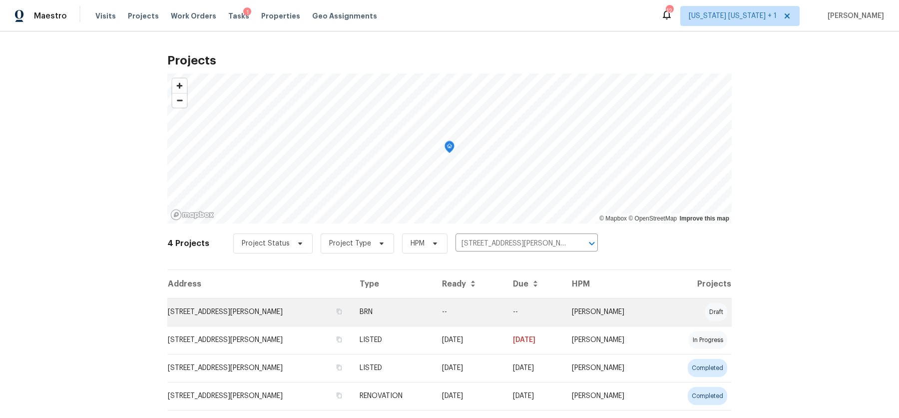
click at [246, 309] on td "1067 Thayer Ave, Avenel, NJ 07001" at bounding box center [259, 312] width 184 height 28
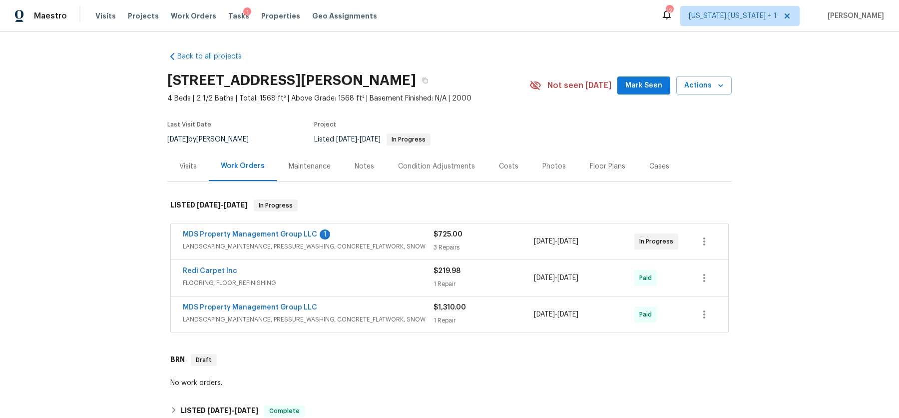
click at [304, 164] on div "Maintenance" at bounding box center [310, 166] width 42 height 10
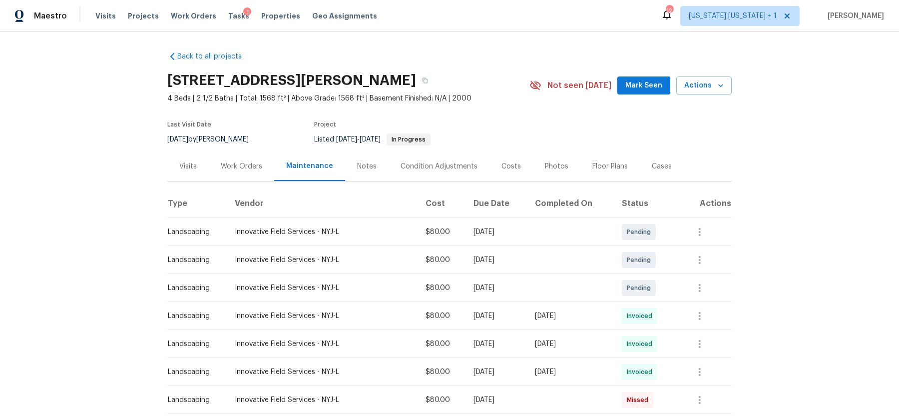
click at [233, 168] on div "Work Orders" at bounding box center [241, 166] width 41 height 10
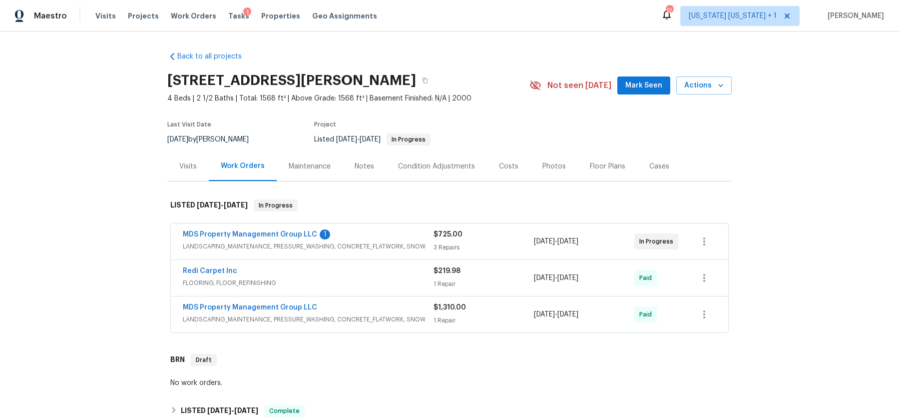
click at [330, 169] on div "Maintenance" at bounding box center [310, 165] width 66 height 29
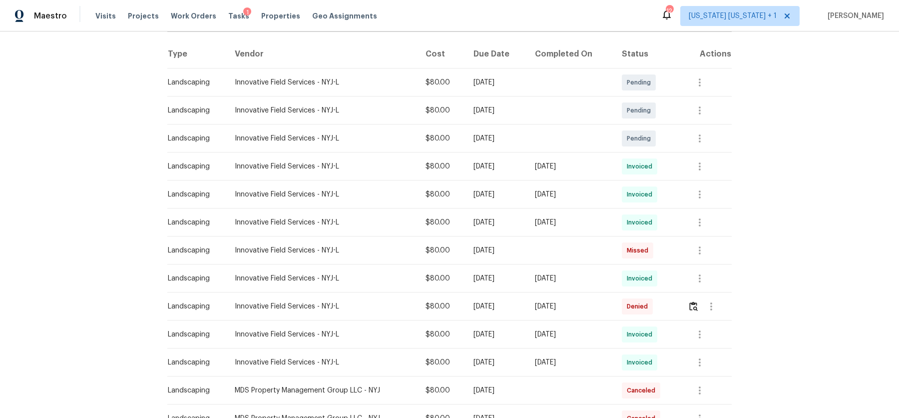
scroll to position [150, 0]
click at [389, 249] on div "Innovative Field Services - NYJ-L" at bounding box center [322, 249] width 175 height 10
click at [312, 249] on div "Innovative Field Services - NYJ-L" at bounding box center [322, 249] width 175 height 10
click at [701, 246] on icon "button" at bounding box center [700, 249] width 12 height 12
click at [705, 266] on li "View details" at bounding box center [721, 265] width 70 height 16
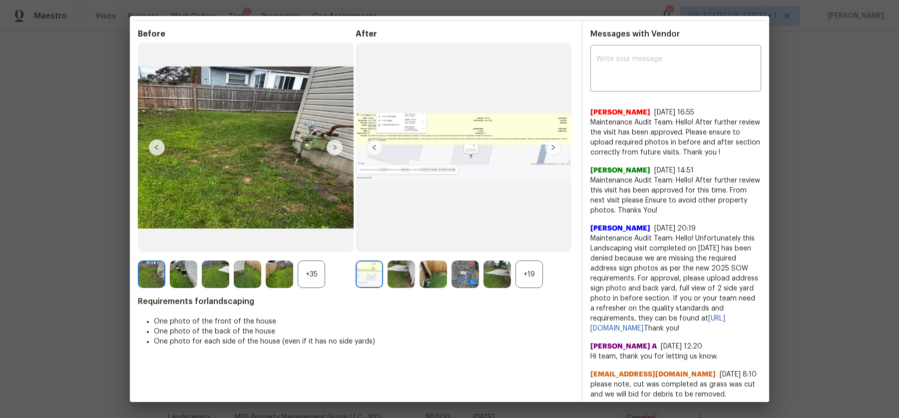
scroll to position [33, 0]
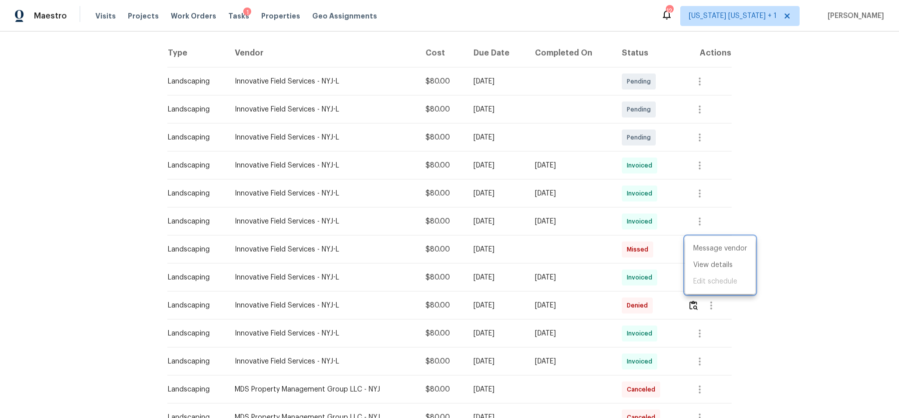
click at [821, 178] on div at bounding box center [449, 209] width 899 height 418
click at [700, 249] on icon "button" at bounding box center [700, 249] width 12 height 12
click at [709, 262] on li "View details" at bounding box center [721, 265] width 70 height 16
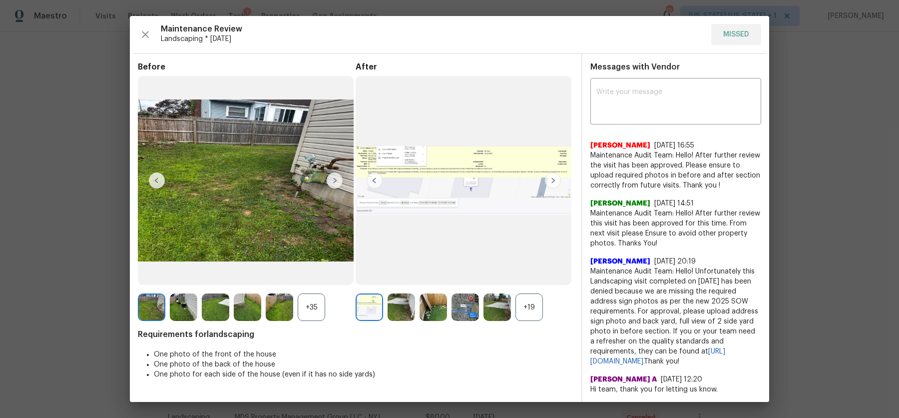
click at [336, 175] on img at bounding box center [335, 180] width 16 height 16
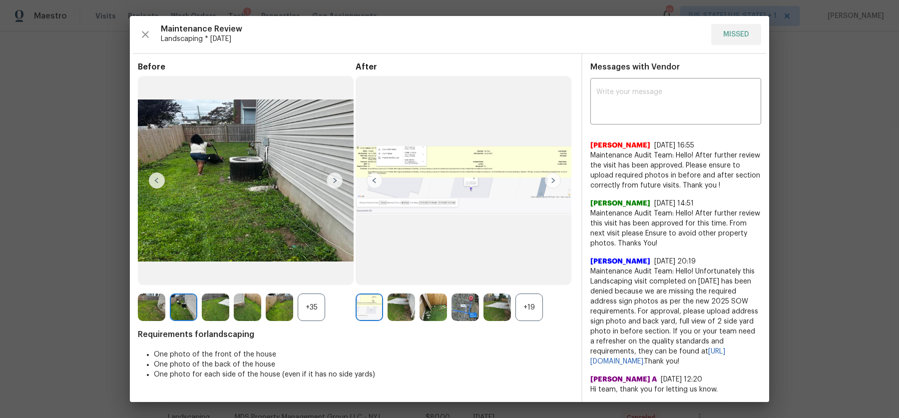
click at [335, 184] on img at bounding box center [335, 180] width 16 height 16
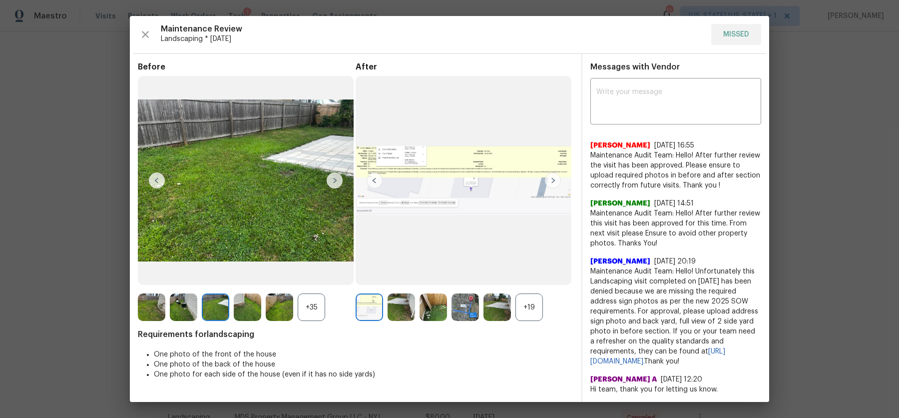
click at [338, 185] on img at bounding box center [335, 180] width 16 height 16
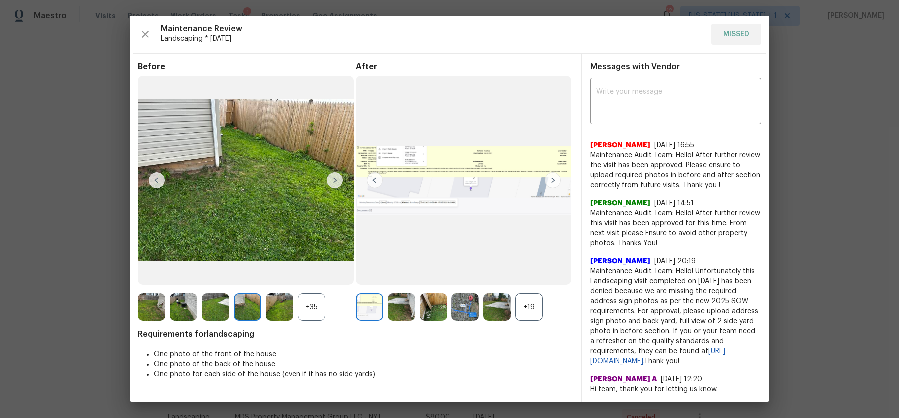
click at [338, 185] on img at bounding box center [335, 180] width 16 height 16
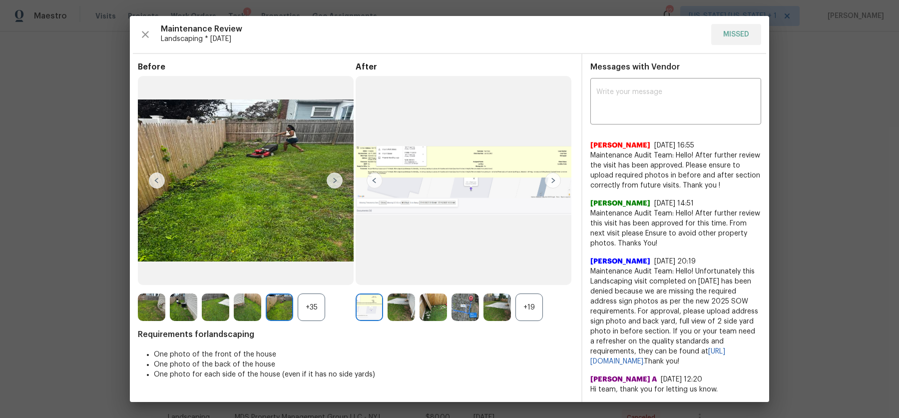
click at [329, 179] on img at bounding box center [335, 180] width 16 height 16
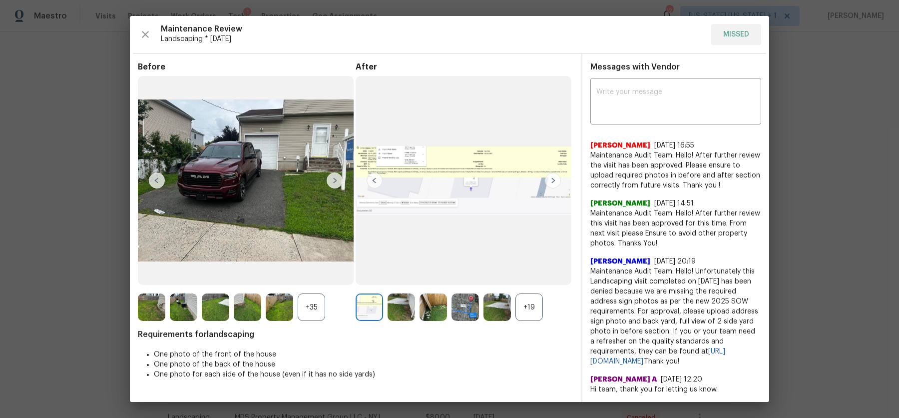
click at [332, 181] on img at bounding box center [335, 180] width 16 height 16
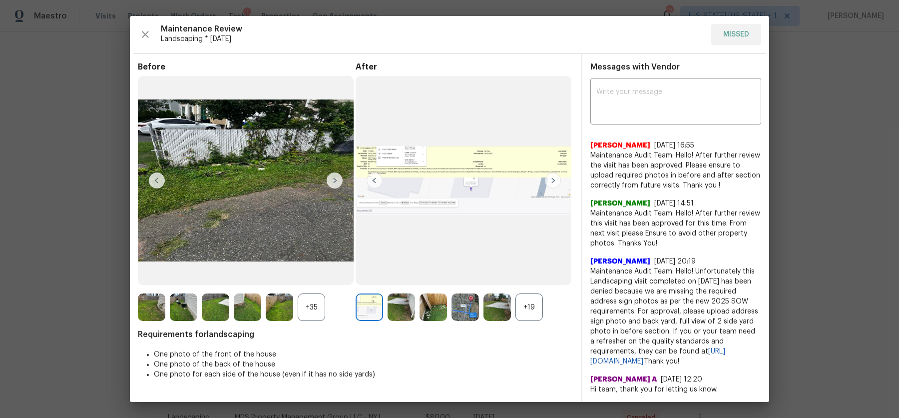
click at [332, 181] on img at bounding box center [335, 180] width 16 height 16
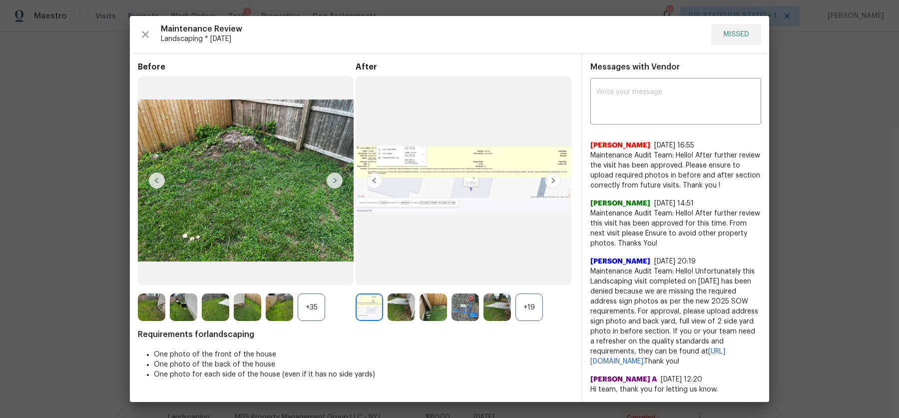
click at [332, 181] on img at bounding box center [335, 180] width 16 height 16
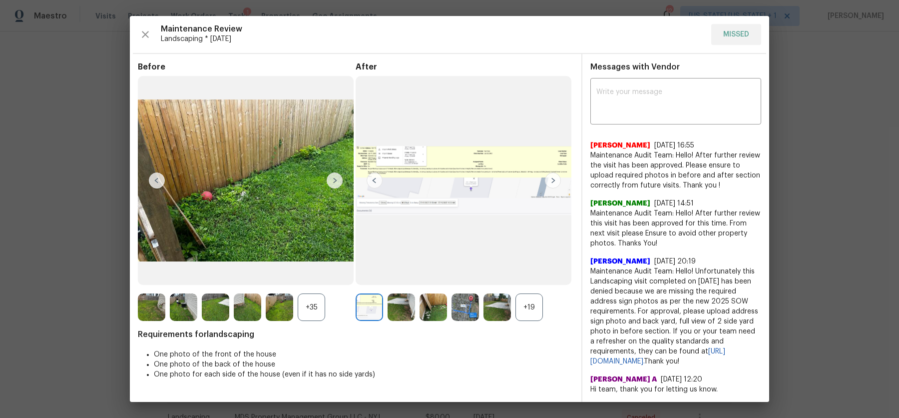
click at [273, 184] on img at bounding box center [246, 180] width 216 height 209
click at [214, 314] on img at bounding box center [215, 306] width 27 height 27
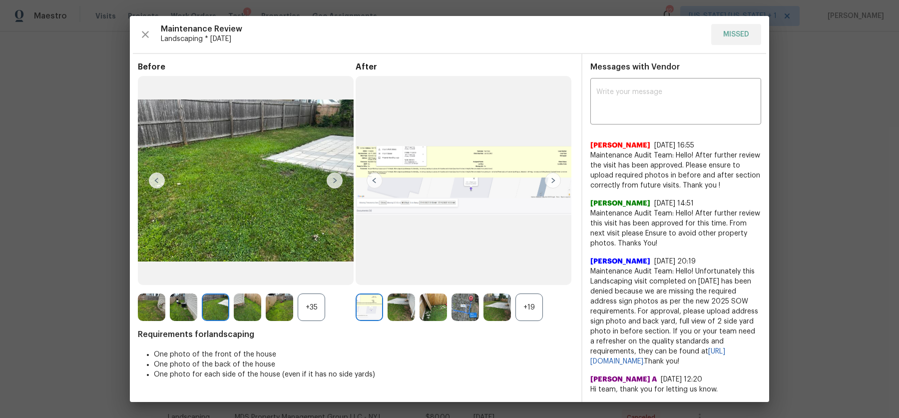
click at [436, 312] on img at bounding box center [433, 306] width 27 height 27
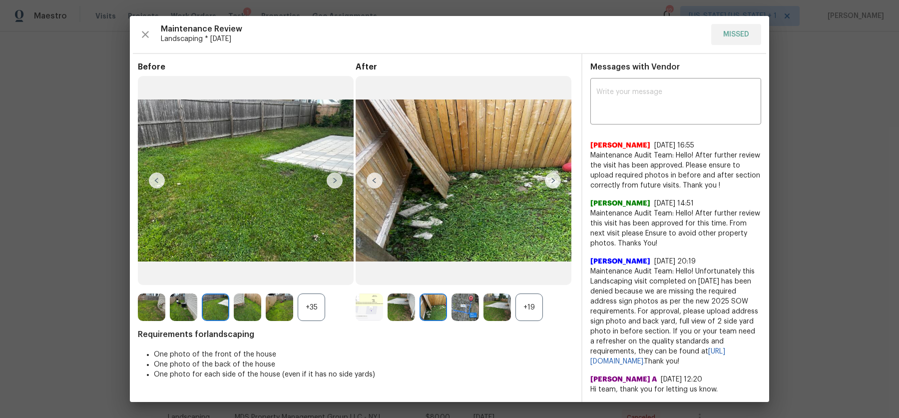
click at [547, 183] on img at bounding box center [553, 180] width 16 height 16
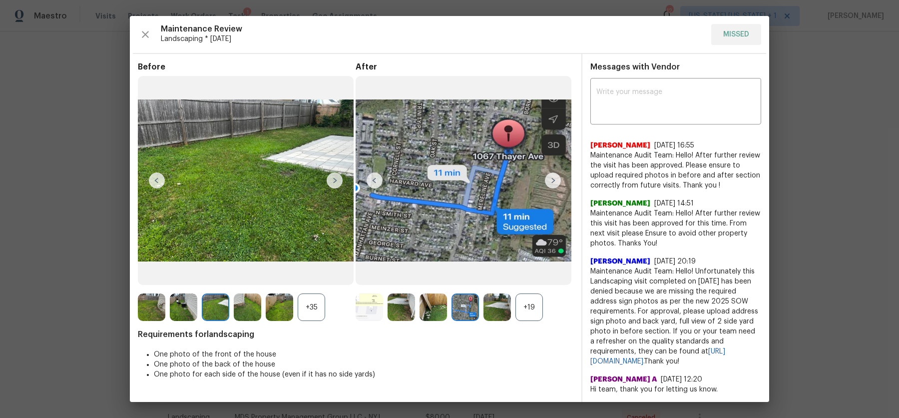
click at [547, 183] on img at bounding box center [553, 180] width 16 height 16
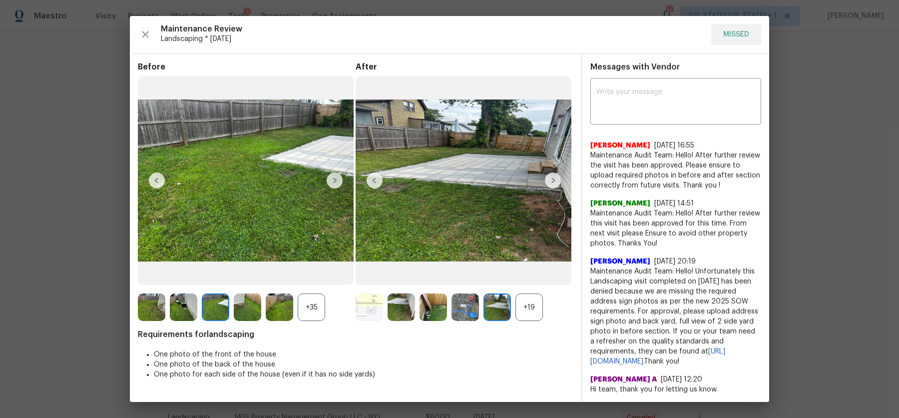
click at [547, 183] on img at bounding box center [553, 180] width 16 height 16
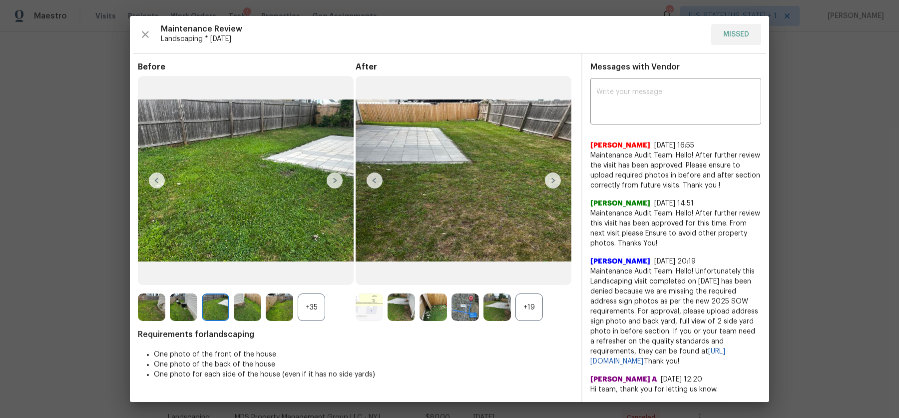
click at [547, 183] on img at bounding box center [553, 180] width 16 height 16
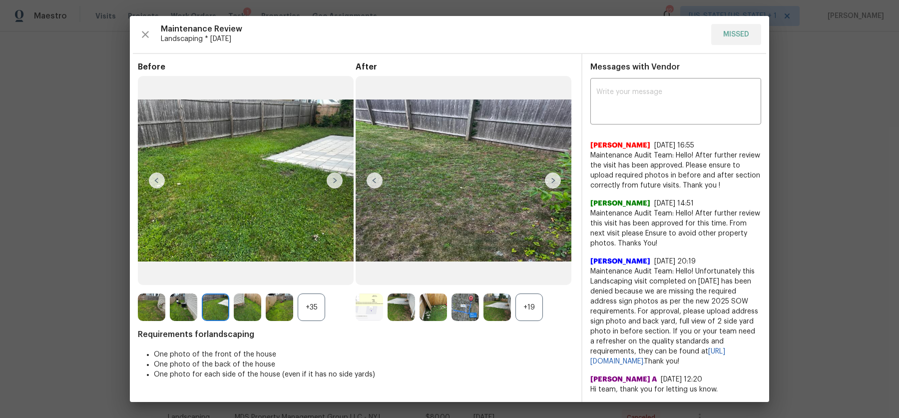
click at [547, 183] on img at bounding box center [553, 180] width 16 height 16
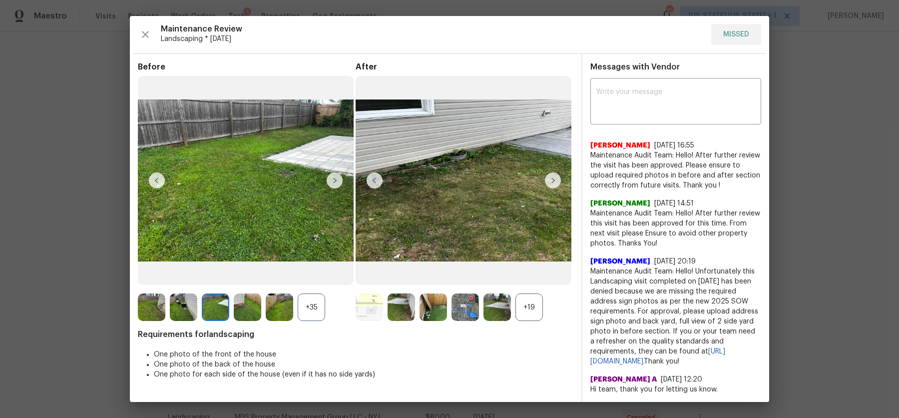
click at [547, 183] on img at bounding box center [553, 180] width 16 height 16
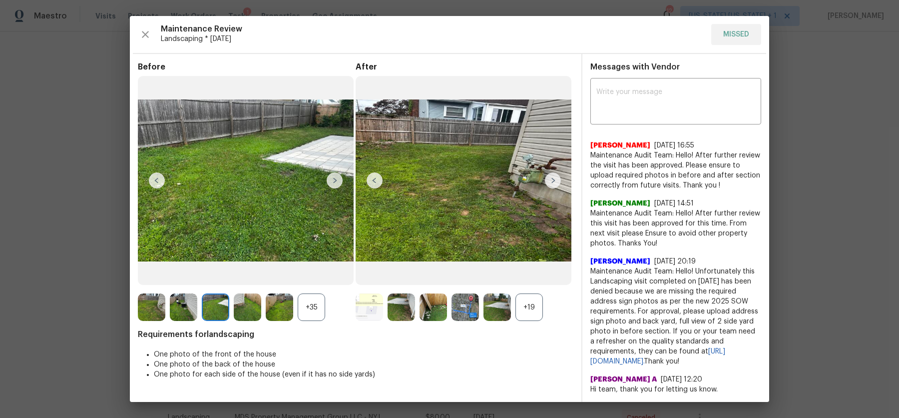
click at [547, 183] on img at bounding box center [553, 180] width 16 height 16
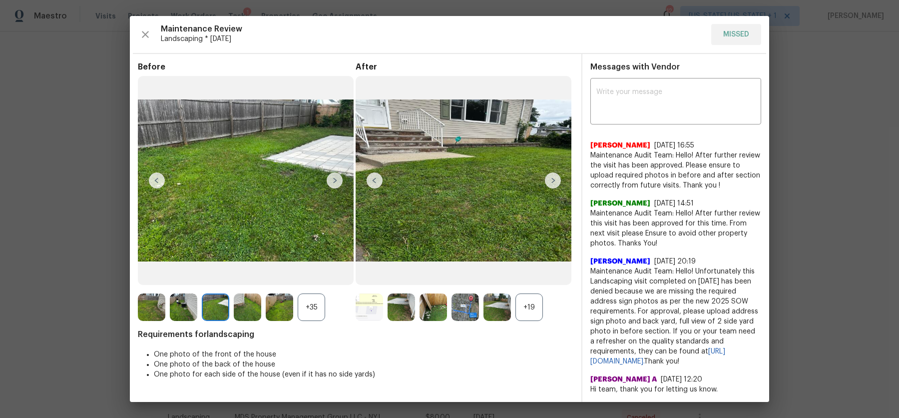
click at [547, 183] on img at bounding box center [553, 180] width 16 height 16
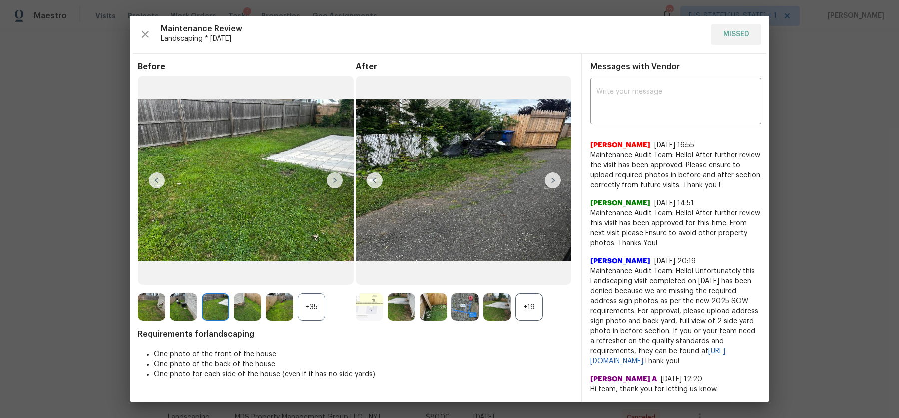
click at [547, 183] on img at bounding box center [553, 180] width 16 height 16
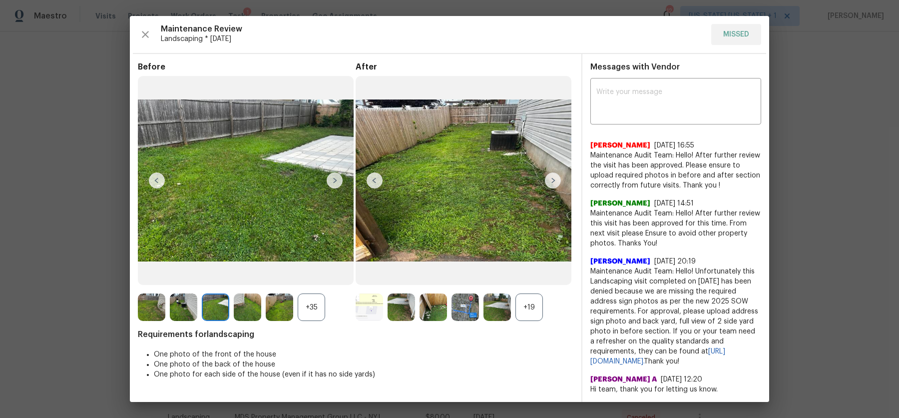
click at [547, 183] on img at bounding box center [553, 180] width 16 height 16
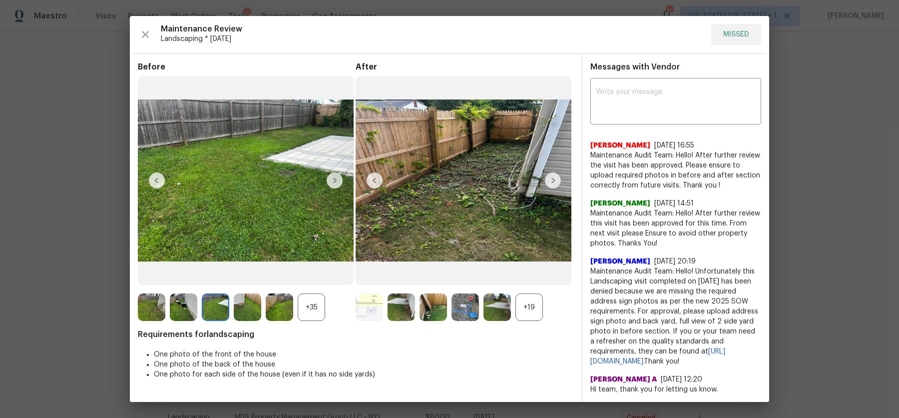
click at [547, 183] on img at bounding box center [553, 180] width 16 height 16
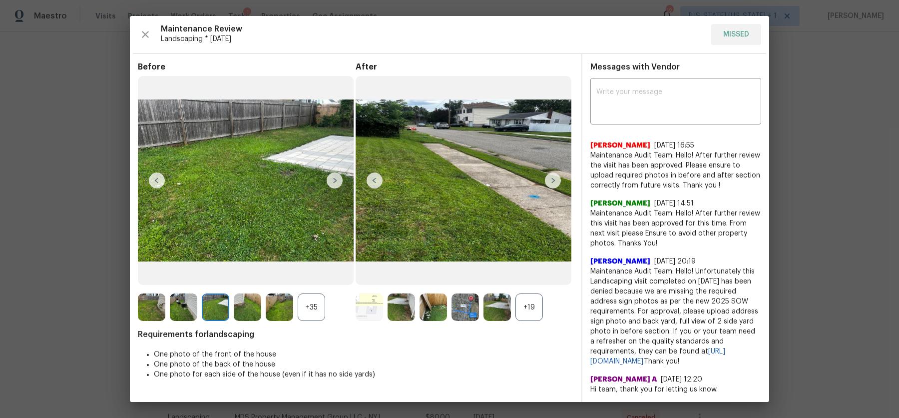
click at [547, 183] on img at bounding box center [553, 180] width 16 height 16
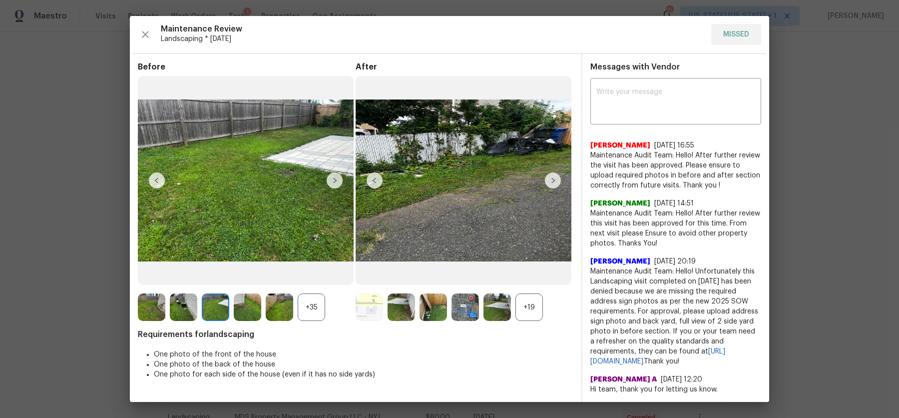
click at [547, 183] on img at bounding box center [553, 180] width 16 height 16
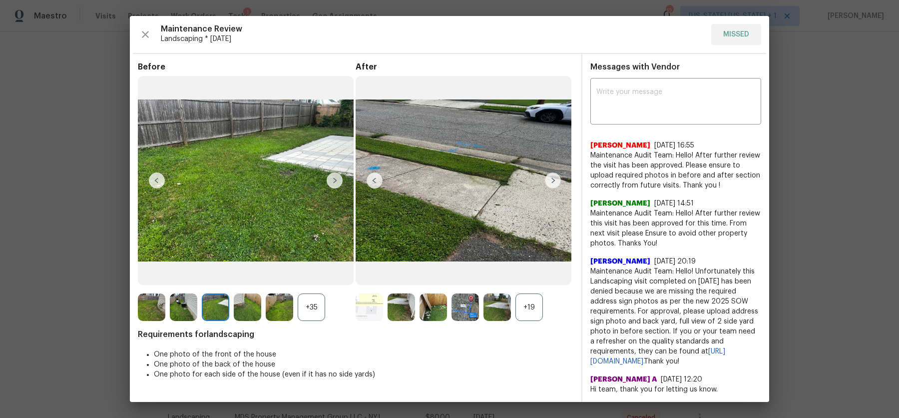
click at [497, 239] on img at bounding box center [464, 180] width 216 height 209
click at [487, 315] on img at bounding box center [497, 306] width 27 height 27
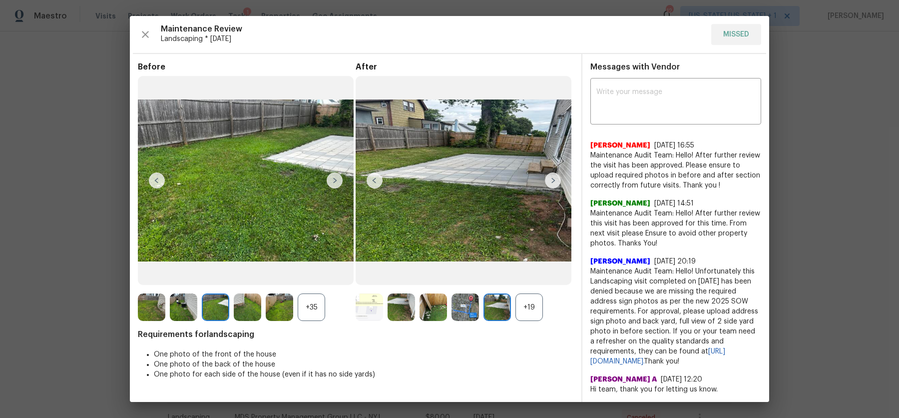
click at [534, 299] on div "+19" at bounding box center [529, 306] width 27 height 27
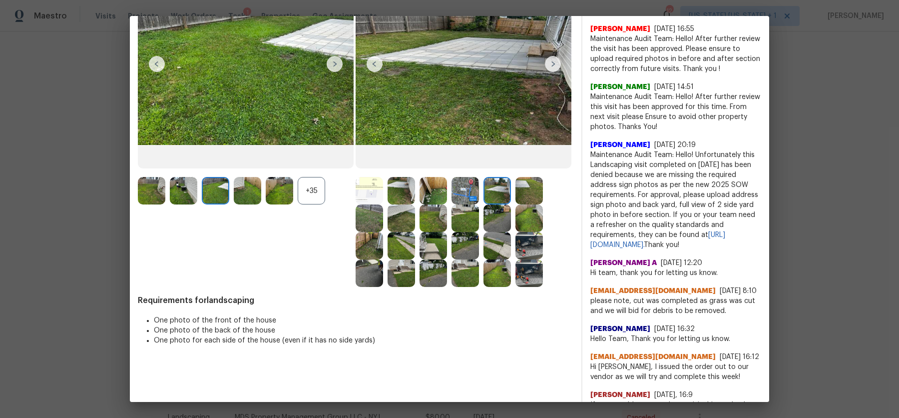
scroll to position [117, 0]
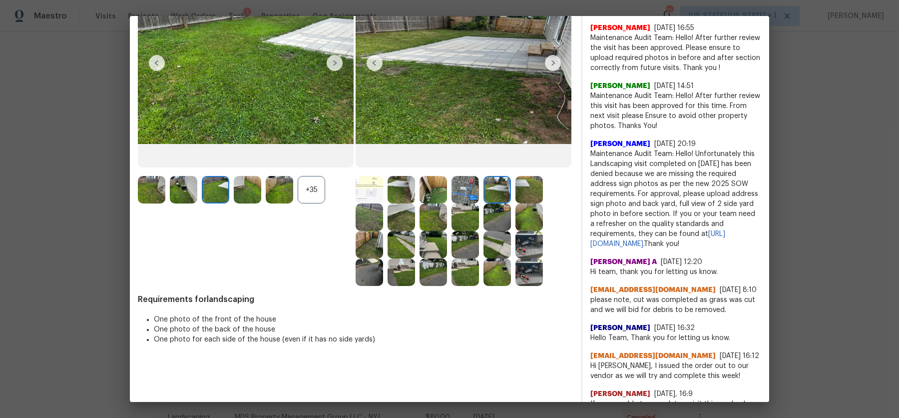
click at [477, 269] on img at bounding box center [465, 271] width 27 height 27
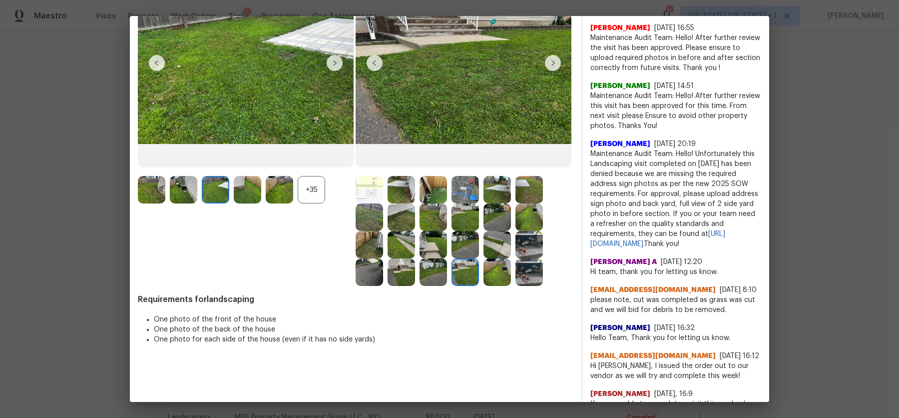
click at [503, 235] on img at bounding box center [497, 244] width 27 height 27
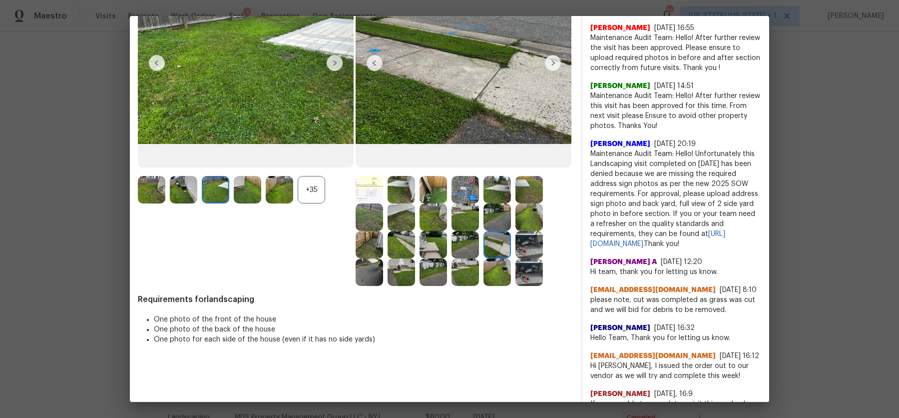
click at [490, 205] on img at bounding box center [497, 216] width 27 height 27
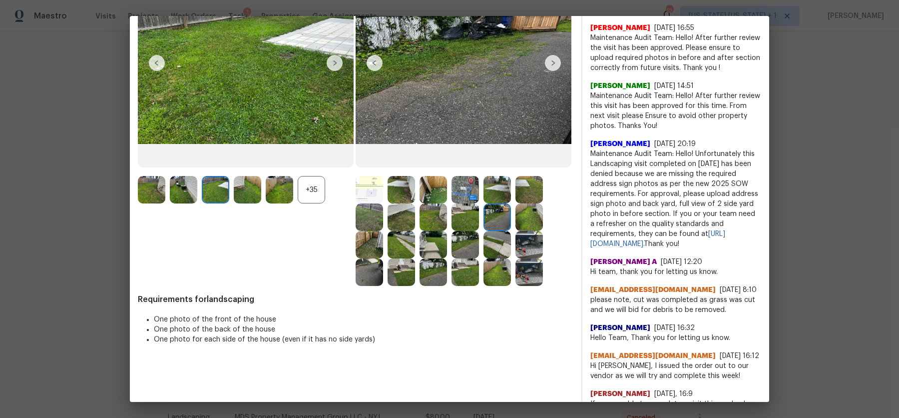
click at [461, 213] on img at bounding box center [465, 216] width 27 height 27
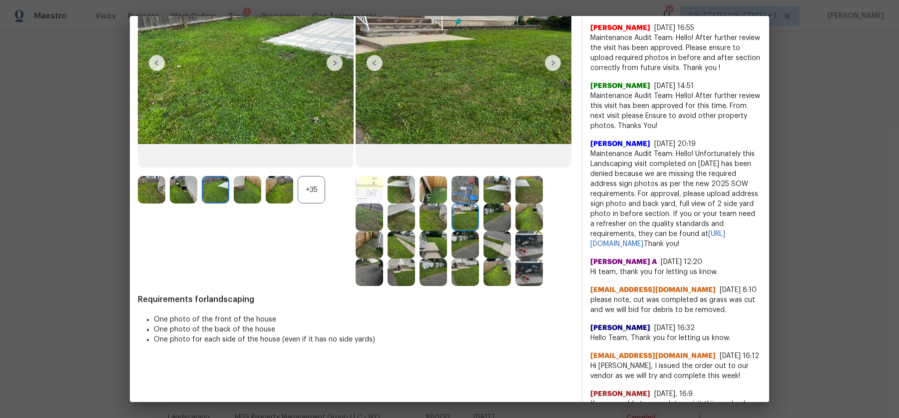
click at [460, 197] on img at bounding box center [465, 189] width 27 height 27
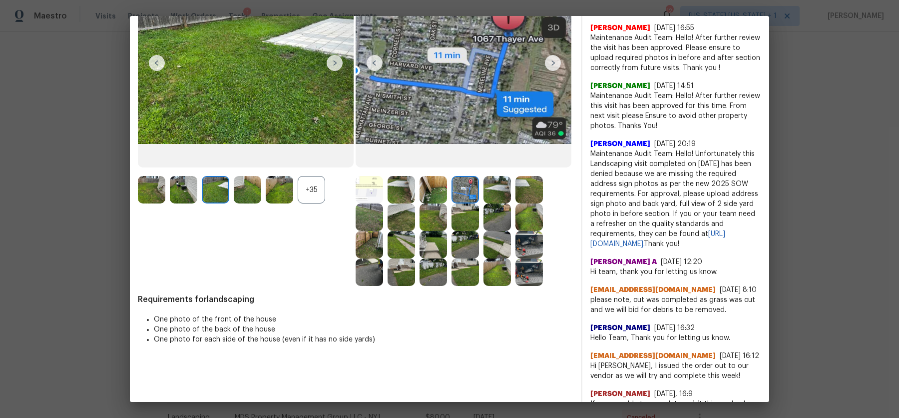
click at [395, 198] on img at bounding box center [401, 189] width 27 height 27
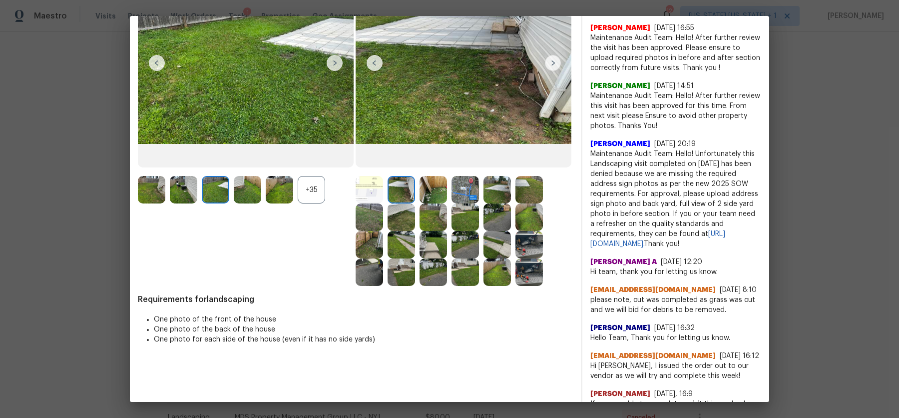
click at [367, 192] on img at bounding box center [369, 189] width 27 height 27
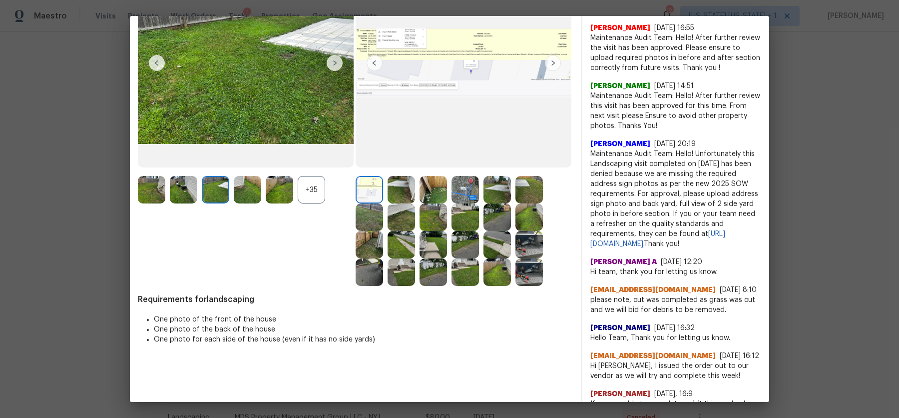
click at [406, 186] on img at bounding box center [401, 189] width 27 height 27
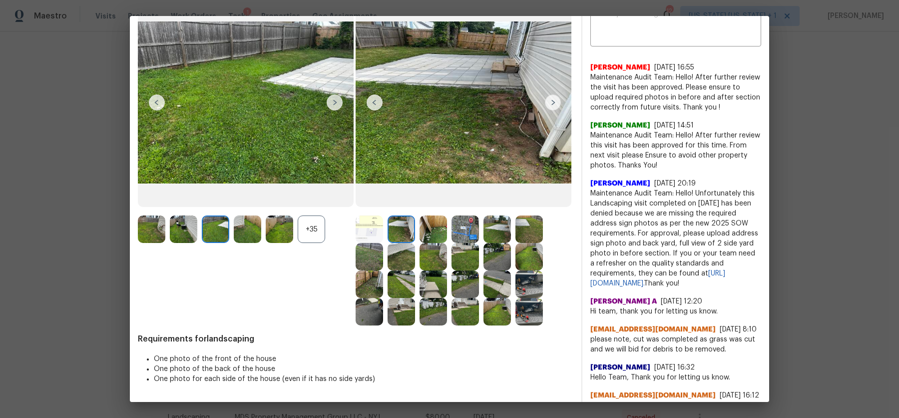
scroll to position [48, 0]
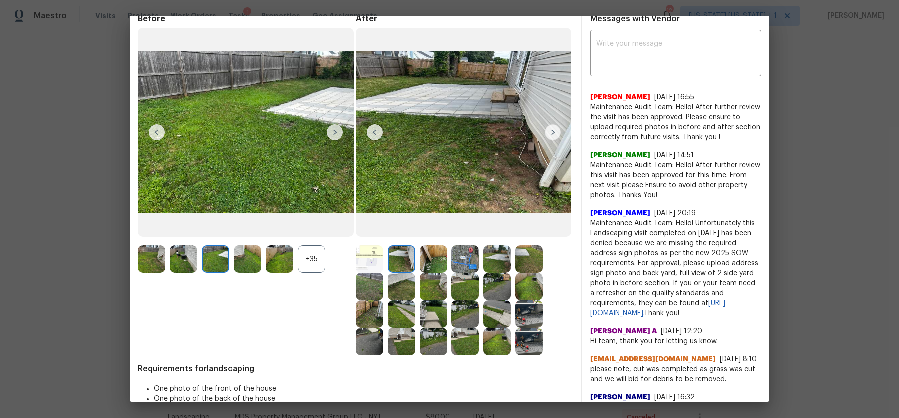
click at [316, 262] on div "+35" at bounding box center [311, 258] width 27 height 27
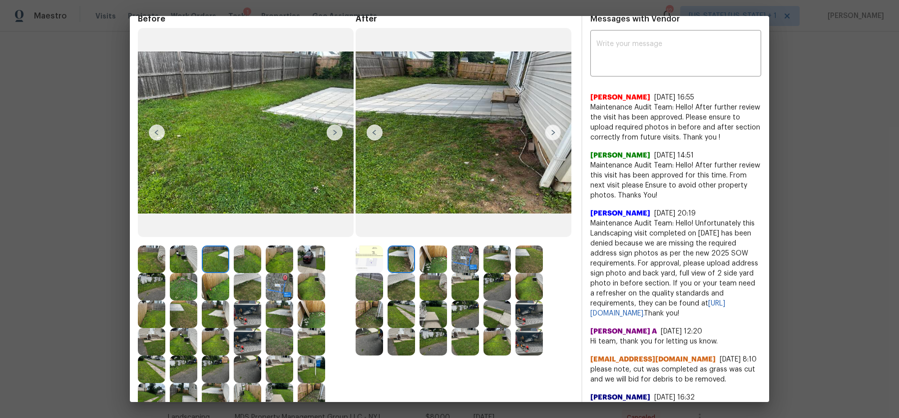
click at [272, 314] on img at bounding box center [279, 313] width 27 height 27
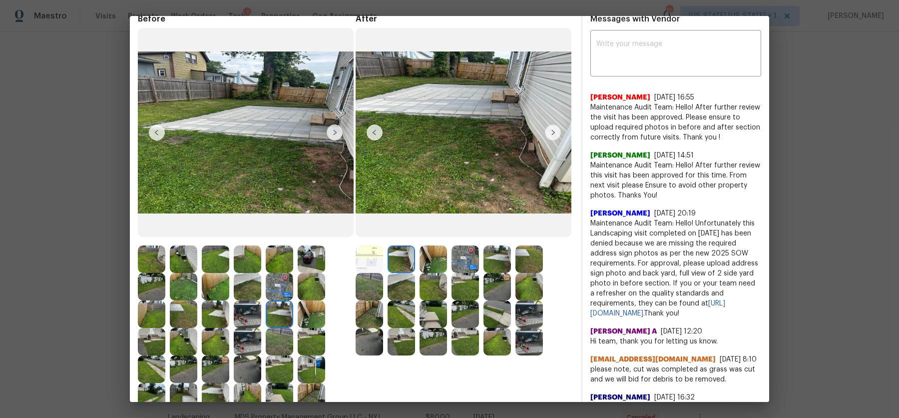
click at [249, 375] on img at bounding box center [247, 368] width 27 height 27
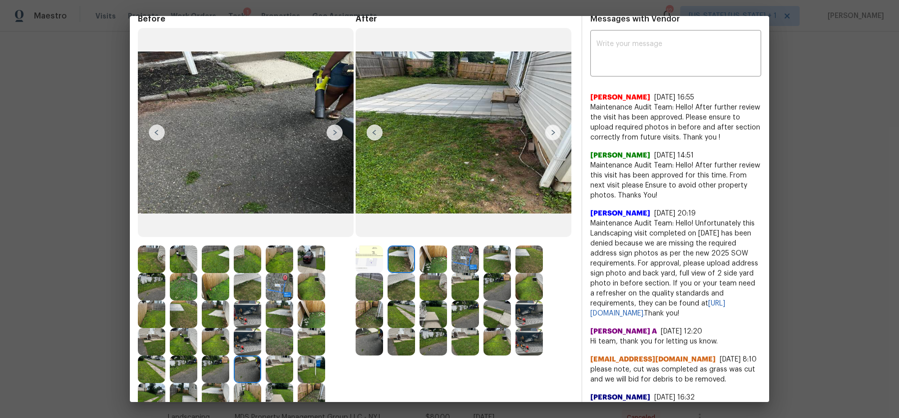
click at [184, 344] on img at bounding box center [183, 341] width 27 height 27
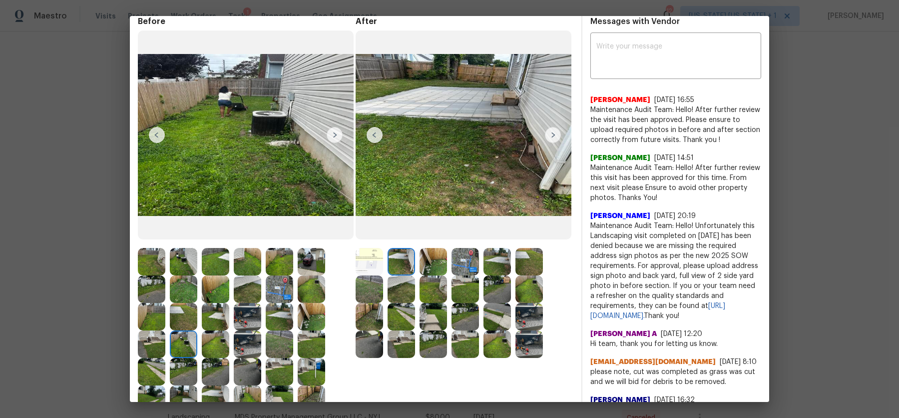
scroll to position [27, 0]
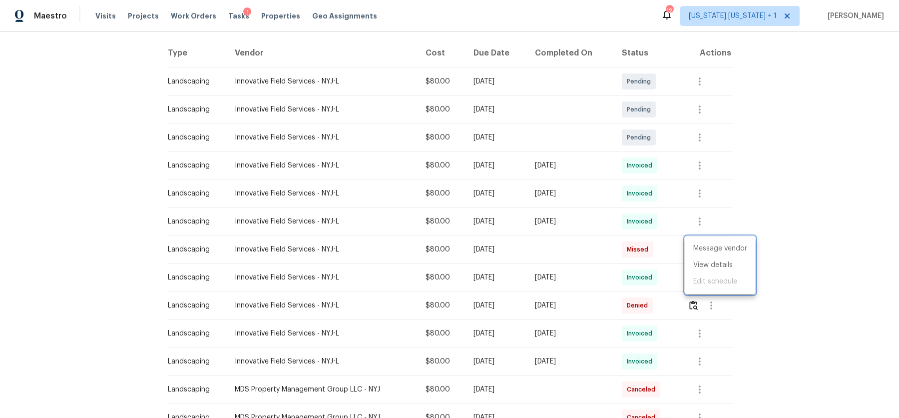
click at [84, 144] on div at bounding box center [449, 209] width 899 height 418
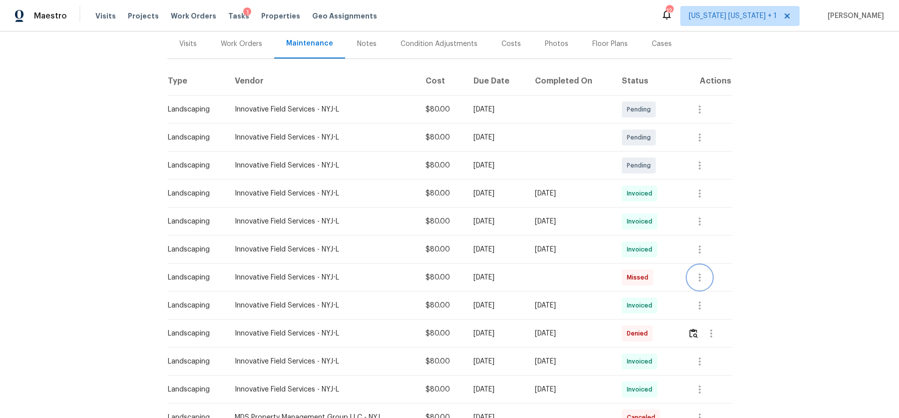
scroll to position [0, 0]
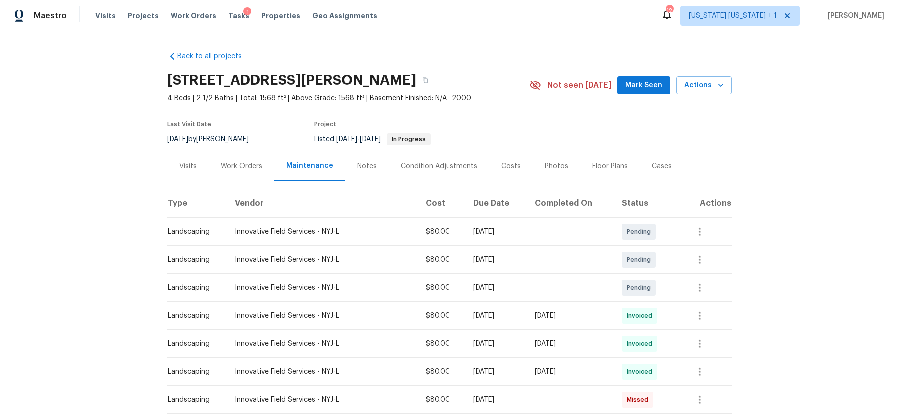
click at [199, 59] on link "Back to all projects" at bounding box center [215, 56] width 96 height 10
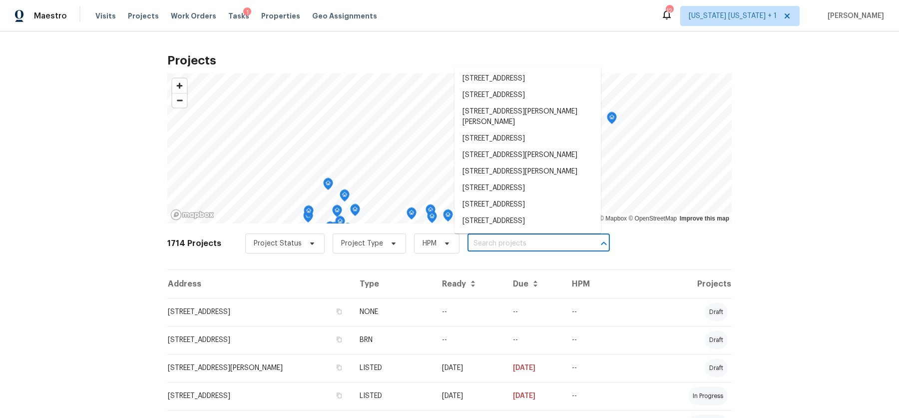
click at [468, 243] on input "text" at bounding box center [525, 243] width 114 height 15
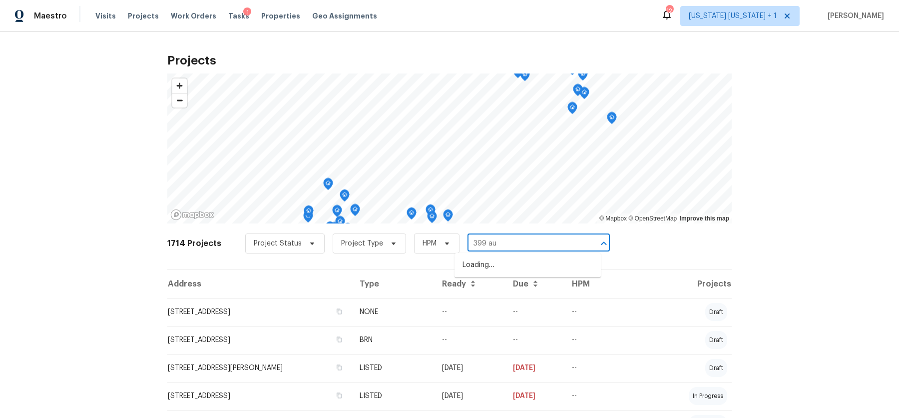
type input "399 aub"
click at [485, 268] on li "399 Auborn Ave, Shirley, NY 11967" at bounding box center [528, 265] width 146 height 16
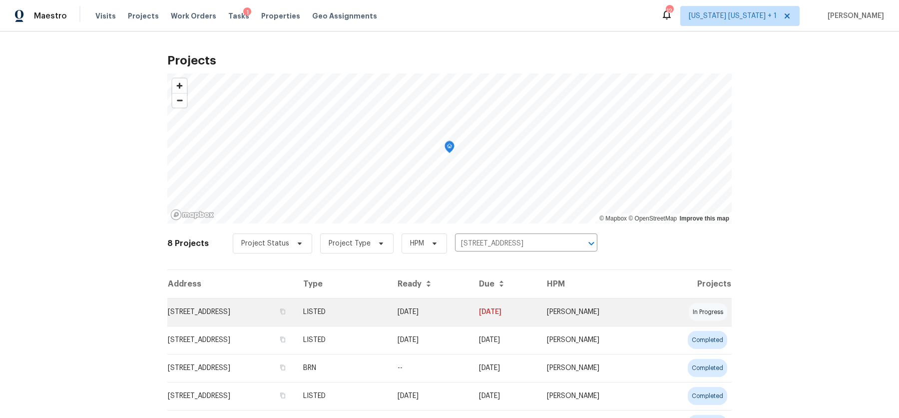
click at [187, 310] on td "399 Auborn Ave, Shirley, NY 11967" at bounding box center [231, 312] width 128 height 28
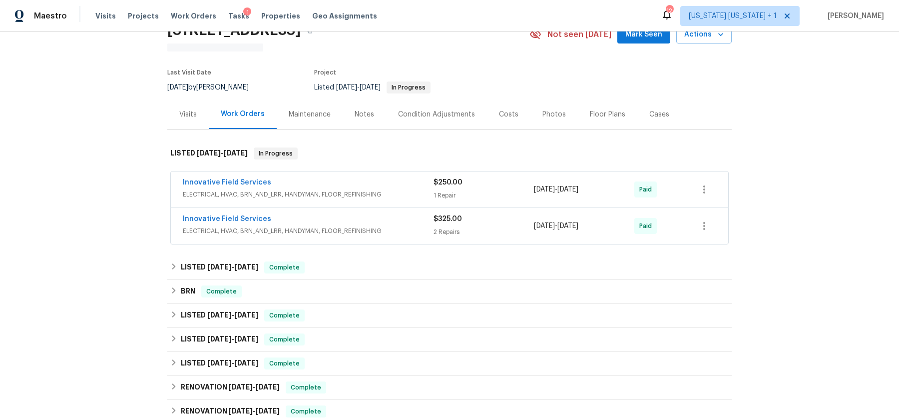
scroll to position [52, 0]
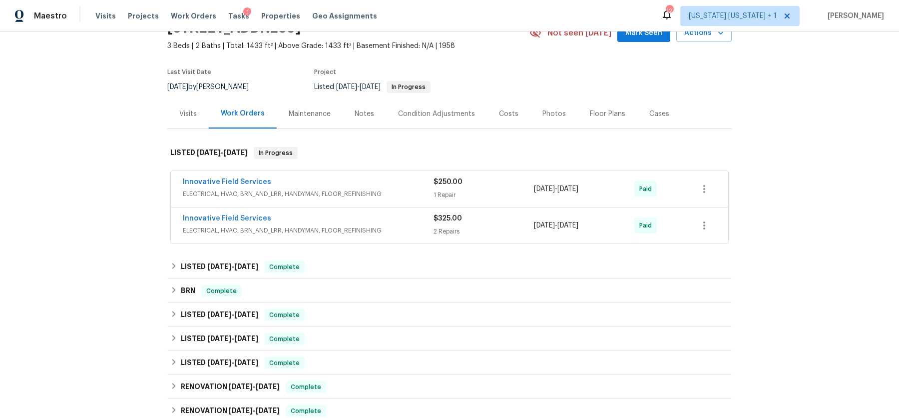
click at [336, 185] on div "Innovative Field Services" at bounding box center [308, 183] width 251 height 12
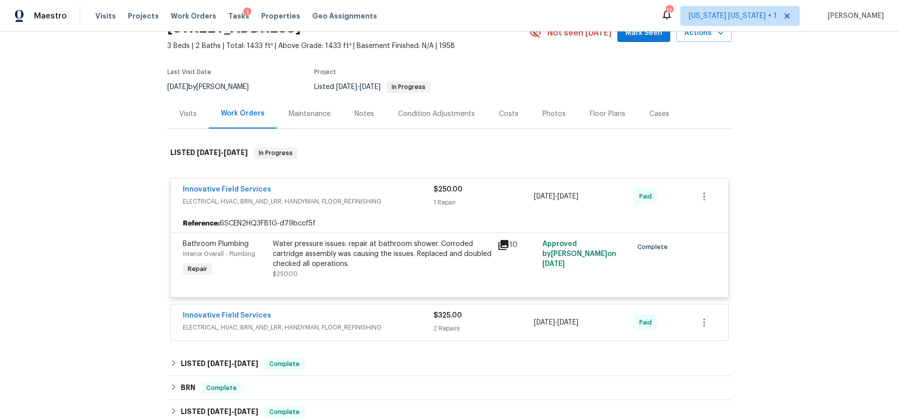
click at [341, 193] on div "Innovative Field Services" at bounding box center [308, 190] width 251 height 12
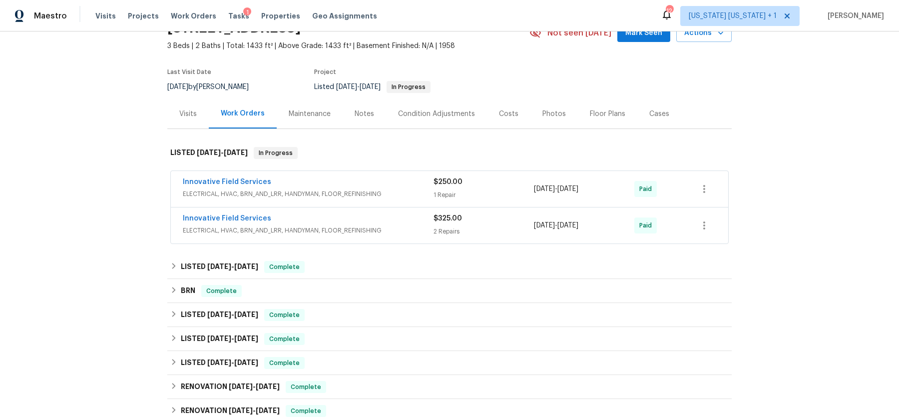
click at [337, 223] on div "Innovative Field Services" at bounding box center [308, 219] width 251 height 12
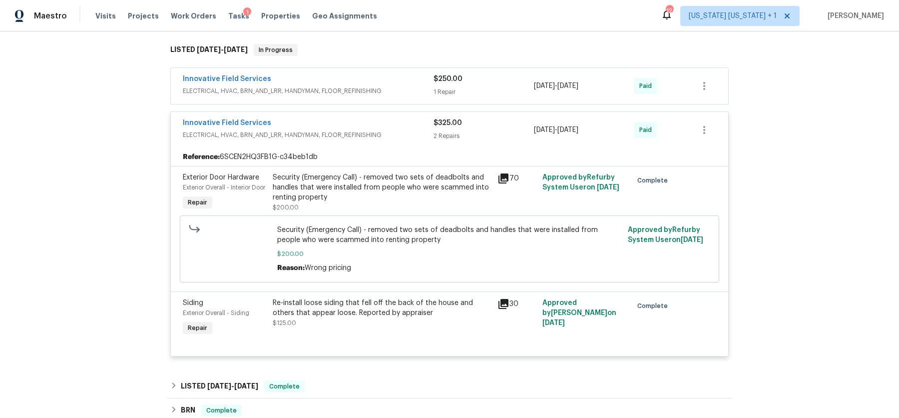
scroll to position [152, 0]
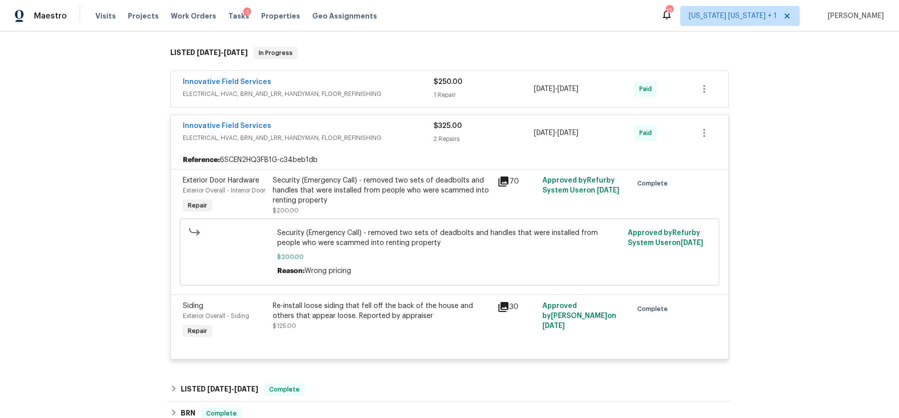
click at [364, 141] on span "ELECTRICAL, HVAC, BRN_AND_LRR, HANDYMAN, FLOOR_REFINISHING" at bounding box center [308, 138] width 251 height 10
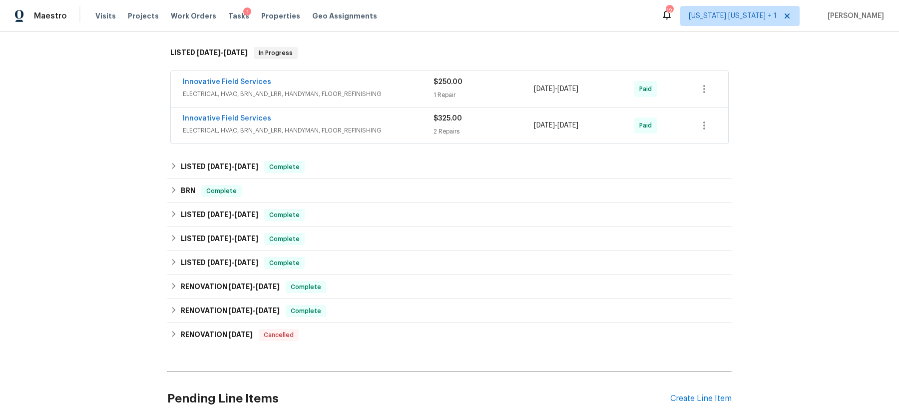
click at [363, 94] on span "ELECTRICAL, HVAC, BRN_AND_LRR, HANDYMAN, FLOOR_REFINISHING" at bounding box center [308, 94] width 251 height 10
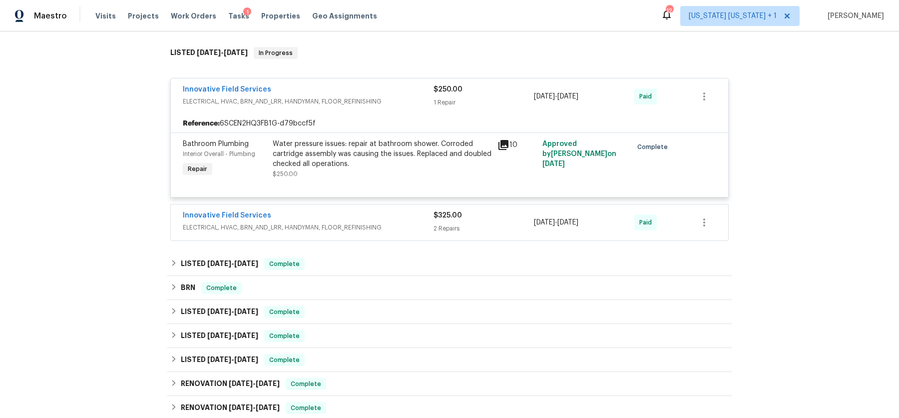
click at [363, 94] on div "Innovative Field Services" at bounding box center [308, 90] width 251 height 12
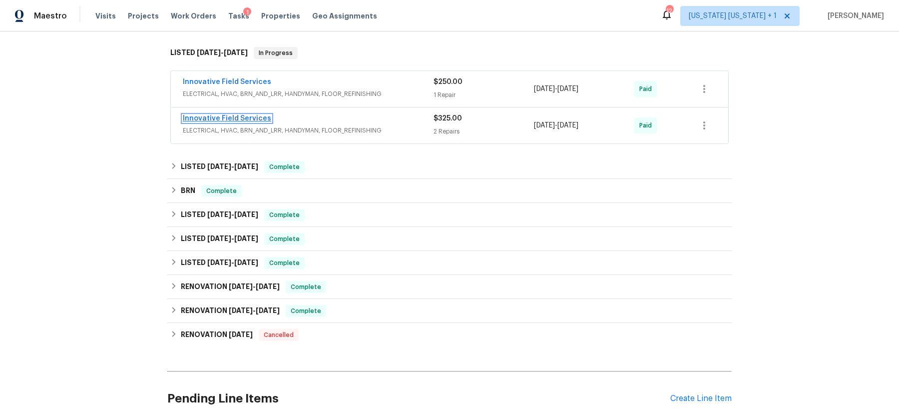
click at [226, 117] on link "Innovative Field Services" at bounding box center [227, 118] width 88 height 7
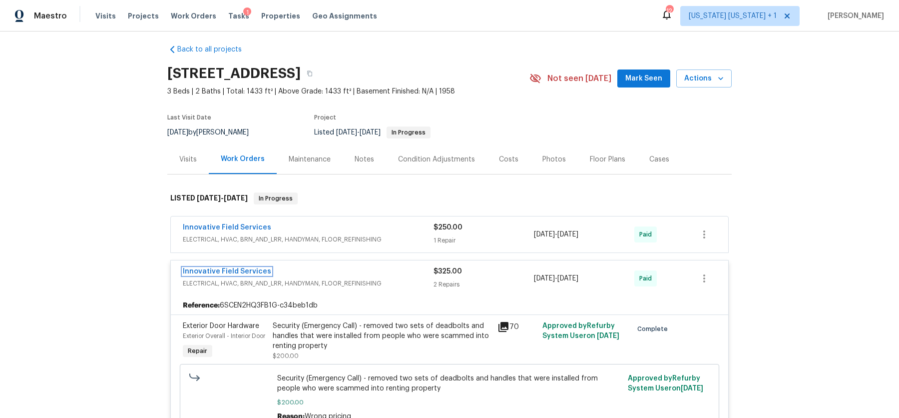
scroll to position [0, 0]
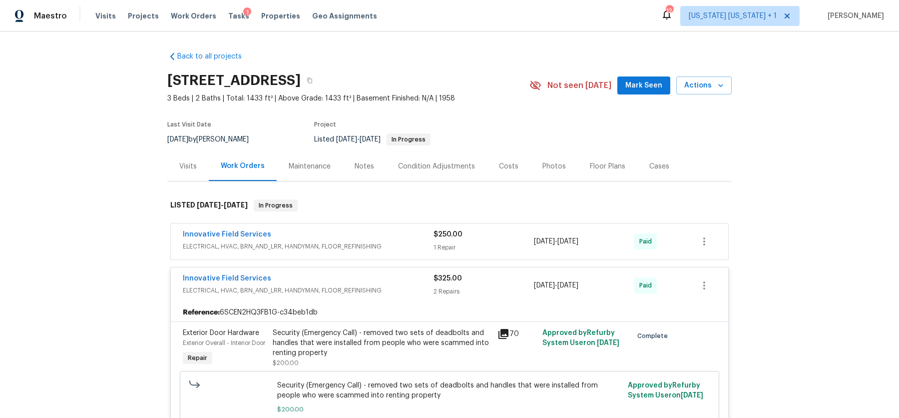
click at [209, 52] on link "Back to all projects" at bounding box center [215, 56] width 96 height 10
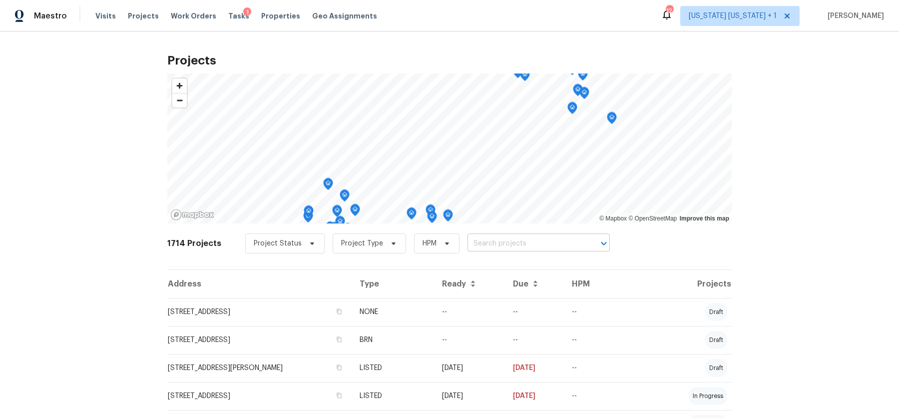
click at [528, 246] on input "text" at bounding box center [525, 243] width 114 height 15
type input "12 dick"
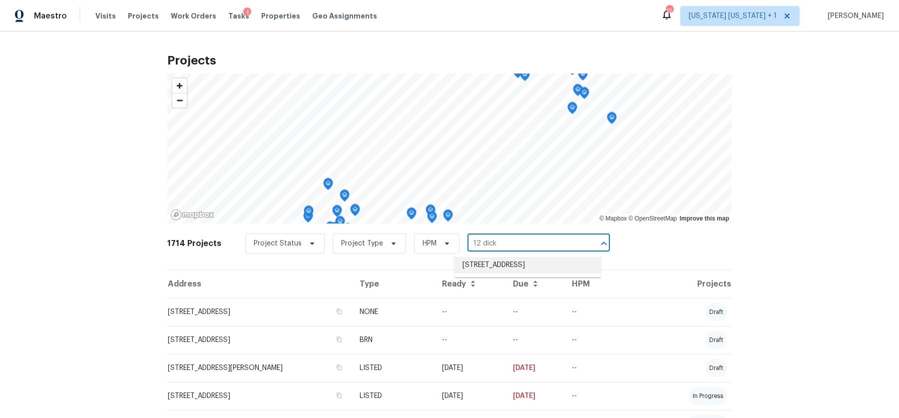
click at [530, 257] on li "12 Dick St, Bergenfield, NJ 07621" at bounding box center [528, 265] width 146 height 16
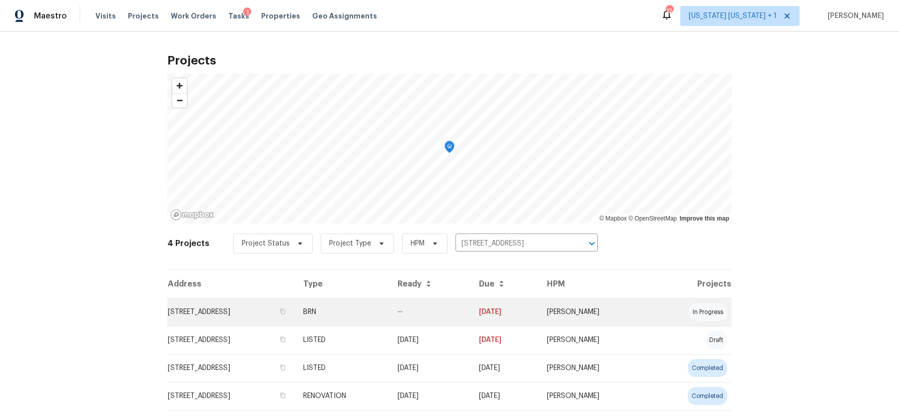
click at [228, 320] on td "12 Dick St, Bergenfield, NJ 07621" at bounding box center [231, 312] width 128 height 28
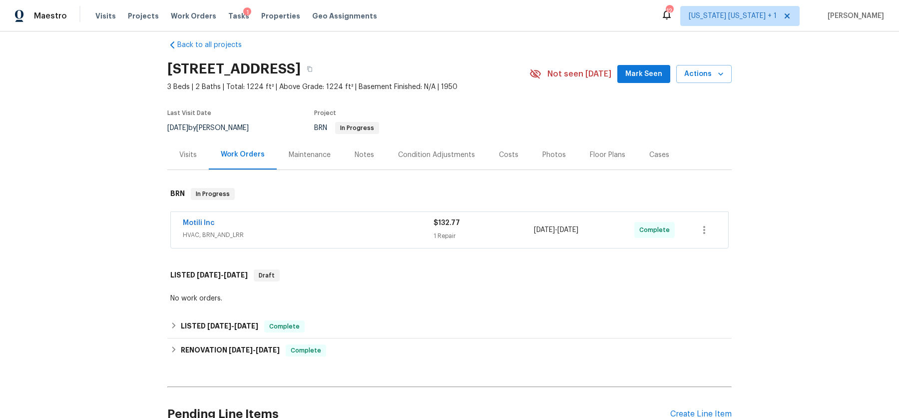
scroll to position [151, 0]
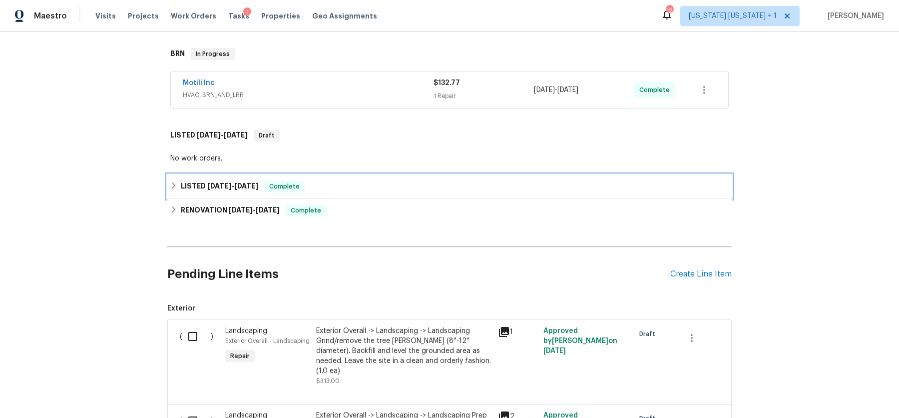
click at [173, 189] on div "LISTED 2/25/25 - 3/24/25 Complete" at bounding box center [449, 186] width 559 height 12
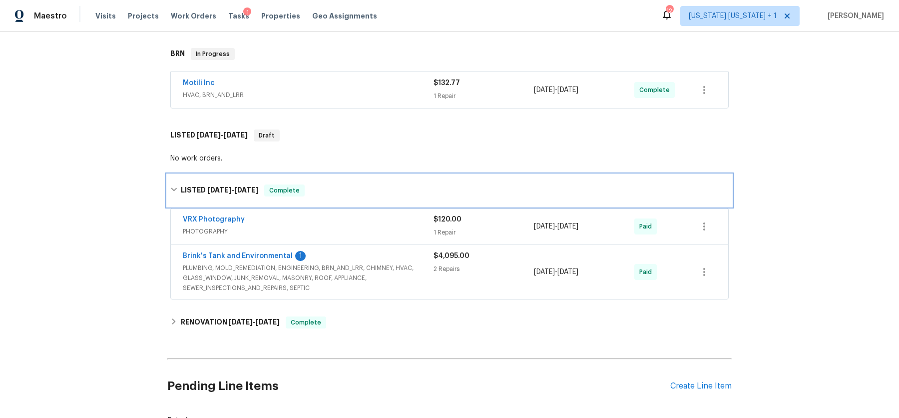
click at [173, 189] on div "LISTED 2/25/25 - 3/24/25 Complete" at bounding box center [449, 190] width 559 height 12
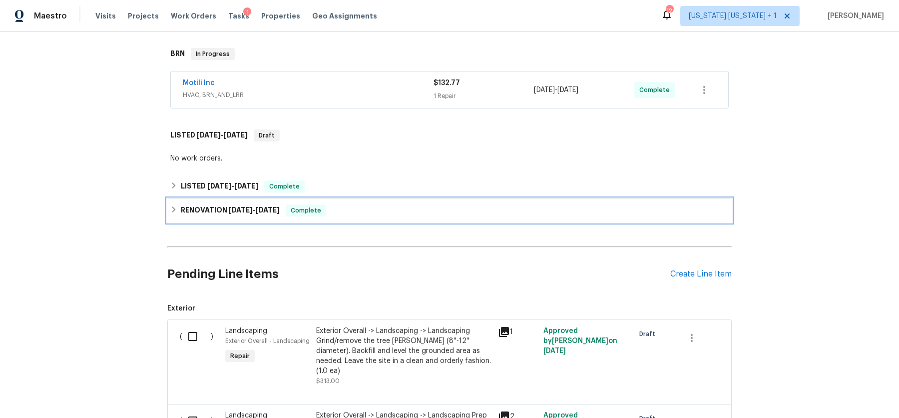
click at [170, 213] on div "RENOVATION 1/24/25 - 1/30/25 Complete" at bounding box center [449, 210] width 559 height 12
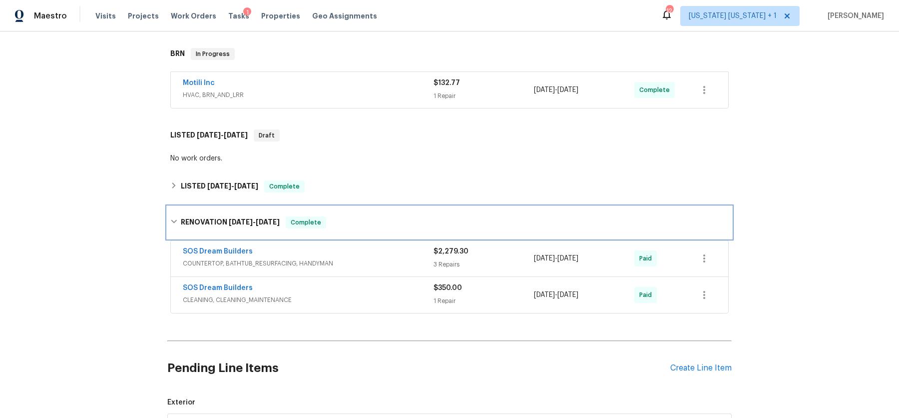
click at [168, 213] on div "RENOVATION 1/24/25 - 1/30/25 Complete" at bounding box center [449, 222] width 565 height 32
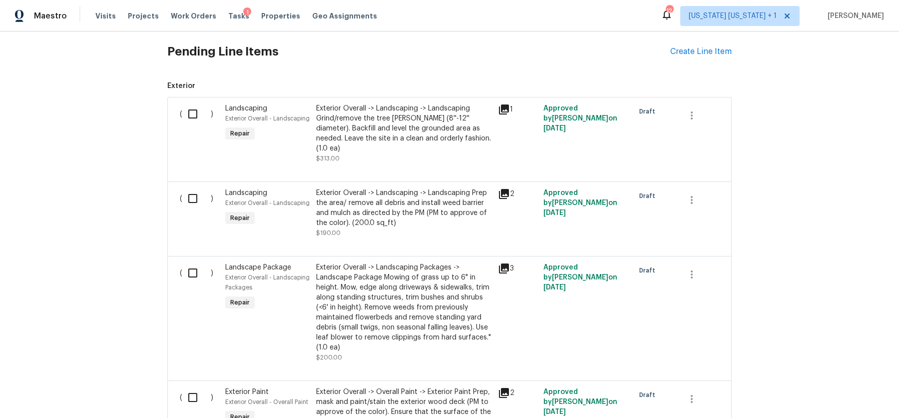
scroll to position [0, 0]
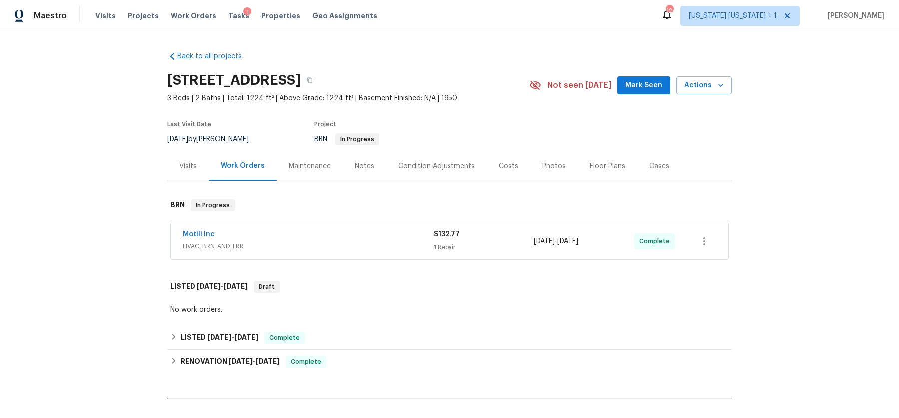
click at [304, 165] on div "Maintenance" at bounding box center [310, 166] width 42 height 10
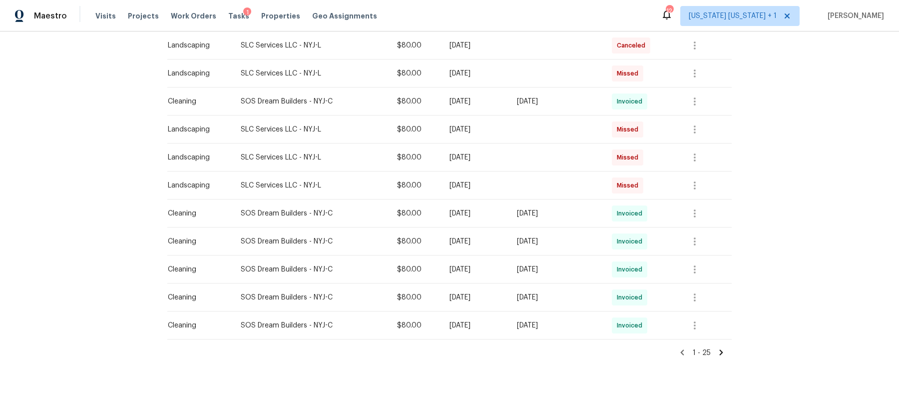
scroll to position [587, 0]
click at [720, 349] on icon at bounding box center [721, 351] width 3 height 5
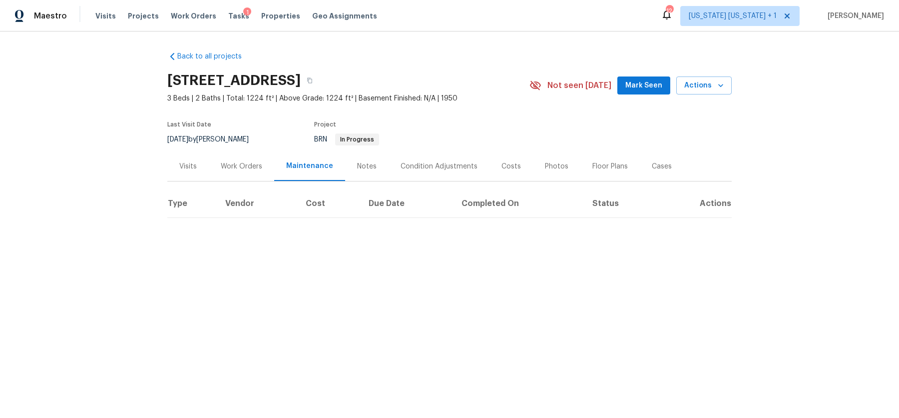
scroll to position [0, 0]
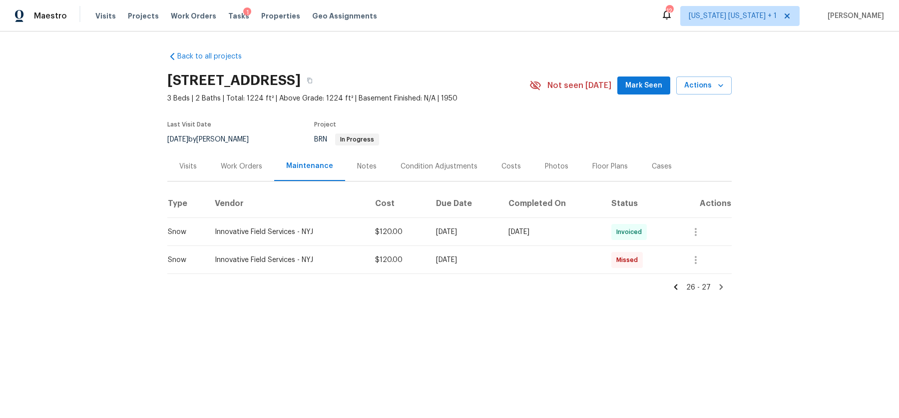
click at [356, 284] on div "26 - 27" at bounding box center [449, 283] width 565 height 18
click at [458, 255] on div "Fri, Feb 07 2025" at bounding box center [464, 260] width 57 height 10
click at [700, 259] on icon "button" at bounding box center [696, 260] width 12 height 12
click at [707, 273] on li "View details" at bounding box center [720, 276] width 70 height 16
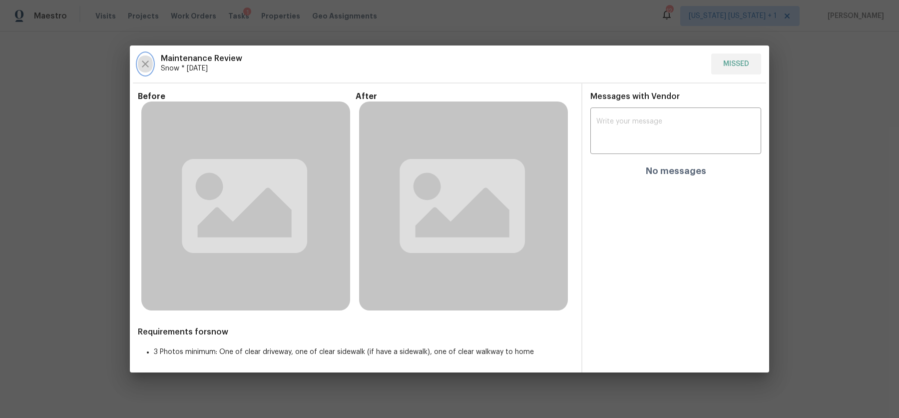
click at [145, 59] on icon "button" at bounding box center [145, 64] width 12 height 12
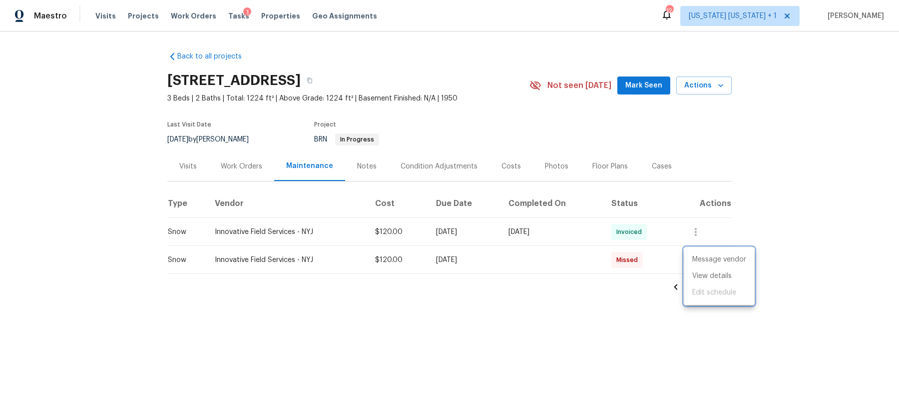
click at [374, 300] on div at bounding box center [449, 209] width 899 height 418
click at [703, 257] on button "button" at bounding box center [696, 260] width 24 height 24
click at [705, 274] on li "View details" at bounding box center [720, 276] width 70 height 16
click at [696, 224] on div at bounding box center [449, 209] width 899 height 418
click at [697, 229] on icon "button" at bounding box center [696, 232] width 2 height 8
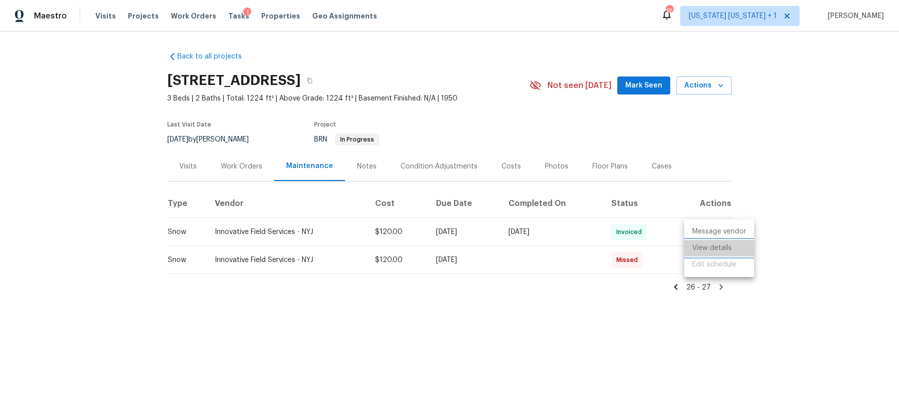
click at [719, 248] on li "View details" at bounding box center [720, 248] width 70 height 16
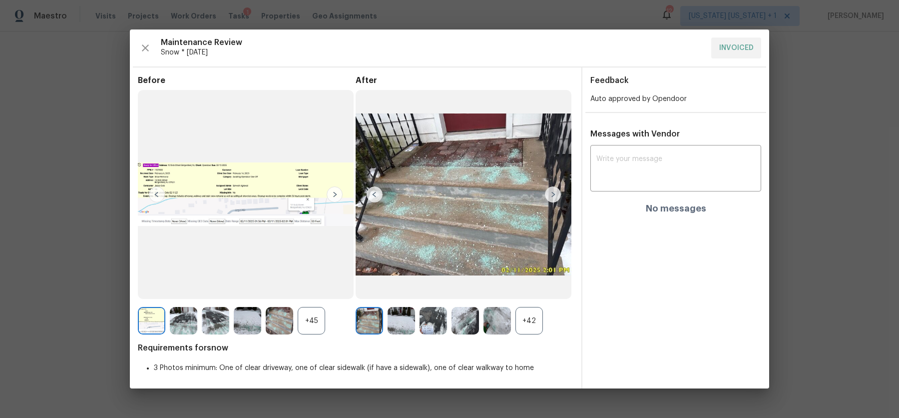
click at [550, 195] on img at bounding box center [553, 194] width 16 height 16
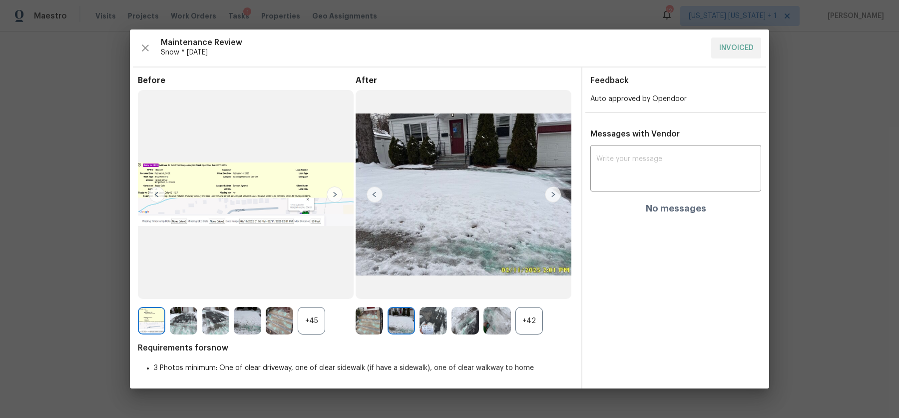
click at [552, 195] on img at bounding box center [553, 194] width 16 height 16
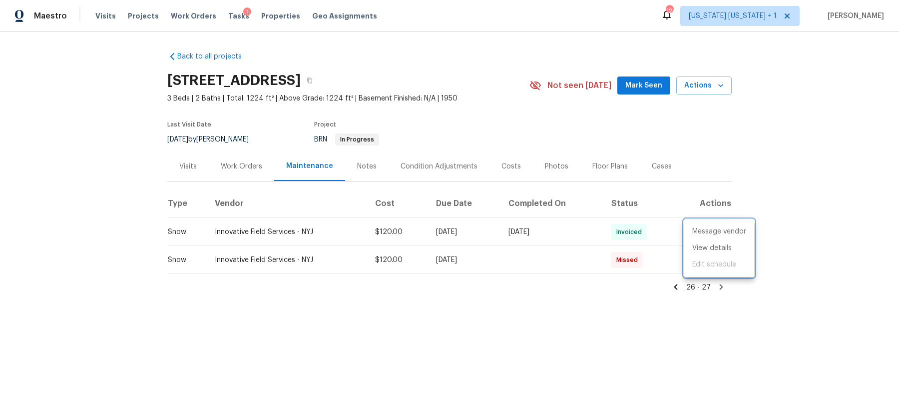
click at [516, 306] on div at bounding box center [449, 209] width 899 height 418
click at [364, 283] on div "26 - 27" at bounding box center [449, 283] width 565 height 18
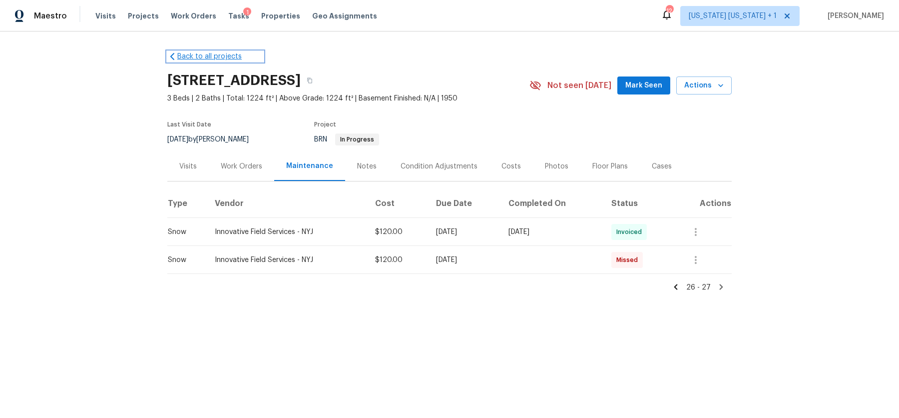
click at [221, 56] on link "Back to all projects" at bounding box center [215, 56] width 96 height 10
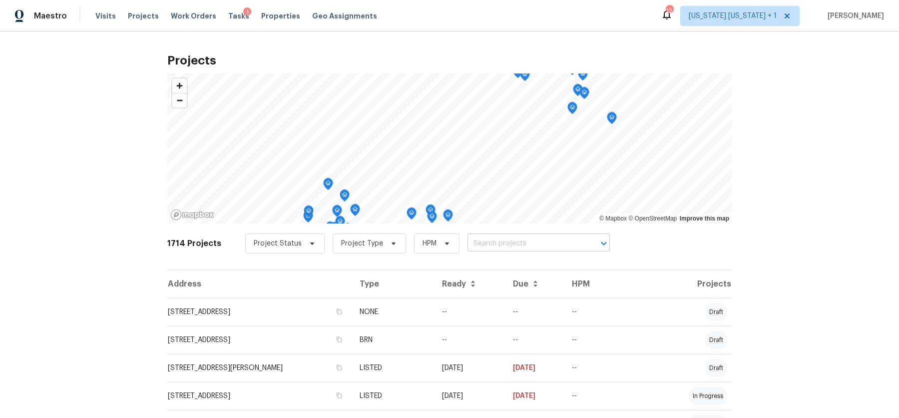
click at [523, 245] on input "text" at bounding box center [525, 243] width 114 height 15
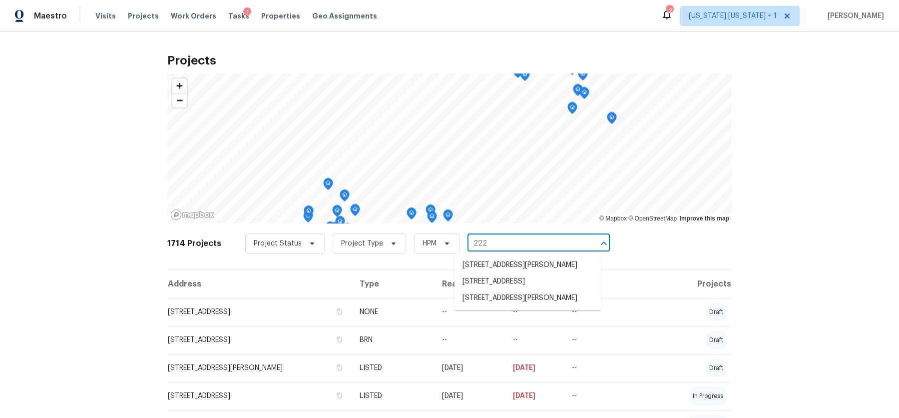
type input "2225"
click at [522, 258] on li "2225 Stecher Ave, Union, NJ 07083" at bounding box center [528, 265] width 146 height 16
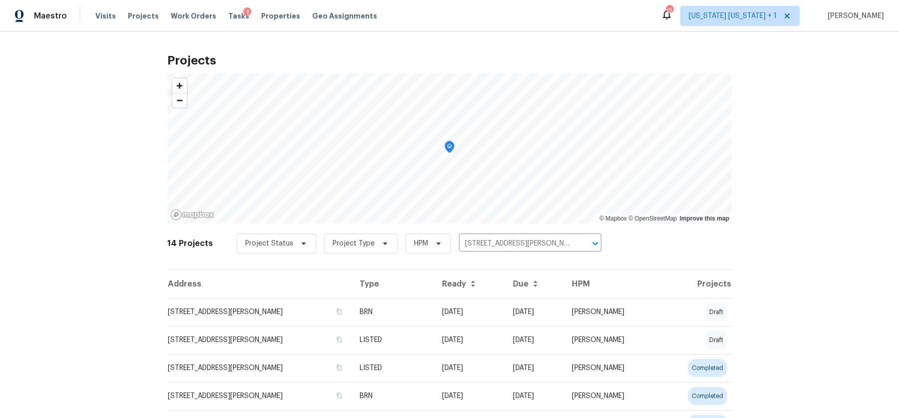
click at [231, 319] on td "2225 Stecher Ave, Union, NJ 07083" at bounding box center [259, 312] width 184 height 28
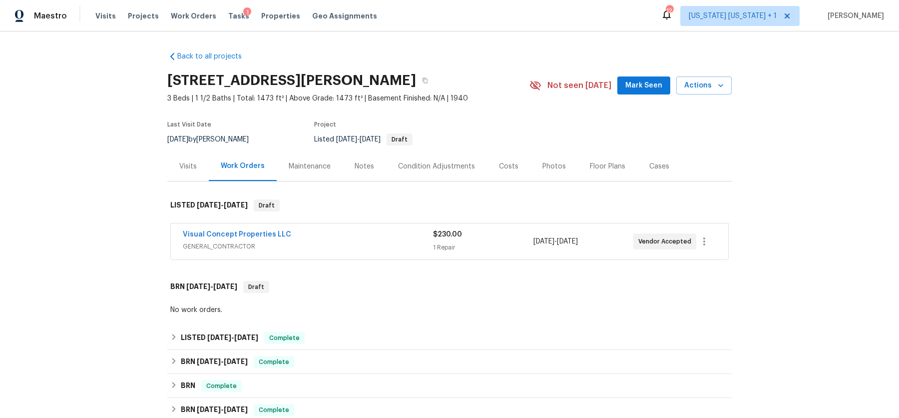
click at [278, 167] on div "Maintenance" at bounding box center [310, 165] width 66 height 29
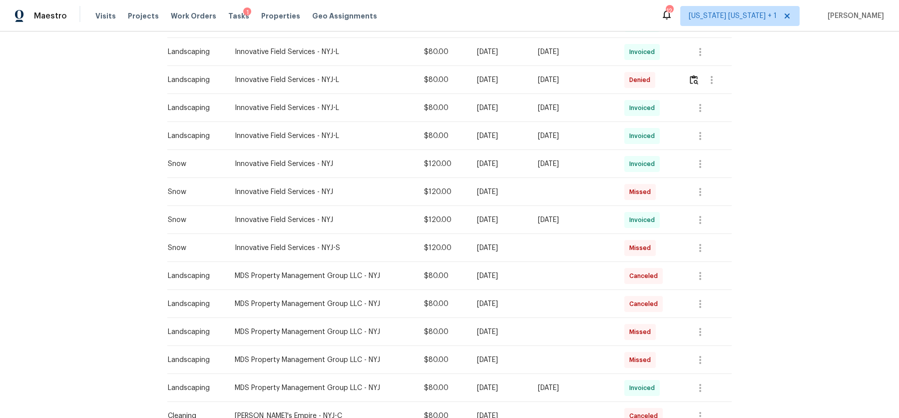
scroll to position [335, 0]
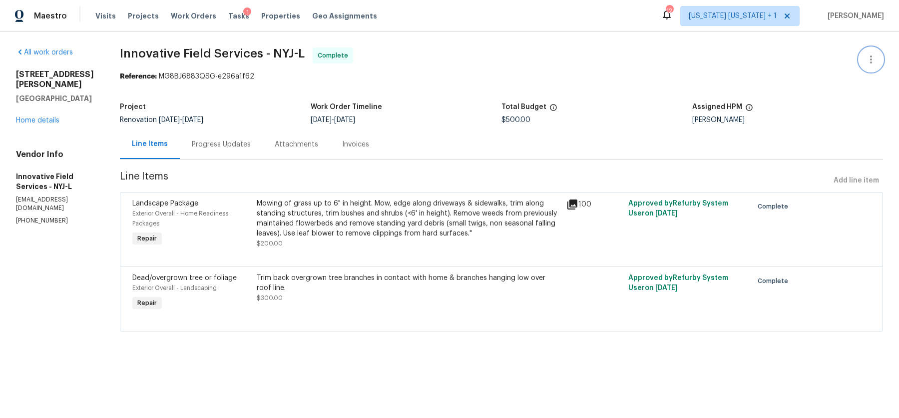
click at [865, 65] on button "button" at bounding box center [871, 59] width 24 height 24
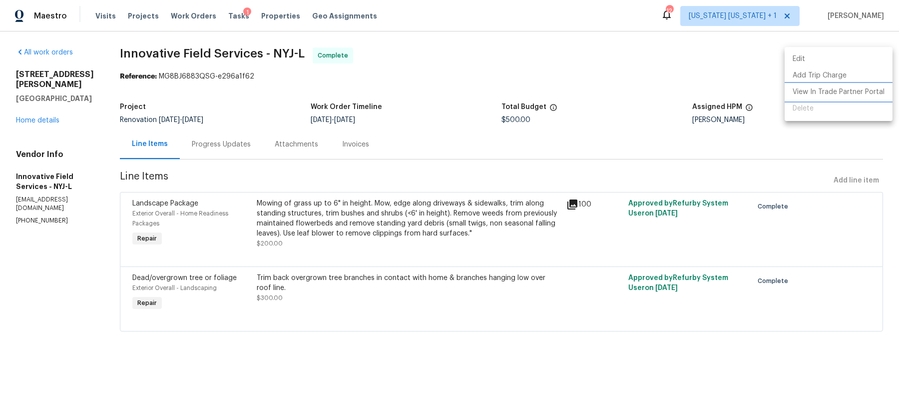
click at [817, 89] on li "View In Trade Partner Portal" at bounding box center [839, 92] width 108 height 16
click at [56, 113] on div at bounding box center [449, 209] width 899 height 418
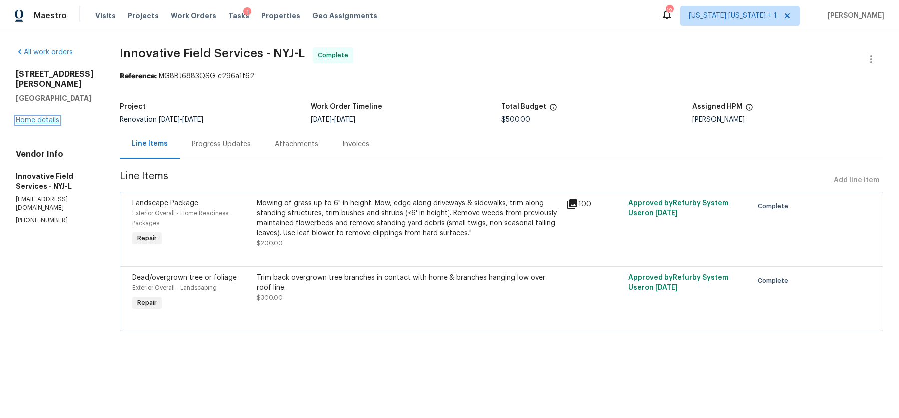
click at [55, 117] on link "Home details" at bounding box center [37, 120] width 43 height 7
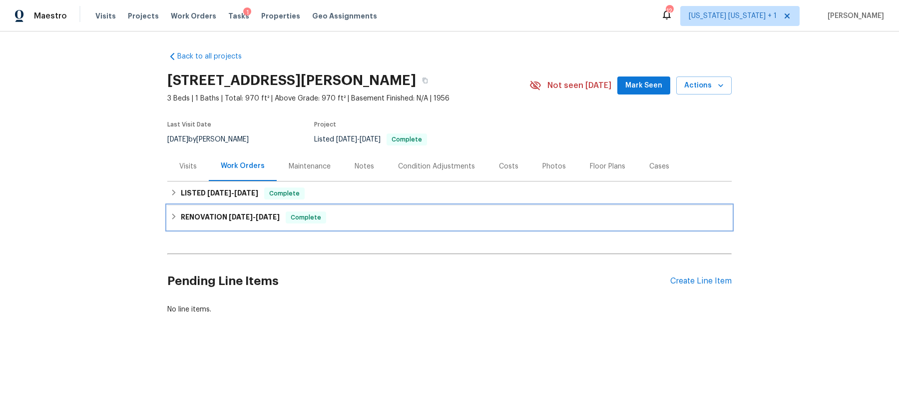
click at [172, 214] on icon at bounding box center [173, 216] width 7 height 7
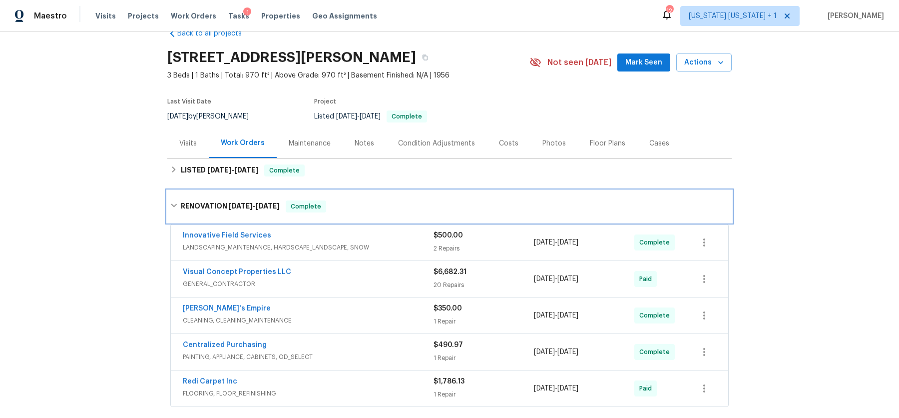
scroll to position [23, 0]
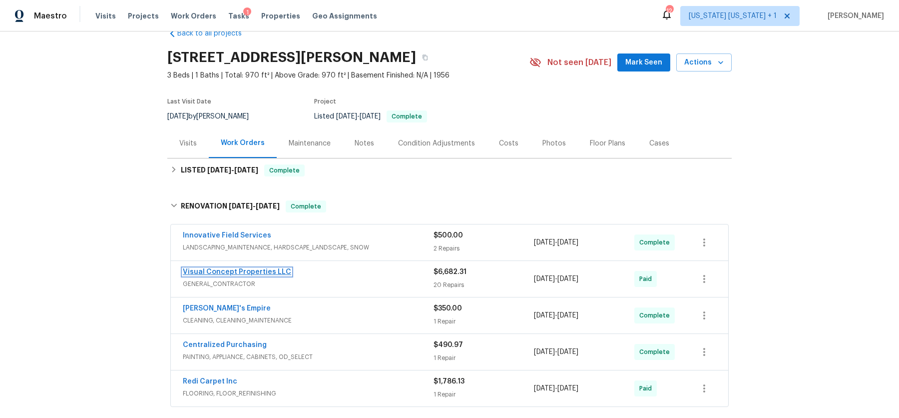
click at [267, 273] on link "Visual Concept Properties LLC" at bounding box center [237, 271] width 108 height 7
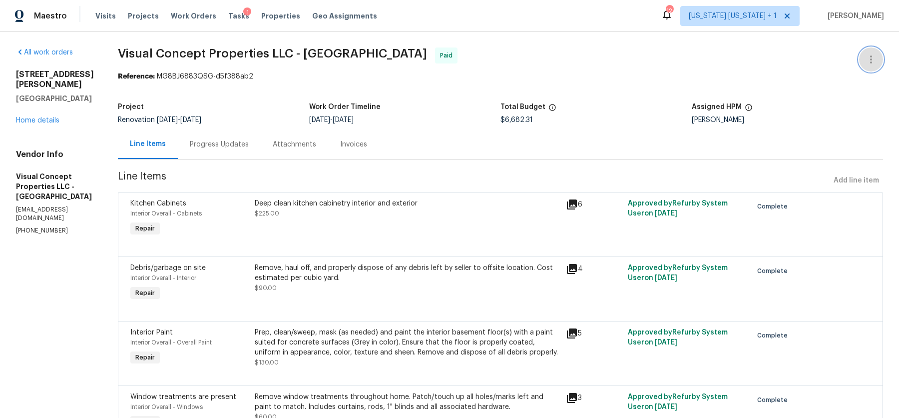
click at [865, 58] on icon "button" at bounding box center [871, 59] width 12 height 12
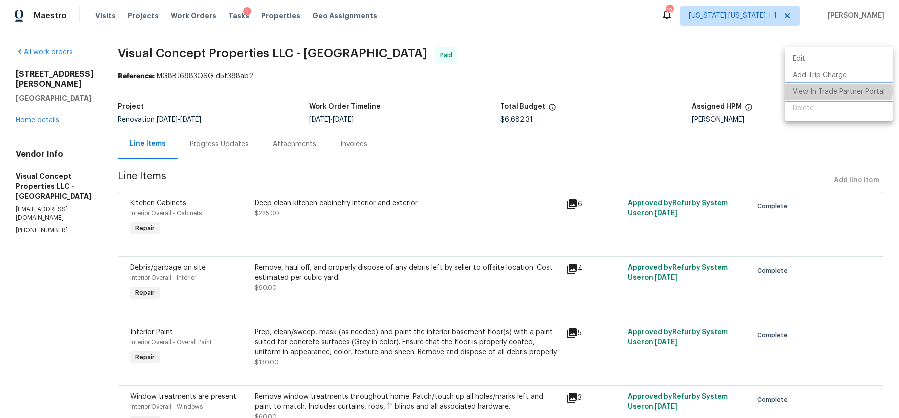
click at [838, 90] on li "View In Trade Partner Portal" at bounding box center [839, 92] width 108 height 16
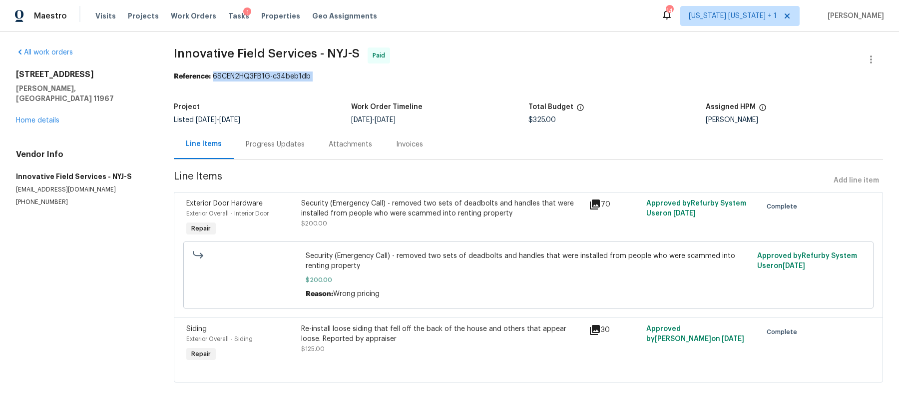
drag, startPoint x: 212, startPoint y: 75, endPoint x: 312, endPoint y: 82, distance: 99.7
click at [312, 82] on section "Innovative Field Services - NYJ-S Paid Reference: 6SCEN2HQ3FB1G-c34beb1db Proje…" at bounding box center [529, 220] width 710 height 347
copy div "6SCEN2HQ3FB1G-c34beb1db"
